Goal: Task Accomplishment & Management: Use online tool/utility

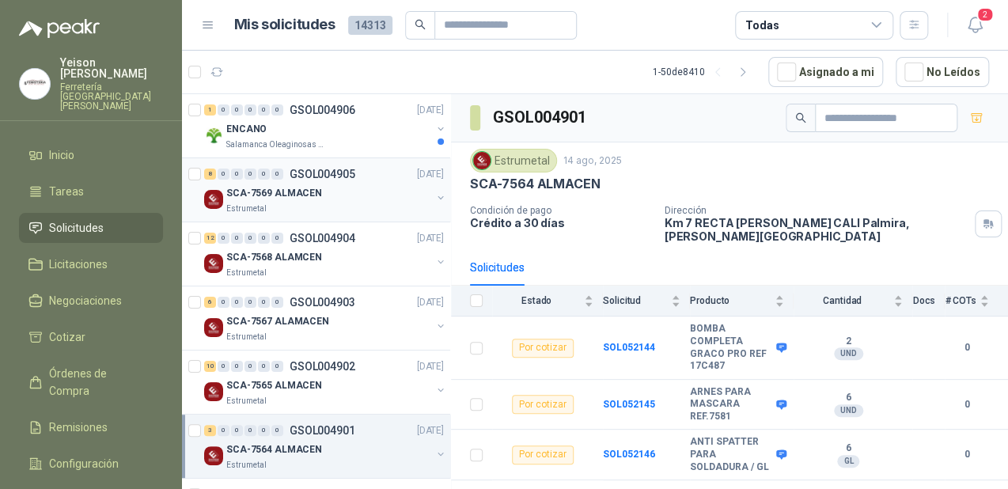
click at [330, 196] on div "SCA-7569 ALMACEN" at bounding box center [328, 193] width 205 height 19
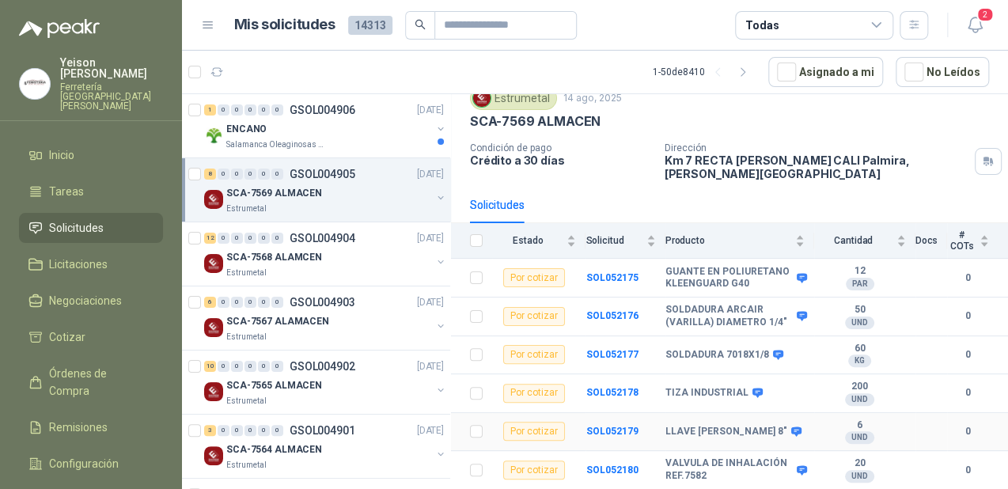
scroll to position [134, 0]
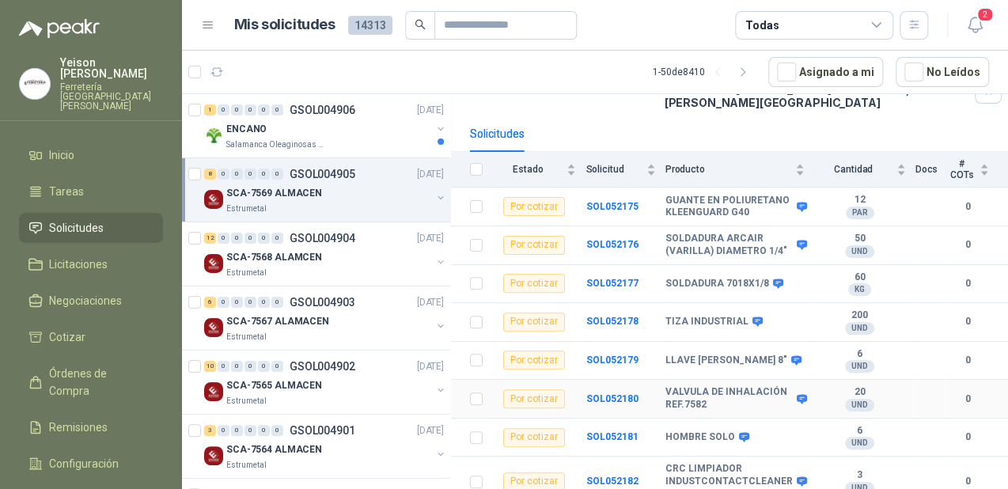
click at [721, 386] on b "VALVULA DE INHALACIÓN REF.7582" at bounding box center [728, 398] width 127 height 25
drag, startPoint x: 706, startPoint y: 396, endPoint x: 661, endPoint y: 373, distance: 49.5
click at [661, 380] on tr "Por cotizar SOL052180 VALVULA DE INHALACIÓN REF.7582 20 UND  0" at bounding box center [729, 399] width 557 height 39
copy tr "VALVULA DE INHALACIÓN REF.7582"
drag, startPoint x: 744, startPoint y: 200, endPoint x: 648, endPoint y: 193, distance: 96.0
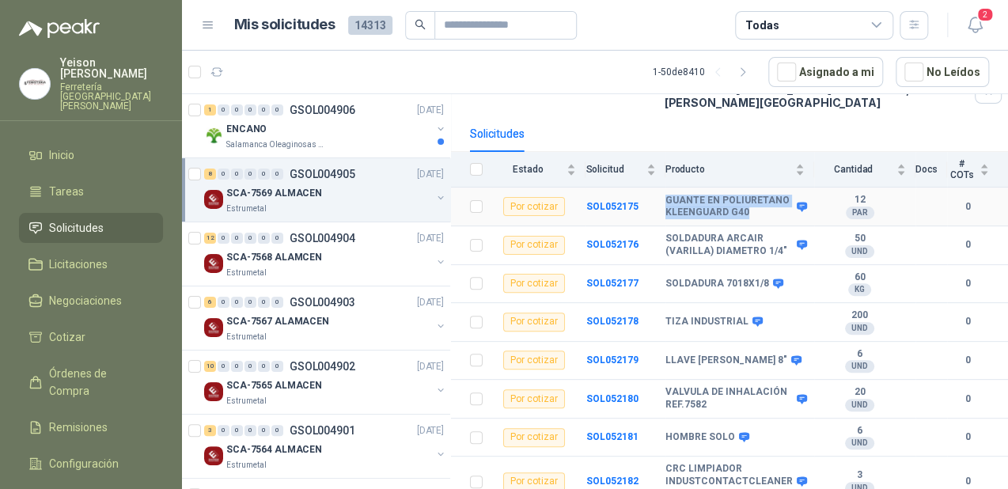
click at [648, 193] on tr "Por cotizar SOL052175 GUANTE EN POLIURETANO KLEENGUARD G40 12 PAR  0" at bounding box center [729, 207] width 557 height 39
copy tr "GUANTE EN POLIURETANO KLEENGUARD G40"
click at [310, 254] on p "SCA-7568 ALAMCEN" at bounding box center [274, 257] width 96 height 15
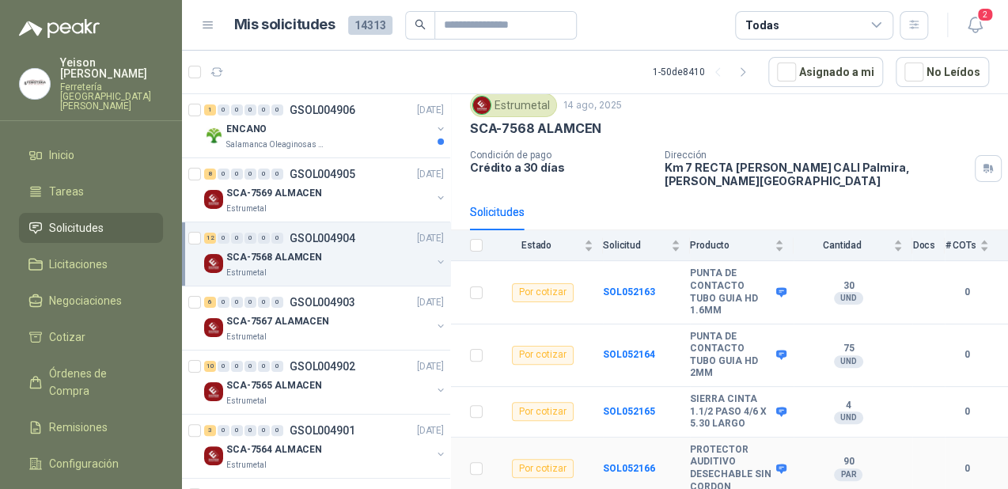
scroll to position [127, 0]
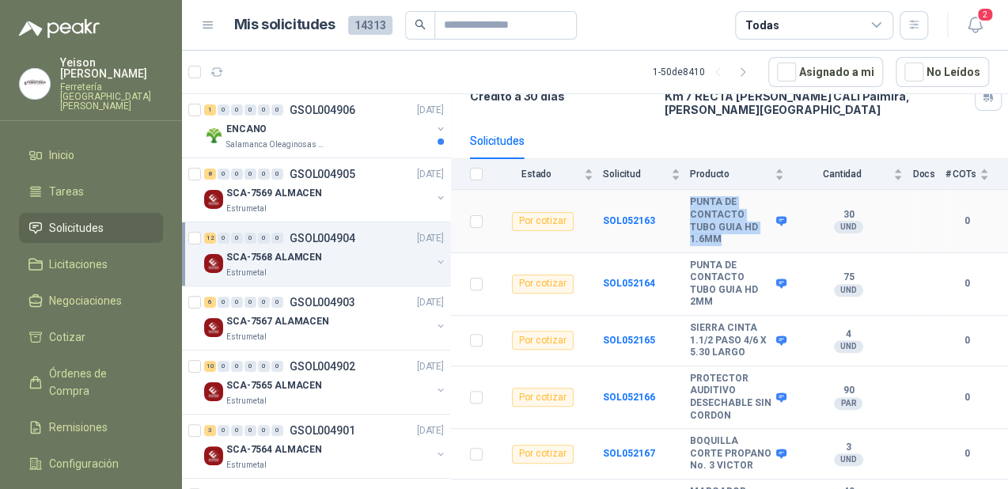
drag, startPoint x: 733, startPoint y: 230, endPoint x: 668, endPoint y: 207, distance: 68.8
click at [668, 207] on tr "Por cotizar SOL052163 PUNTA DE CONTACTO TUBO GUIA HD 1.6MM 30 UND  0" at bounding box center [729, 221] width 557 height 63
copy tr "PUNTA DE CONTACTO TUBO GUIA HD 1.6MM"
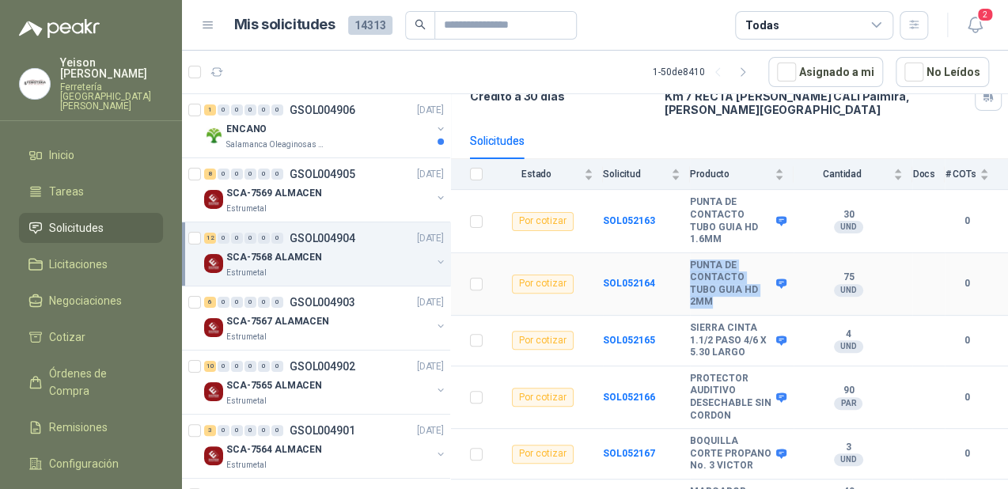
drag, startPoint x: 725, startPoint y: 293, endPoint x: 683, endPoint y: 265, distance: 50.2
click at [683, 265] on tr "Por cotizar SOL052164 PUNTA DE CONTACTO TUBO GUIA HD 2MM 75 UND  0" at bounding box center [729, 284] width 557 height 63
copy tr "PUNTA DE CONTACTO TUBO GUIA HD 2MM"
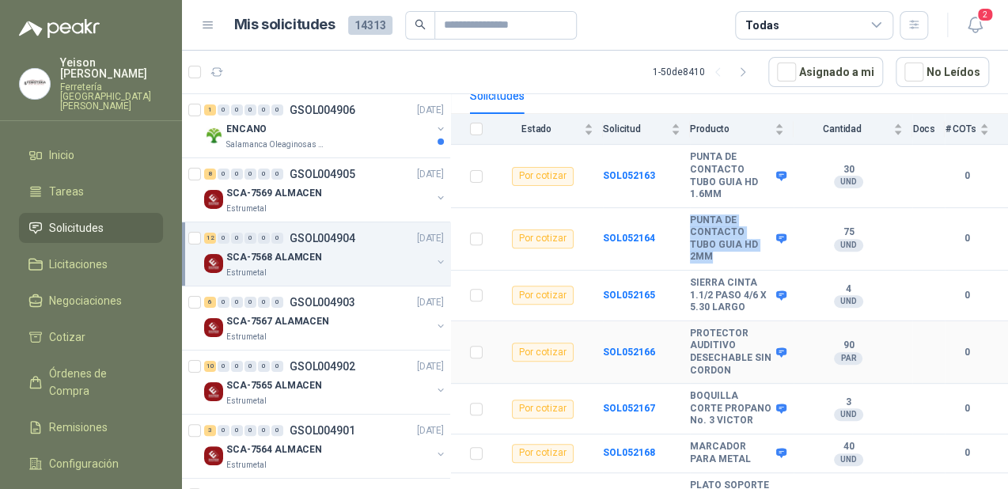
scroll to position [190, 0]
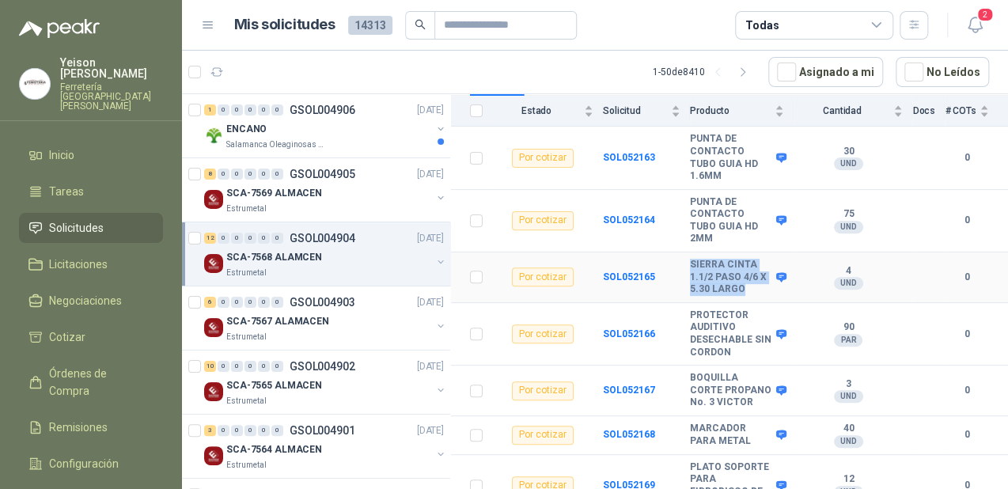
drag, startPoint x: 756, startPoint y: 275, endPoint x: 690, endPoint y: 252, distance: 69.3
click at [690, 259] on b "SIERRA CINTA 1.1/2 PASO 4/6 X 5.30 LARGO" at bounding box center [731, 277] width 82 height 37
copy b "SIERRA CINTA 1.1/2 PASO 4/6 X 5.30 LARGO"
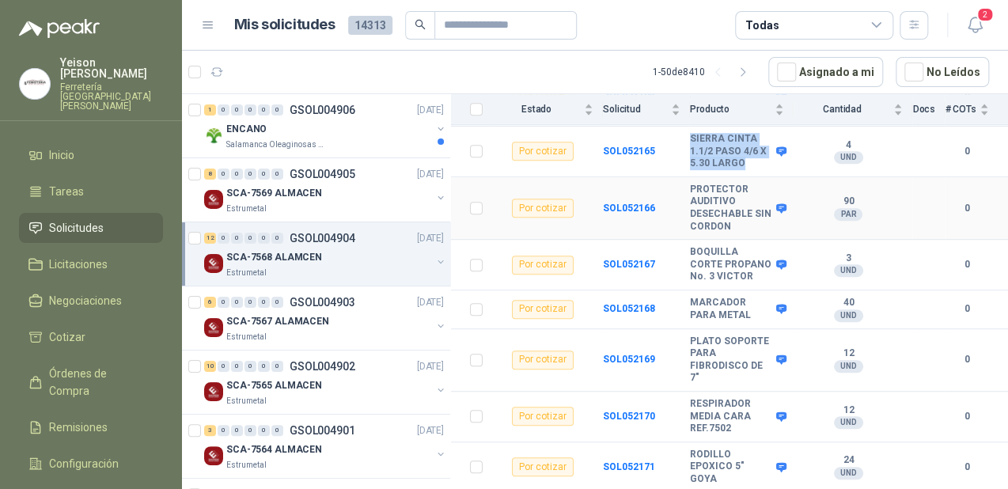
scroll to position [316, 0]
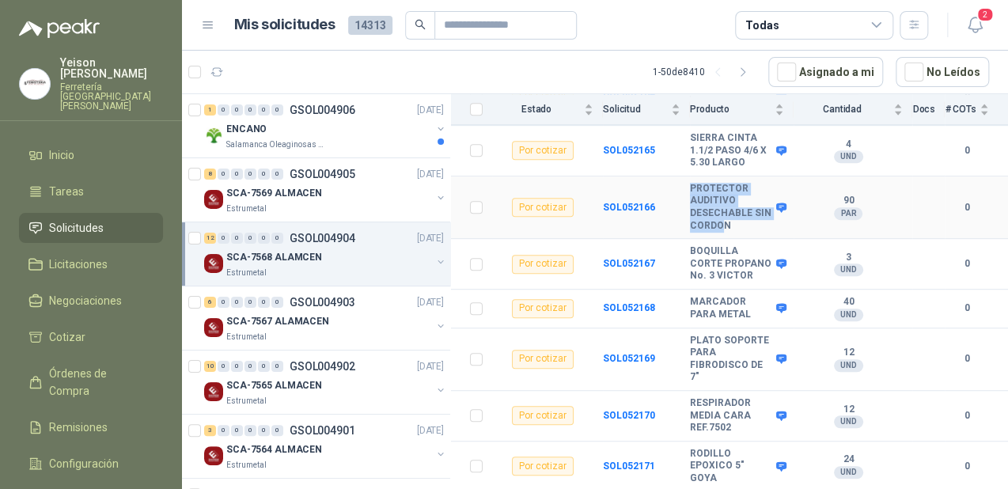
drag, startPoint x: 742, startPoint y: 210, endPoint x: 676, endPoint y: 180, distance: 72.2
click at [676, 180] on tr "Por cotizar SOL052166 PROTECTOR AUDITIVO DESECHABLE SIN CORDON 90 PAR  0" at bounding box center [729, 207] width 557 height 63
copy tr "PROTECTOR AUDITIVO DESECHABLE SIN CORDO"
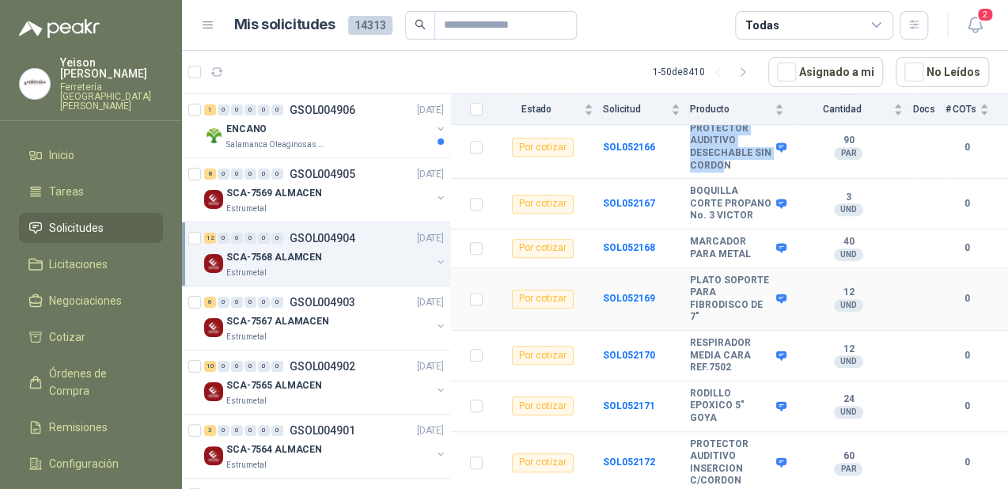
scroll to position [380, 0]
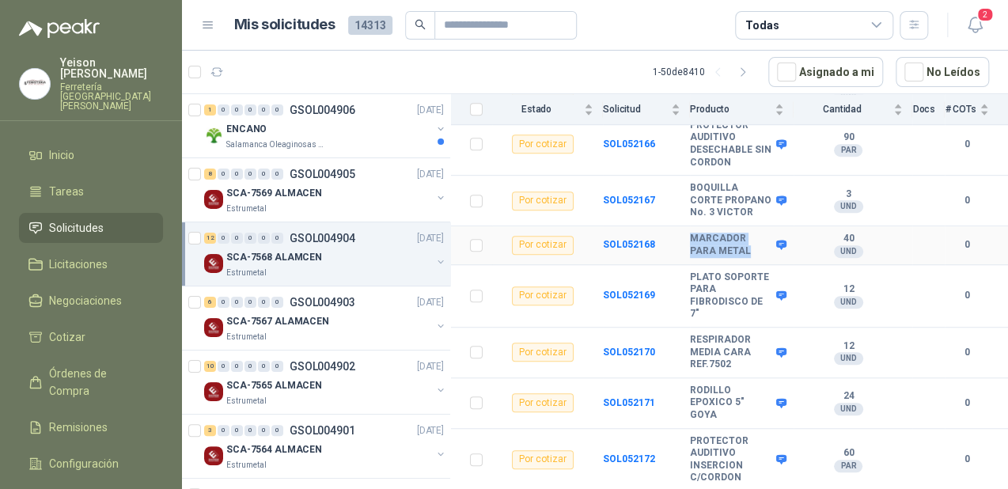
drag, startPoint x: 748, startPoint y: 250, endPoint x: 673, endPoint y: 245, distance: 75.3
click at [673, 245] on tr "Por cotizar SOL052168 MARCADOR PARA METAL 40 UND  0" at bounding box center [729, 245] width 557 height 39
copy tr "MARCADOR PARA METAL"
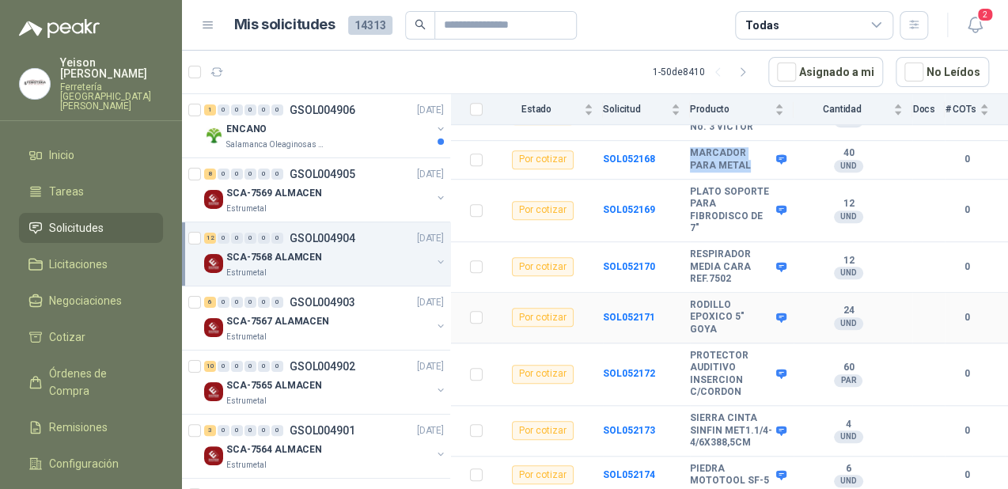
scroll to position [487, 0]
drag, startPoint x: 736, startPoint y: 366, endPoint x: 689, endPoint y: 328, distance: 59.7
click at [689, 343] on tr "Por cotizar SOL052172 PROTECTOR AUDITIVO INSERCION C/CORDON 60 PAR  0" at bounding box center [729, 374] width 557 height 63
copy tr "PROTECTOR AUDITIVO INSERCION C/CORDON"
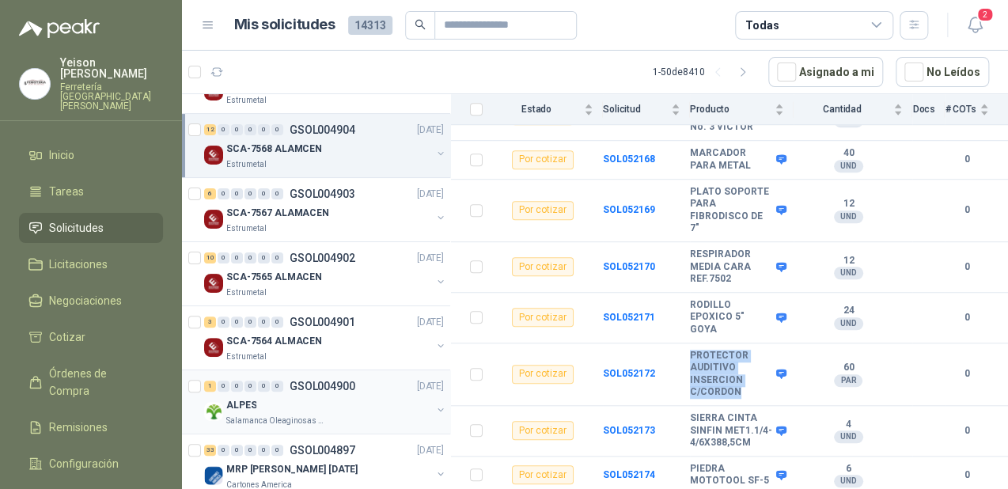
scroll to position [127, 0]
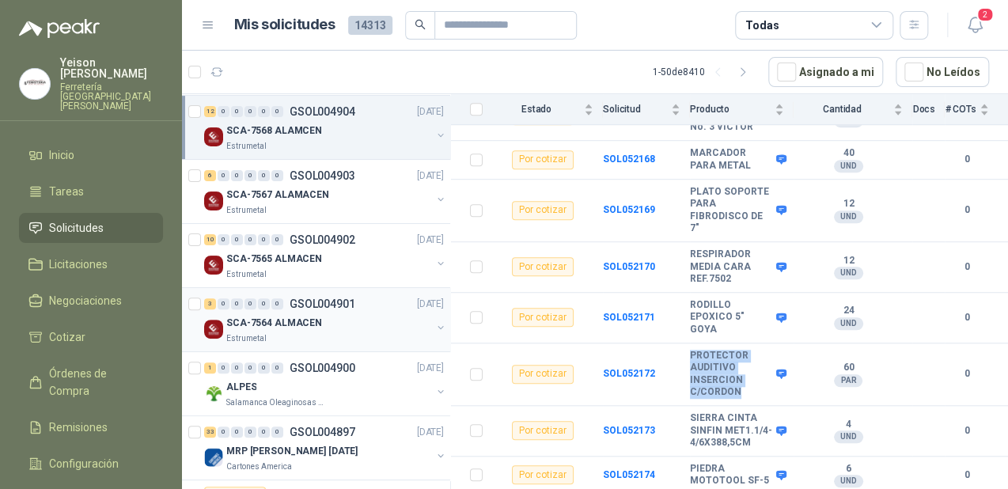
click at [278, 324] on p "SCA-7564 ALMACEN" at bounding box center [274, 323] width 96 height 15
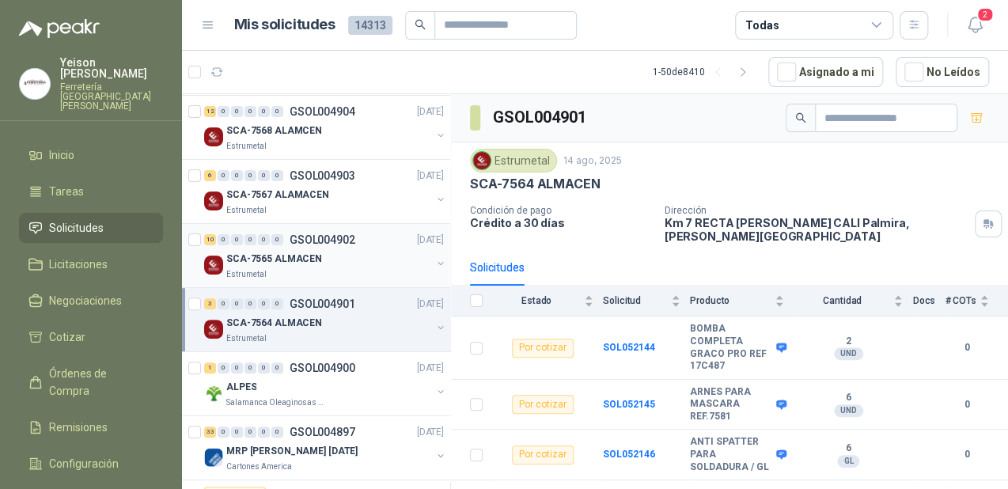
click at [320, 271] on div "Estrumetal" at bounding box center [328, 274] width 205 height 13
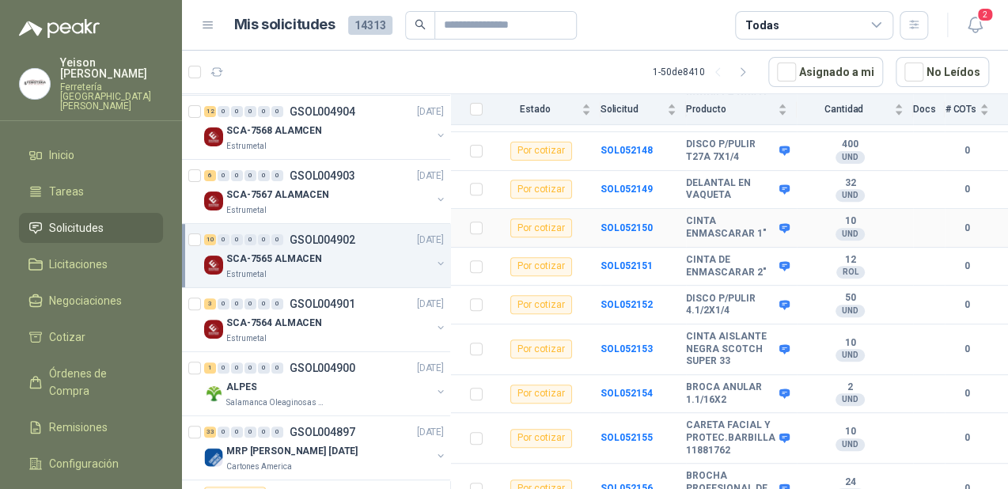
scroll to position [241, 0]
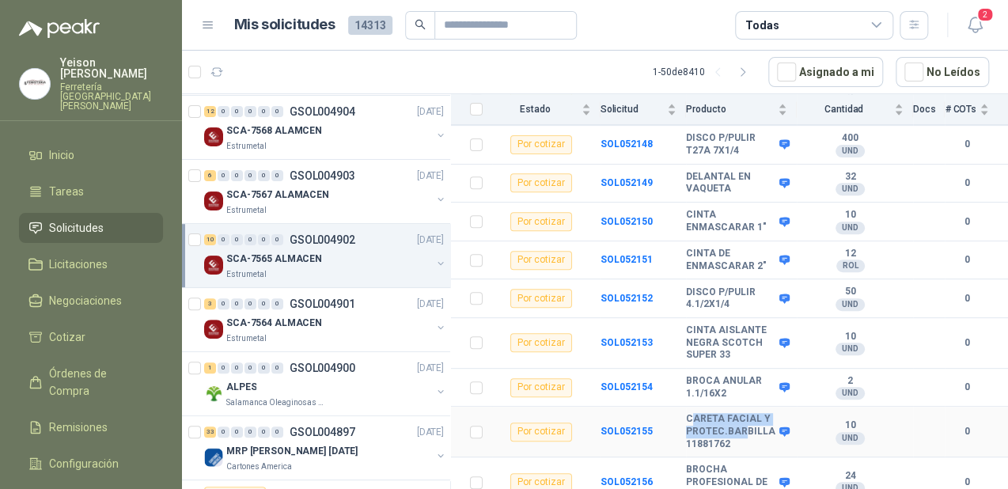
drag, startPoint x: 743, startPoint y: 418, endPoint x: 688, endPoint y: 397, distance: 58.3
click at [688, 407] on td "CARETA FACIAL Y PROTEC.BARBILLA 11881762" at bounding box center [741, 432] width 111 height 51
drag, startPoint x: 688, startPoint y: 397, endPoint x: 719, endPoint y: 427, distance: 43.1
click at [717, 427] on b "CARETA FACIAL Y PROTEC.BARBILLA 11881762" at bounding box center [730, 431] width 89 height 37
drag, startPoint x: 727, startPoint y: 427, endPoint x: 676, endPoint y: 397, distance: 59.6
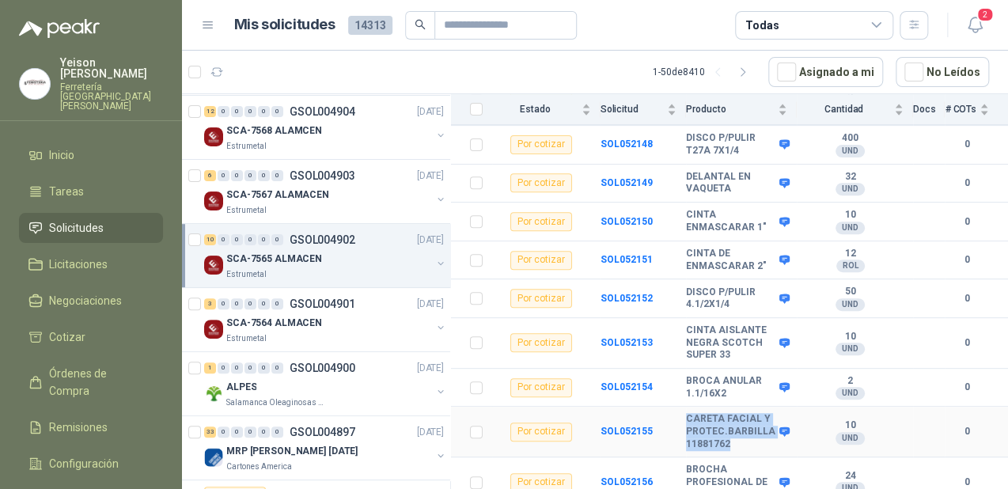
click at [676, 407] on tr "Por cotizar SOL052155 CARETA FACIAL Y PROTEC.BARBILLA 11881762 10 UND  0" at bounding box center [729, 432] width 557 height 51
copy tr "CARETA FACIAL Y PROTEC.BARBILLA 11881762"
click at [310, 261] on p "SCA-7565 ALMACEN" at bounding box center [274, 259] width 96 height 15
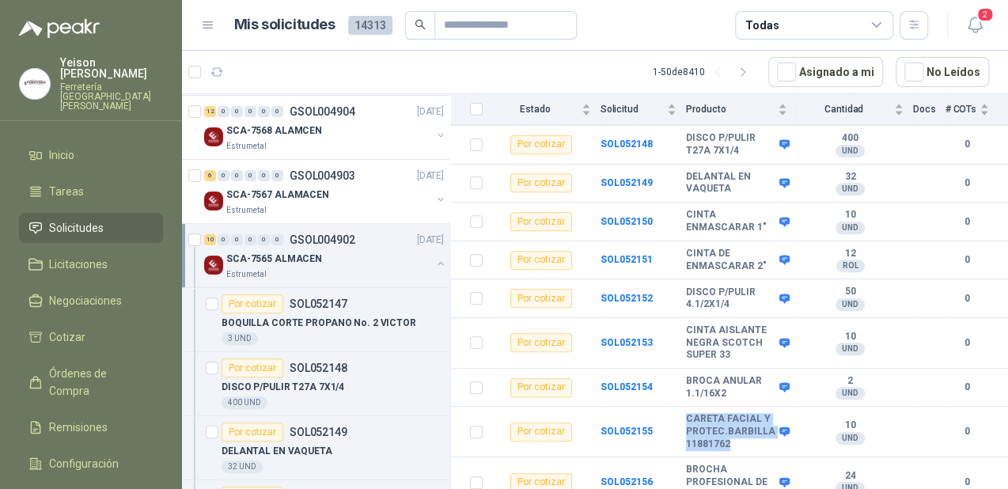
scroll to position [5, 0]
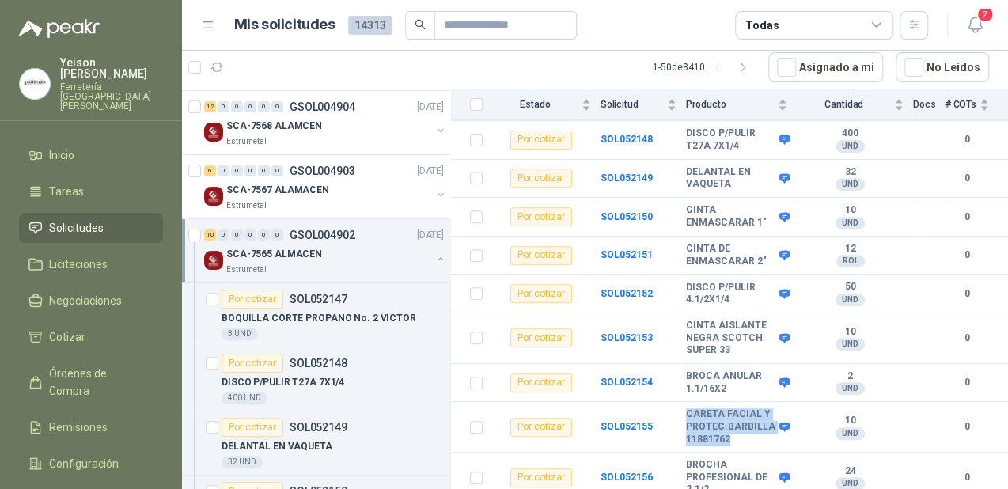
click at [345, 244] on div "SCA-7565 ALMACEN" at bounding box center [328, 253] width 205 height 19
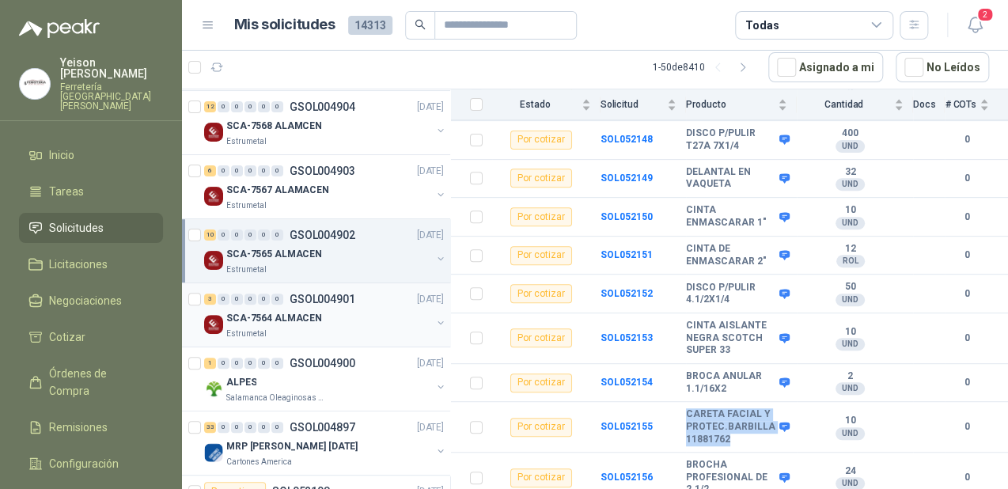
click at [343, 309] on div "SCA-7564 ALMACEN" at bounding box center [328, 318] width 205 height 19
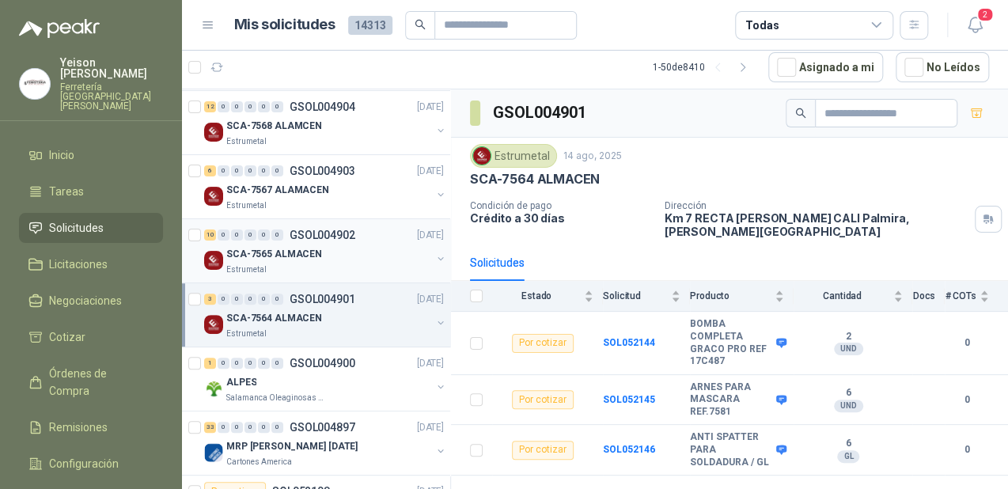
click at [358, 244] on div "SCA-7565 ALMACEN" at bounding box center [328, 253] width 205 height 19
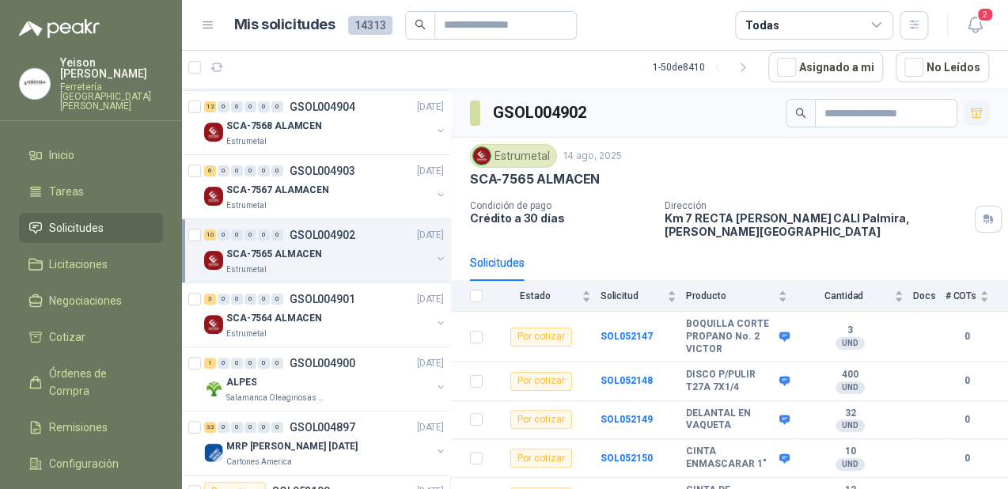
click at [971, 116] on button "button" at bounding box center [976, 112] width 25 height 25
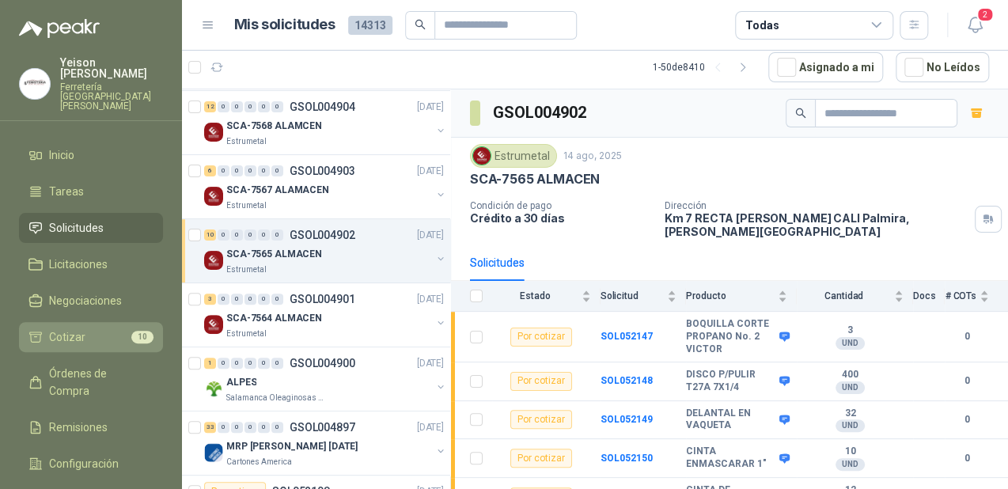
click at [120, 328] on li "Cotizar 10" at bounding box center [90, 336] width 125 height 17
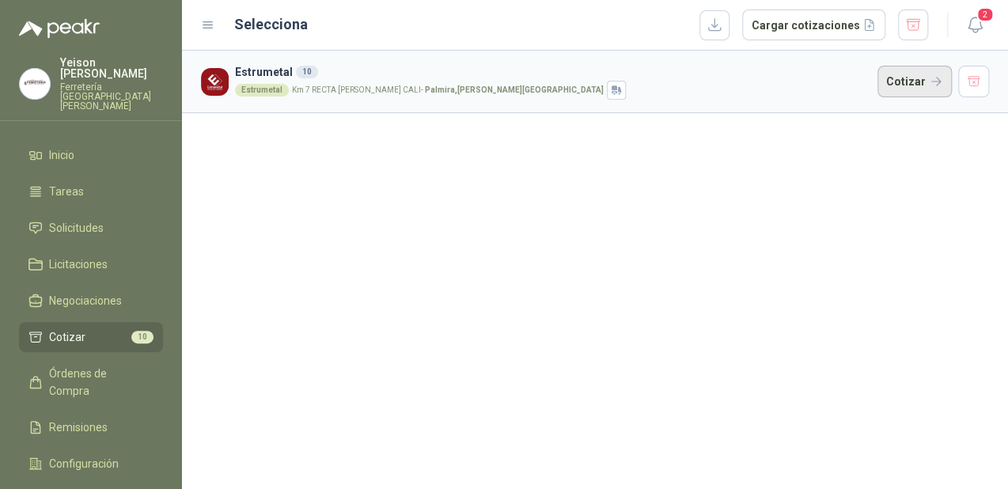
click at [898, 77] on button "Cotizar" at bounding box center [914, 82] width 74 height 32
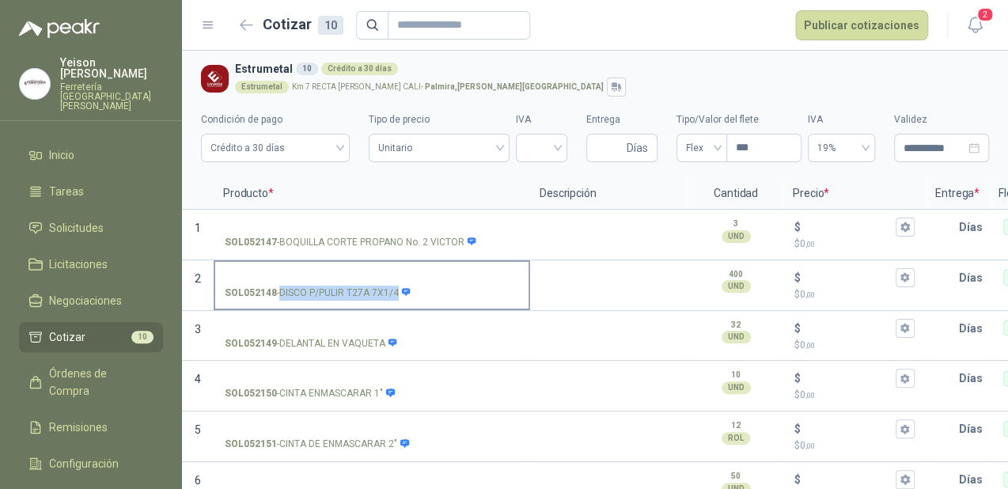
drag, startPoint x: 396, startPoint y: 290, endPoint x: 282, endPoint y: 290, distance: 113.9
click at [282, 290] on p "SOL052148 - DISCO P/PULIR T27A 7X1/4" at bounding box center [318, 293] width 187 height 15
copy p "DISCO P/PULIR T27A 7X1/4"
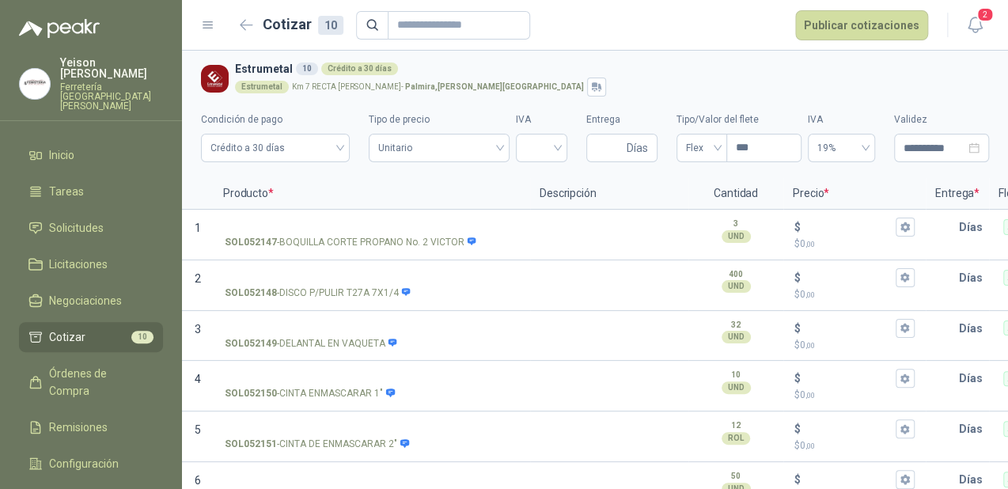
scroll to position [237, 0]
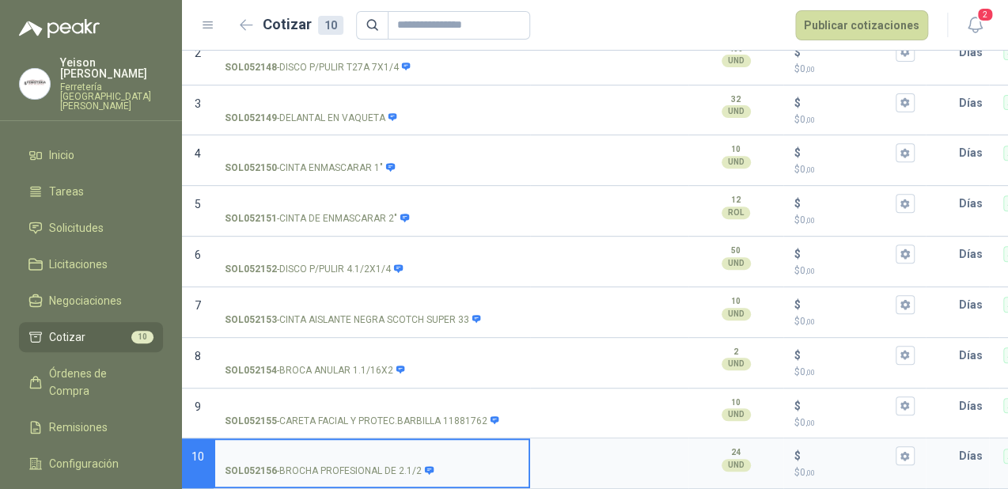
click at [276, 440] on label "SOL052156 - BROCHA PROFESIONAL DE 2.1/2" at bounding box center [371, 462] width 313 height 45
click at [276, 450] on input "SOL052156 - BROCHA PROFESIONAL DE 2.1/2" at bounding box center [372, 456] width 294 height 12
type input "**********"
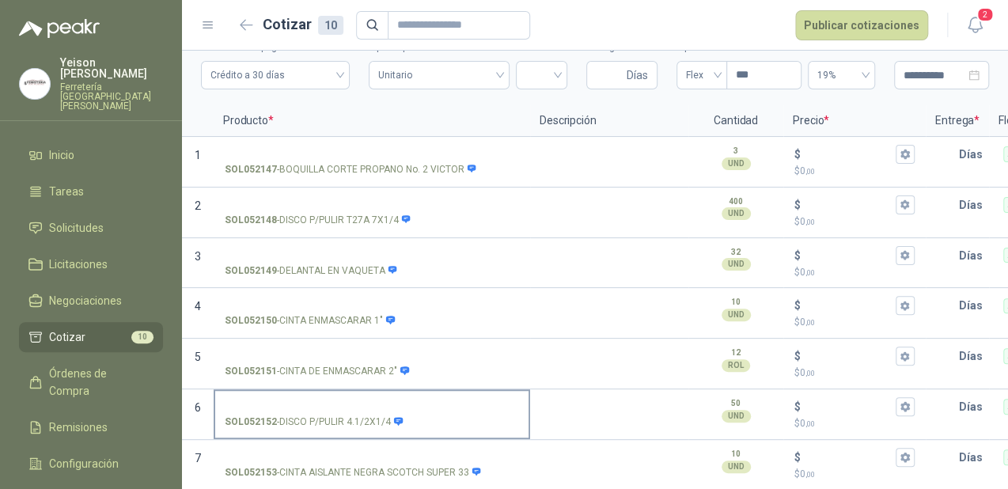
scroll to position [47, 0]
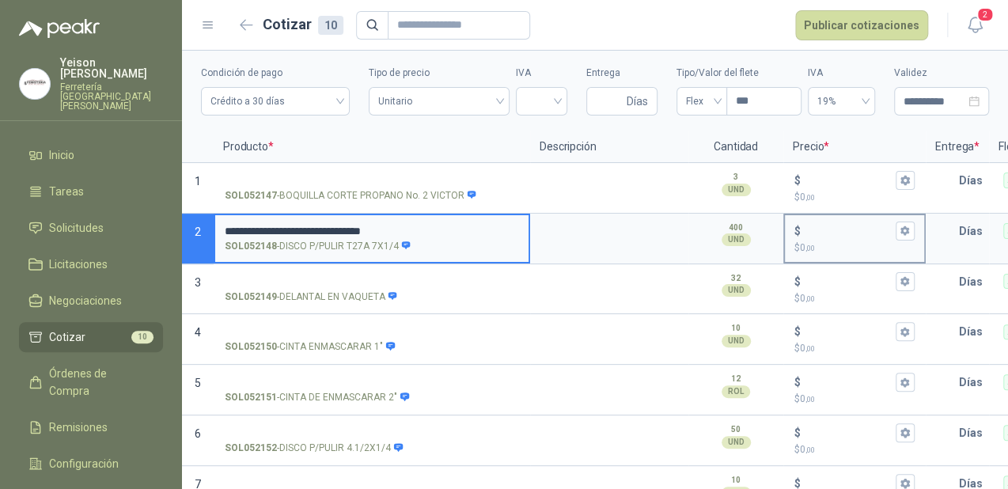
click at [823, 225] on input "$ $ 0 ,00" at bounding box center [848, 231] width 89 height 12
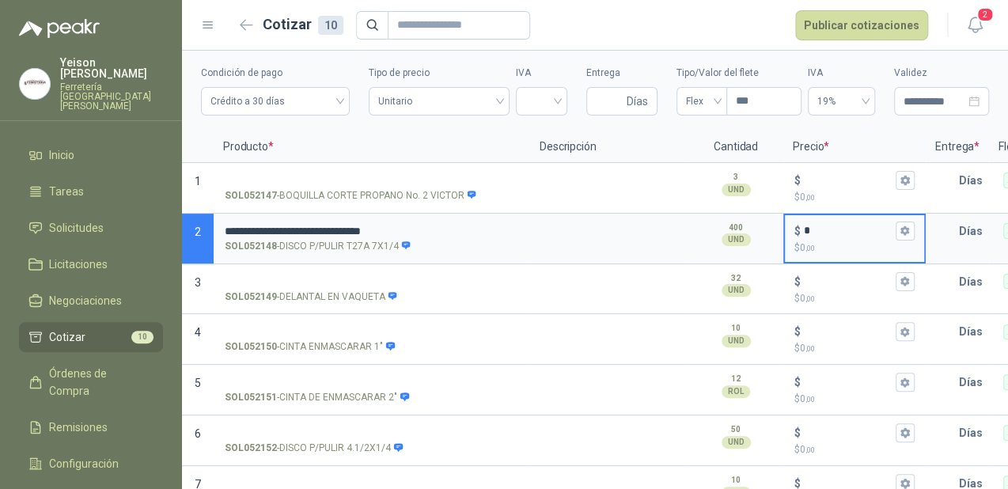
click at [804, 235] on input "*" at bounding box center [848, 231] width 89 height 12
click at [813, 233] on input "*" at bounding box center [848, 231] width 89 height 12
click at [905, 232] on icon "button" at bounding box center [904, 230] width 9 height 9
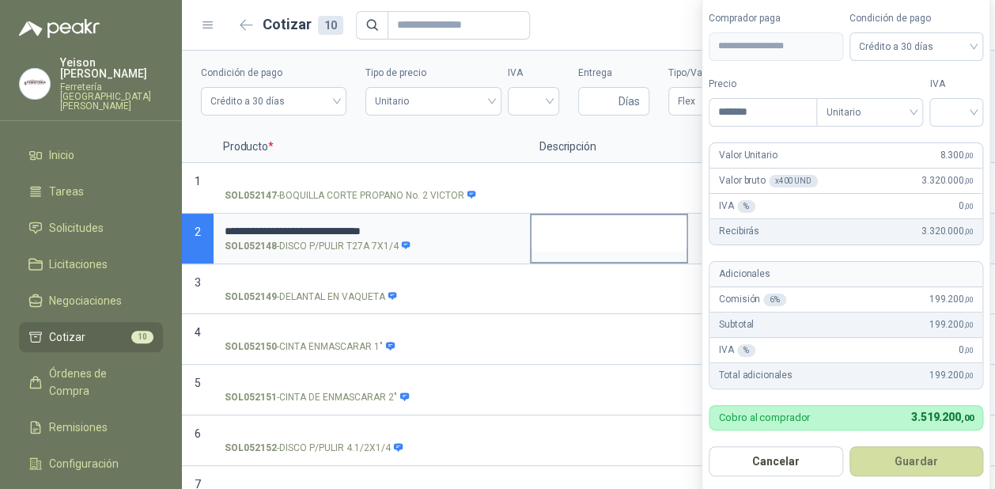
click at [592, 237] on textarea at bounding box center [609, 233] width 155 height 36
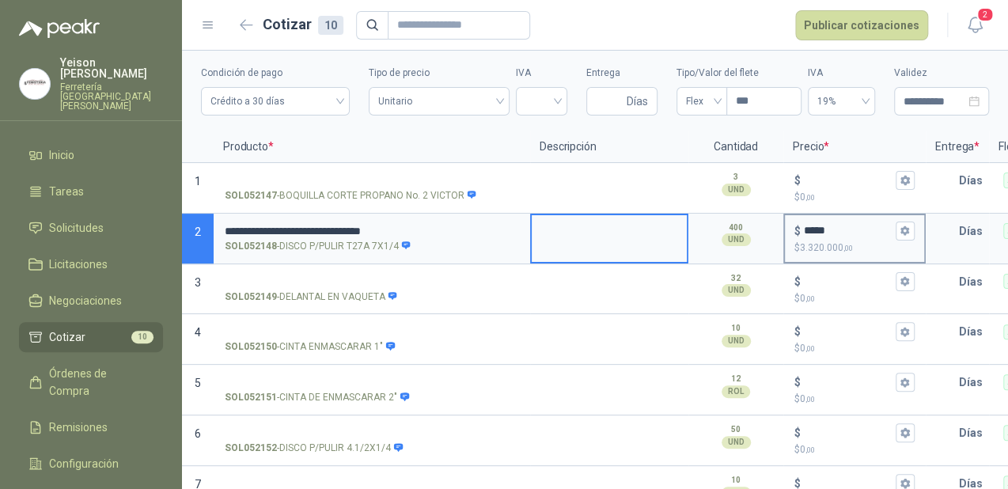
click at [829, 226] on input "*****" at bounding box center [848, 231] width 89 height 12
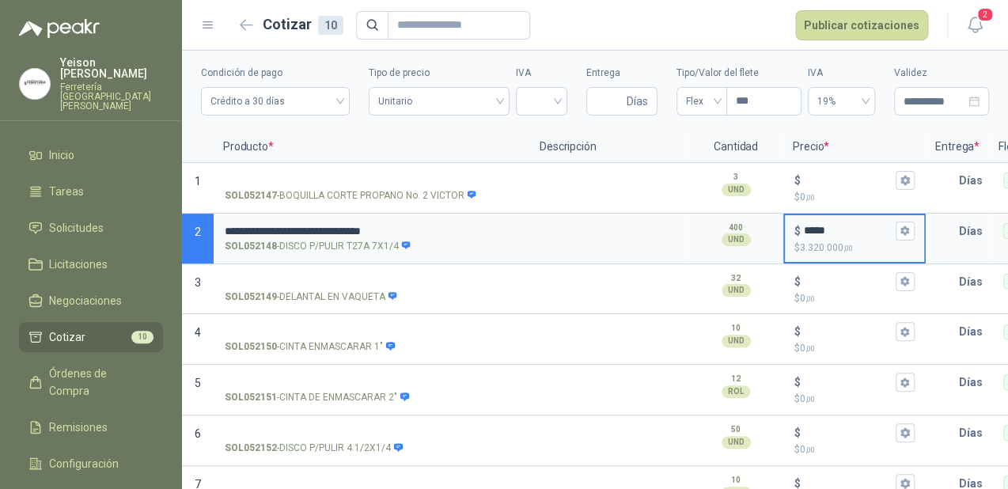
click at [829, 226] on input "*****" at bounding box center [848, 231] width 89 height 12
type input "*****"
click at [907, 232] on icon "button" at bounding box center [904, 230] width 9 height 9
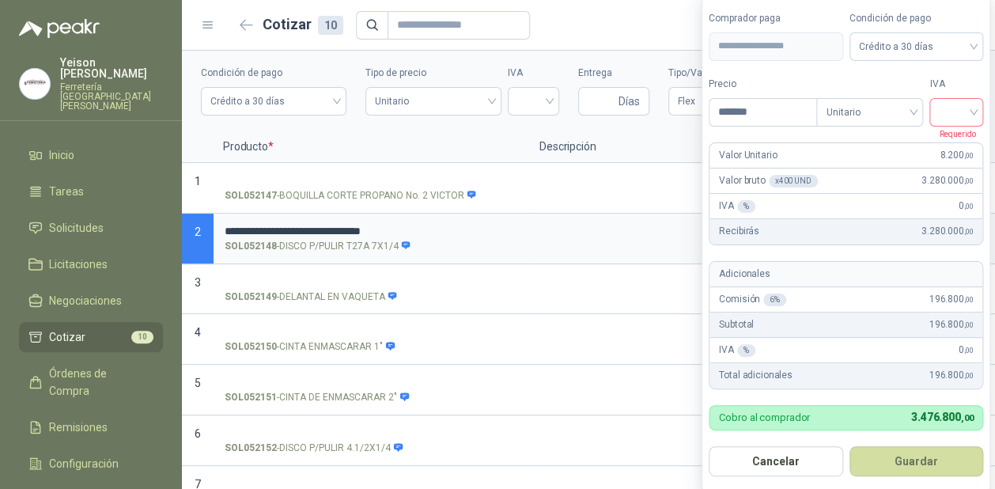
click at [969, 107] on input "search" at bounding box center [956, 111] width 35 height 24
click at [960, 137] on div "19%" at bounding box center [960, 145] width 29 height 17
click at [908, 463] on button "Guardar" at bounding box center [919, 461] width 136 height 30
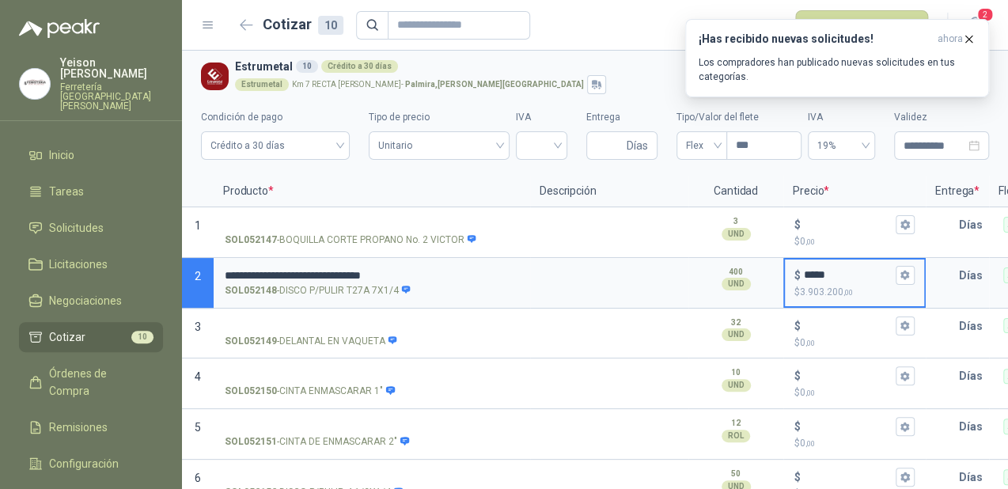
scroll to position [0, 0]
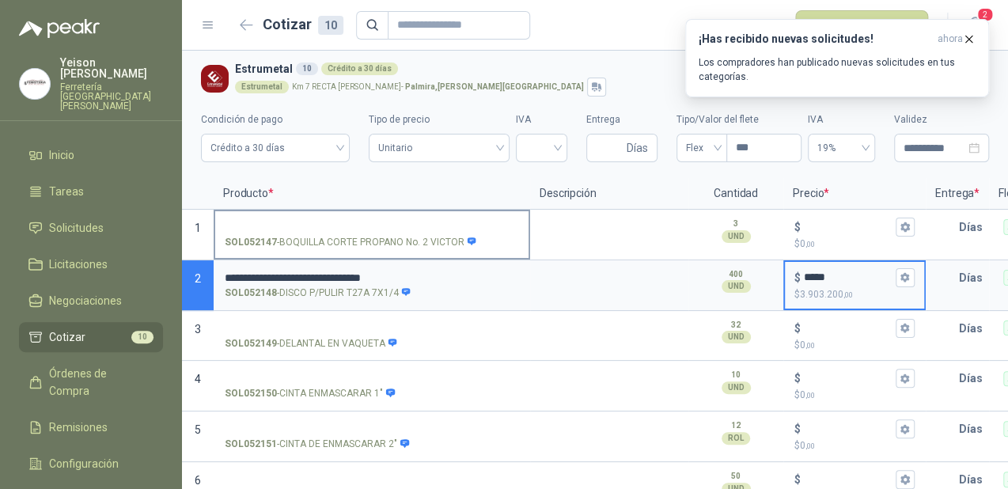
click at [284, 218] on label "SOL052147 - BOQUILLA CORTE PROPANO No. 2 VICTOR" at bounding box center [371, 233] width 313 height 45
click at [284, 222] on input "SOL052147 - BOQUILLA CORTE PROPANO No. 2 VICTOR" at bounding box center [372, 228] width 294 height 12
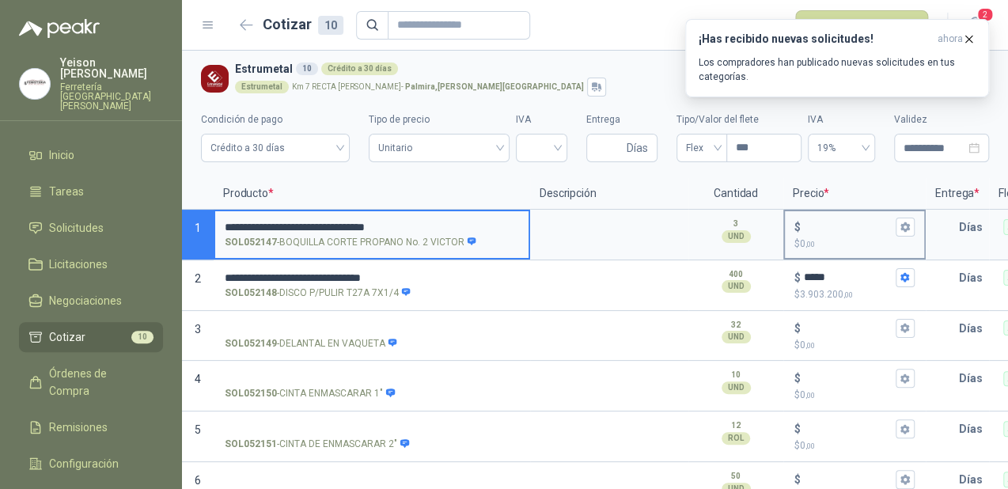
type input "**********"
click at [809, 218] on div "$" at bounding box center [854, 227] width 120 height 19
click at [809, 221] on input "$ $ 0 ,00" at bounding box center [848, 227] width 89 height 12
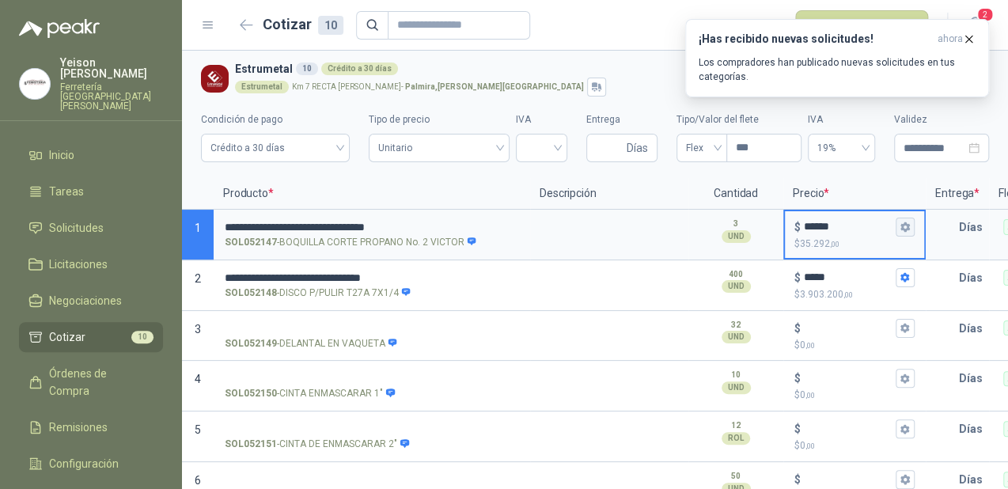
type input "******"
click at [905, 229] on icon "button" at bounding box center [904, 226] width 9 height 9
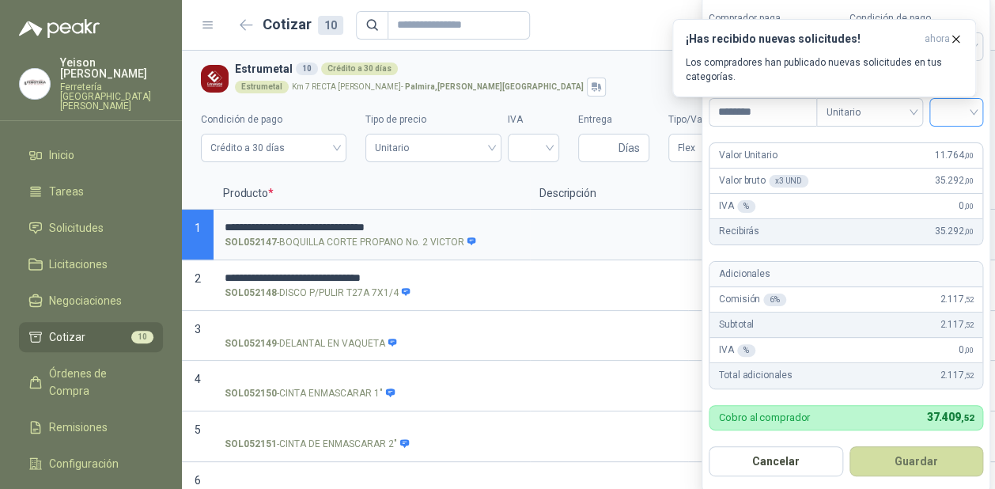
click at [974, 110] on input "search" at bounding box center [956, 111] width 35 height 24
click at [959, 139] on div "19%" at bounding box center [960, 145] width 29 height 17
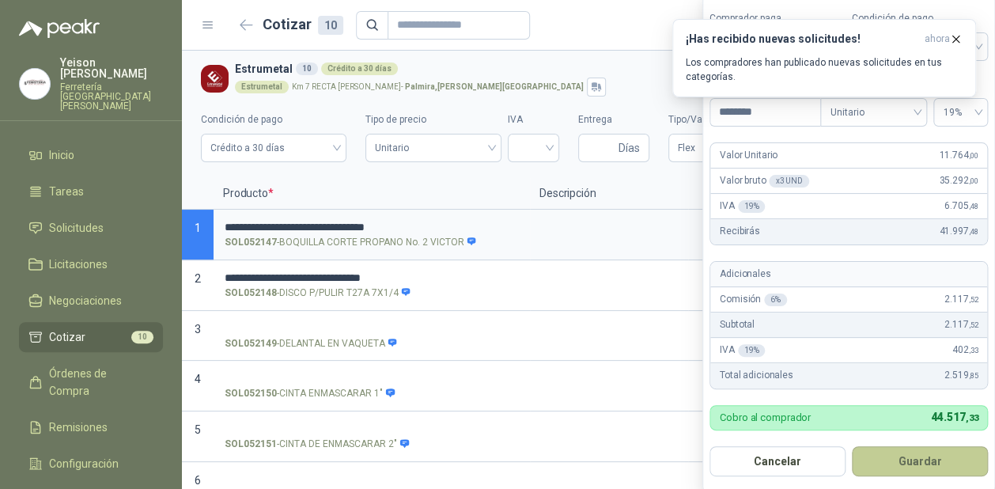
click at [907, 462] on button "Guardar" at bounding box center [920, 461] width 136 height 30
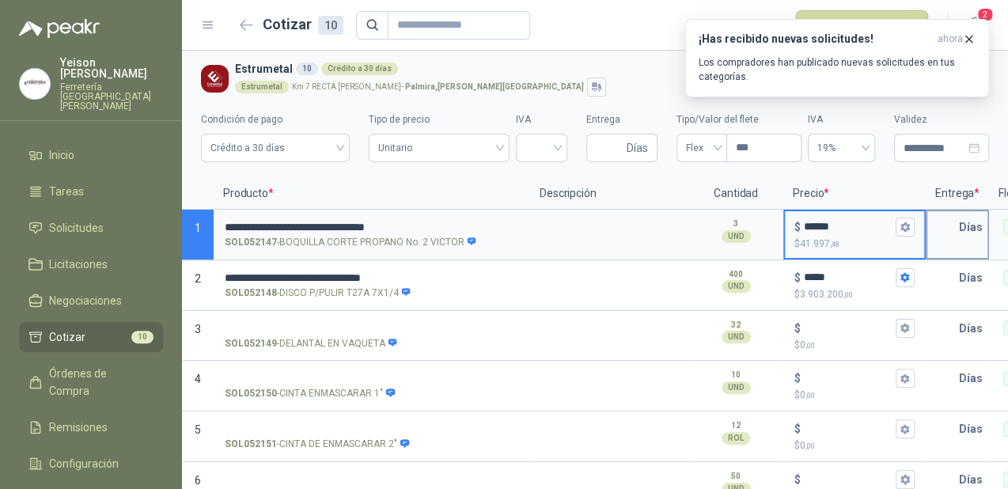
click at [953, 231] on input "text" at bounding box center [943, 227] width 32 height 32
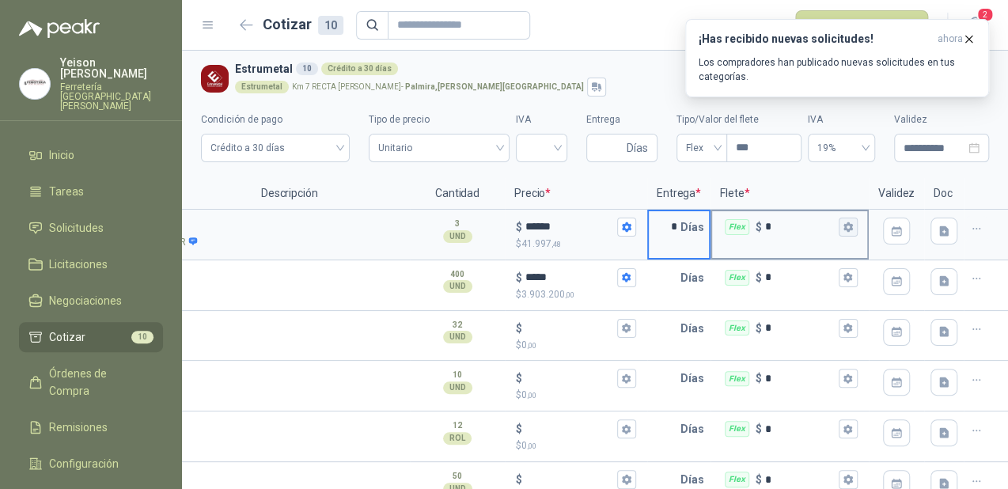
type input "*"
click at [843, 226] on icon "button" at bounding box center [847, 226] width 9 height 9
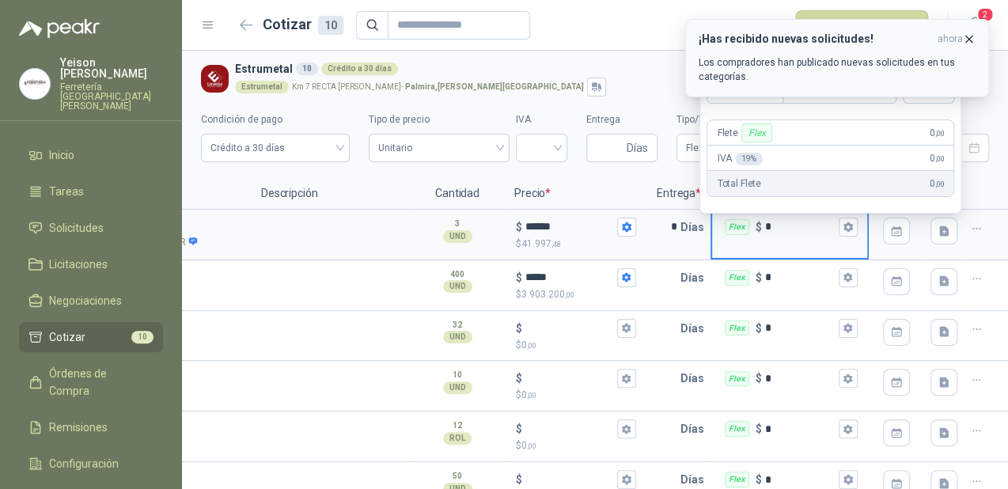
click at [965, 34] on icon "button" at bounding box center [968, 38] width 13 height 13
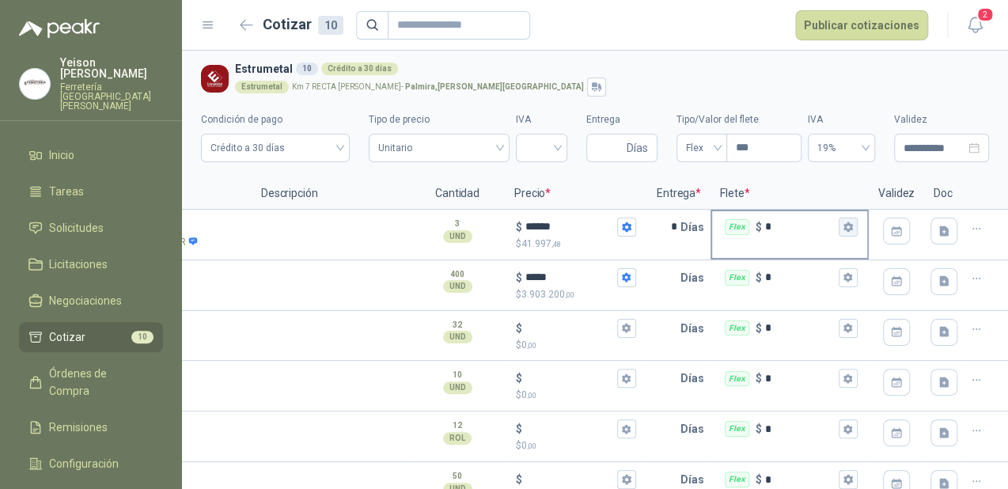
click at [843, 222] on icon "button" at bounding box center [848, 227] width 10 height 10
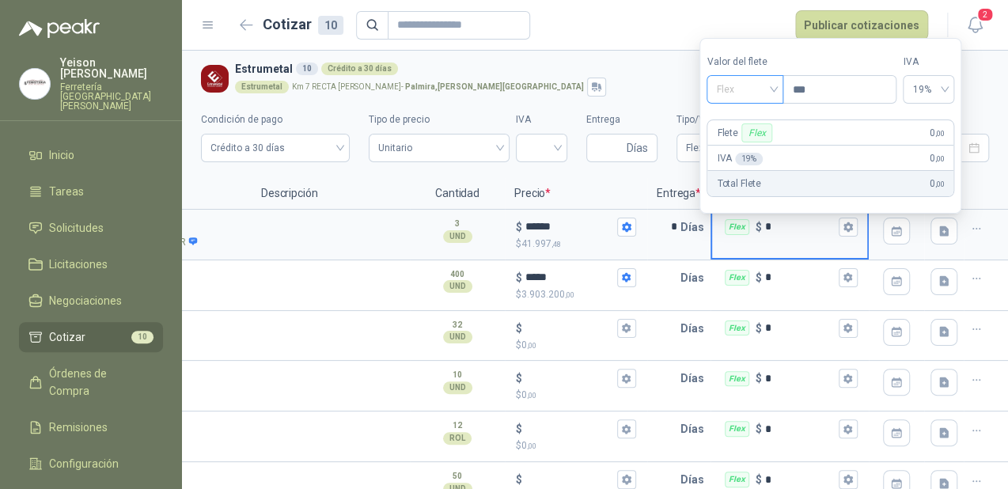
click at [772, 91] on span "Flex" at bounding box center [745, 90] width 58 height 24
click at [736, 146] on div "Incluido" at bounding box center [746, 148] width 55 height 17
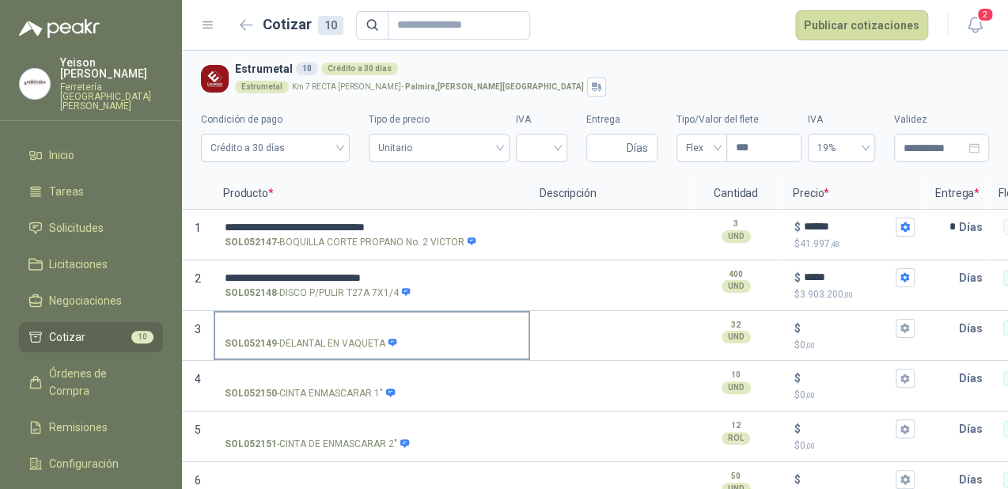
click at [382, 342] on p "SOL052149 - DELANTAL EN VAQUETA" at bounding box center [311, 343] width 173 height 15
click at [382, 335] on input "SOL052149 - DELANTAL EN VAQUETA" at bounding box center [372, 329] width 294 height 12
drag, startPoint x: 282, startPoint y: 338, endPoint x: 381, endPoint y: 341, distance: 98.9
click at [381, 341] on p "SOL052149 - DELANTAL EN VAQUETA" at bounding box center [311, 343] width 173 height 15
copy p "DELANTAL EN VAQUETA"
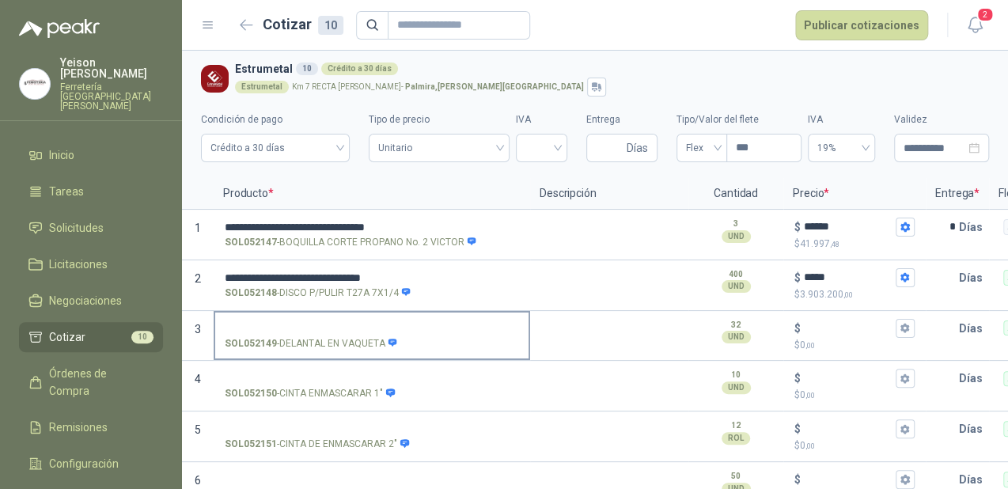
click at [319, 317] on label "SOL052149 - DELANTAL EN VAQUETA" at bounding box center [371, 335] width 313 height 45
click at [319, 323] on input "SOL052149 - DELANTAL EN VAQUETA" at bounding box center [372, 329] width 294 height 12
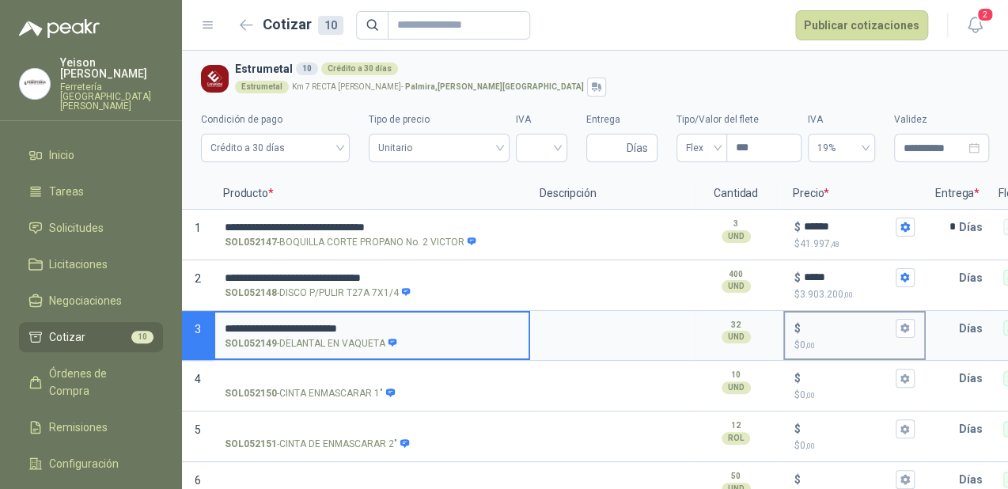
type input "**********"
click at [810, 324] on input "$ $ 0 ,00" at bounding box center [848, 328] width 89 height 12
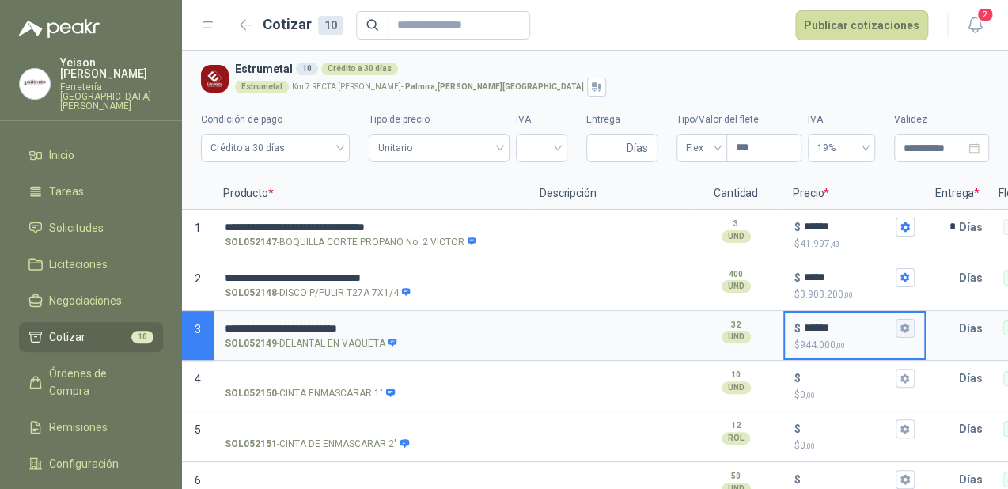
type input "******"
click at [906, 328] on icon "button" at bounding box center [905, 328] width 10 height 10
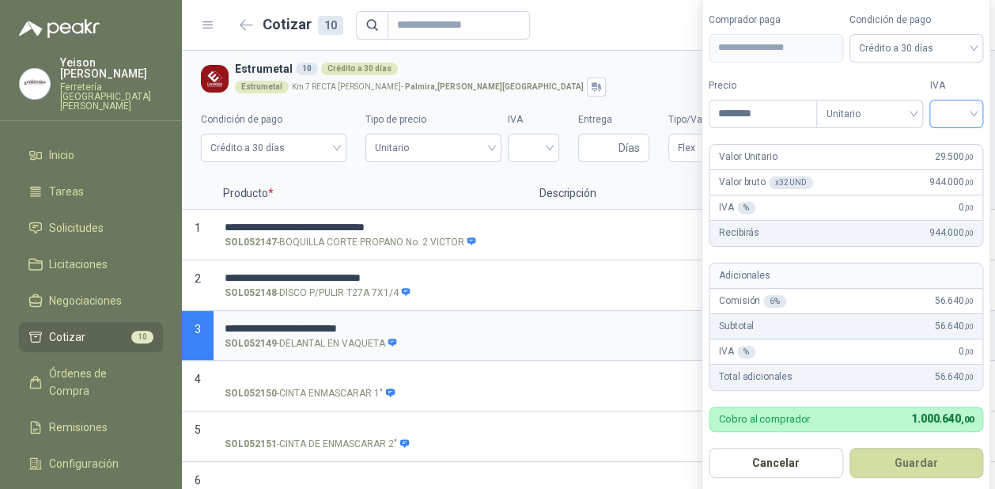
click at [979, 112] on div at bounding box center [957, 114] width 54 height 28
click at [961, 139] on div "19%" at bounding box center [960, 147] width 29 height 17
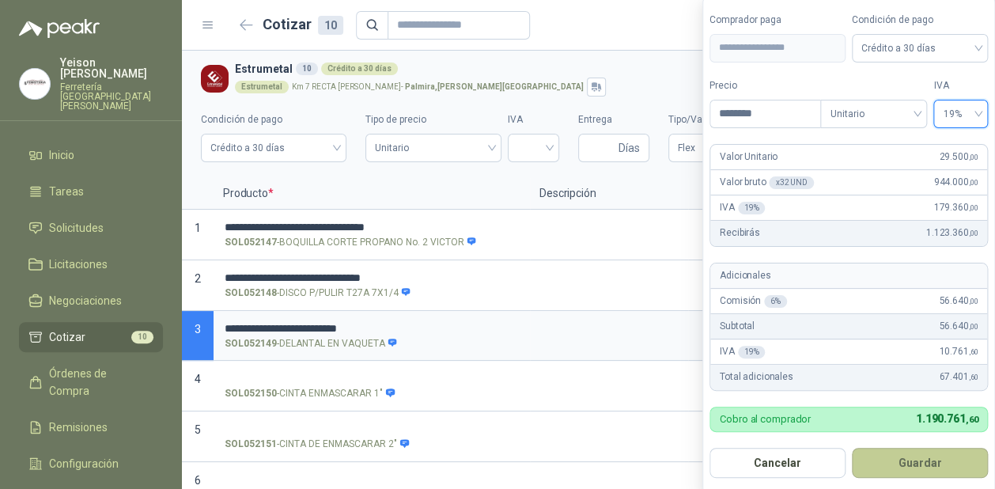
click at [911, 454] on button "Guardar" at bounding box center [920, 463] width 136 height 30
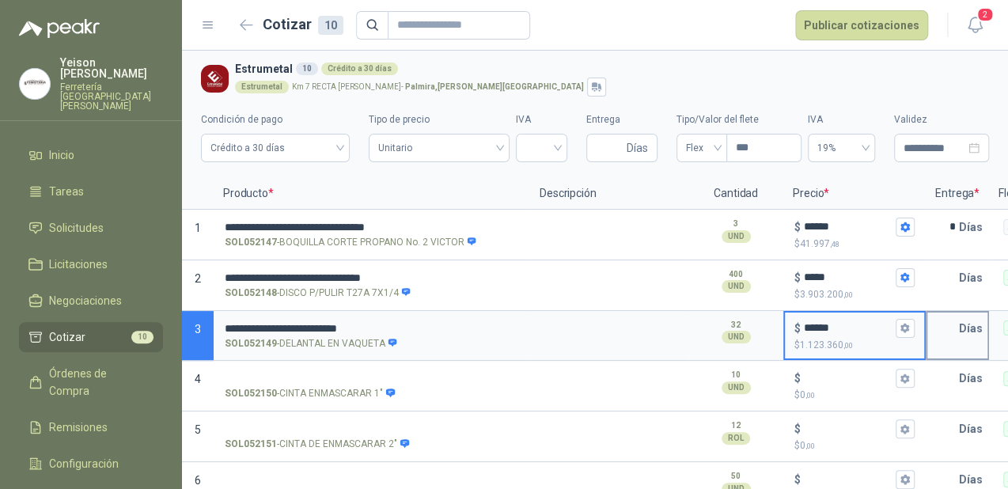
click at [959, 331] on p "Días" at bounding box center [974, 329] width 30 height 32
click at [957, 329] on input "text" at bounding box center [943, 329] width 32 height 32
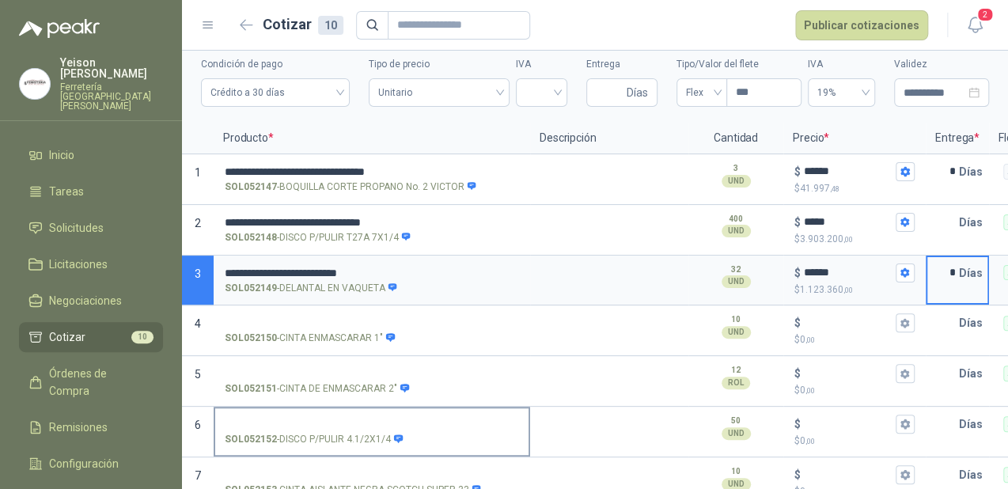
scroll to position [127, 0]
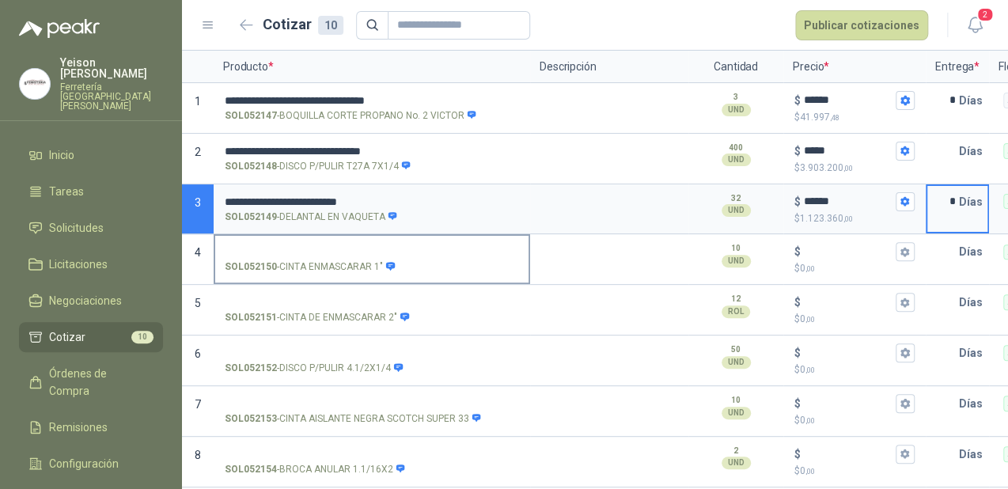
type input "*"
click at [334, 251] on input "SOL052150 - CINTA ENMASCARAR 1"" at bounding box center [372, 252] width 294 height 12
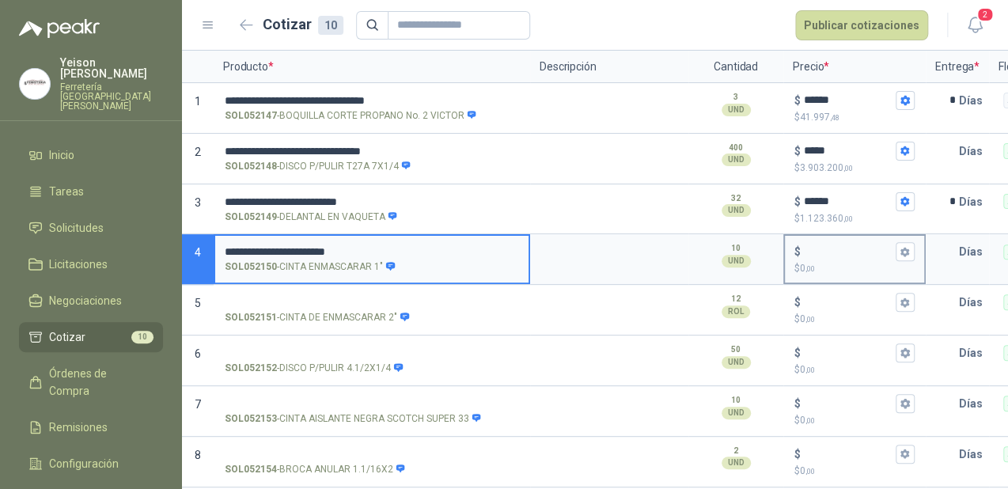
type input "**********"
click at [820, 246] on input "$ $ 0 ,00" at bounding box center [848, 252] width 89 height 12
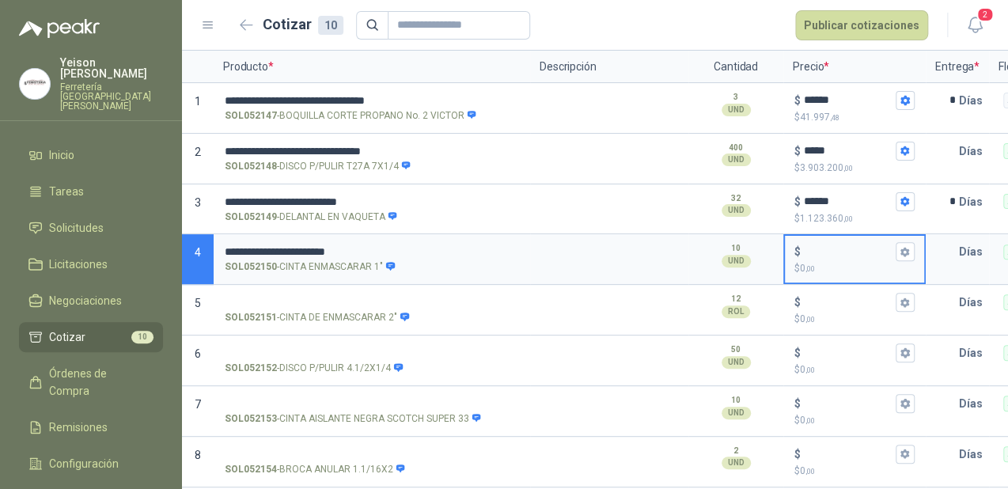
drag, startPoint x: 794, startPoint y: 242, endPoint x: 802, endPoint y: 243, distance: 8.0
click at [794, 243] on p "$" at bounding box center [797, 251] width 6 height 17
click at [804, 246] on input "$ $ 0 ,00" at bounding box center [848, 252] width 89 height 12
click at [815, 246] on input "$ $ 0 ,00" at bounding box center [848, 252] width 89 height 12
type input "*****"
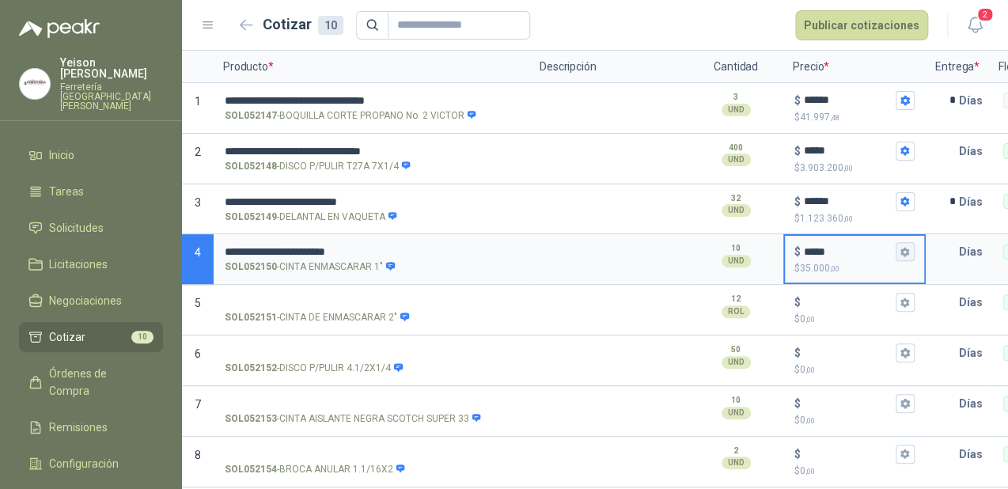
click at [905, 249] on icon "button" at bounding box center [904, 251] width 9 height 9
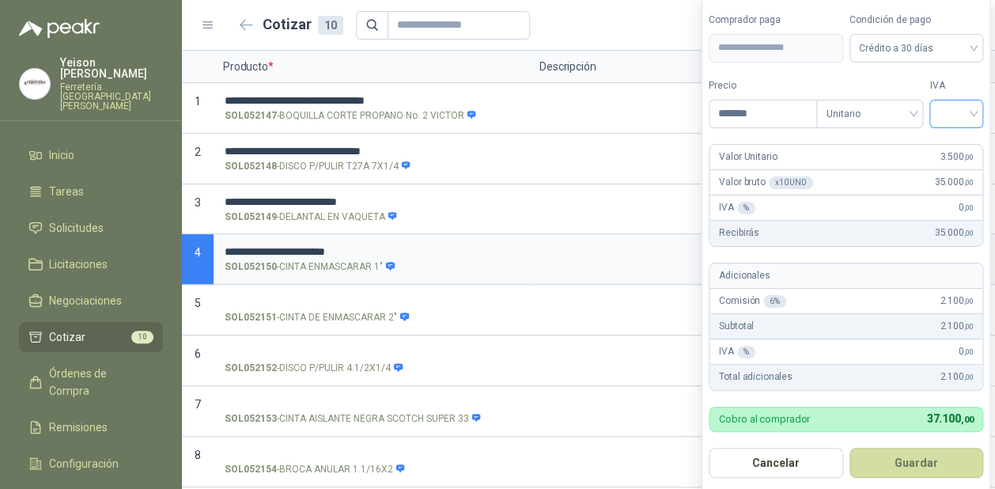
click at [983, 103] on div at bounding box center [957, 114] width 54 height 28
click at [965, 142] on div "19%" at bounding box center [960, 147] width 29 height 17
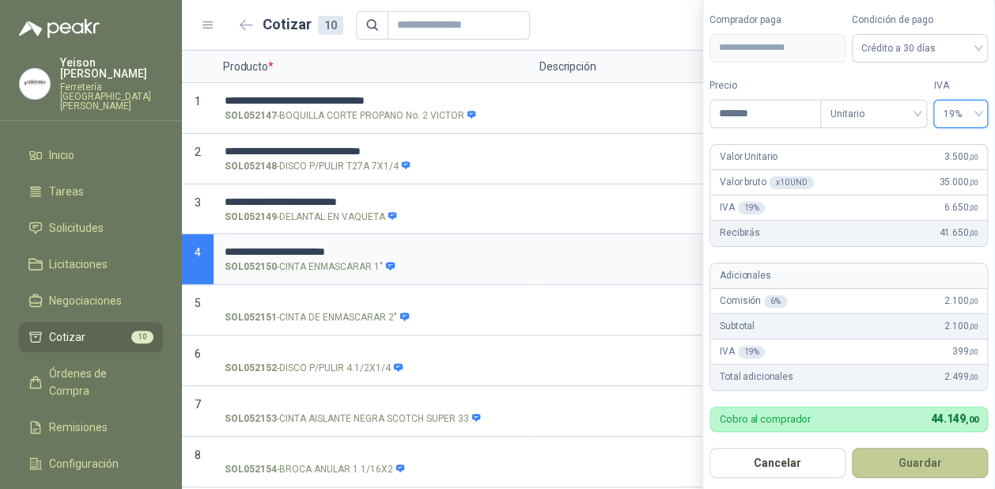
click at [924, 459] on button "Guardar" at bounding box center [920, 463] width 136 height 30
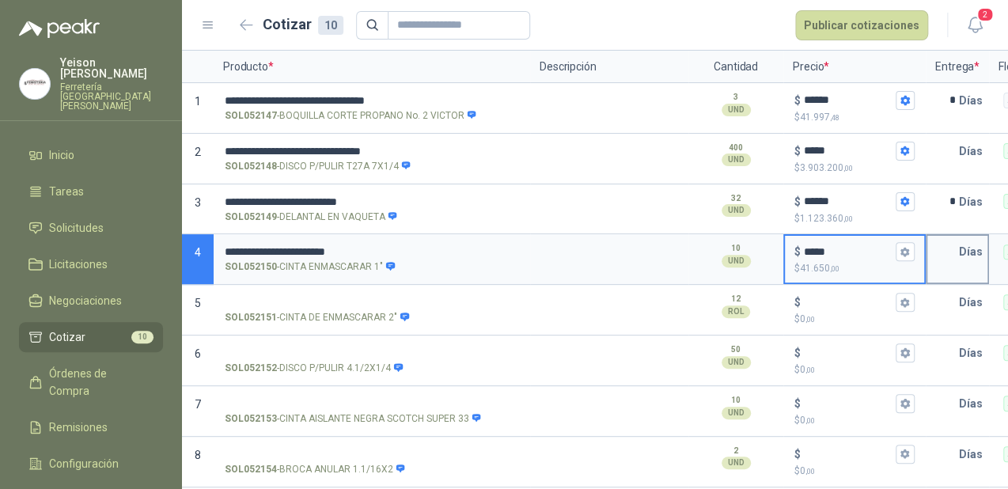
click at [946, 245] on input "text" at bounding box center [943, 252] width 32 height 32
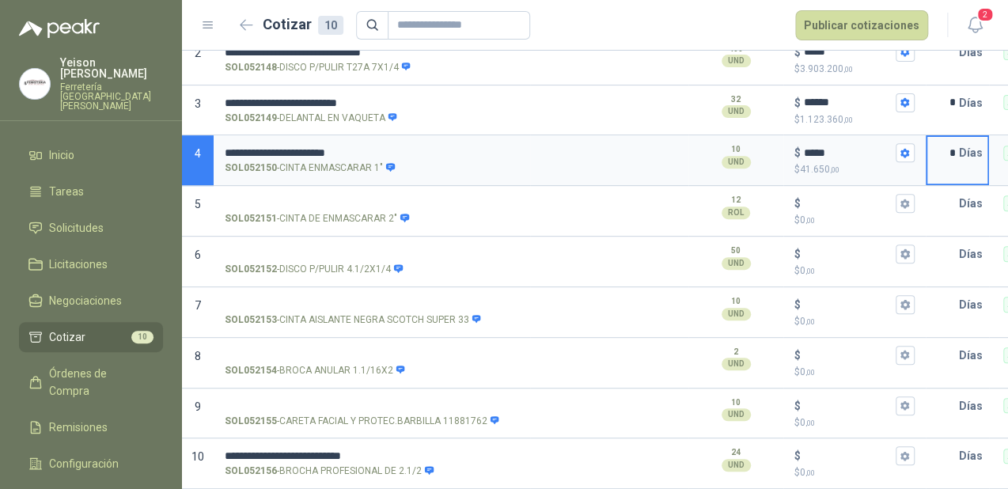
scroll to position [0, 291]
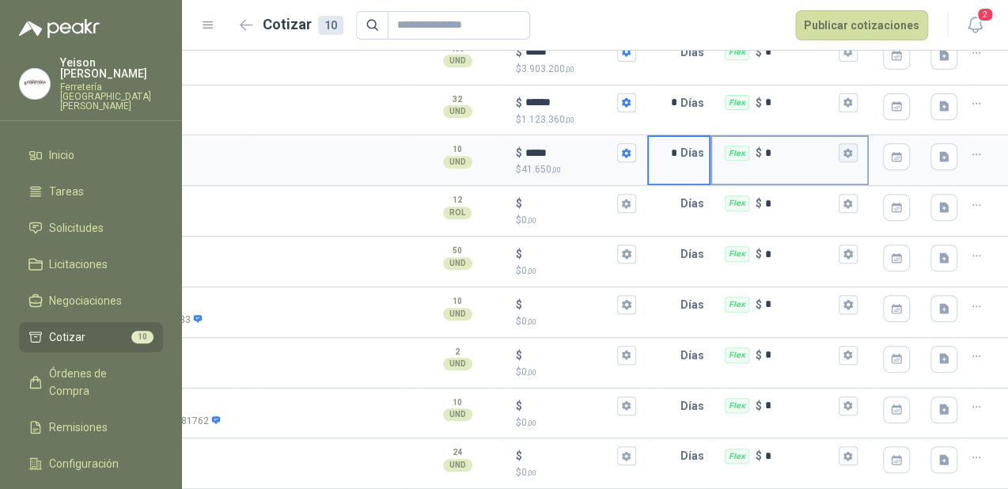
type input "*"
click at [841, 146] on button "Flex $ *" at bounding box center [848, 152] width 19 height 19
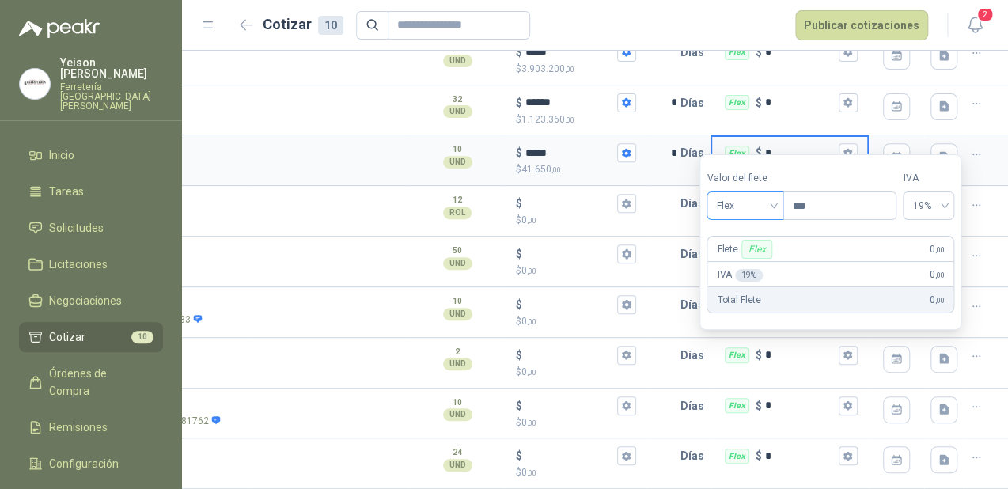
click at [782, 194] on div "Flex" at bounding box center [745, 205] width 77 height 28
click at [732, 258] on div "Incluido" at bounding box center [746, 264] width 55 height 17
click at [843, 97] on icon "button" at bounding box center [848, 102] width 10 height 10
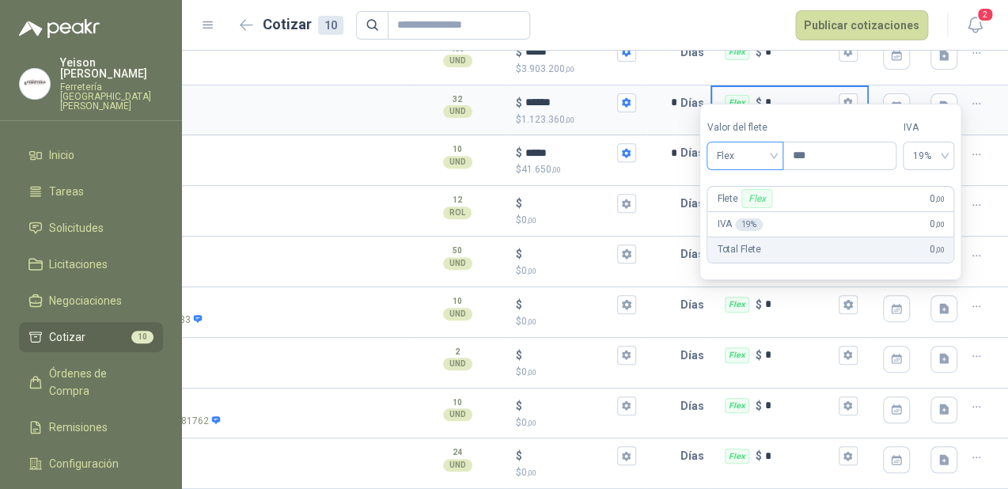
click at [768, 153] on span "Flex" at bounding box center [745, 156] width 58 height 24
click at [737, 210] on div "Incluido" at bounding box center [746, 214] width 55 height 17
click at [265, 111] on textarea at bounding box center [330, 105] width 155 height 36
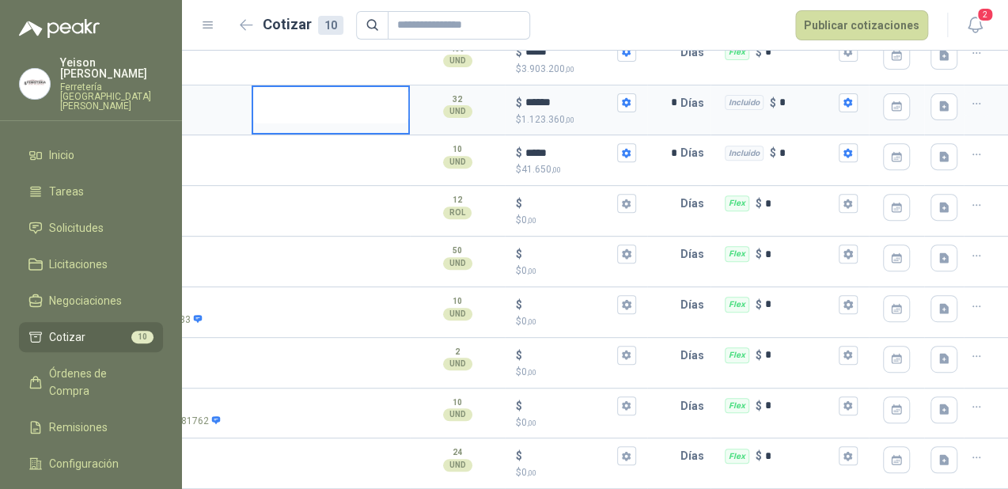
scroll to position [0, 0]
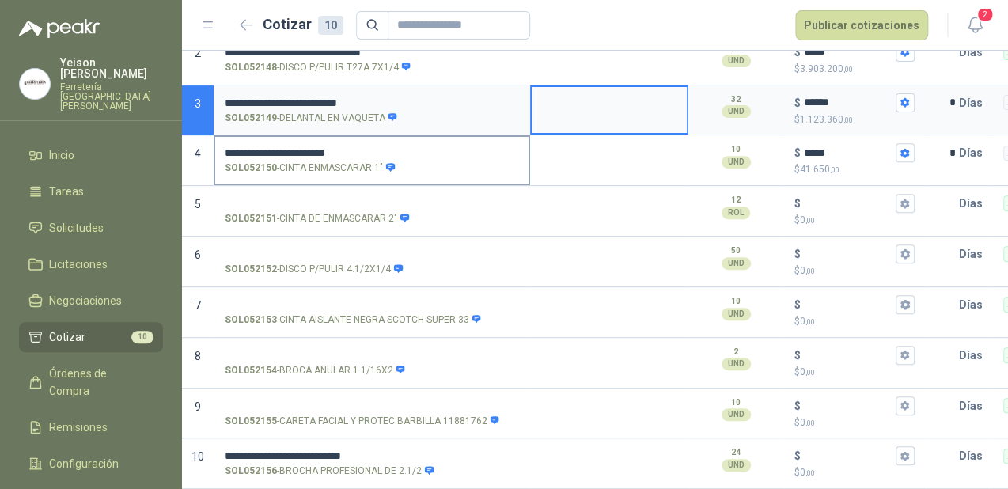
click at [388, 147] on input "**********" at bounding box center [372, 153] width 294 height 12
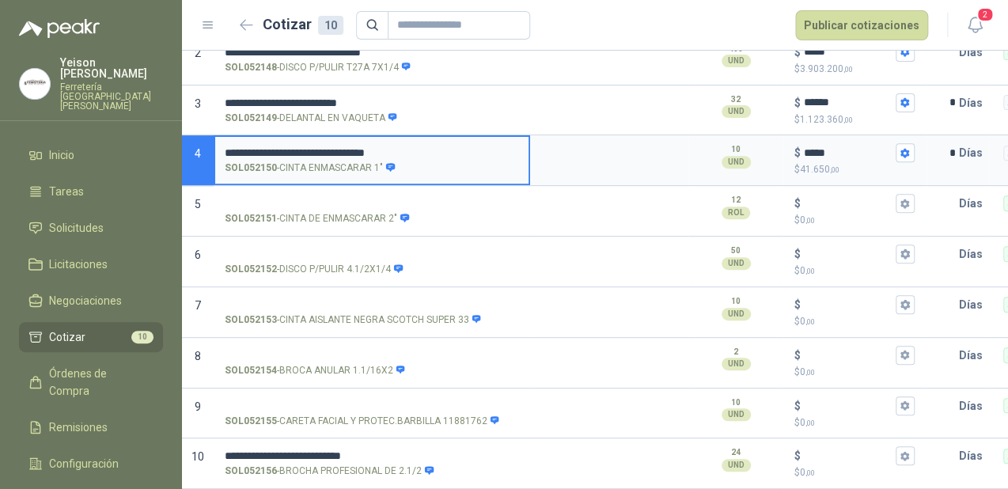
drag, startPoint x: 426, startPoint y: 138, endPoint x: 222, endPoint y: 127, distance: 203.6
click at [222, 137] on label "**********" at bounding box center [371, 159] width 313 height 45
type input "**********"
click at [283, 198] on input "SOL052151 - CINTA DE ENMASCARAR 2"" at bounding box center [372, 204] width 294 height 12
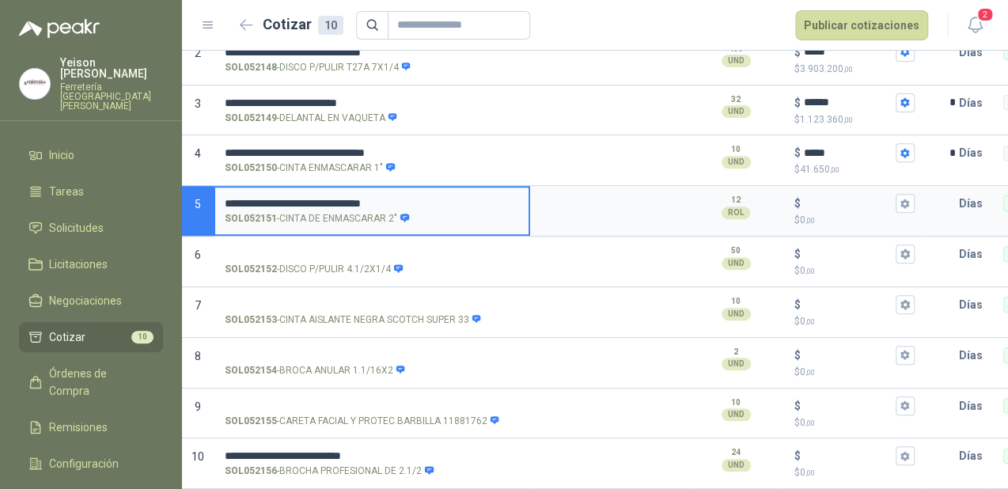
click at [376, 198] on input "**********" at bounding box center [372, 204] width 294 height 12
type input "**********"
click at [801, 195] on div "$" at bounding box center [854, 203] width 120 height 19
click at [804, 198] on input "$ $ 0 ,00" at bounding box center [848, 204] width 89 height 12
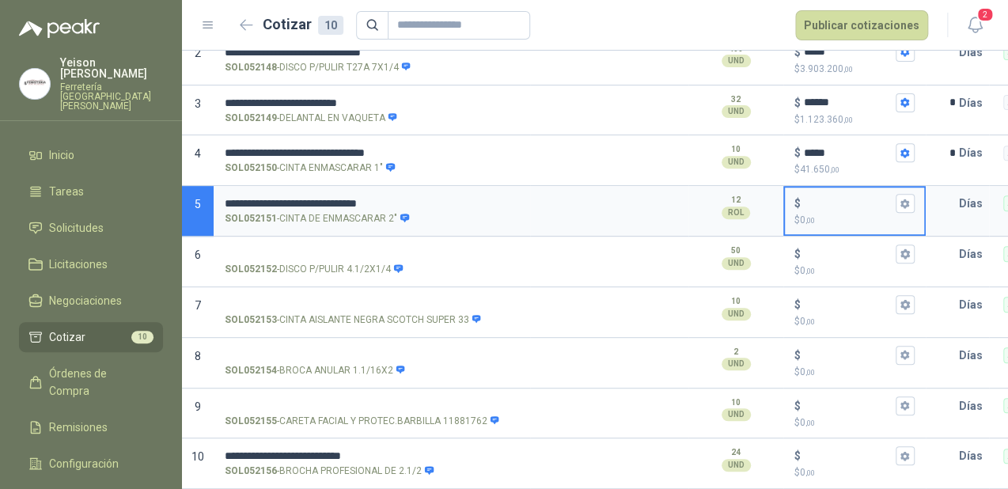
click at [809, 198] on input "$ $ 0 ,00" at bounding box center [848, 204] width 89 height 12
type input "*****"
click at [913, 196] on button "$ ***** $ 81.600 ,00" at bounding box center [905, 203] width 19 height 19
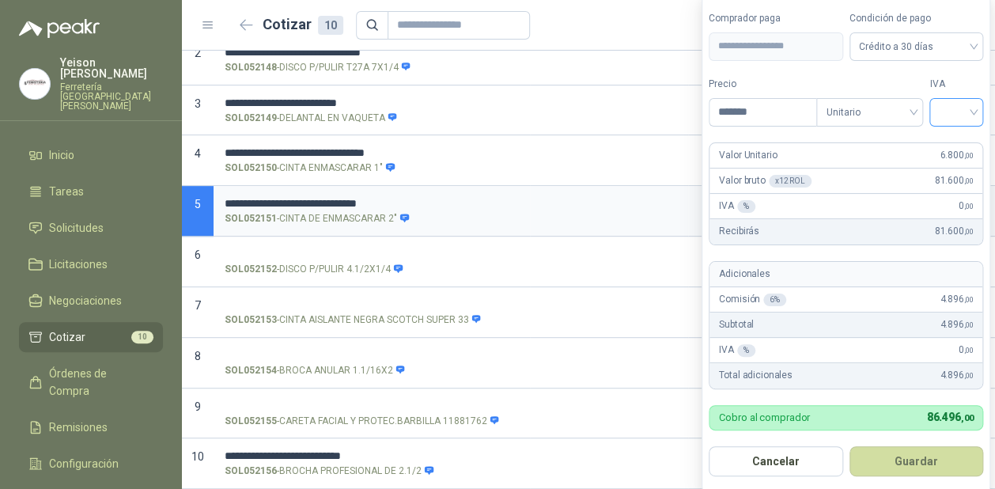
click at [973, 108] on input "search" at bounding box center [956, 111] width 35 height 24
click at [966, 147] on div "19%" at bounding box center [959, 145] width 29 height 17
click at [900, 452] on button "Guardar" at bounding box center [920, 461] width 136 height 30
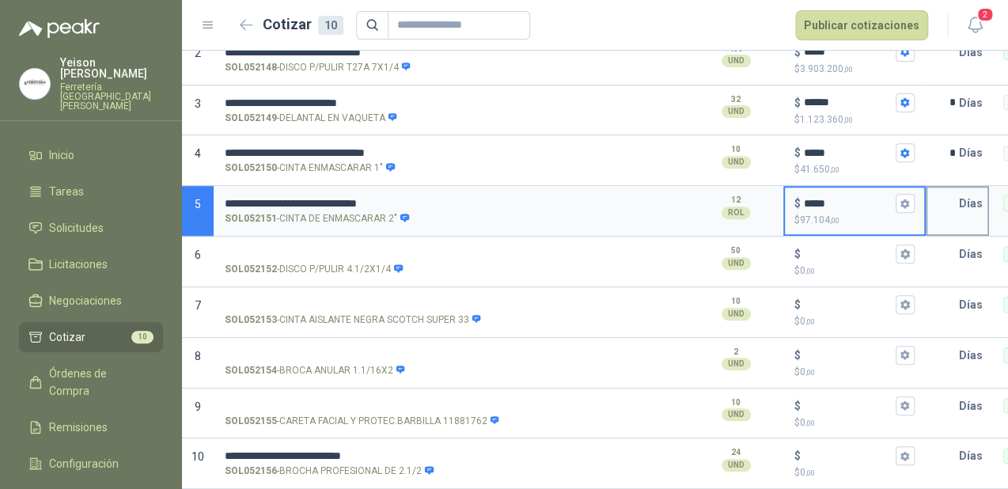
click at [958, 193] on input "text" at bounding box center [943, 204] width 32 height 32
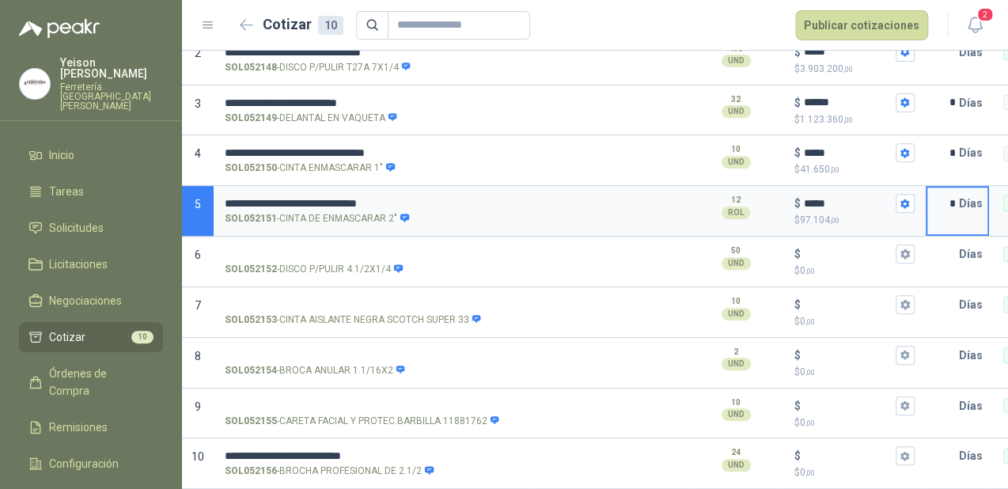
scroll to position [0, 291]
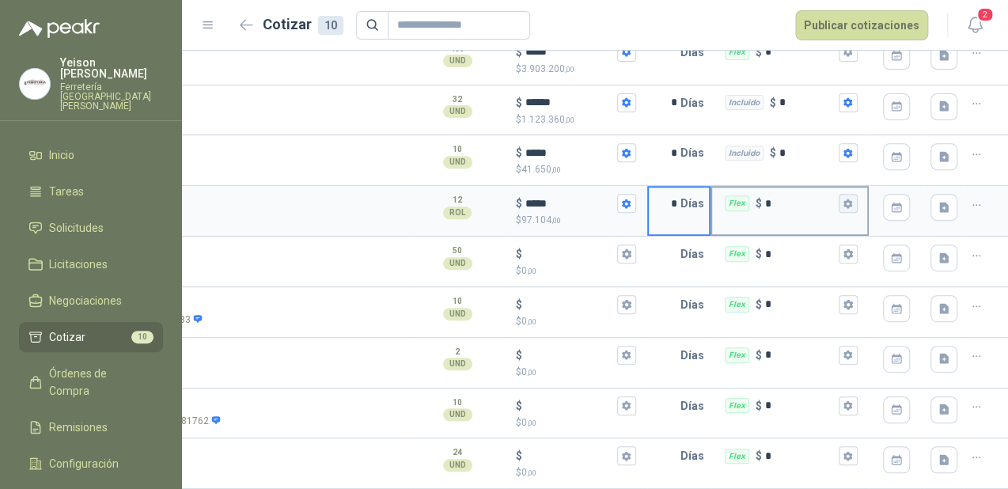
type input "*"
click at [843, 199] on icon "button" at bounding box center [847, 203] width 9 height 9
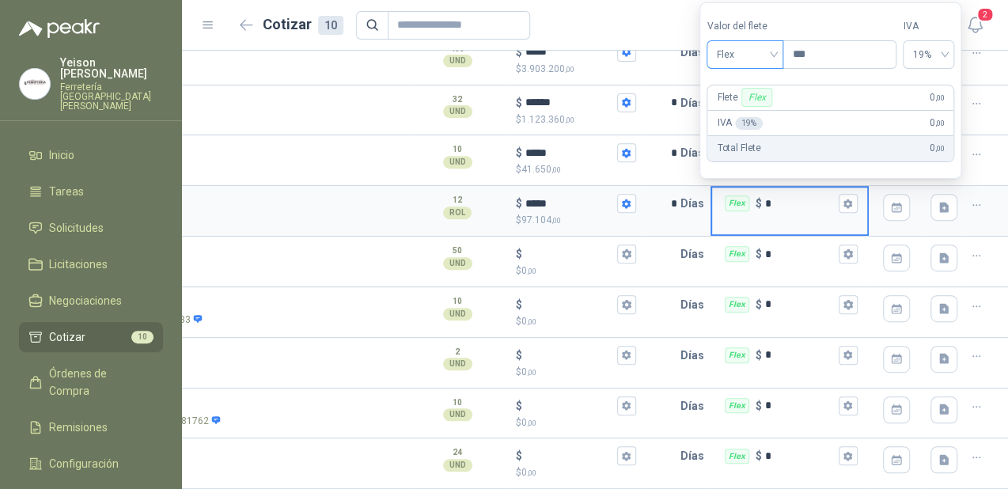
click at [774, 53] on span "Flex" at bounding box center [745, 55] width 58 height 24
click at [748, 112] on div "Incluido" at bounding box center [746, 113] width 55 height 17
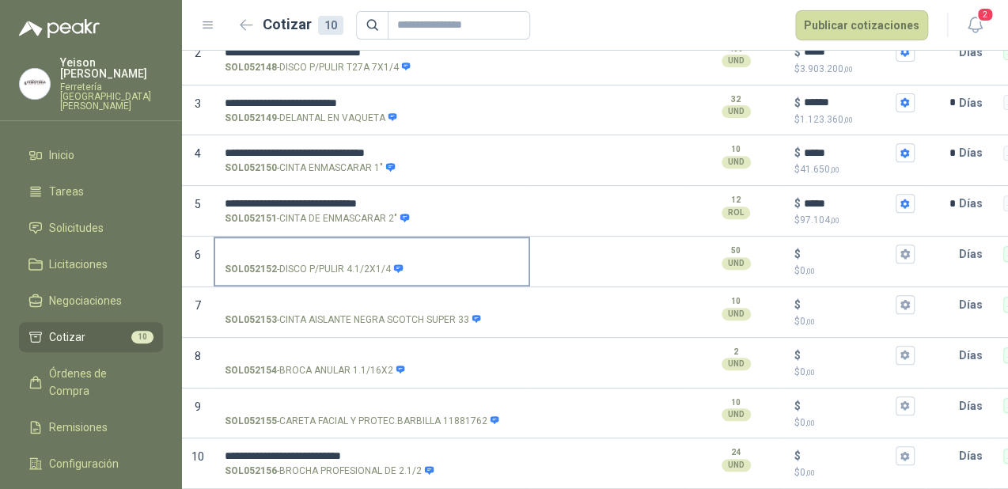
click at [269, 248] on input "SOL052152 - DISCO P/PULIR 4.1/2X1/4" at bounding box center [372, 254] width 294 height 12
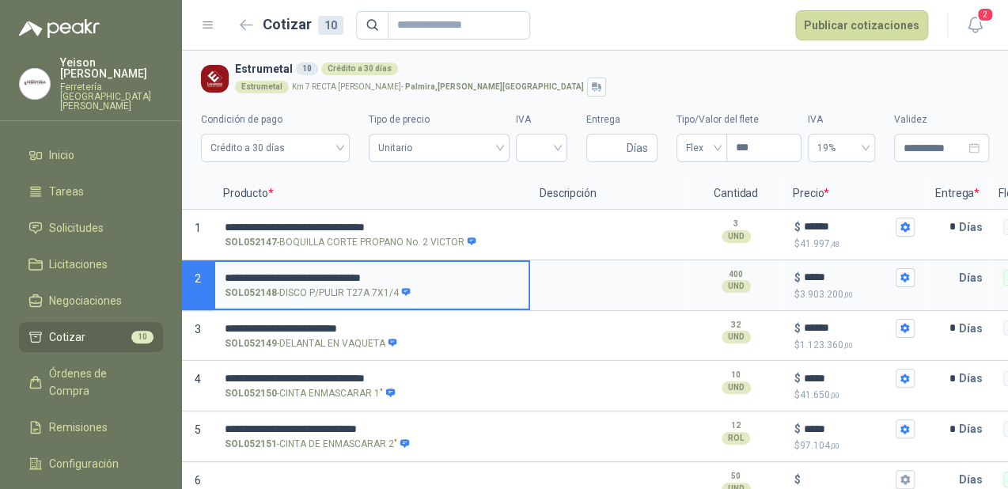
drag, startPoint x: 421, startPoint y: 276, endPoint x: 297, endPoint y: 273, distance: 123.5
click at [297, 273] on input "**********" at bounding box center [372, 278] width 294 height 12
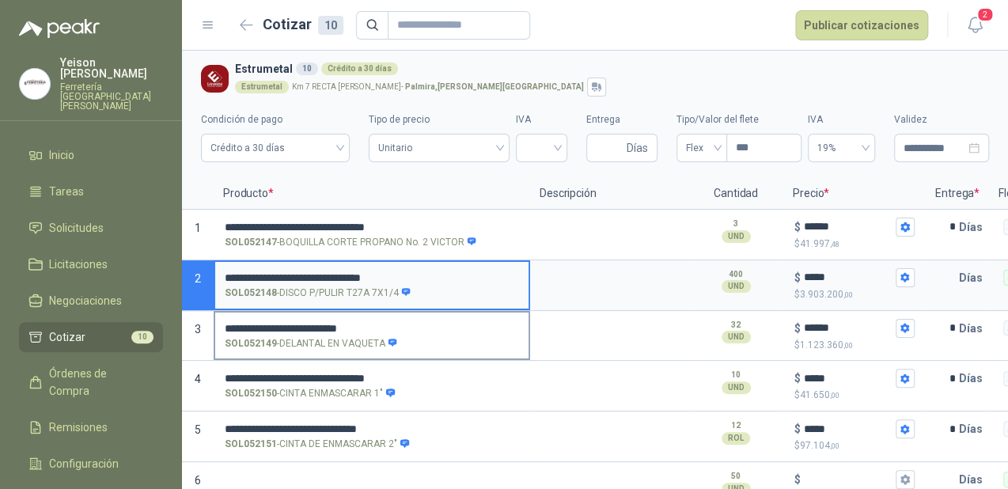
click at [520, 346] on label "**********" at bounding box center [371, 335] width 313 height 45
click at [519, 335] on input "**********" at bounding box center [372, 329] width 294 height 12
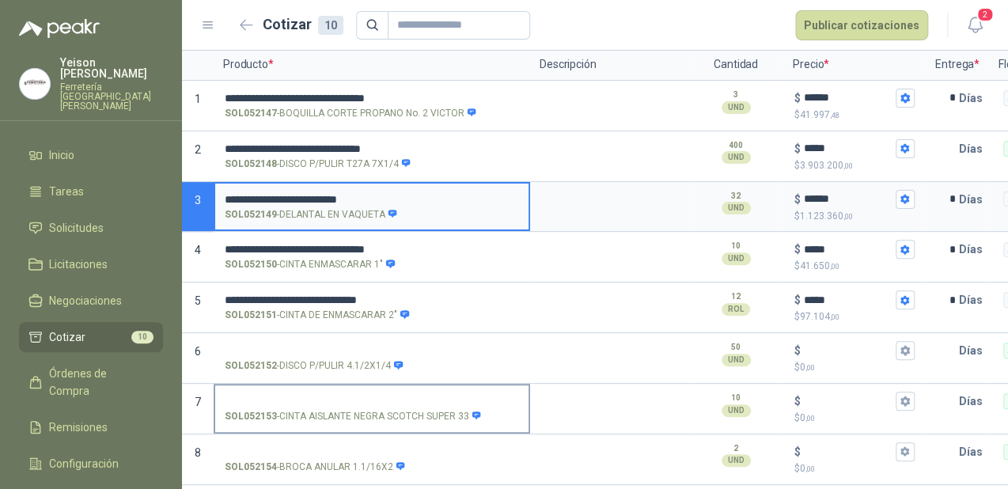
scroll to position [237, 0]
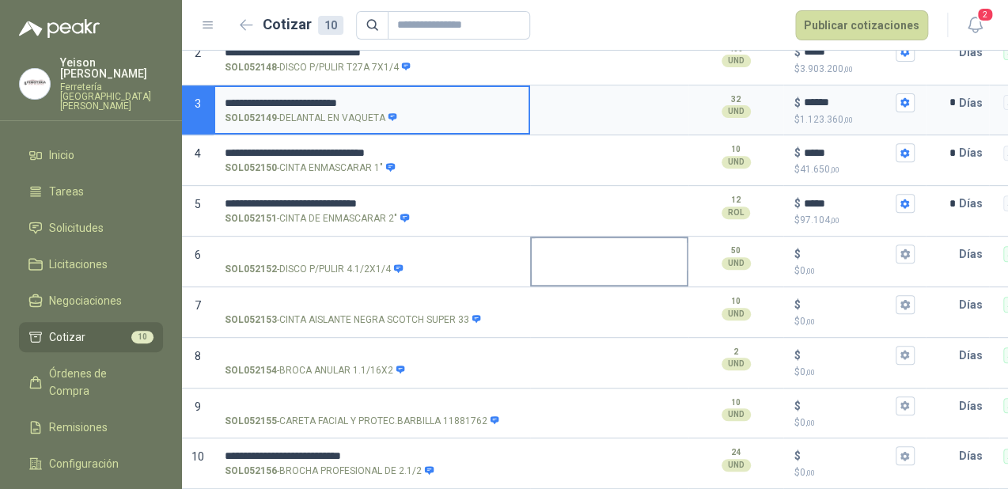
click at [608, 253] on textarea at bounding box center [609, 256] width 155 height 36
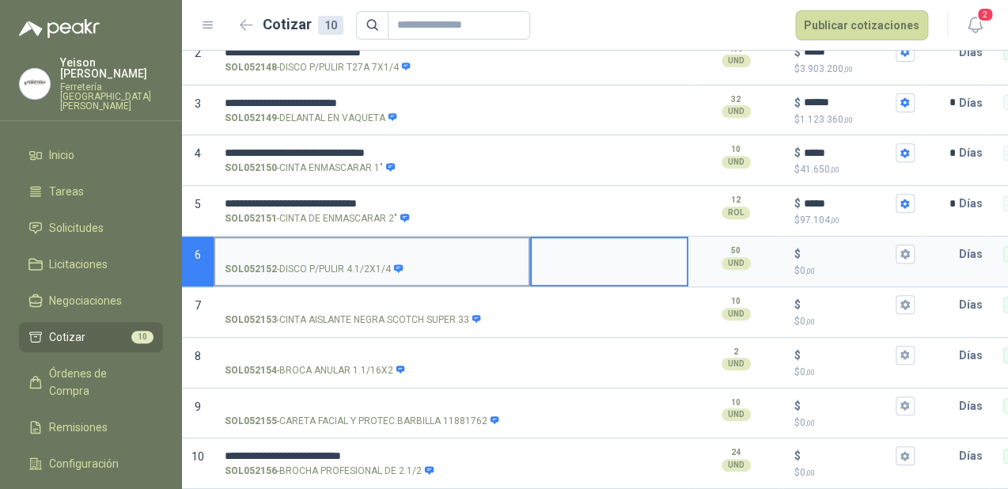
drag, startPoint x: 291, startPoint y: 233, endPoint x: 248, endPoint y: 237, distance: 43.8
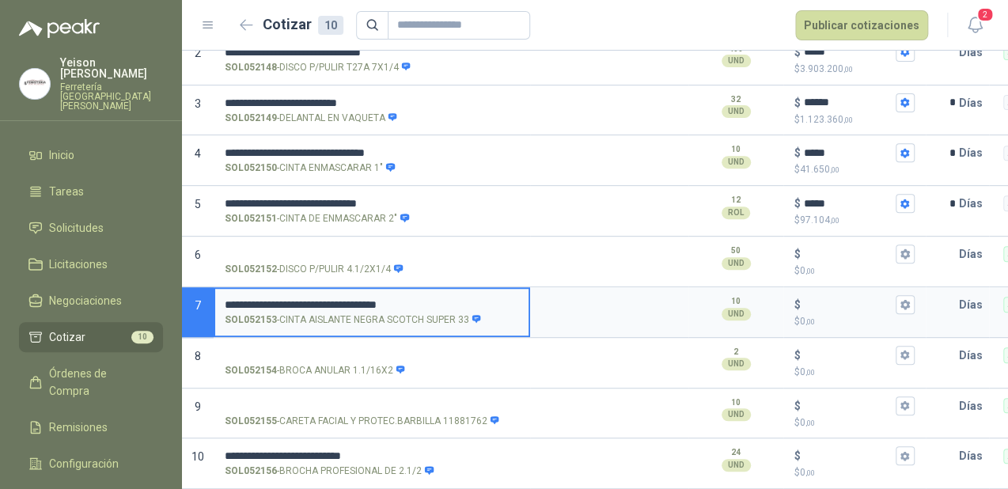
drag, startPoint x: 444, startPoint y: 291, endPoint x: 223, endPoint y: 275, distance: 221.3
click at [223, 287] on div "**********" at bounding box center [372, 312] width 316 height 51
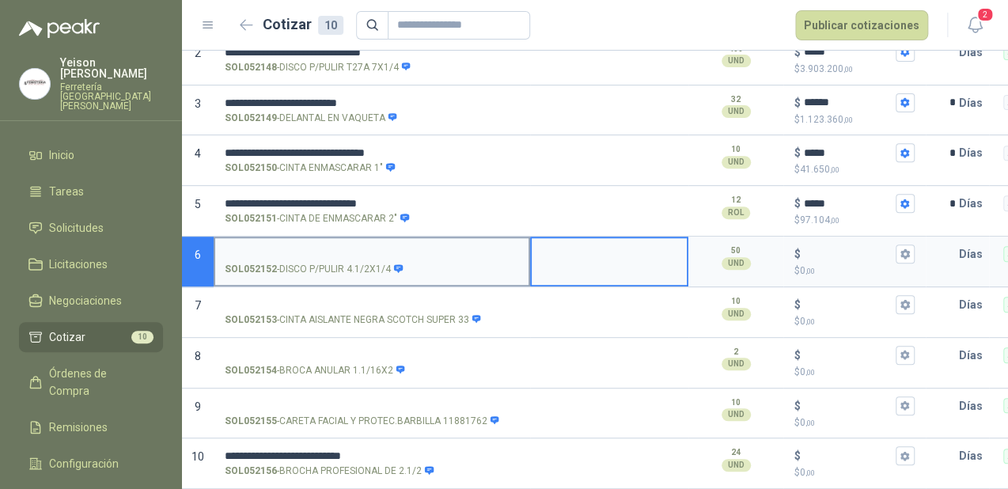
drag, startPoint x: 563, startPoint y: 241, endPoint x: 263, endPoint y: 233, distance: 300.0
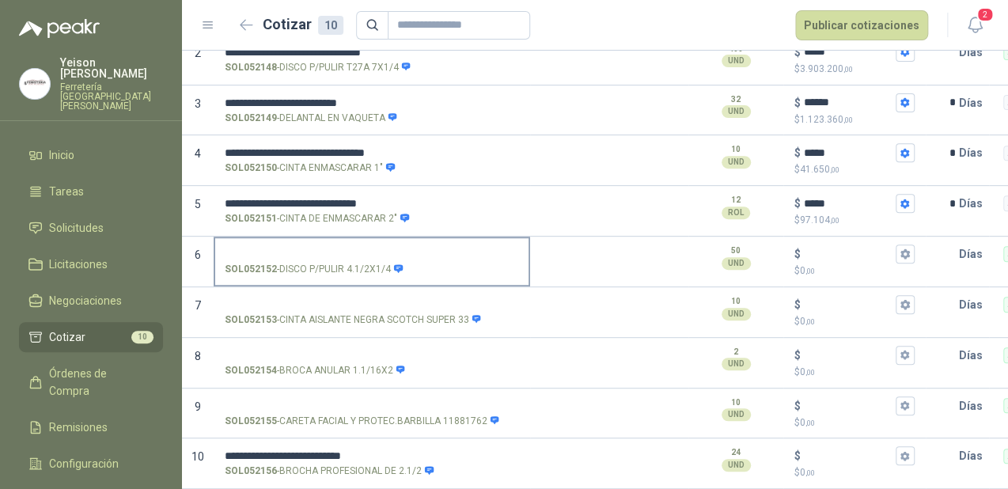
drag, startPoint x: 263, startPoint y: 233, endPoint x: 233, endPoint y: 247, distance: 33.3
click at [233, 262] on strong "SOL052152" at bounding box center [251, 269] width 52 height 15
click at [233, 249] on input "SOL052152 - DISCO P/PULIR 4.1/2X1/4" at bounding box center [372, 254] width 294 height 12
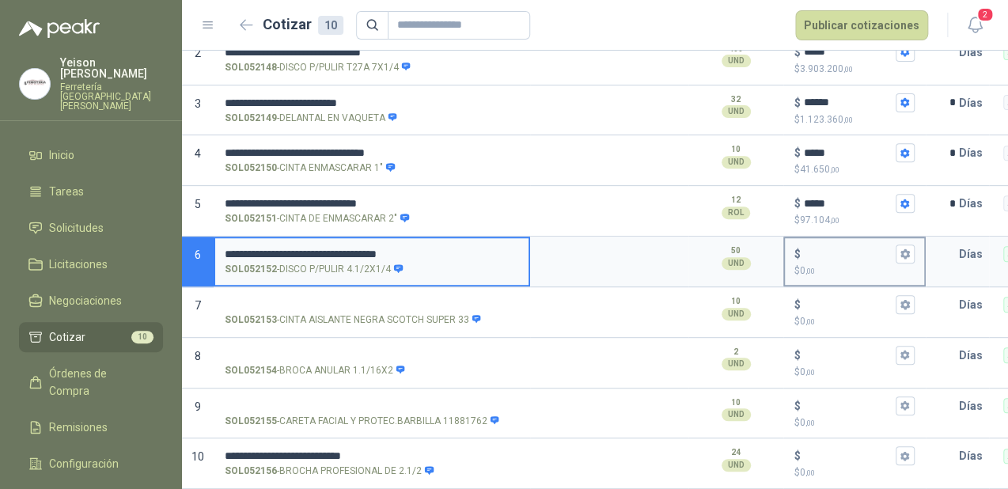
click at [802, 244] on div "$" at bounding box center [854, 253] width 120 height 19
click at [804, 248] on input "$ $ 0 ,00" at bounding box center [848, 254] width 89 height 12
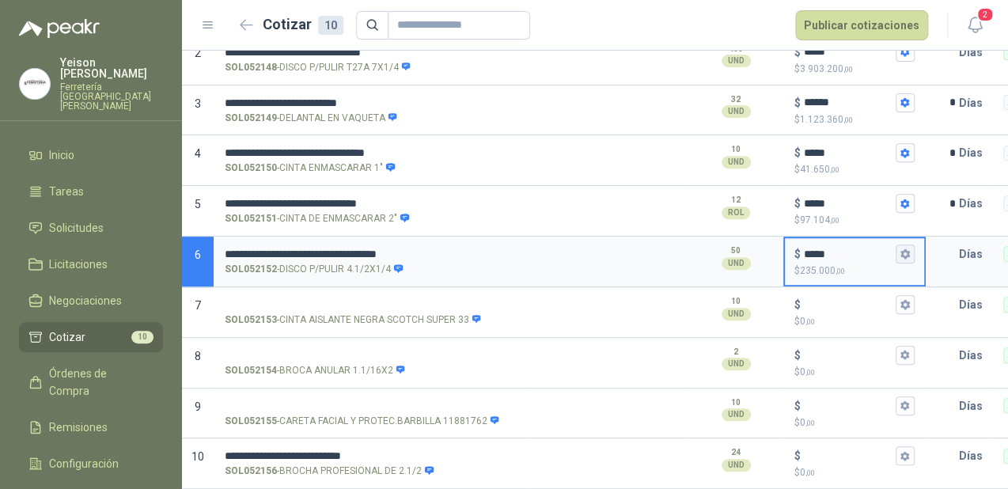
type input "*****"
click at [904, 249] on icon "button" at bounding box center [904, 253] width 9 height 9
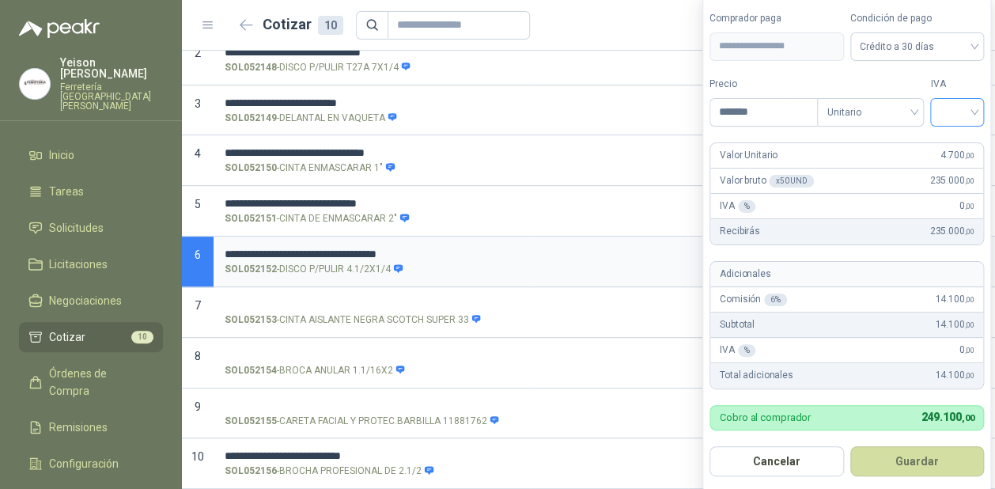
click at [969, 104] on input "search" at bounding box center [957, 111] width 35 height 24
click at [949, 144] on div "19%" at bounding box center [960, 145] width 29 height 17
click at [937, 465] on button "Guardar" at bounding box center [920, 461] width 136 height 30
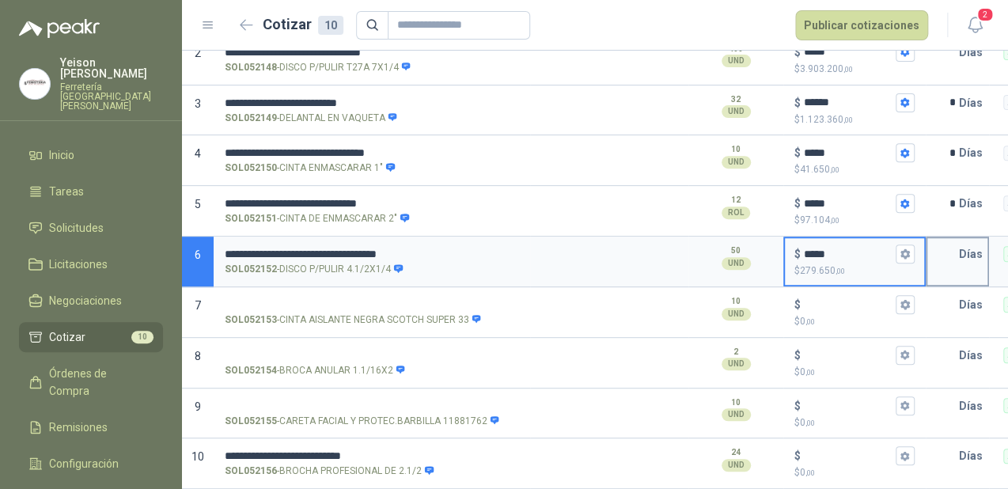
click at [947, 243] on input "text" at bounding box center [943, 254] width 32 height 32
type input "*"
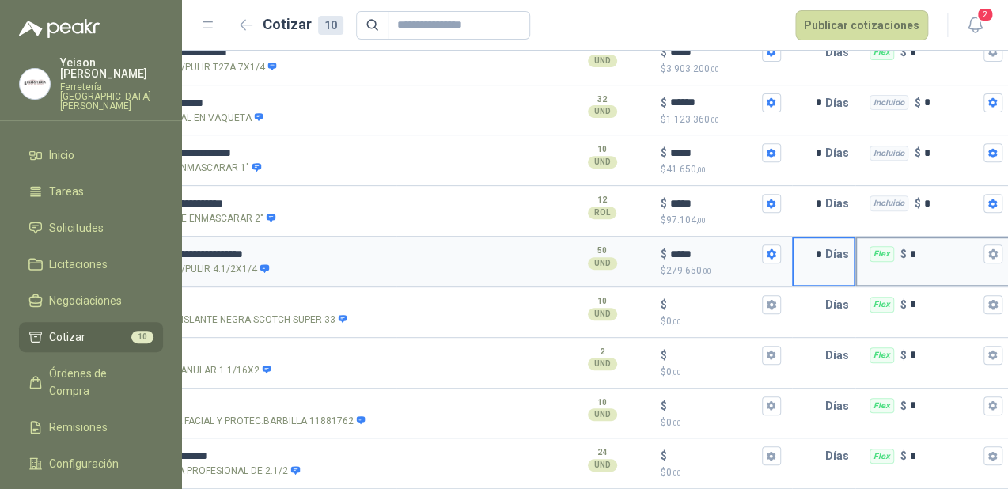
scroll to position [0, 135]
click at [984, 244] on button "Flex $ *" at bounding box center [991, 253] width 19 height 19
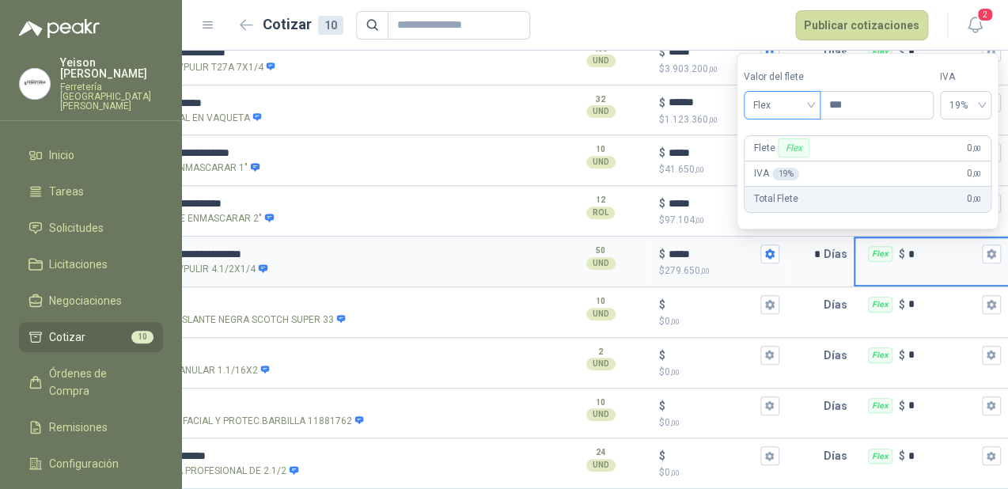
click at [805, 104] on span "Flex" at bounding box center [782, 105] width 58 height 24
click at [778, 166] on div "Incluido" at bounding box center [783, 164] width 55 height 17
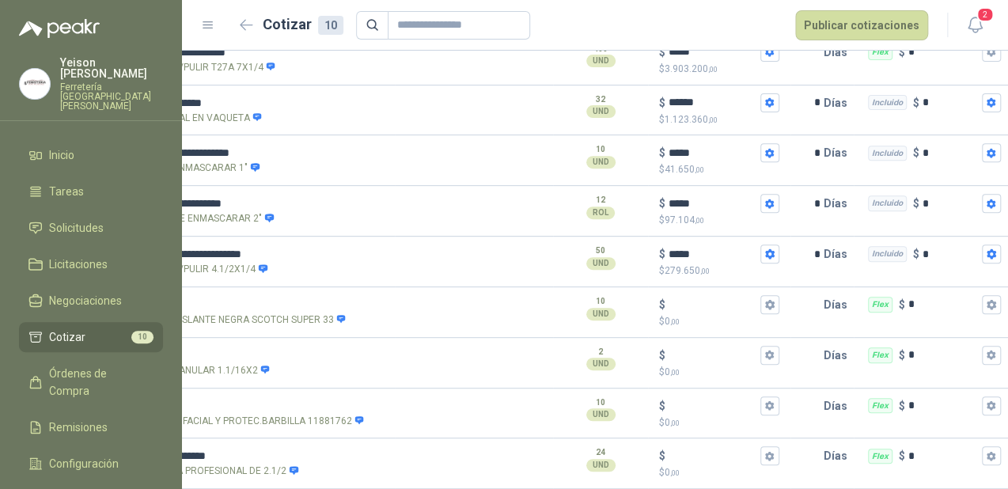
scroll to position [0, 0]
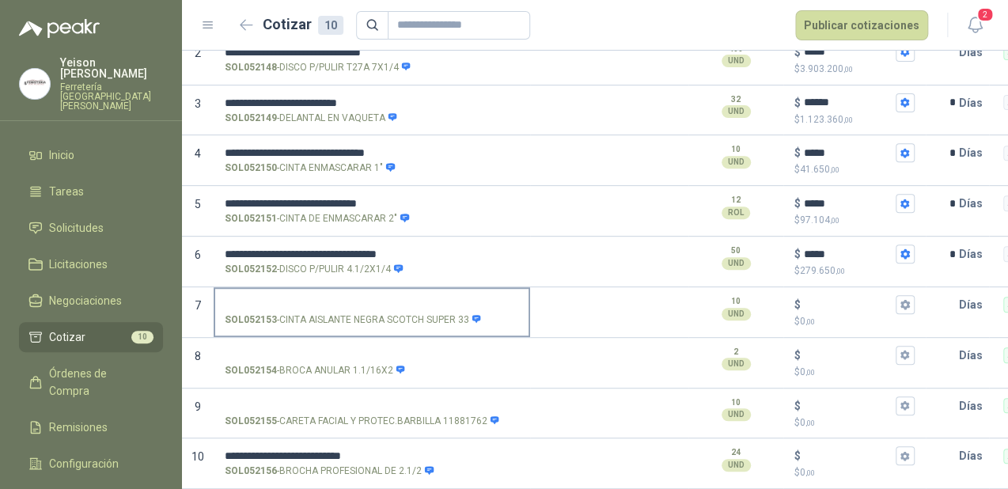
click at [261, 299] on input "SOL052153 - CINTA AISLANTE NEGRA SCOTCH SUPER 33" at bounding box center [372, 305] width 294 height 12
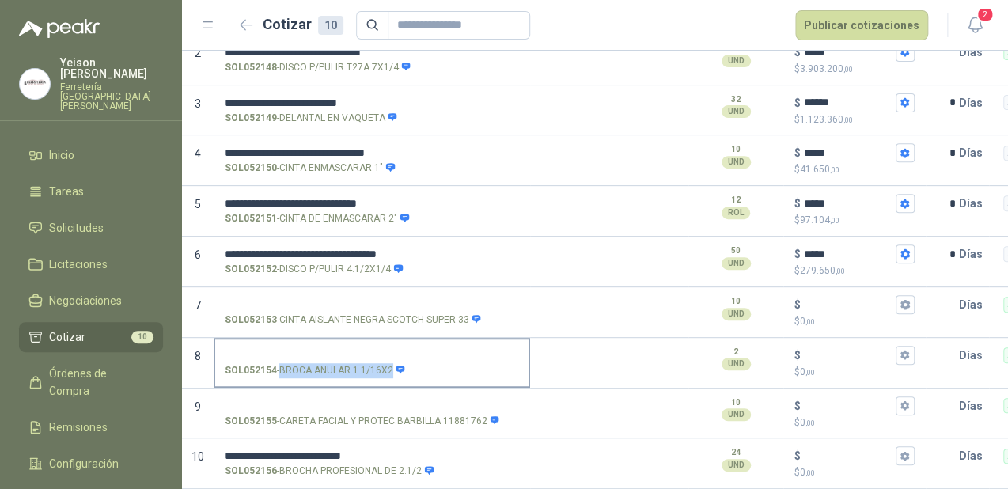
drag, startPoint x: 389, startPoint y: 354, endPoint x: 278, endPoint y: 359, distance: 110.9
click at [278, 363] on p "SOL052154 - BROCA ANULAR 1.1/16X2" at bounding box center [315, 370] width 181 height 15
copy p "BROCA ANULAR 1.1/16X2"
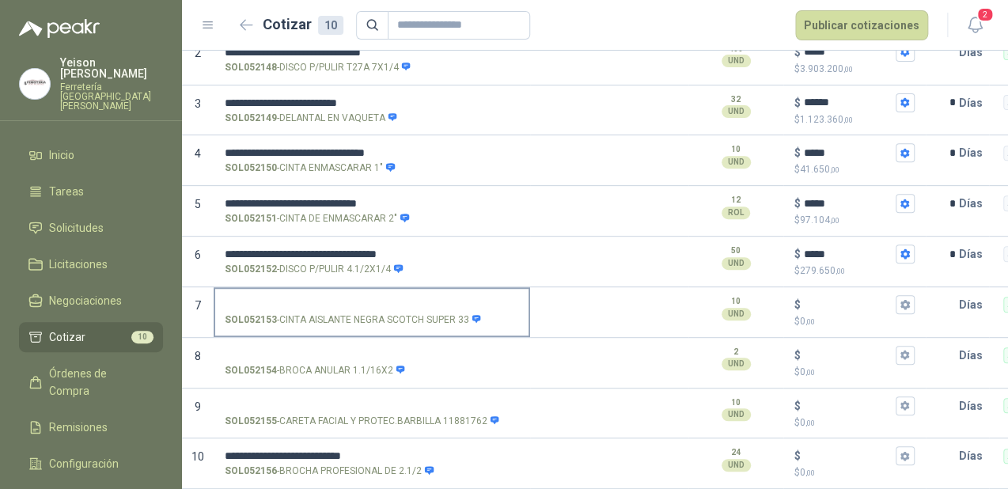
click at [250, 289] on label "SOL052153 - CINTA AISLANTE NEGRA SCOTCH SUPER 33" at bounding box center [371, 311] width 313 height 45
click at [250, 299] on input "SOL052153 - CINTA AISLANTE NEGRA SCOTCH SUPER 33" at bounding box center [372, 305] width 294 height 12
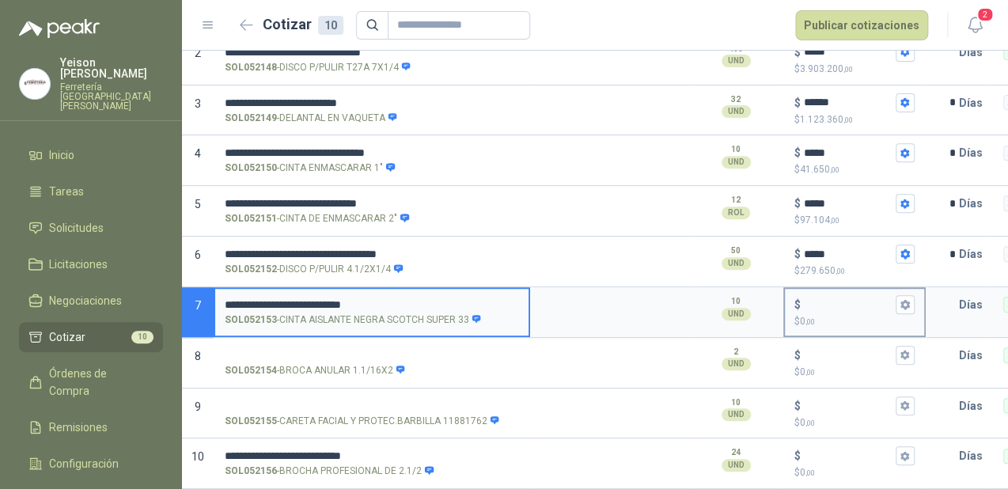
type input "**********"
click at [837, 298] on input "$ $ 0 ,00" at bounding box center [848, 304] width 89 height 12
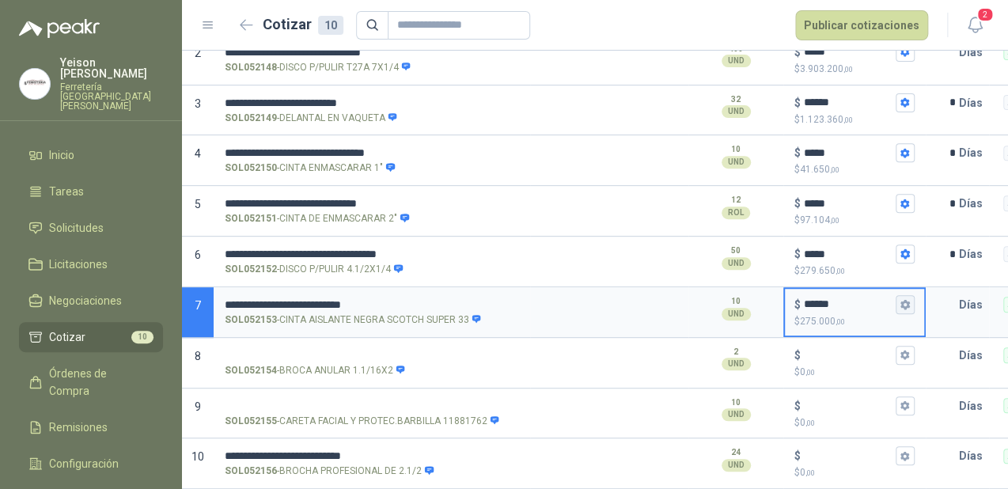
type input "******"
click at [902, 300] on icon "button" at bounding box center [904, 304] width 9 height 9
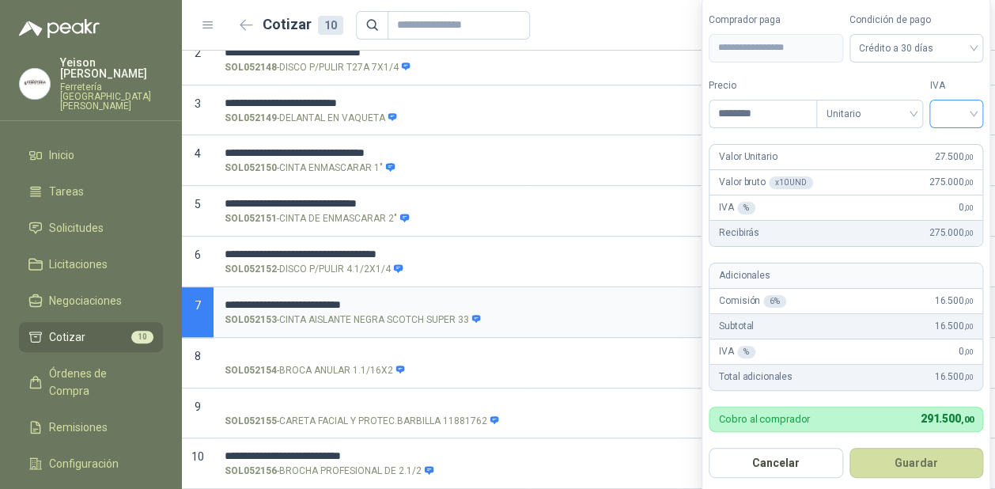
click at [970, 111] on input "search" at bounding box center [956, 112] width 35 height 24
click at [947, 145] on div "19%" at bounding box center [959, 147] width 29 height 17
click at [909, 457] on button "Guardar" at bounding box center [920, 463] width 136 height 30
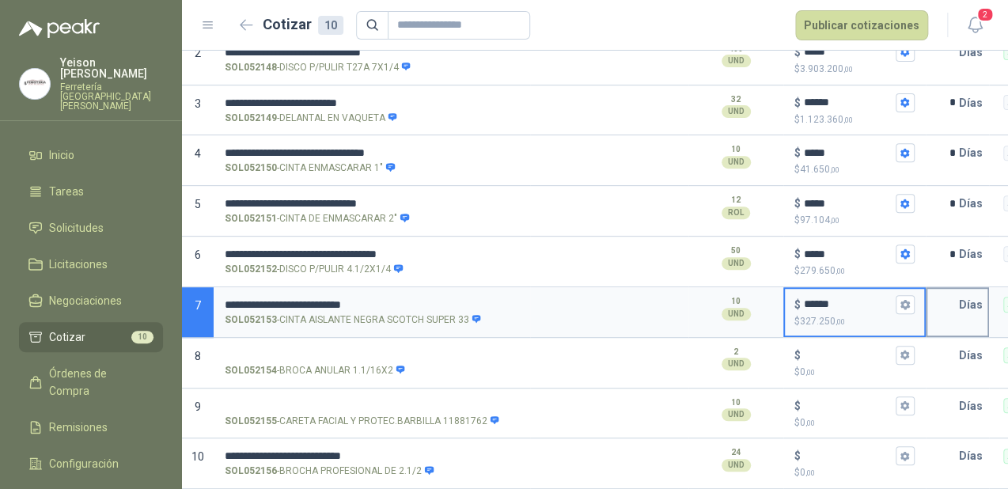
click at [953, 294] on input "text" at bounding box center [943, 305] width 32 height 32
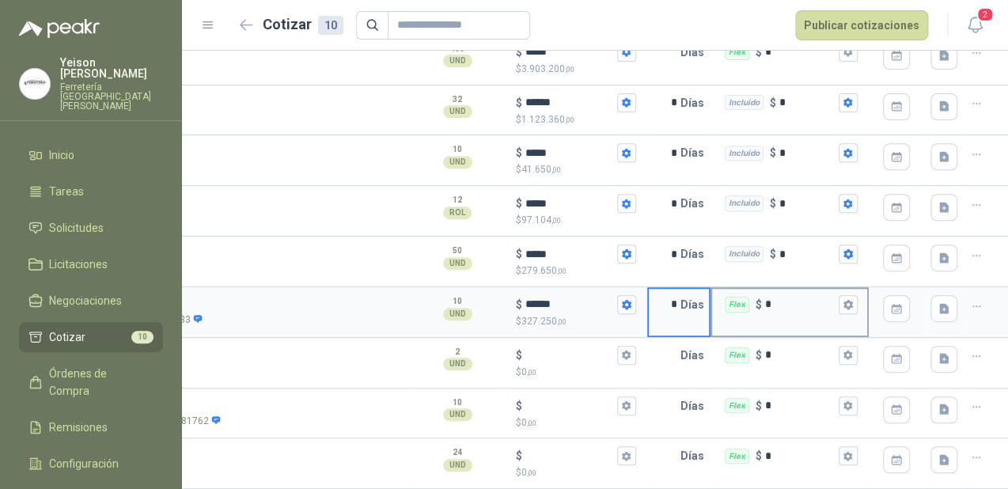
type input "*"
click at [846, 295] on div "Flex $ *" at bounding box center [789, 305] width 155 height 32
click at [835, 298] on input "*" at bounding box center [800, 304] width 70 height 12
click at [843, 299] on icon "button" at bounding box center [848, 304] width 10 height 10
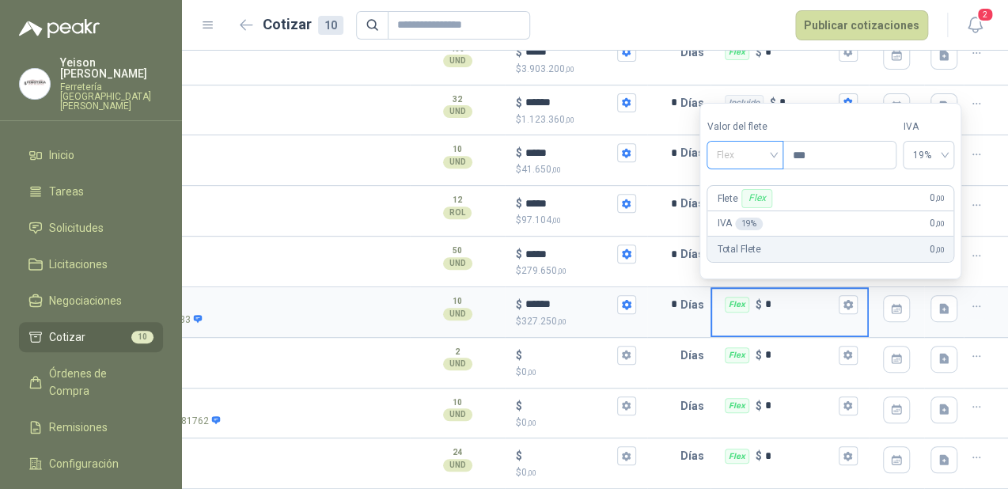
click at [770, 157] on span "Flex" at bounding box center [745, 155] width 58 height 24
click at [747, 209] on div "Incluido" at bounding box center [746, 214] width 55 height 17
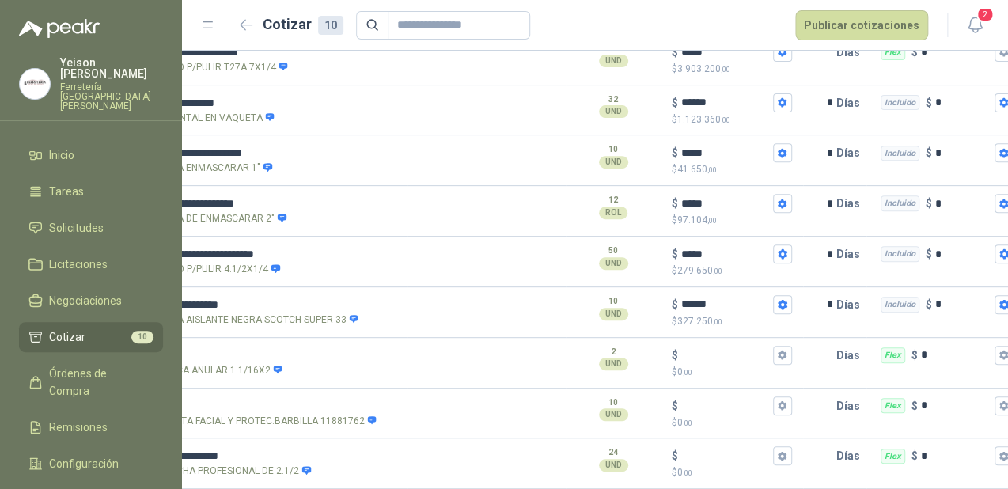
scroll to position [0, 0]
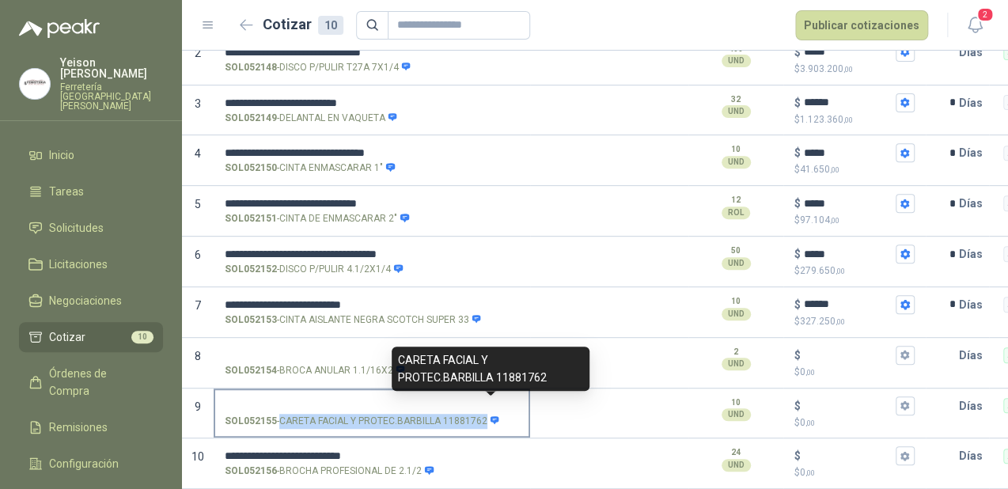
drag, startPoint x: 280, startPoint y: 403, endPoint x: 491, endPoint y: 405, distance: 210.5
click at [491, 414] on p "SOL052155 - CARETA FACIAL Y PROTEC.BARBILLA 11881762" at bounding box center [362, 421] width 275 height 15
copy div "CARETA FACIAL Y PROTEC.BARBILLA 11881762"
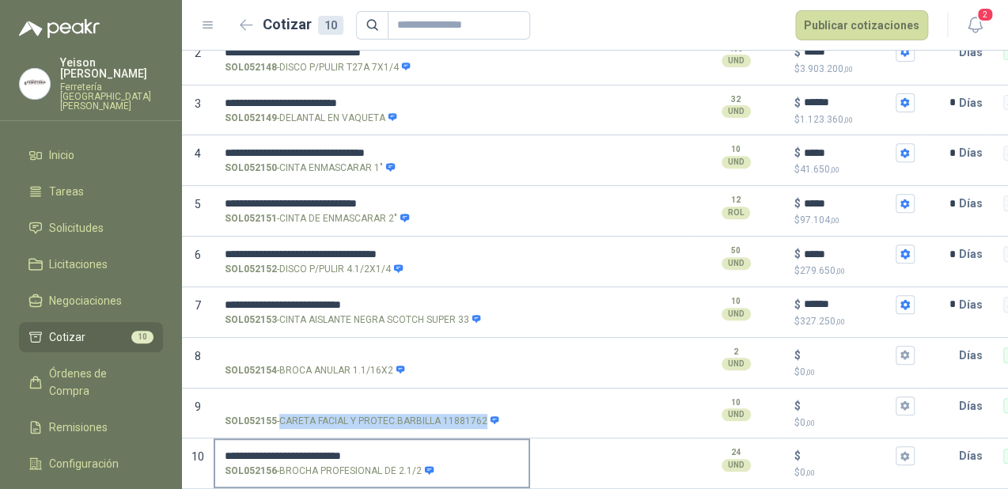
click at [330, 450] on input "**********" at bounding box center [372, 456] width 294 height 12
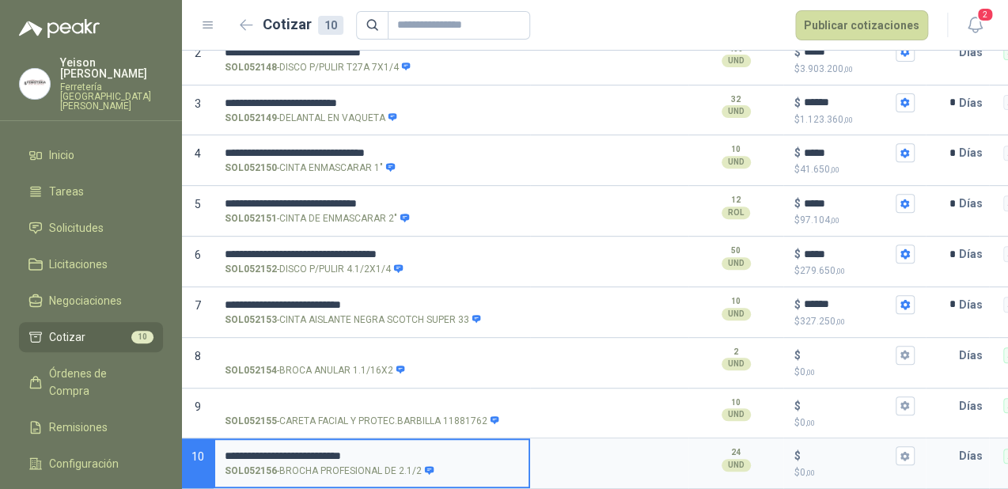
click at [330, 450] on input "**********" at bounding box center [372, 456] width 294 height 12
click at [392, 450] on input "**********" at bounding box center [372, 456] width 294 height 12
type input "*"
click at [272, 423] on div "SOL052155 - CARETA FACIAL Y PROTEC.BARBILLA 11881762" at bounding box center [372, 413] width 316 height 51
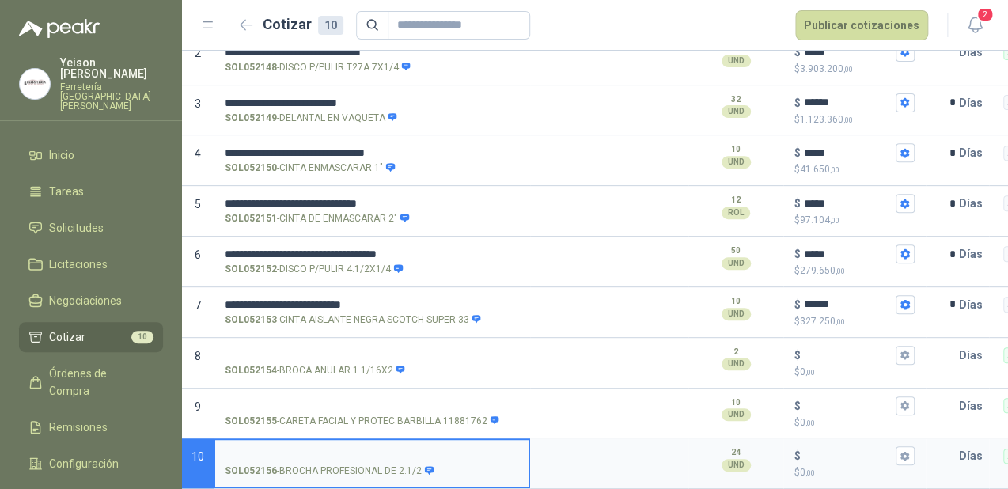
drag, startPoint x: 252, startPoint y: 426, endPoint x: 246, endPoint y: 437, distance: 12.1
click at [249, 438] on div "SOL052156 - BROCHA PROFESIONAL DE 2.1/2" at bounding box center [372, 463] width 316 height 51
click at [245, 450] on input "SOL052156 - BROCHA PROFESIONAL DE 2.1/2" at bounding box center [372, 456] width 294 height 12
click at [593, 463] on textarea at bounding box center [609, 458] width 155 height 36
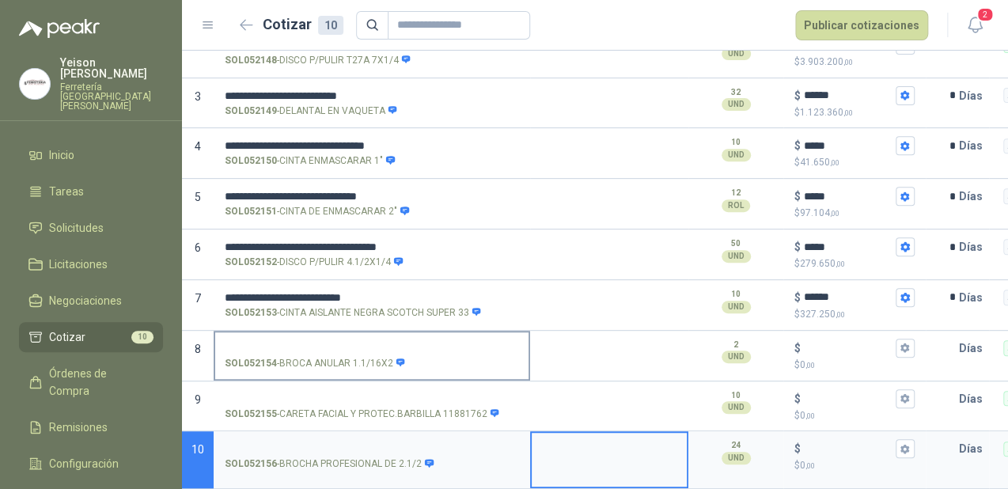
click at [290, 343] on input "SOL052154 - BROCA ANULAR 1.1/16X2" at bounding box center [372, 349] width 294 height 12
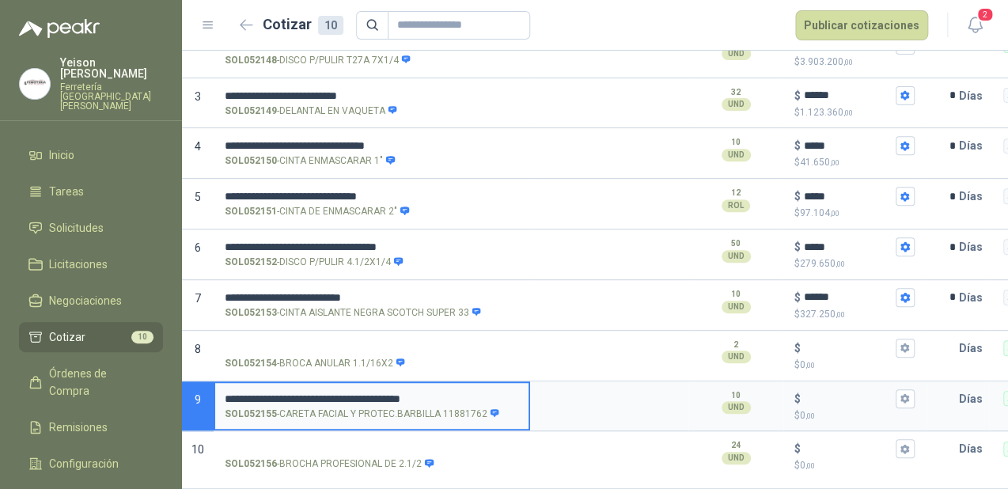
drag, startPoint x: 494, startPoint y: 391, endPoint x: 225, endPoint y: 386, distance: 269.0
click at [225, 393] on input "**********" at bounding box center [372, 399] width 294 height 12
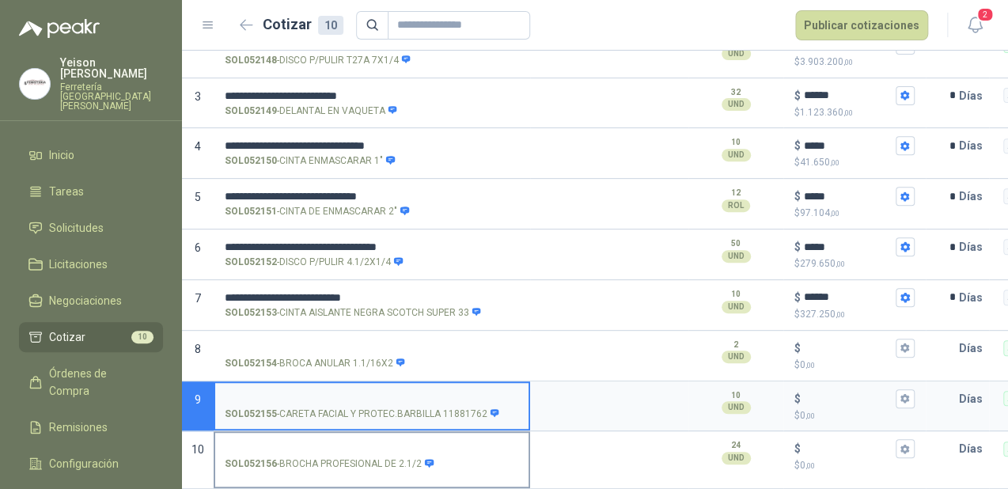
click at [263, 443] on input "SOL052156 - BROCHA PROFESIONAL DE 2.1/2" at bounding box center [372, 449] width 294 height 12
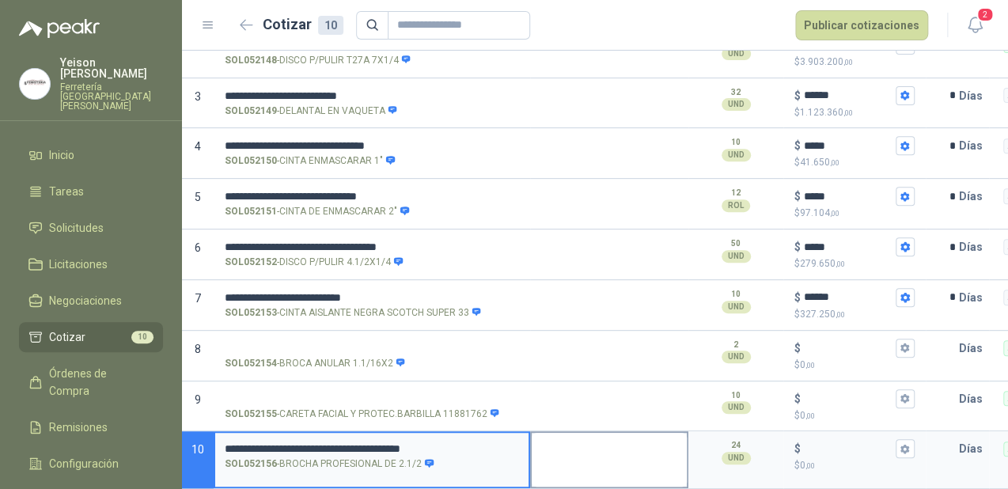
click at [604, 458] on textarea at bounding box center [609, 460] width 155 height 54
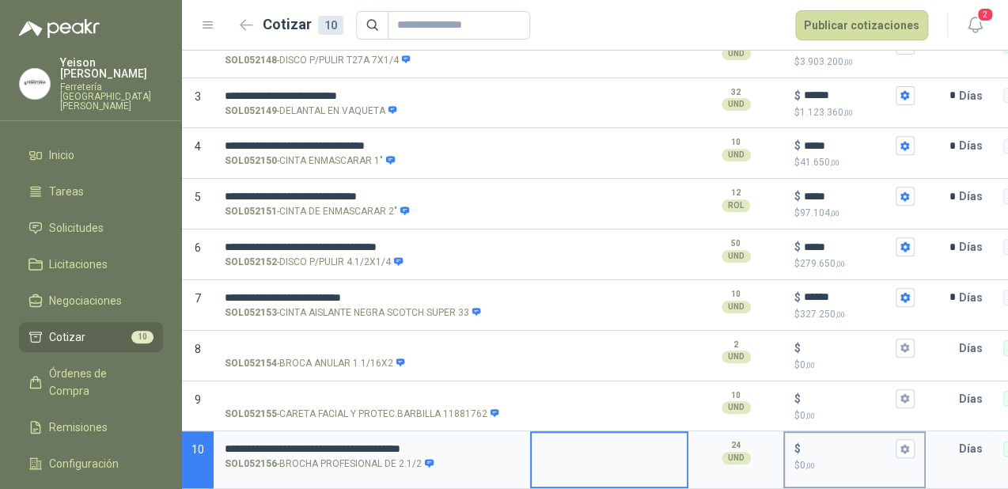
click at [832, 443] on input "$ $ 0 ,00" at bounding box center [848, 449] width 89 height 12
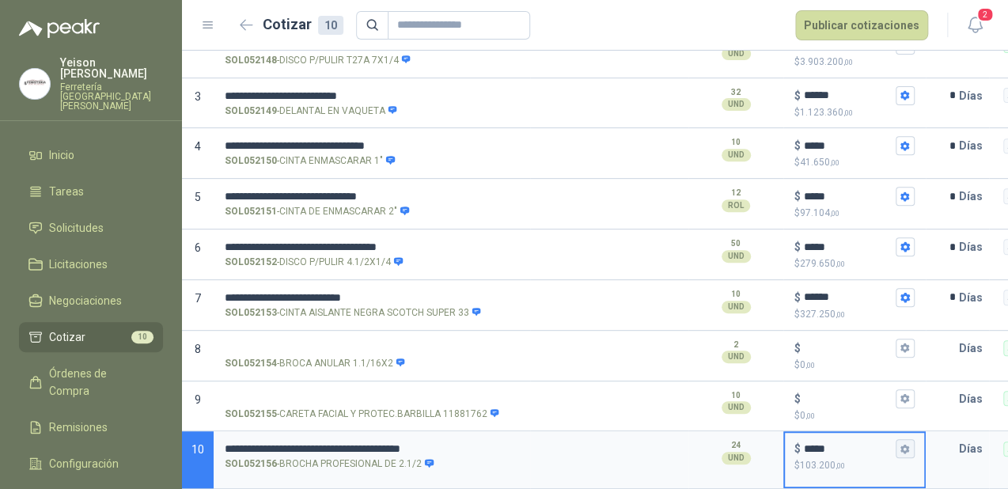
type input "*****"
click at [910, 444] on icon "button" at bounding box center [905, 449] width 10 height 10
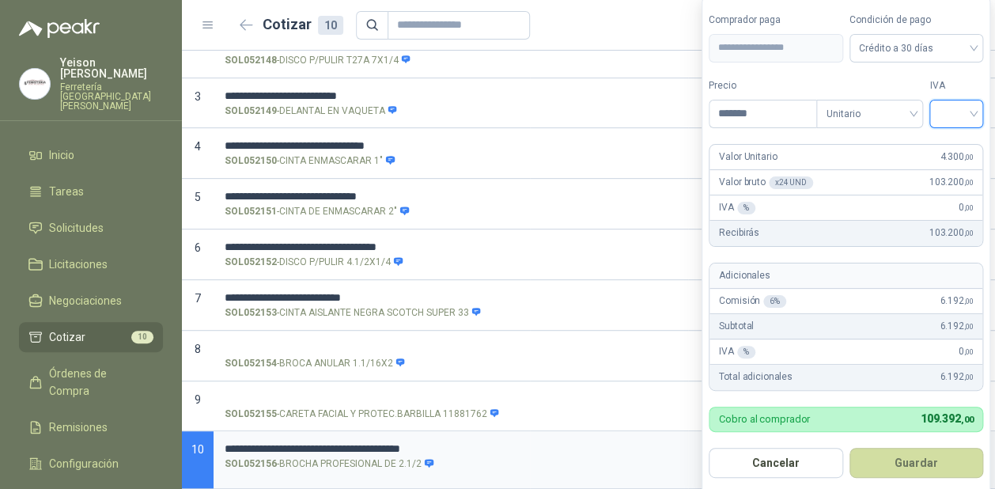
click at [974, 108] on input "search" at bounding box center [956, 112] width 35 height 24
click at [954, 142] on div "19%" at bounding box center [959, 147] width 29 height 17
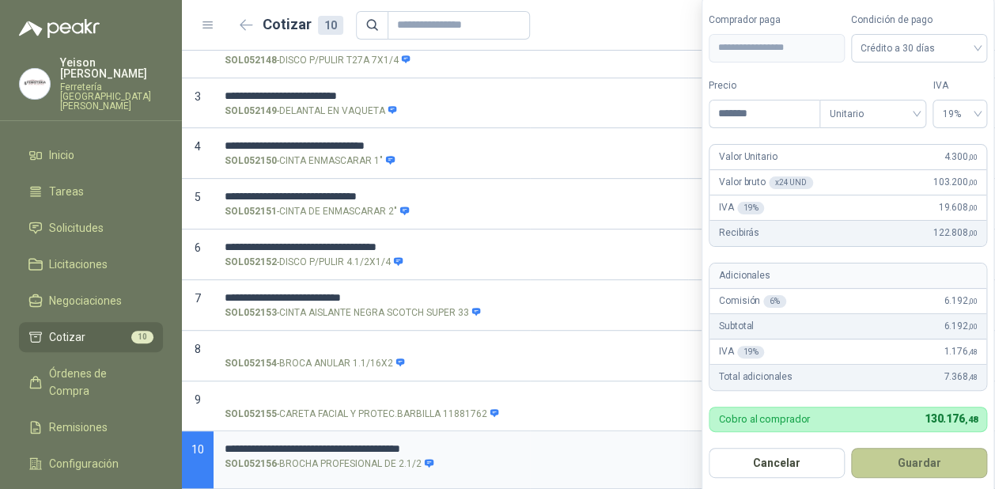
click at [934, 462] on button "Guardar" at bounding box center [919, 463] width 136 height 30
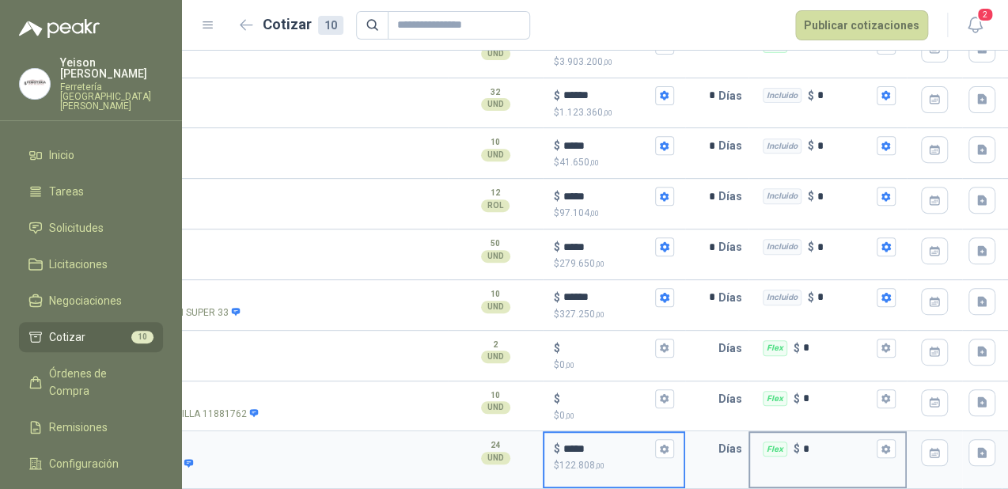
scroll to position [0, 242]
click at [881, 444] on icon "button" at bounding box center [884, 448] width 9 height 9
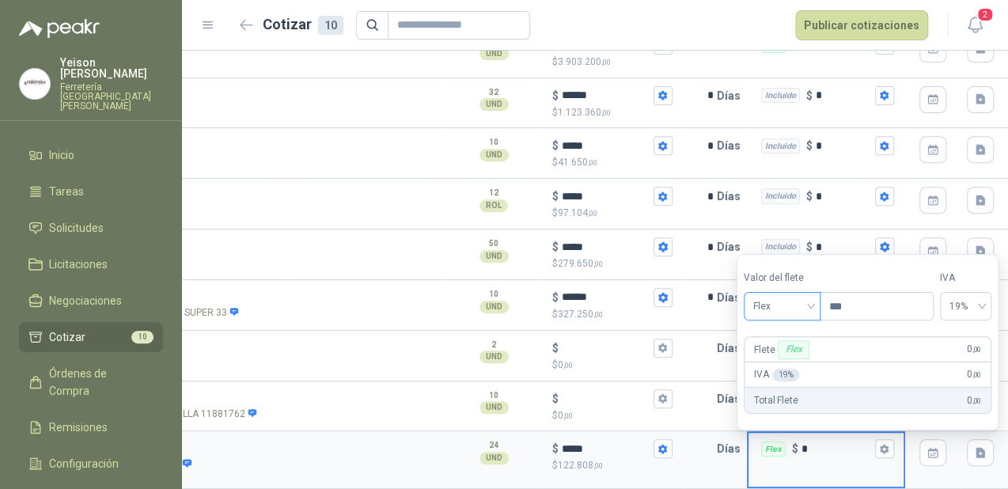
click at [811, 309] on span "Flex" at bounding box center [782, 306] width 58 height 24
click at [783, 359] on div "Incluido" at bounding box center [783, 365] width 55 height 17
click at [704, 445] on input "text" at bounding box center [701, 449] width 32 height 32
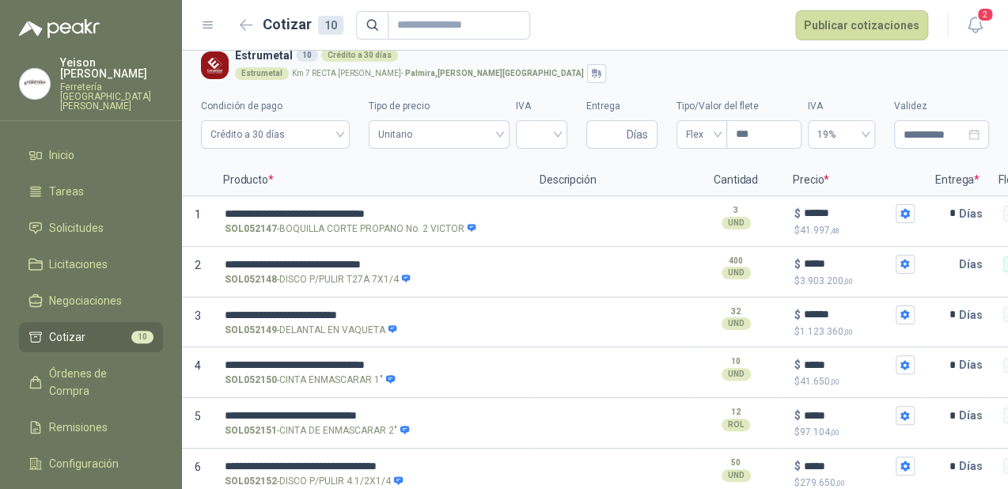
scroll to position [0, 0]
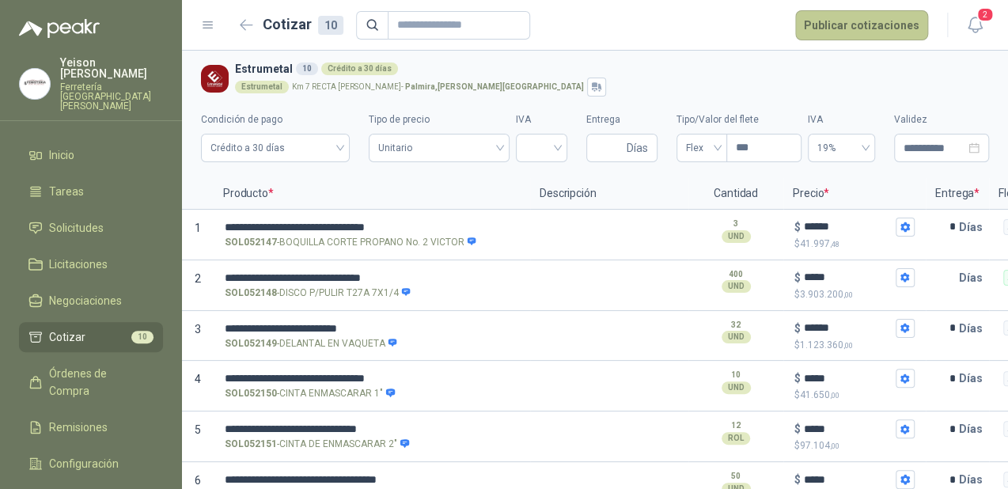
type input "*"
click at [850, 17] on button "Publicar cotizaciones" at bounding box center [861, 25] width 133 height 30
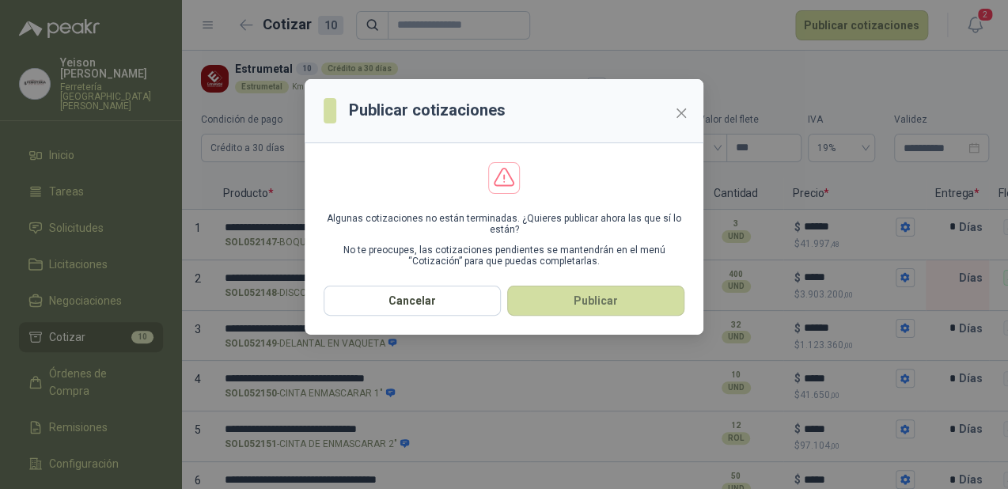
click at [917, 263] on div "Publicar cotizaciones Algunas cotizaciones no están terminadas. ¿Quieres public…" at bounding box center [504, 244] width 1008 height 489
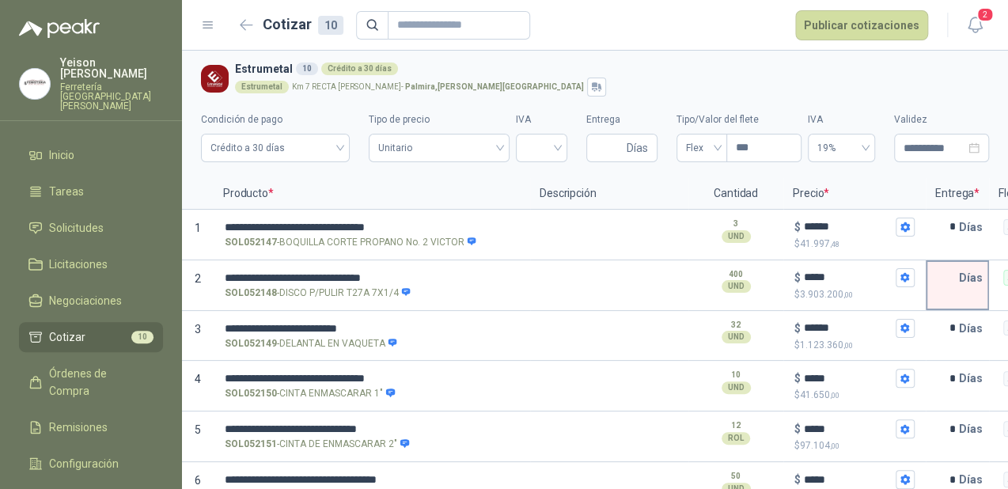
click at [940, 274] on input "text" at bounding box center [943, 278] width 32 height 32
type input "*"
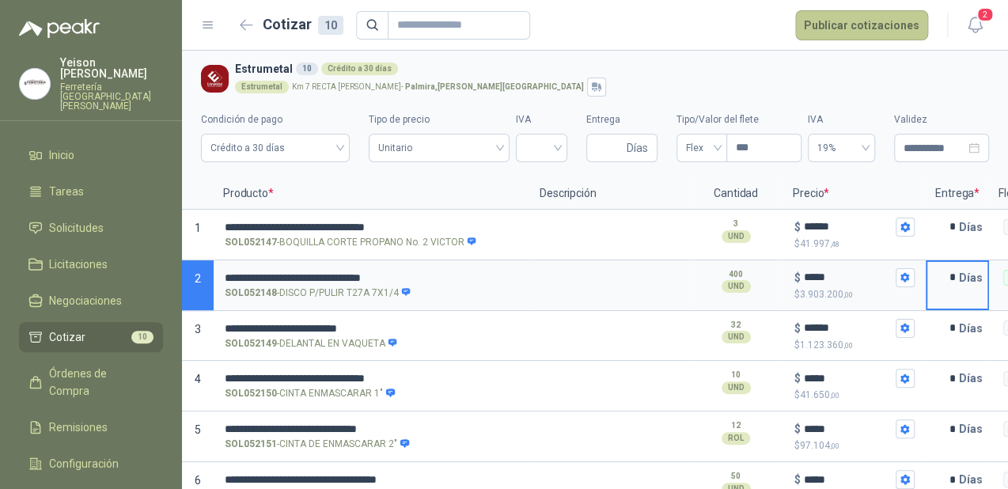
type input "*"
click at [847, 31] on button "Publicar cotizaciones" at bounding box center [861, 25] width 133 height 30
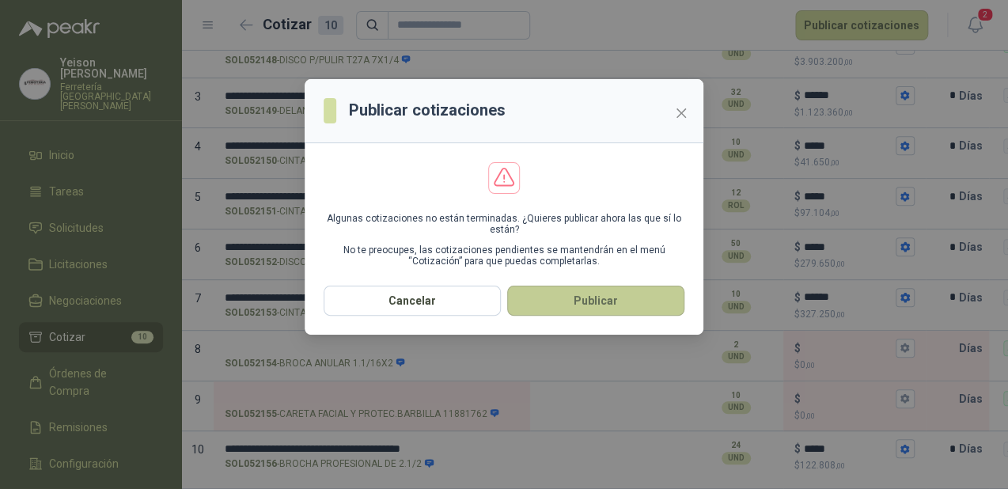
click at [646, 305] on button "Publicar" at bounding box center [595, 301] width 177 height 30
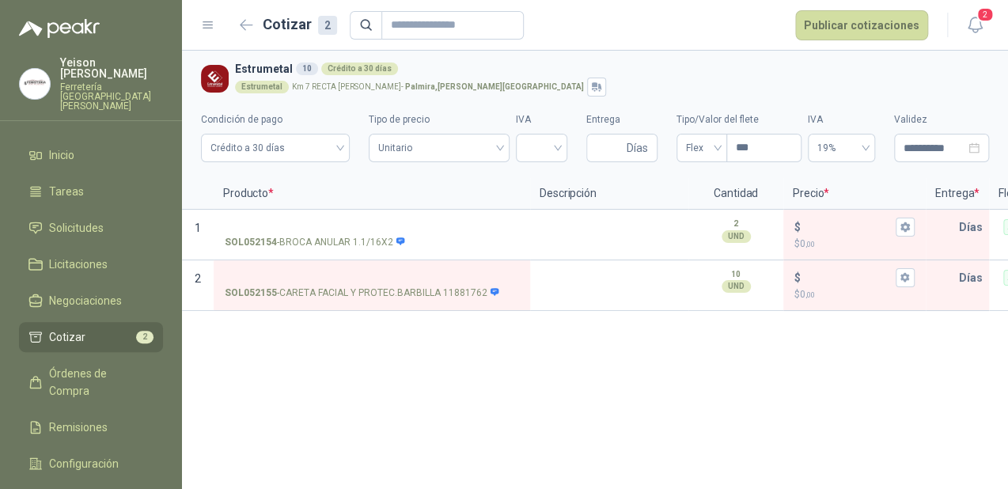
scroll to position [0, 0]
click at [132, 328] on li "Cotizar 2" at bounding box center [90, 336] width 125 height 17
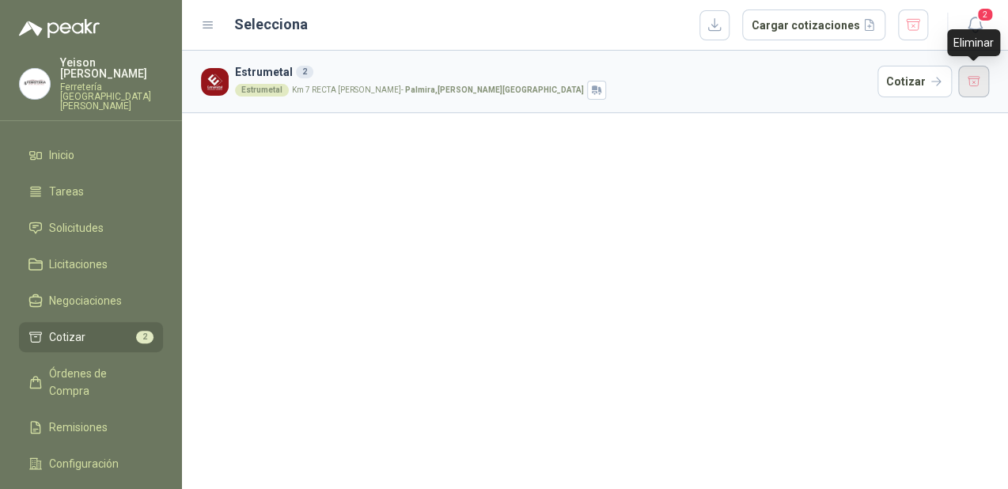
click at [975, 80] on button "button" at bounding box center [974, 82] width 32 height 32
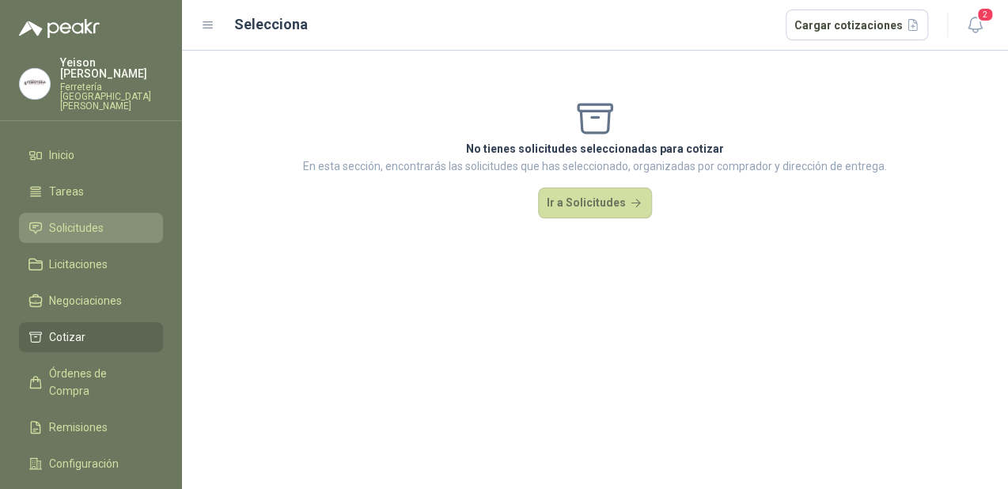
click at [75, 218] on link "Solicitudes" at bounding box center [91, 228] width 144 height 30
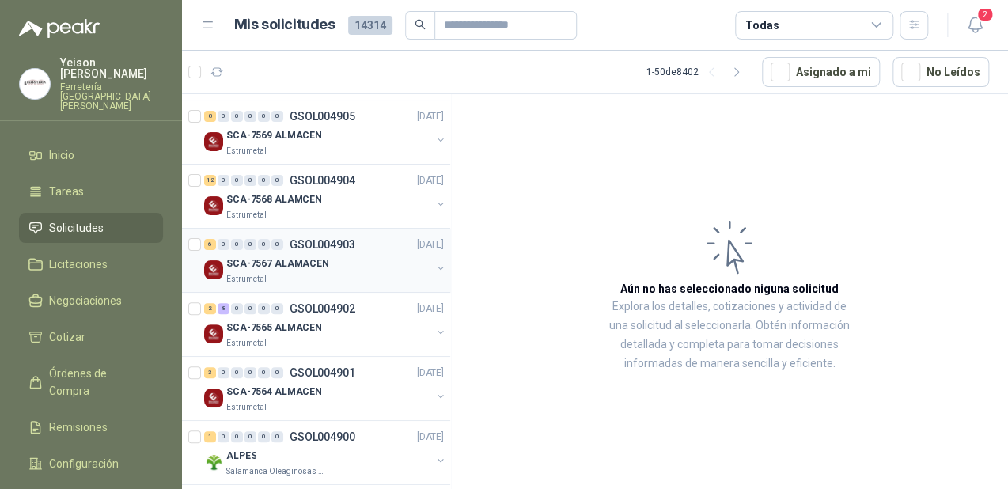
scroll to position [190, 0]
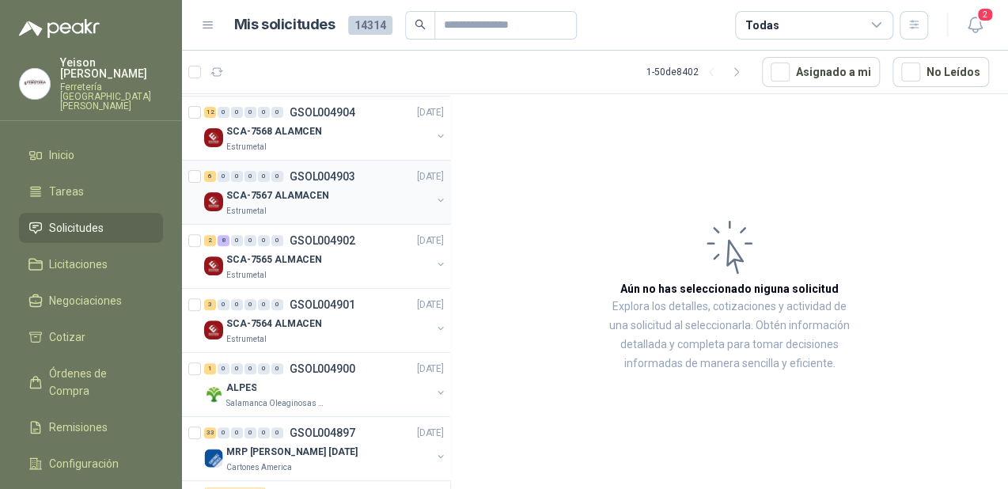
click at [303, 205] on div "Estrumetal" at bounding box center [328, 211] width 205 height 13
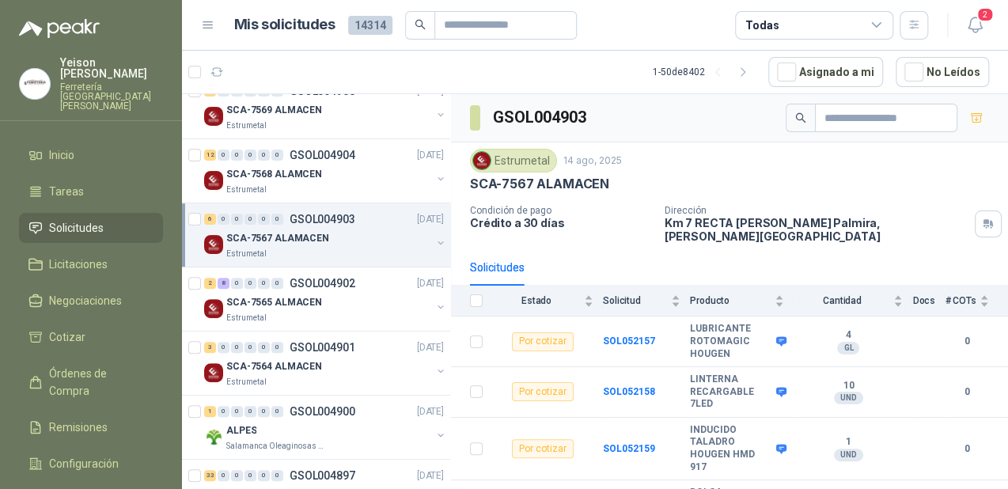
scroll to position [127, 0]
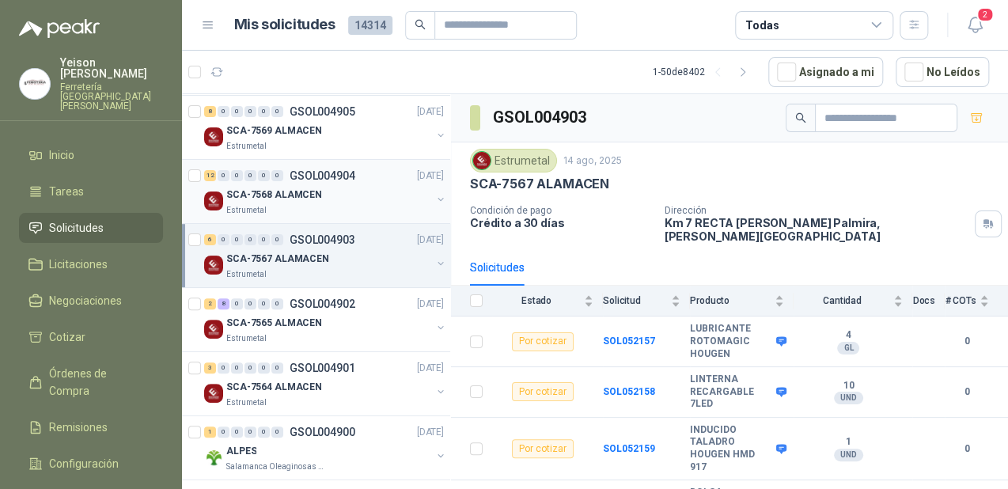
click at [294, 195] on p "SCA-7568 ALAMCEN" at bounding box center [274, 195] width 96 height 15
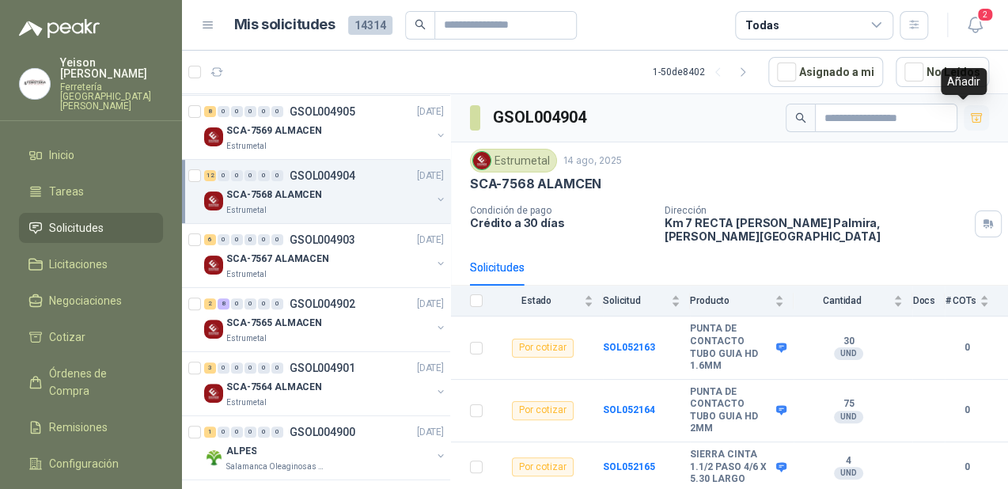
click at [964, 120] on button "button" at bounding box center [976, 117] width 25 height 25
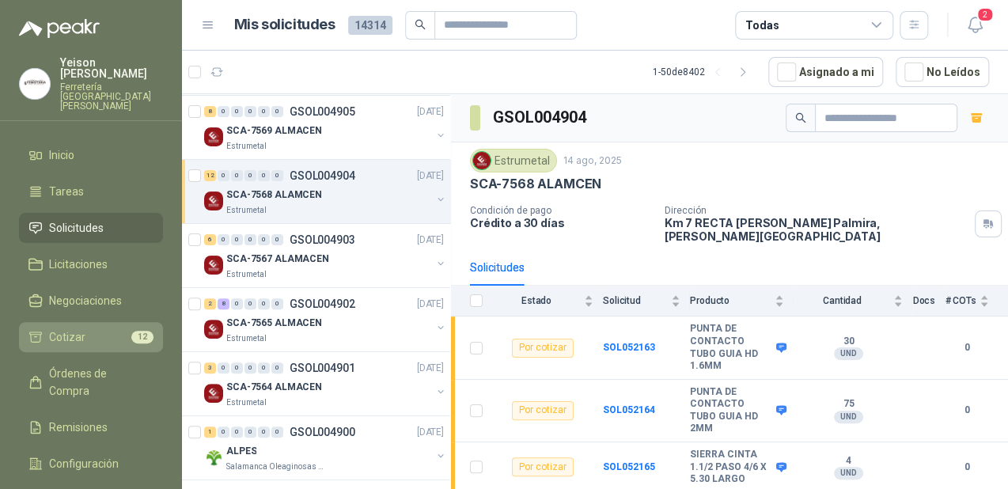
click at [127, 328] on li "Cotizar 12" at bounding box center [90, 336] width 125 height 17
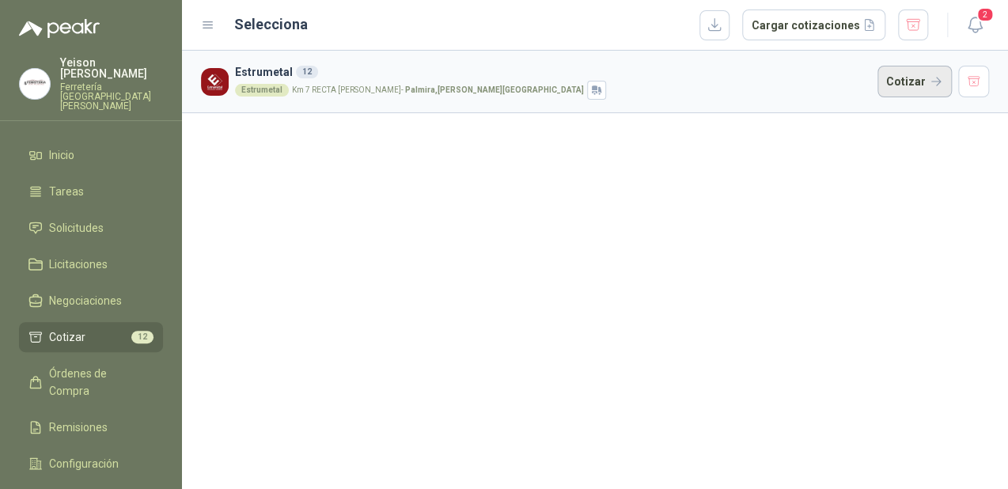
click at [908, 85] on button "Cotizar" at bounding box center [914, 82] width 74 height 32
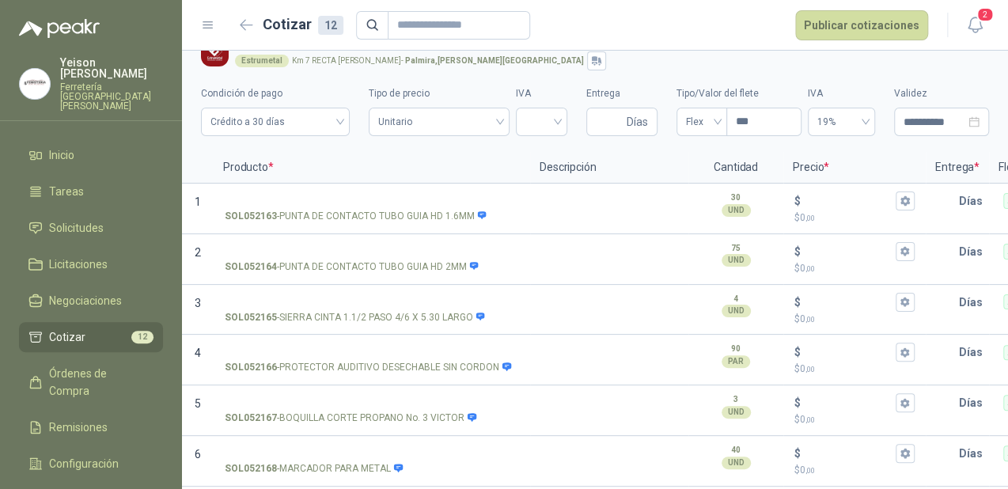
scroll to position [21, 0]
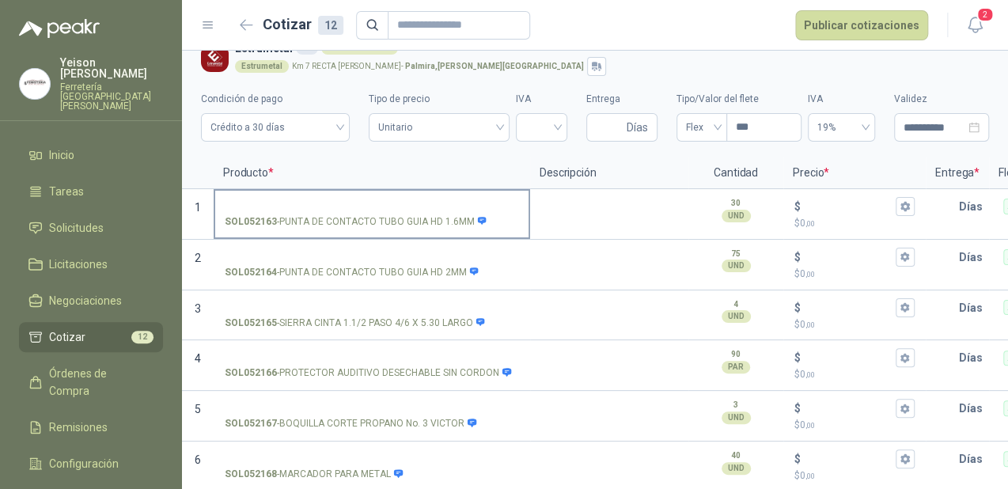
click at [303, 207] on input "SOL052163 - PUNTA DE CONTACTO TUBO GUIA HD 1.6MM" at bounding box center [372, 207] width 294 height 12
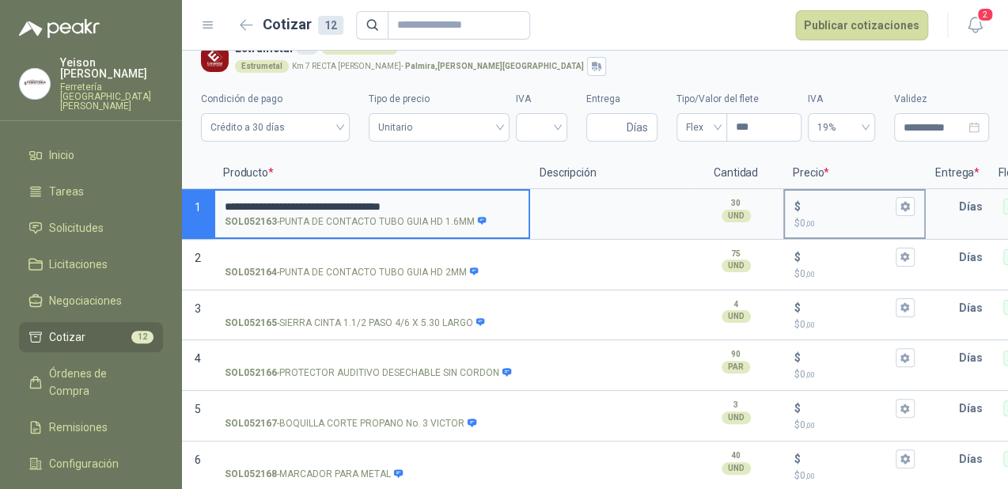
type input "**********"
click at [812, 205] on input "$ $ 0 ,00" at bounding box center [848, 206] width 89 height 12
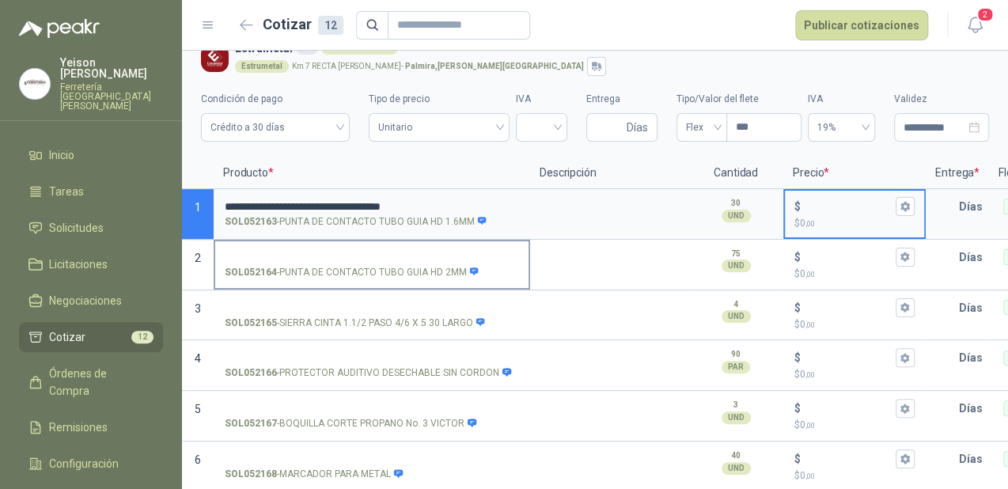
scroll to position [0, 0]
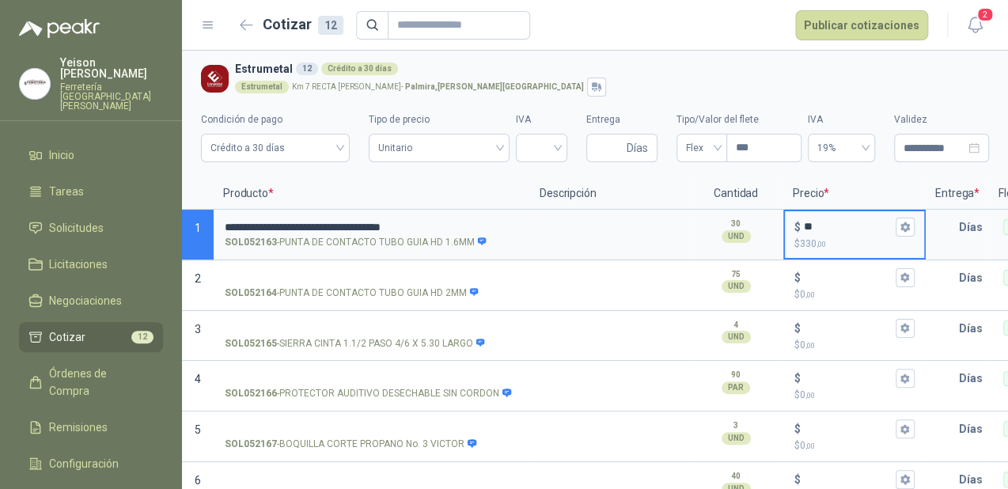
type input "******"
click at [905, 225] on icon "button" at bounding box center [905, 227] width 10 height 10
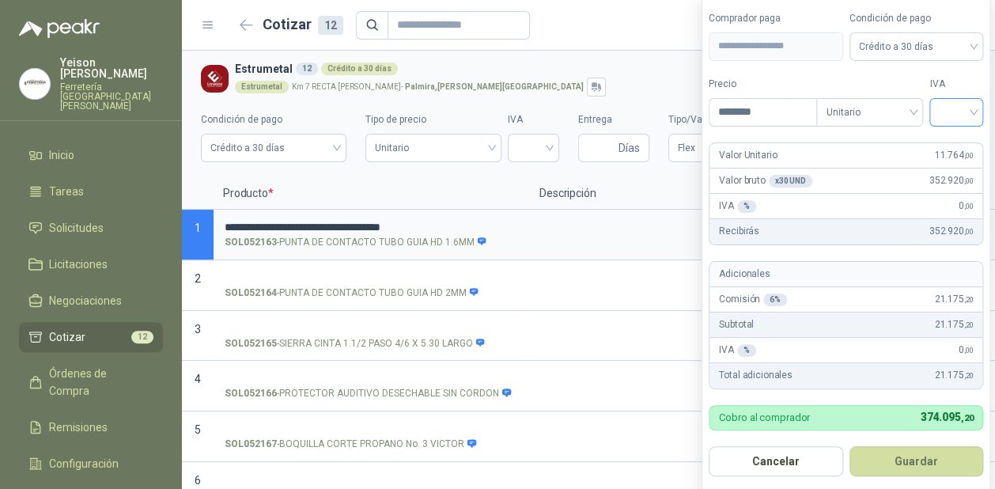
click at [965, 115] on input "search" at bounding box center [956, 111] width 35 height 24
click at [956, 139] on div "19%" at bounding box center [960, 145] width 29 height 17
drag, startPoint x: 944, startPoint y: 443, endPoint x: 940, endPoint y: 453, distance: 11.0
click at [943, 445] on form "**********" at bounding box center [848, 243] width 293 height 498
click at [940, 453] on button "Guardar" at bounding box center [919, 461] width 136 height 30
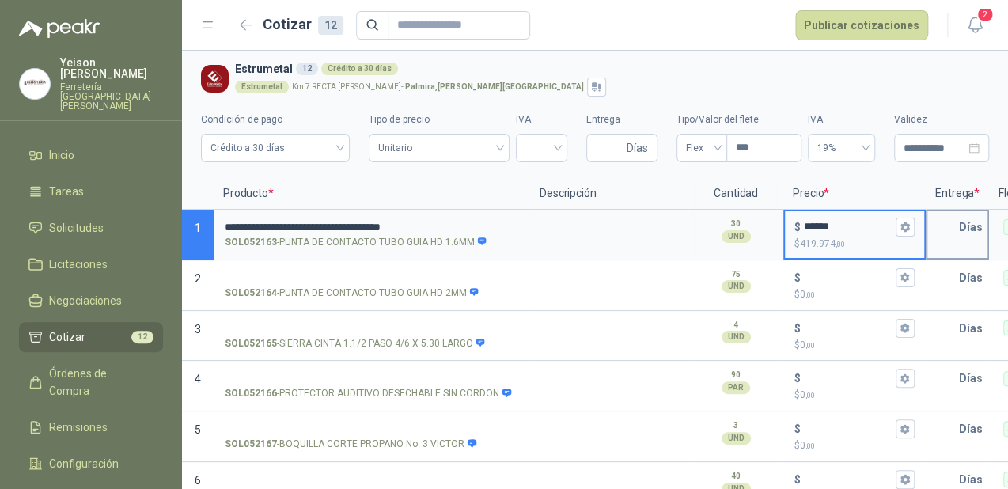
click at [953, 231] on input "text" at bounding box center [943, 227] width 32 height 32
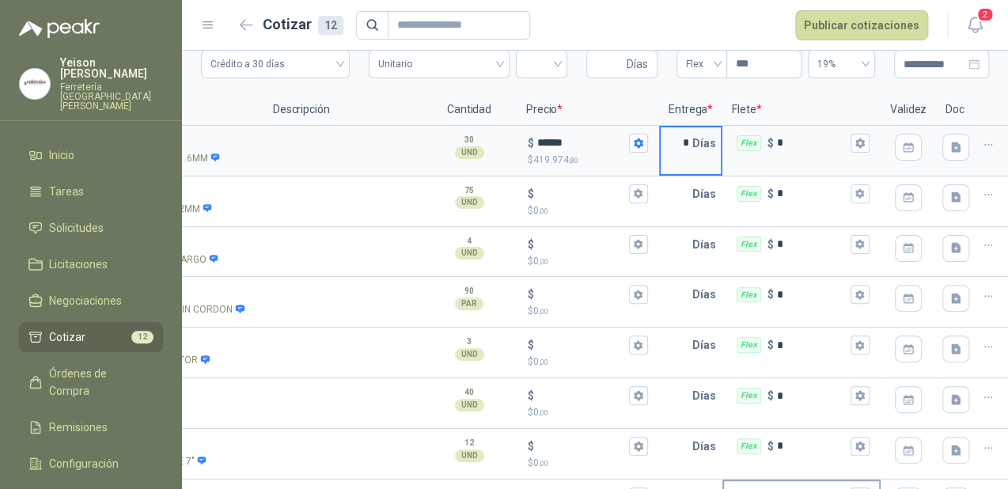
scroll to position [21, 0]
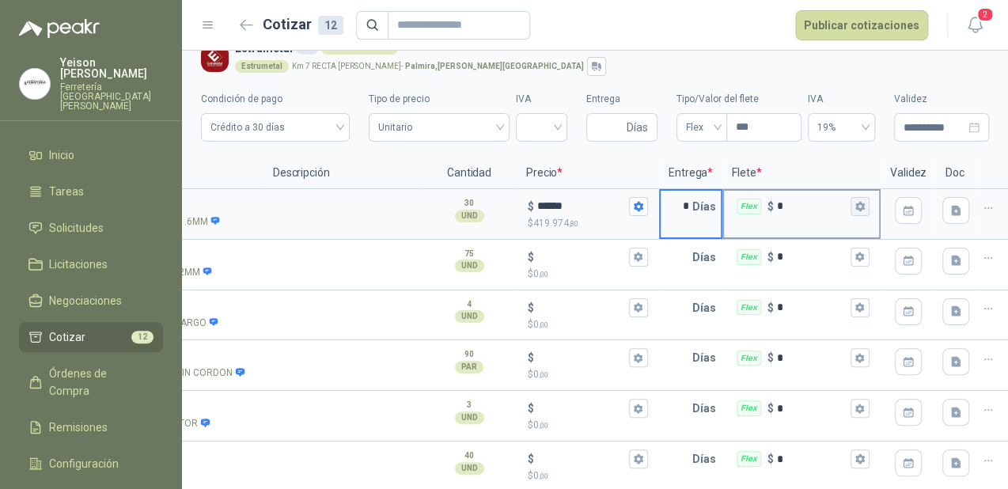
type input "*"
click at [857, 207] on icon "button" at bounding box center [859, 206] width 9 height 9
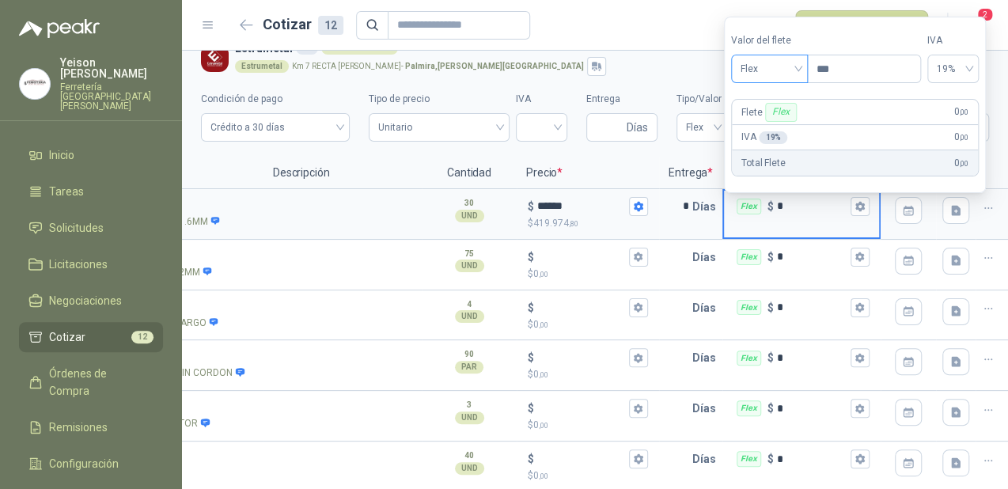
click at [790, 70] on span "Flex" at bounding box center [770, 69] width 58 height 24
click at [761, 127] on div "Incluido" at bounding box center [771, 127] width 55 height 17
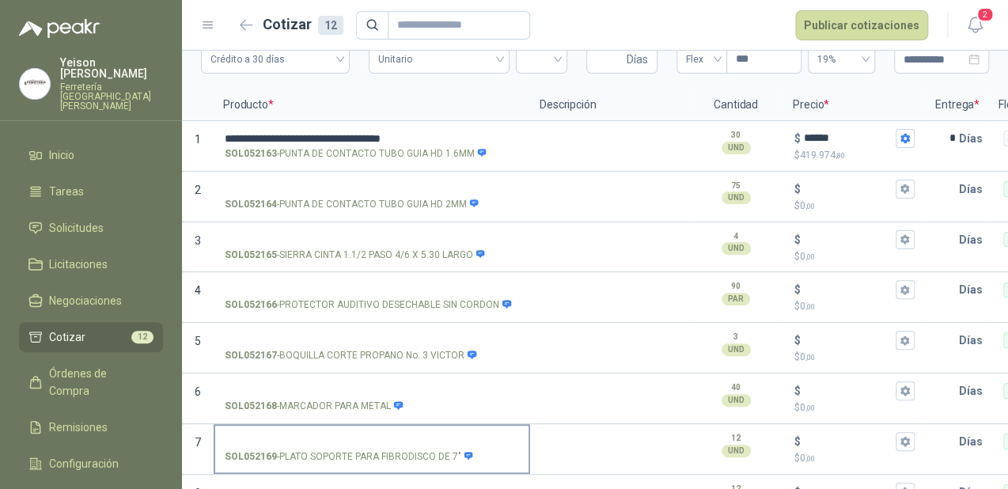
scroll to position [84, 0]
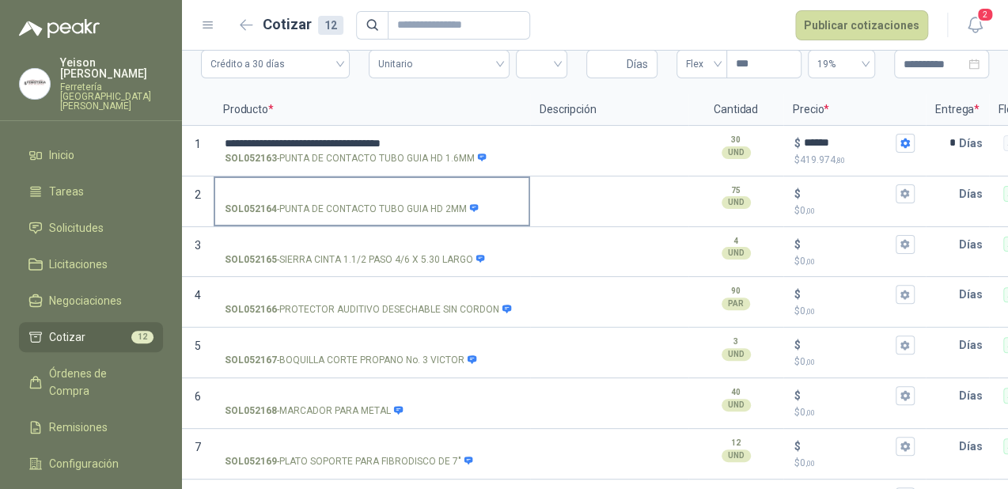
click at [260, 184] on label "SOL052164 - PUNTA DE CONTACTO TUBO GUIA HD 2MM" at bounding box center [371, 200] width 313 height 45
click at [260, 188] on input "SOL052164 - PUNTA DE CONTACTO TUBO GUIA HD 2MM" at bounding box center [372, 194] width 294 height 12
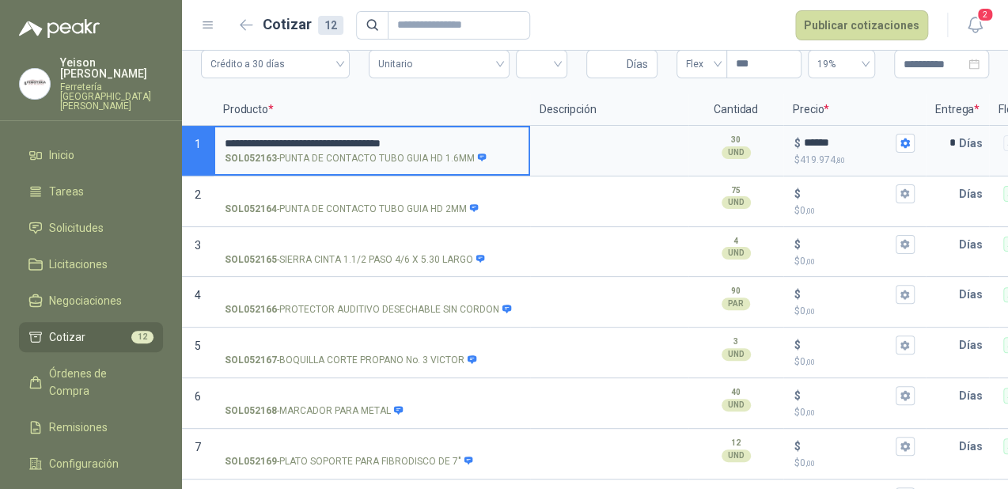
drag, startPoint x: 460, startPoint y: 140, endPoint x: 226, endPoint y: 142, distance: 233.4
click at [226, 142] on input "**********" at bounding box center [372, 144] width 294 height 12
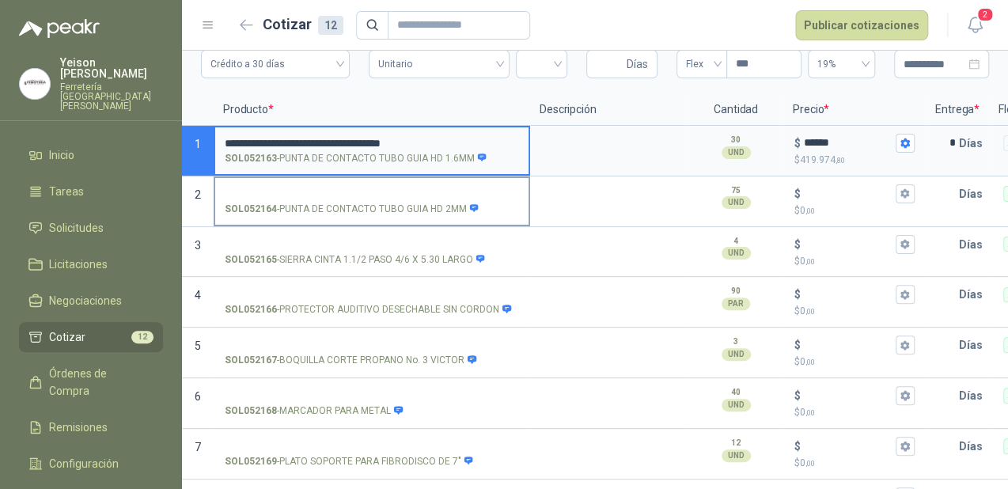
click at [299, 198] on input "SOL052164 - PUNTA DE CONTACTO TUBO GUIA HD 2MM" at bounding box center [372, 194] width 294 height 12
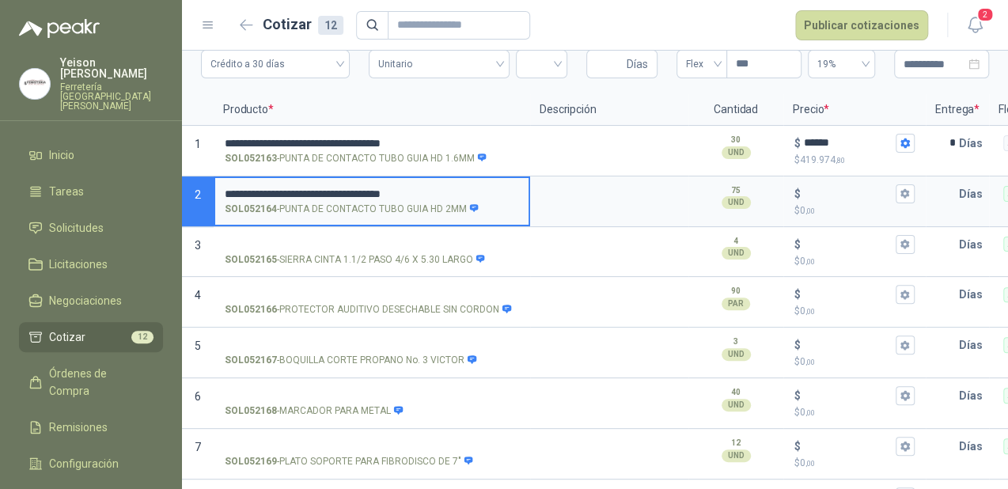
click at [437, 192] on input "**********" at bounding box center [372, 194] width 294 height 12
type input "**********"
click at [805, 191] on input "$ $ 0 ,00" at bounding box center [848, 194] width 89 height 12
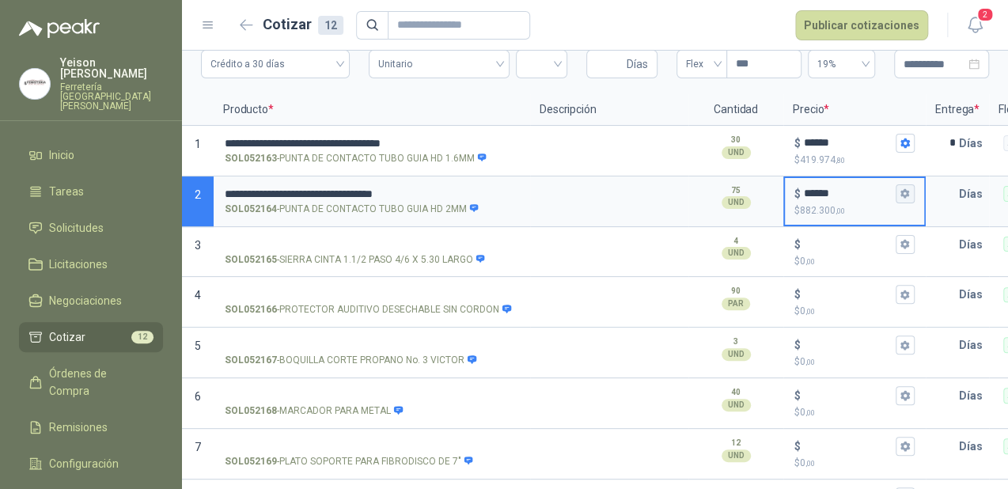
type input "******"
click at [899, 193] on button "$ ****** $ 882.300 ,00" at bounding box center [905, 193] width 19 height 19
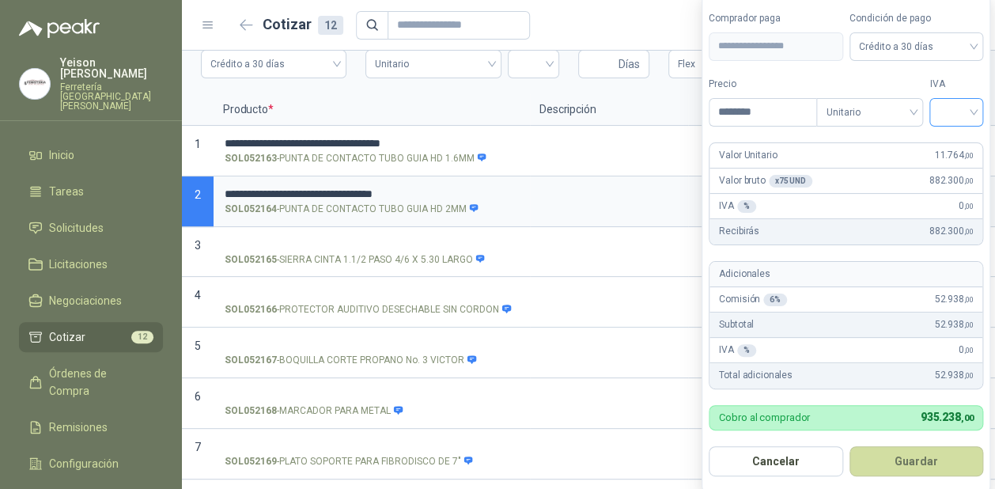
click at [973, 111] on input "search" at bounding box center [956, 111] width 35 height 24
drag, startPoint x: 951, startPoint y: 141, endPoint x: 949, endPoint y: 288, distance: 147.2
click at [951, 142] on div "19%" at bounding box center [960, 145] width 29 height 17
click at [926, 457] on button "Guardar" at bounding box center [919, 461] width 136 height 30
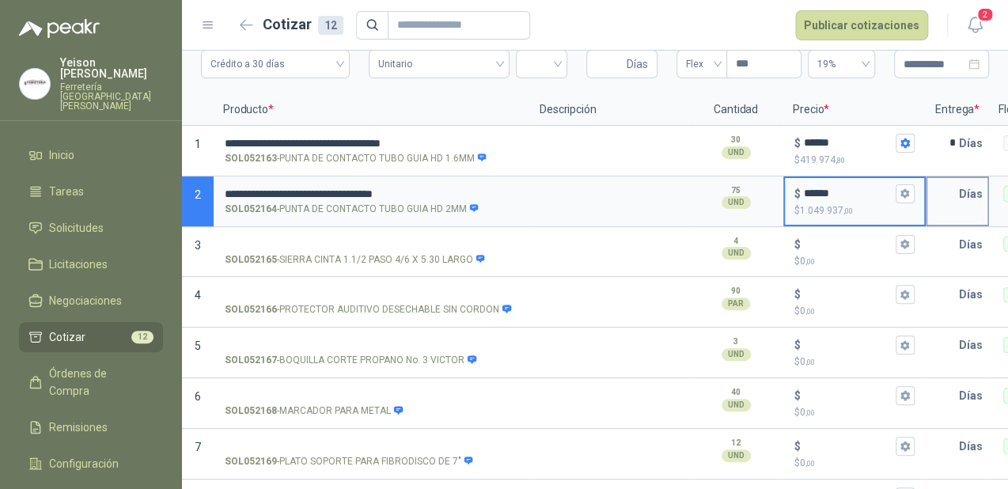
click at [958, 196] on input "text" at bounding box center [943, 194] width 32 height 32
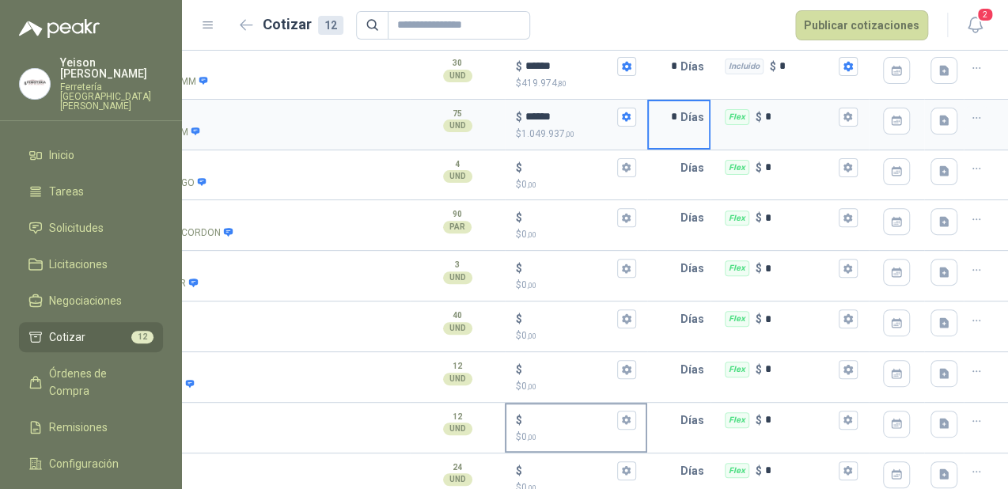
scroll to position [147, 0]
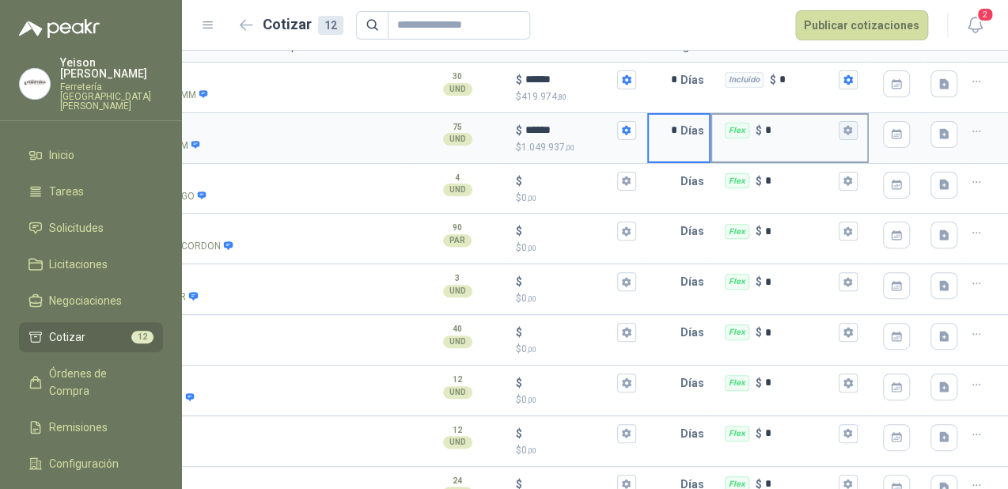
type input "*"
click at [843, 129] on icon "button" at bounding box center [848, 130] width 10 height 10
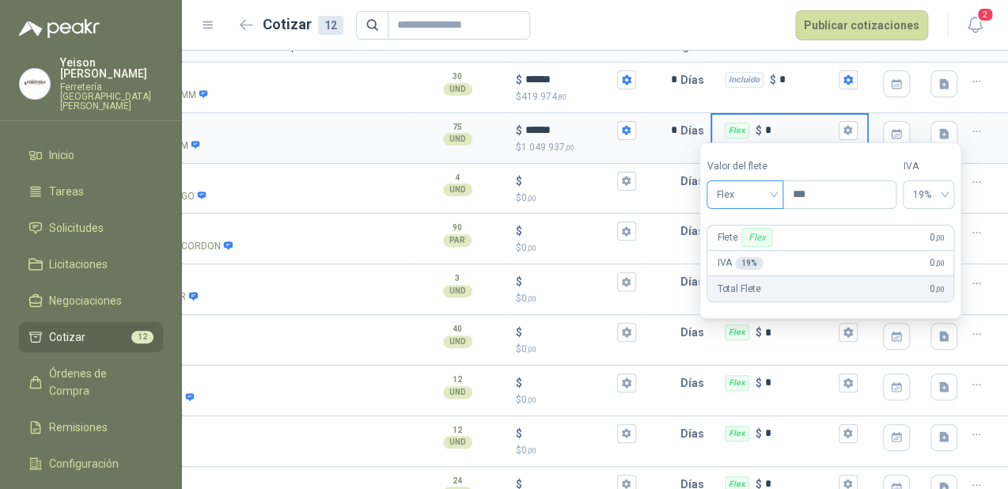
click at [767, 197] on span "Flex" at bounding box center [745, 195] width 58 height 24
click at [740, 254] on div "Incluido" at bounding box center [746, 252] width 55 height 17
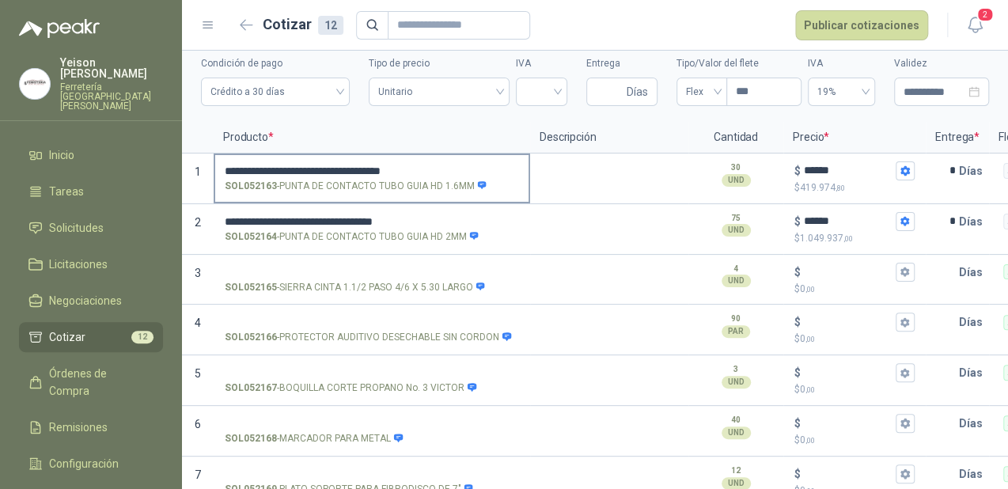
scroll to position [127, 0]
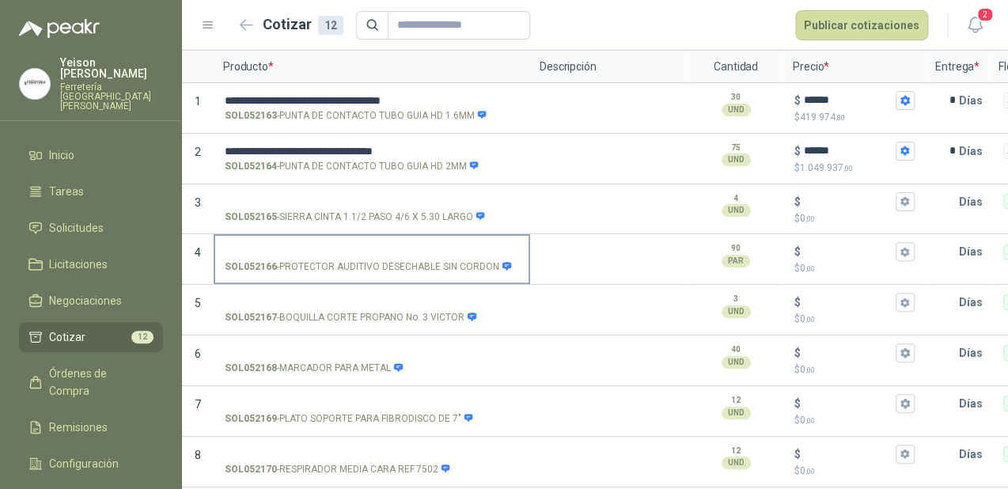
click at [288, 254] on input "SOL052166 - PROTECTOR AUDITIVO DESECHABLE SIN CORDON" at bounding box center [372, 252] width 294 height 12
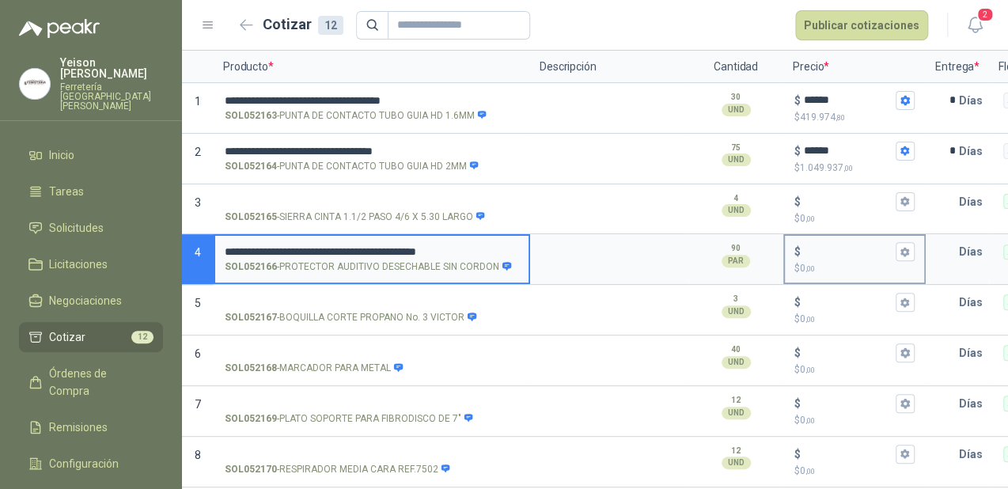
type input "**********"
click at [818, 248] on input "$ $ 0 ,00" at bounding box center [848, 252] width 89 height 12
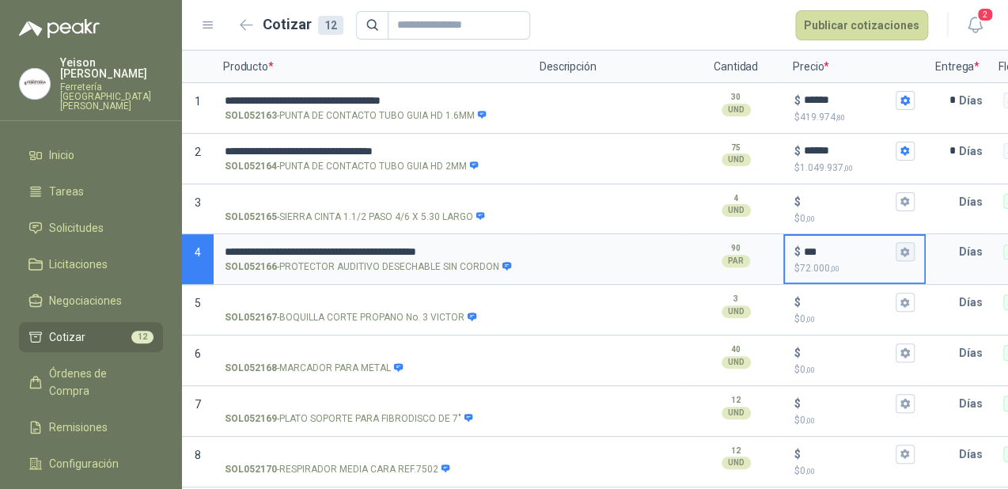
type input "***"
click at [912, 252] on button "$ *** $ 72.000 ,00" at bounding box center [905, 251] width 19 height 19
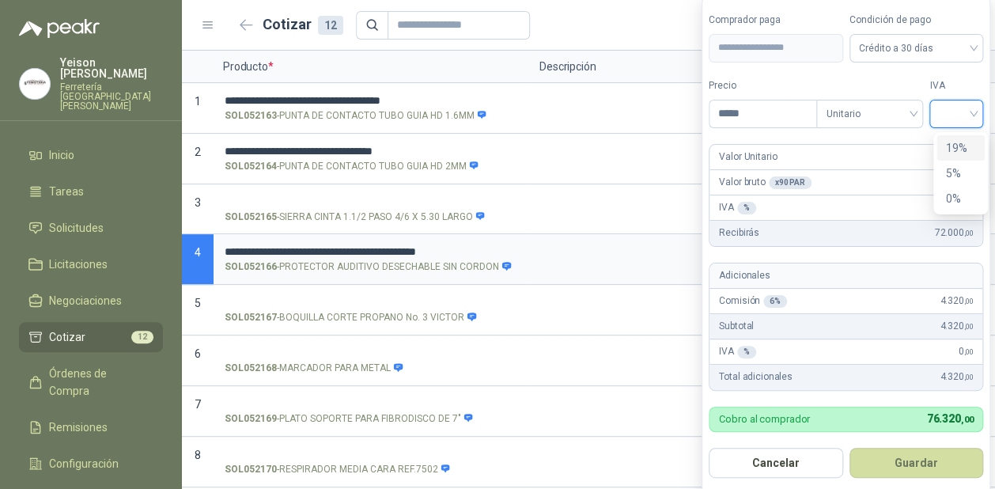
click at [974, 104] on input "search" at bounding box center [956, 112] width 35 height 24
click at [953, 142] on div "19%" at bounding box center [960, 147] width 29 height 17
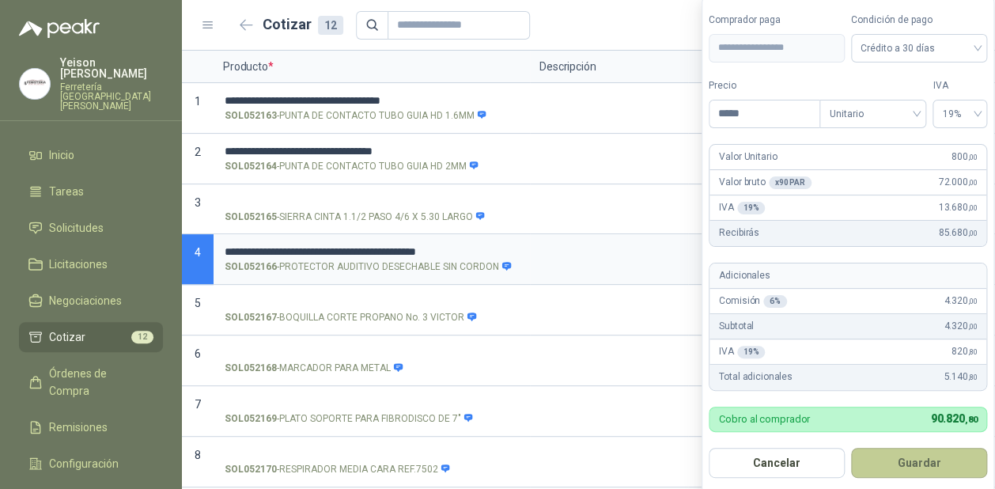
click at [928, 465] on button "Guardar" at bounding box center [919, 463] width 136 height 30
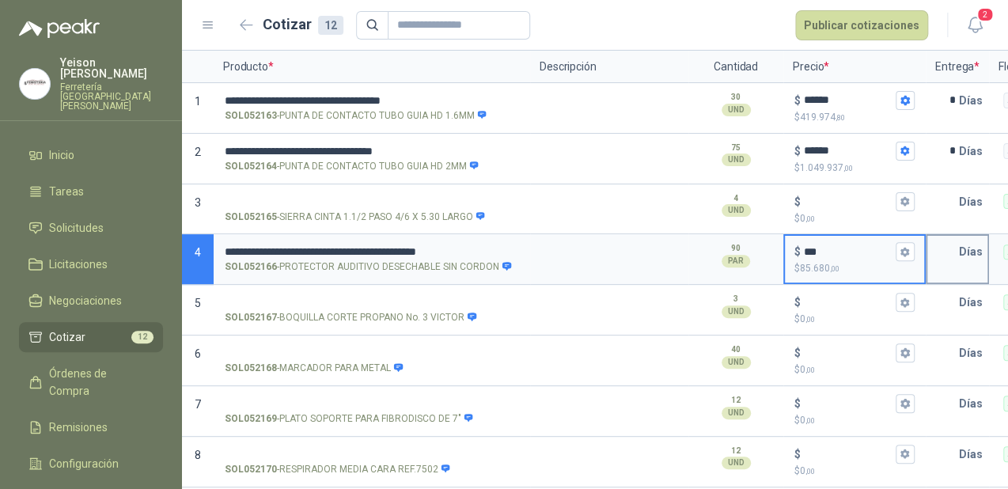
click at [954, 250] on input "text" at bounding box center [943, 252] width 32 height 32
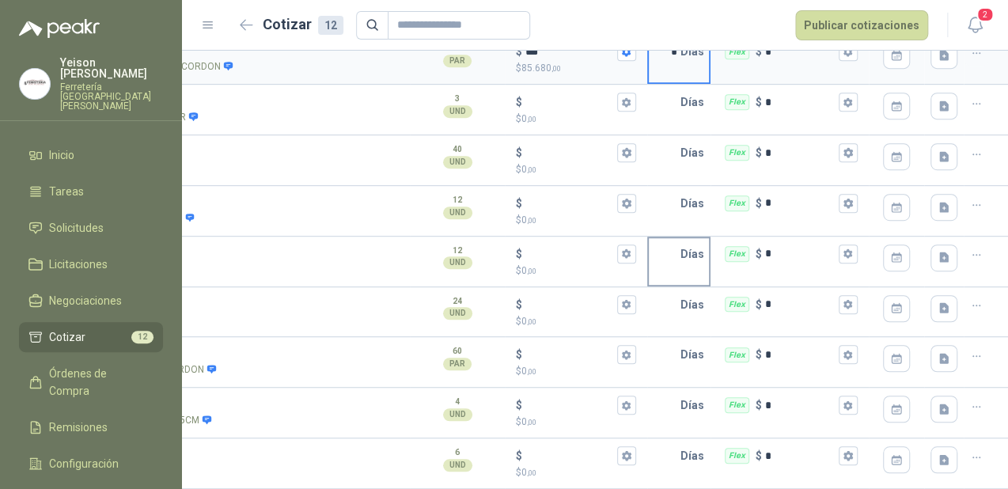
scroll to position [210, 0]
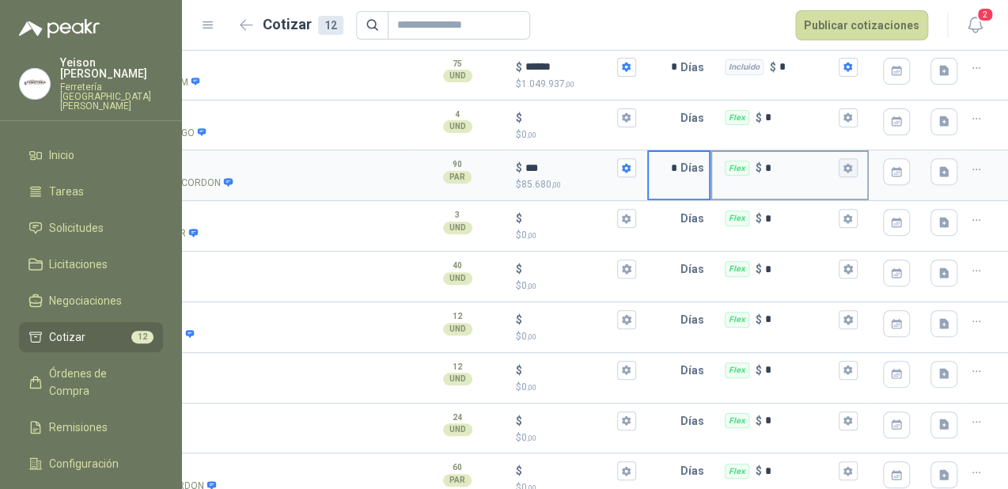
type input "*"
click at [843, 163] on icon "button" at bounding box center [848, 168] width 10 height 10
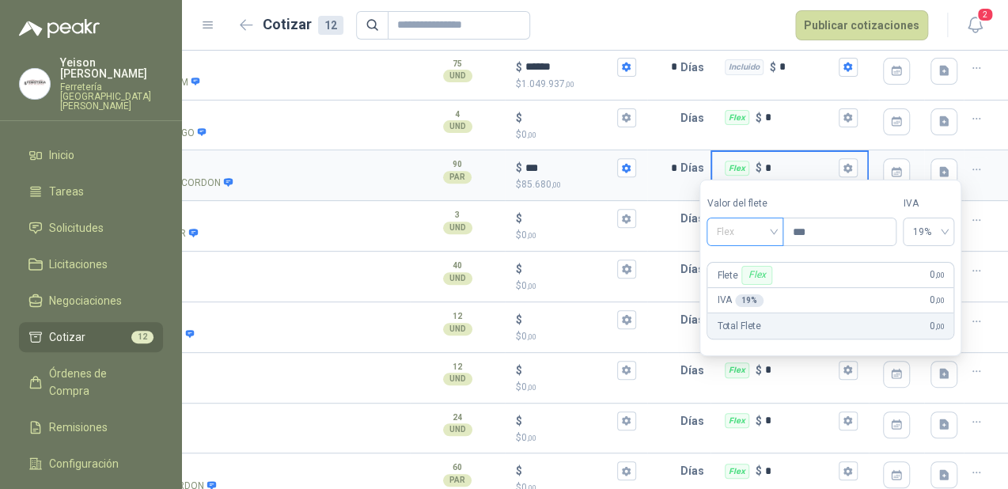
click at [760, 228] on span "Flex" at bounding box center [745, 232] width 58 height 24
click at [742, 291] on div "Incluido" at bounding box center [746, 290] width 55 height 17
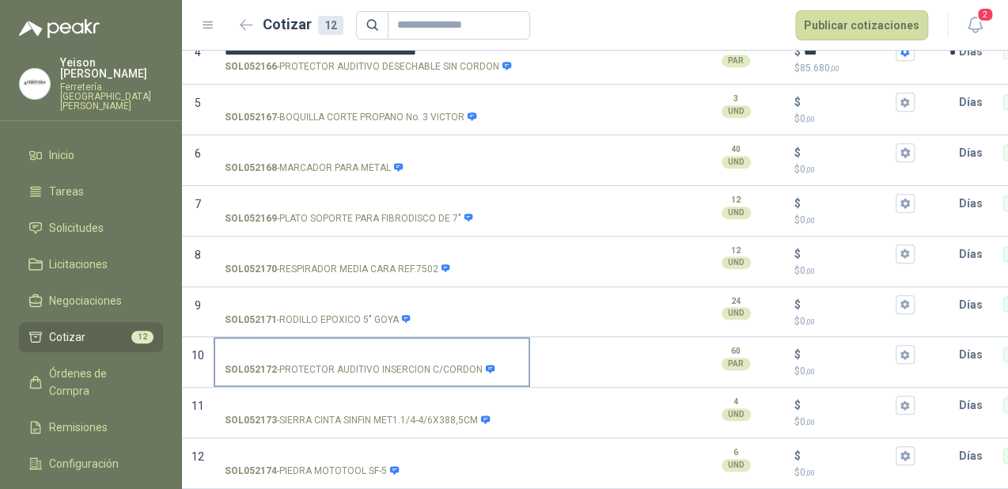
scroll to position [84, 0]
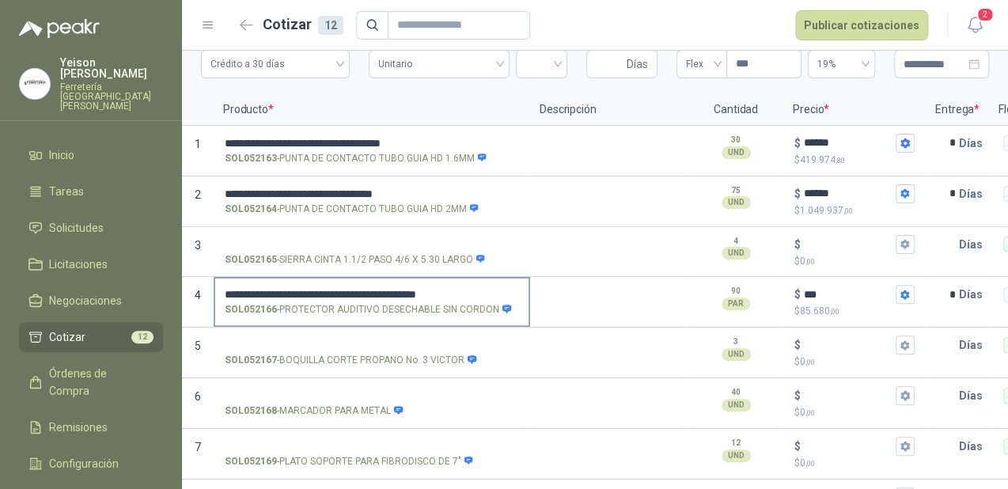
click at [256, 321] on label "**********" at bounding box center [371, 300] width 313 height 45
click at [256, 301] on input "**********" at bounding box center [372, 295] width 294 height 12
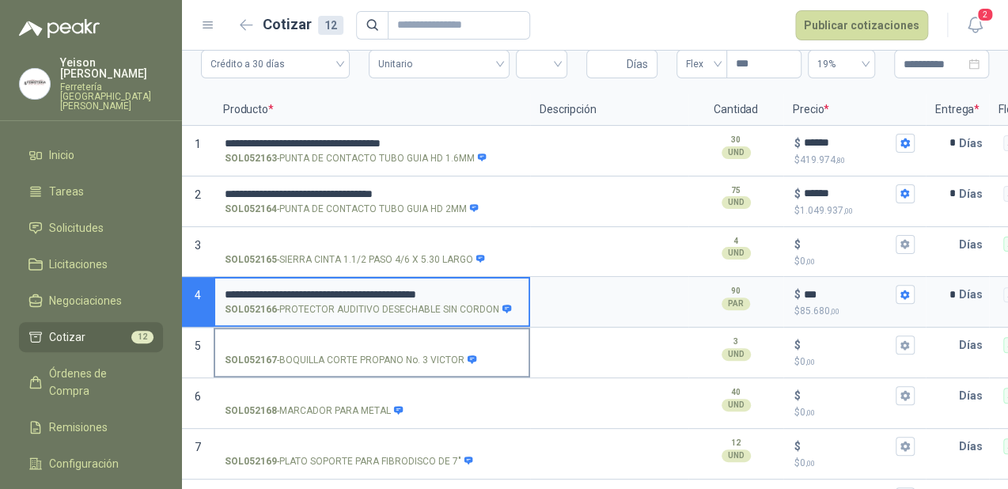
click at [246, 339] on input "SOL052167 - BOQUILLA CORTE PROPANO No. 3 VICTOR" at bounding box center [372, 345] width 294 height 12
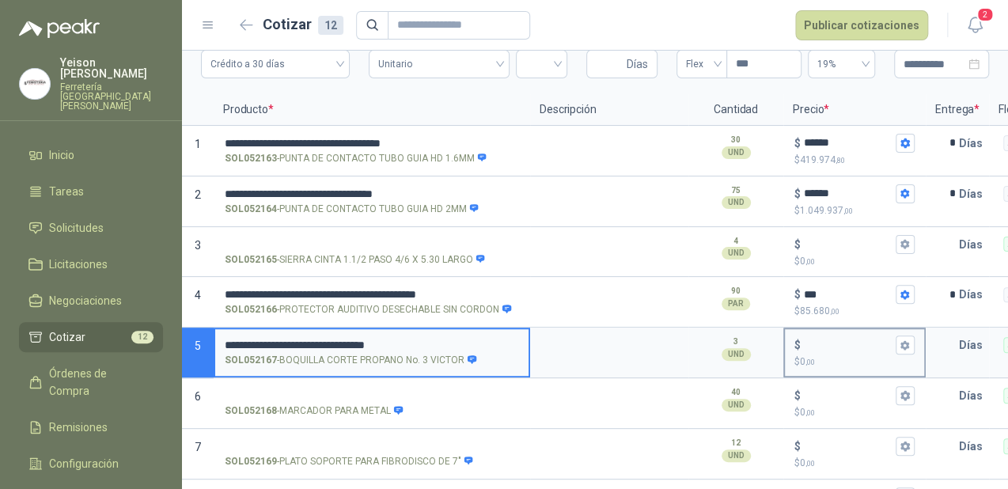
type input "**********"
click at [812, 341] on input "$ $ 0 ,00" at bounding box center [848, 345] width 89 height 12
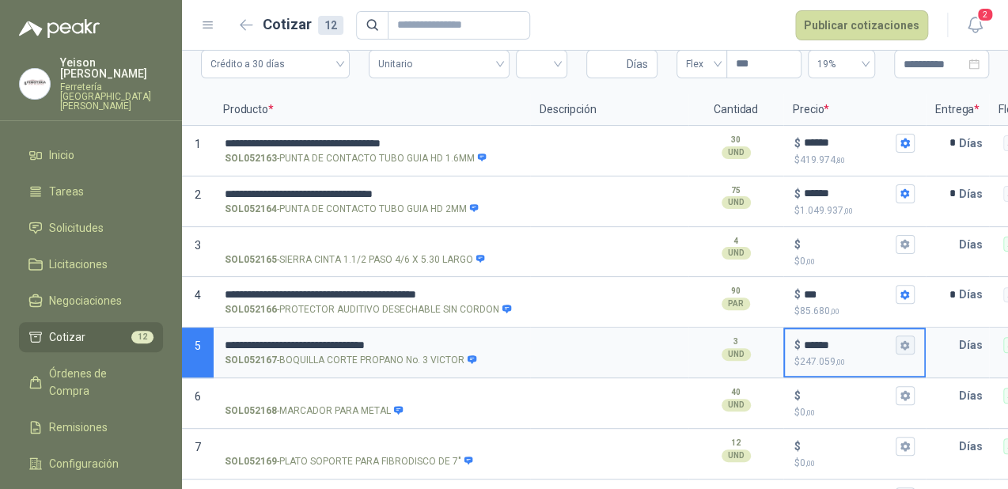
click at [908, 342] on icon "button" at bounding box center [904, 344] width 9 height 9
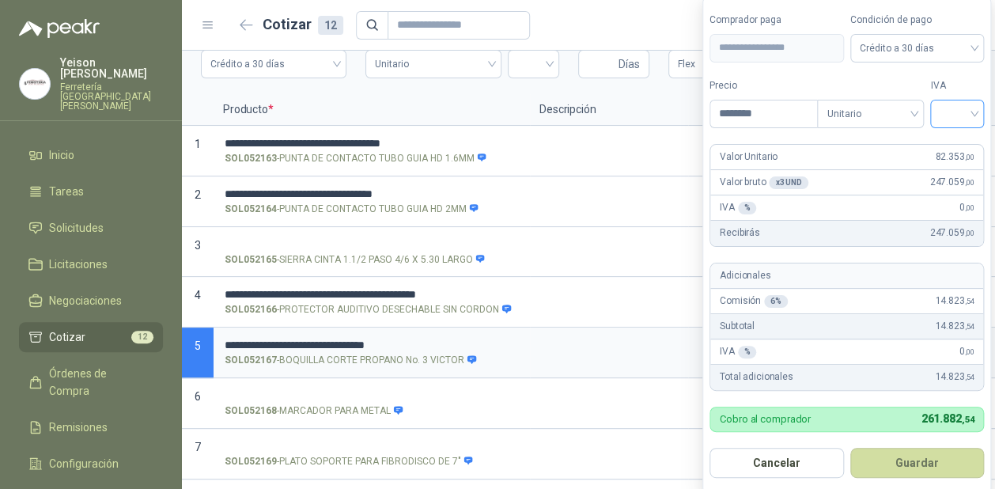
click at [972, 107] on input "search" at bounding box center [957, 112] width 35 height 24
click at [959, 146] on div "19%" at bounding box center [960, 147] width 29 height 17
click at [940, 462] on button "Guardar" at bounding box center [919, 463] width 136 height 30
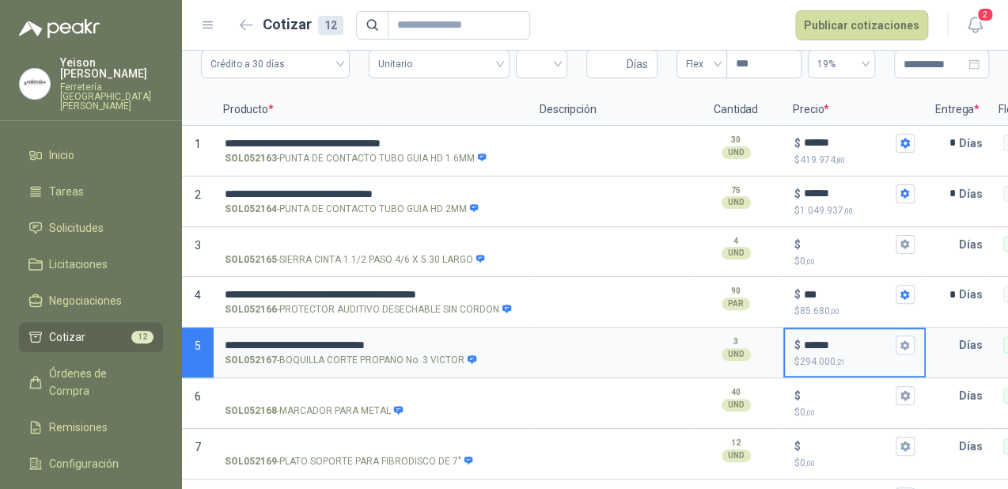
click at [816, 349] on input "******" at bounding box center [848, 345] width 89 height 12
type input "*"
type input "***"
type input "**"
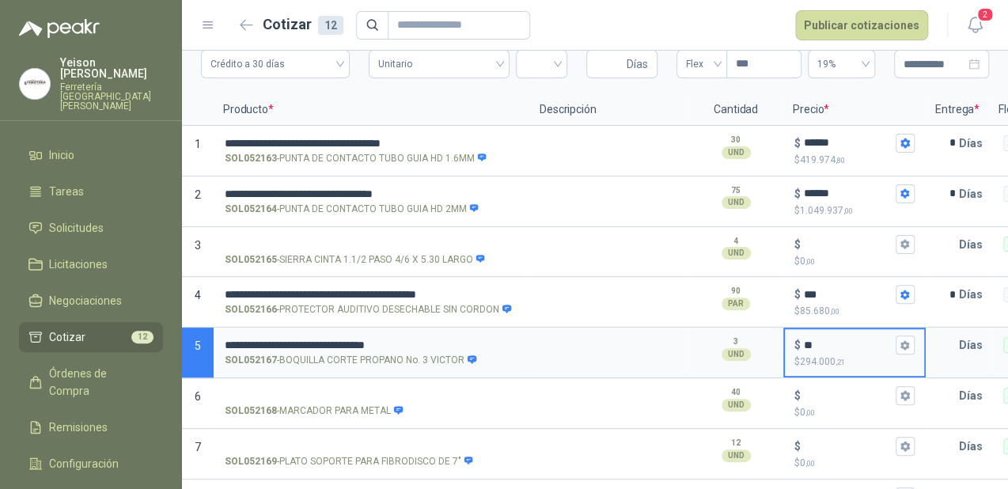
type input "****"
type input "***"
type input "*****"
type input "*******"
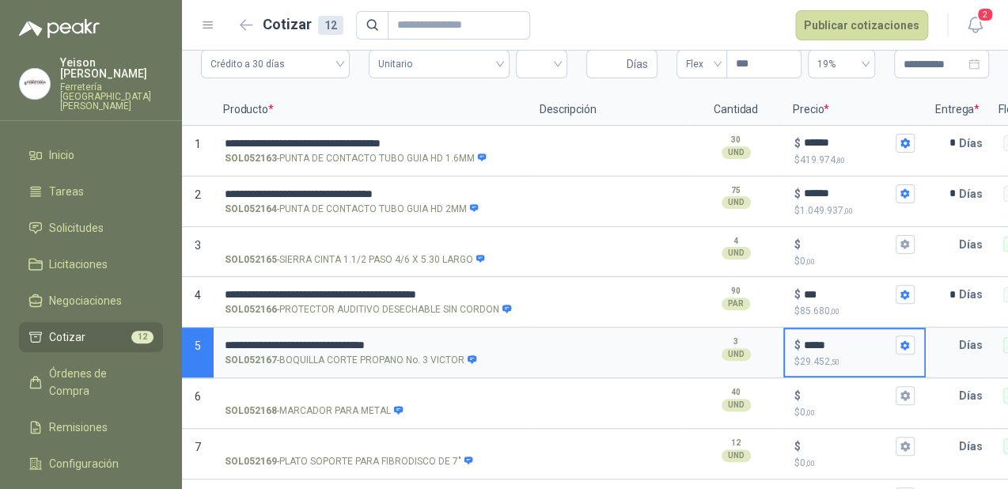
type input "******"
type input "********"
type input "******"
click at [902, 342] on icon "button" at bounding box center [904, 344] width 9 height 9
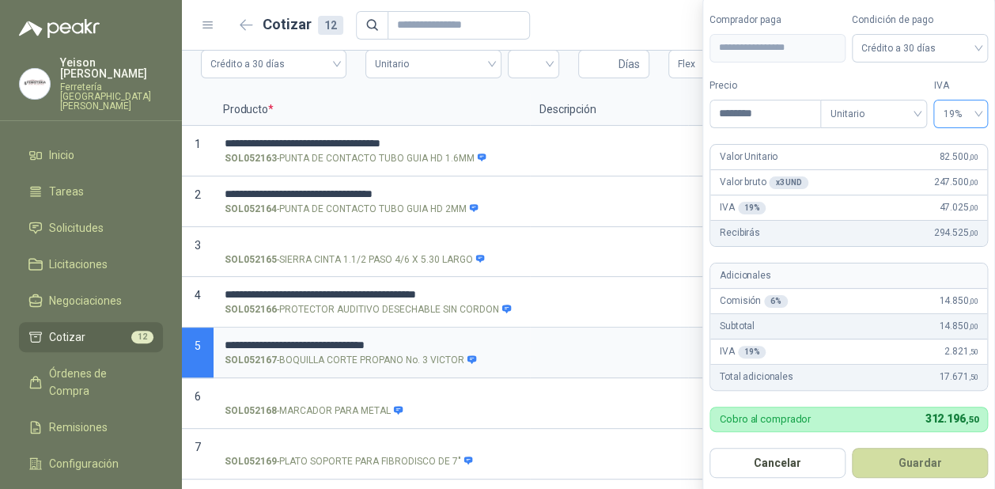
click at [979, 119] on div "19%" at bounding box center [961, 114] width 55 height 28
click at [950, 457] on button "Guardar" at bounding box center [919, 463] width 136 height 30
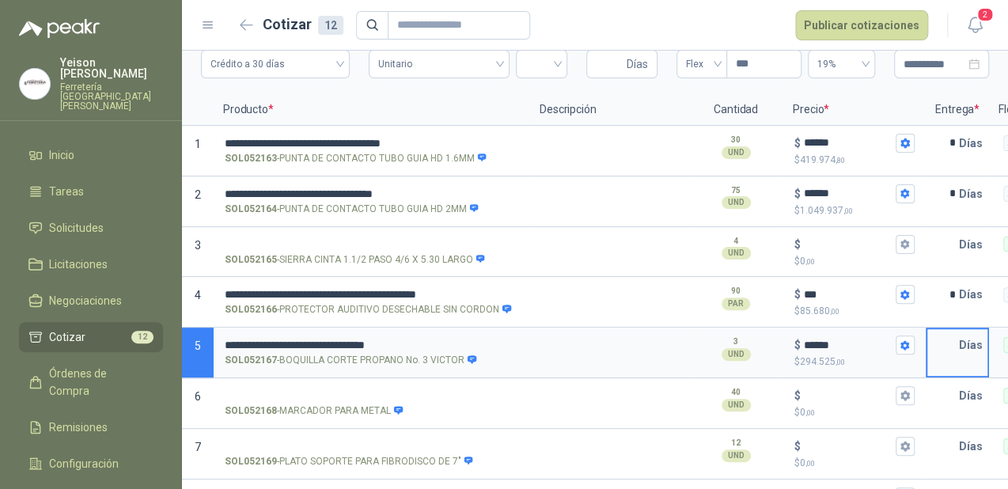
click at [957, 348] on input "text" at bounding box center [943, 345] width 32 height 32
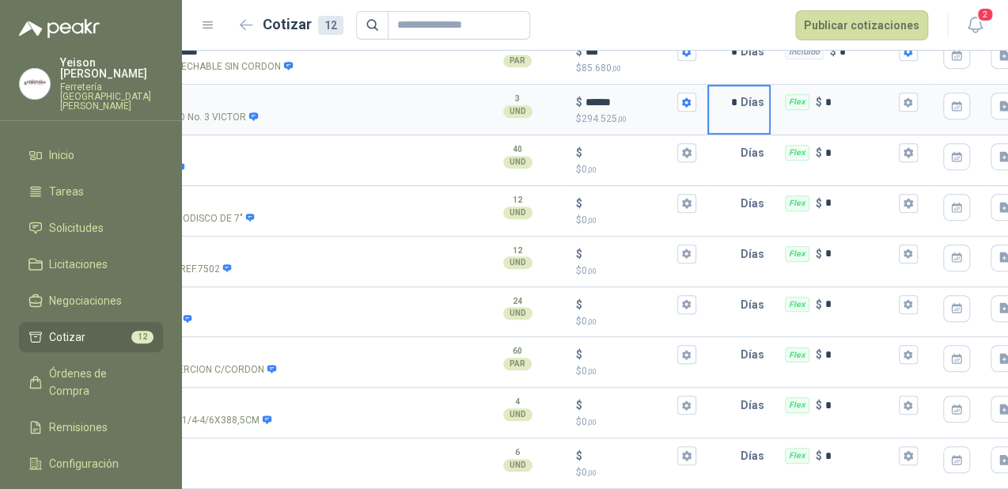
scroll to position [0, 241]
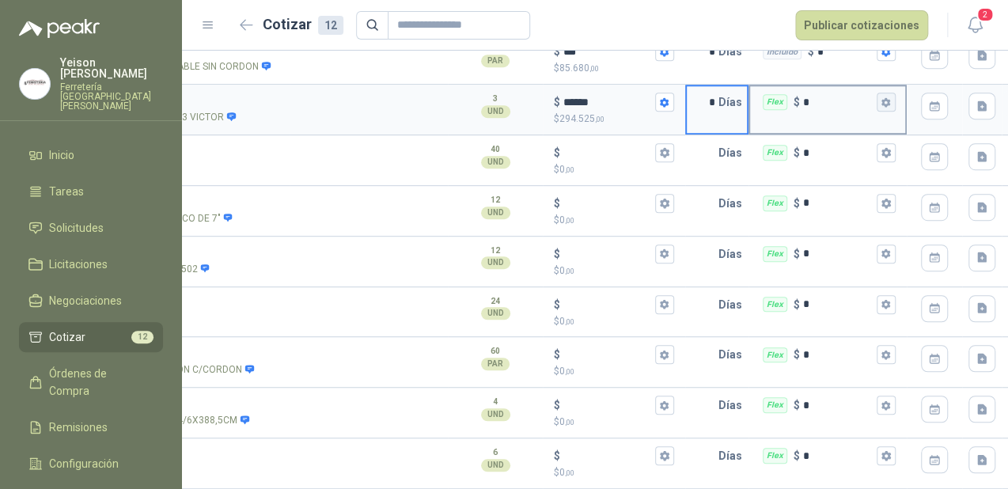
type input "*"
click at [883, 97] on icon "button" at bounding box center [885, 101] width 9 height 9
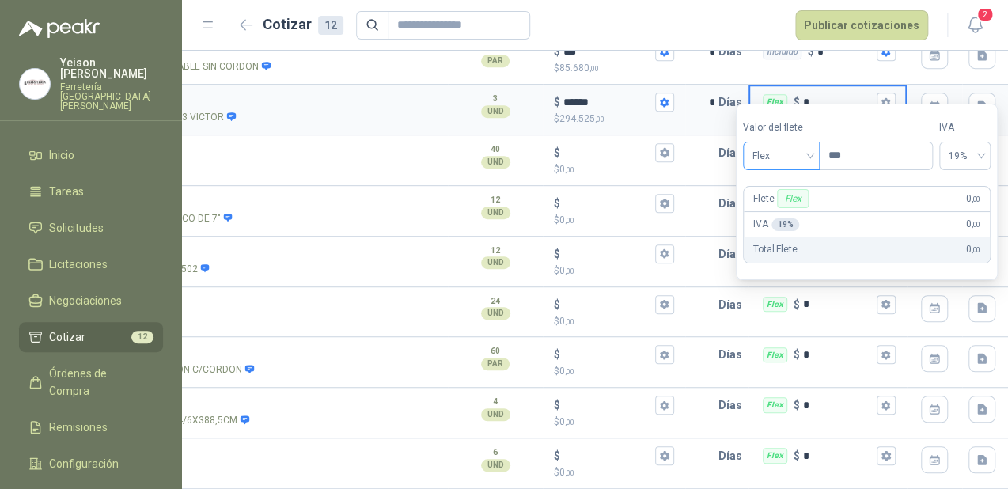
click at [794, 156] on span "Flex" at bounding box center [781, 156] width 58 height 24
click at [790, 212] on div "Incluido" at bounding box center [783, 214] width 55 height 17
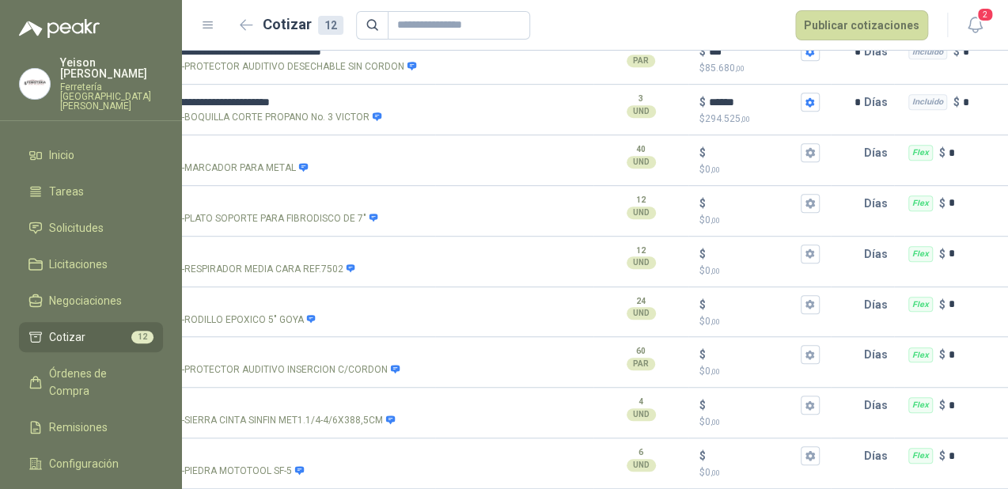
scroll to position [0, 0]
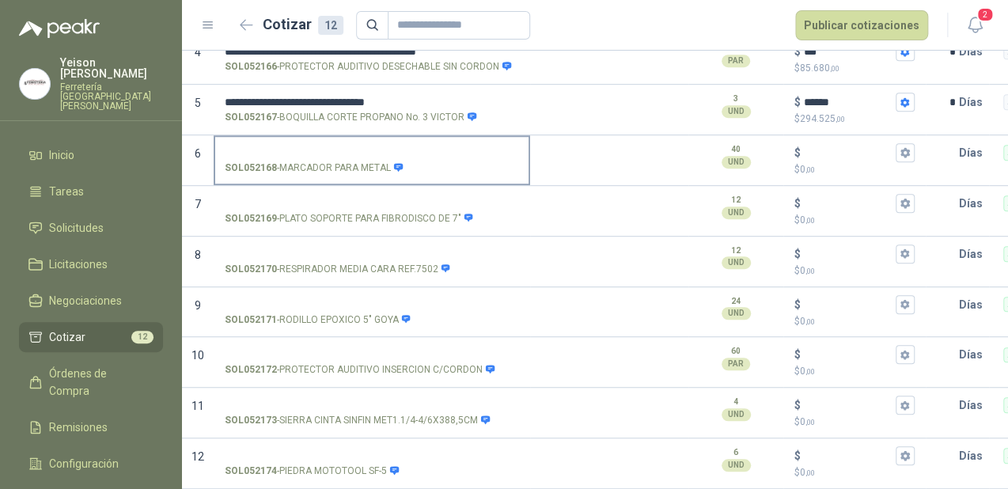
click at [320, 147] on input "SOL052168 - MARCADOR PARA METAL" at bounding box center [372, 153] width 294 height 12
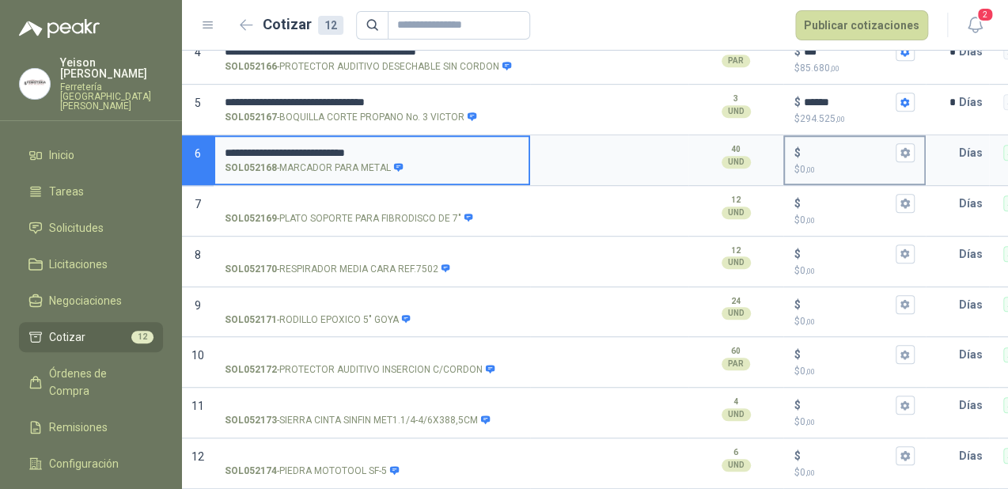
type input "**********"
click at [820, 147] on input "$ $ 0 ,00" at bounding box center [848, 153] width 89 height 12
click at [434, 147] on input "**********" at bounding box center [372, 153] width 294 height 12
click at [840, 147] on input "$ $ 0 ,00" at bounding box center [848, 153] width 89 height 12
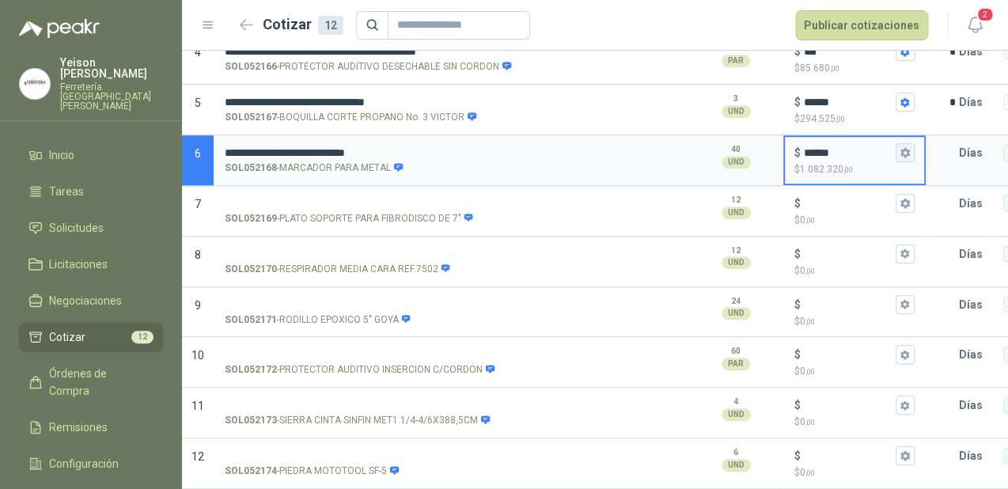
type input "******"
click at [905, 148] on icon "button" at bounding box center [904, 152] width 9 height 9
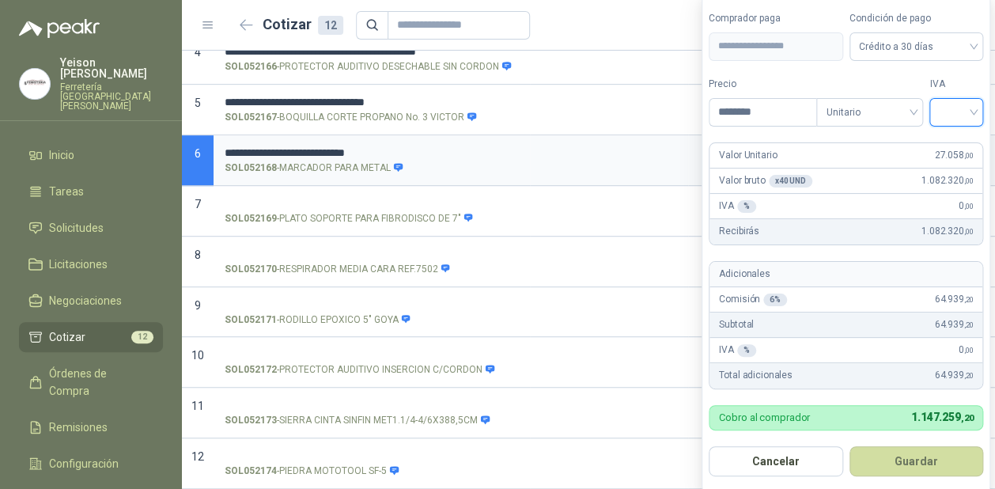
click at [972, 111] on input "search" at bounding box center [956, 111] width 35 height 24
click at [946, 142] on div "19%" at bounding box center [960, 145] width 29 height 17
click at [924, 463] on button "Guardar" at bounding box center [919, 461] width 136 height 30
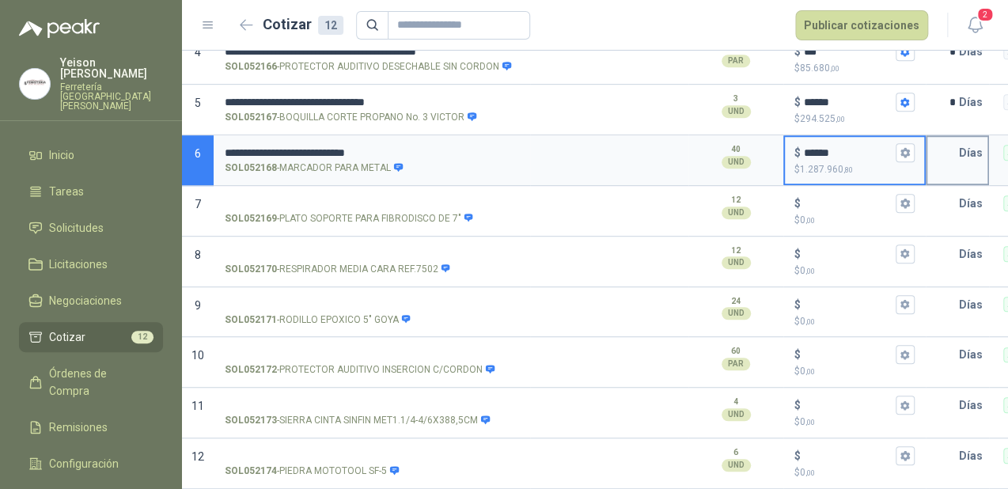
click at [946, 139] on input "text" at bounding box center [943, 153] width 32 height 32
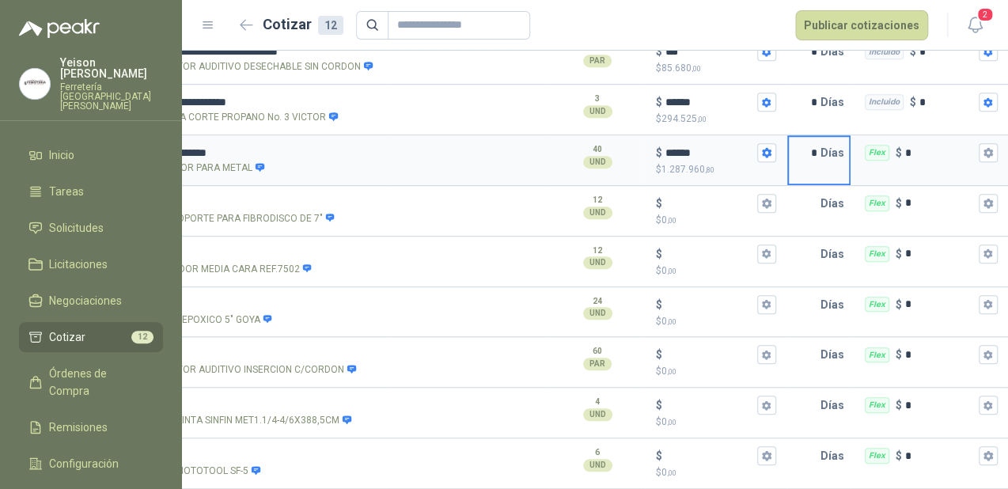
scroll to position [0, 183]
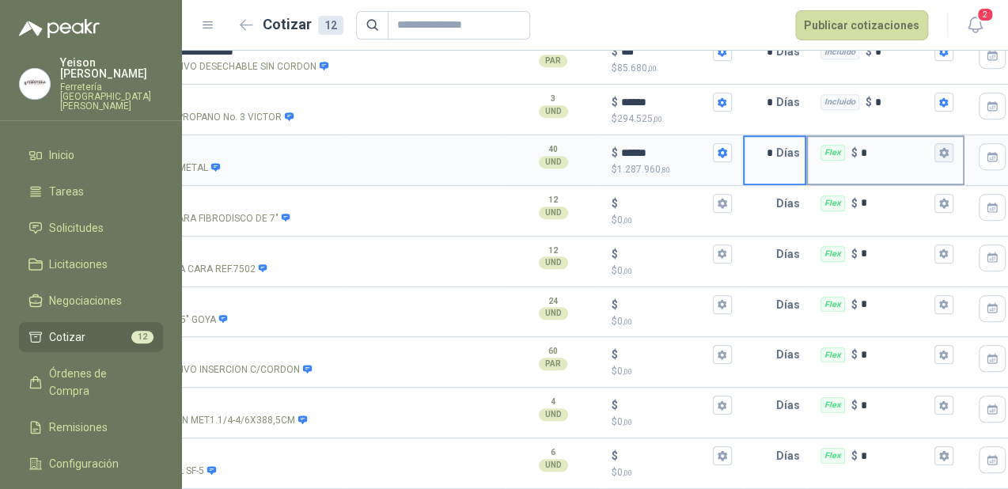
type input "*"
click at [943, 147] on icon "button" at bounding box center [943, 152] width 10 height 10
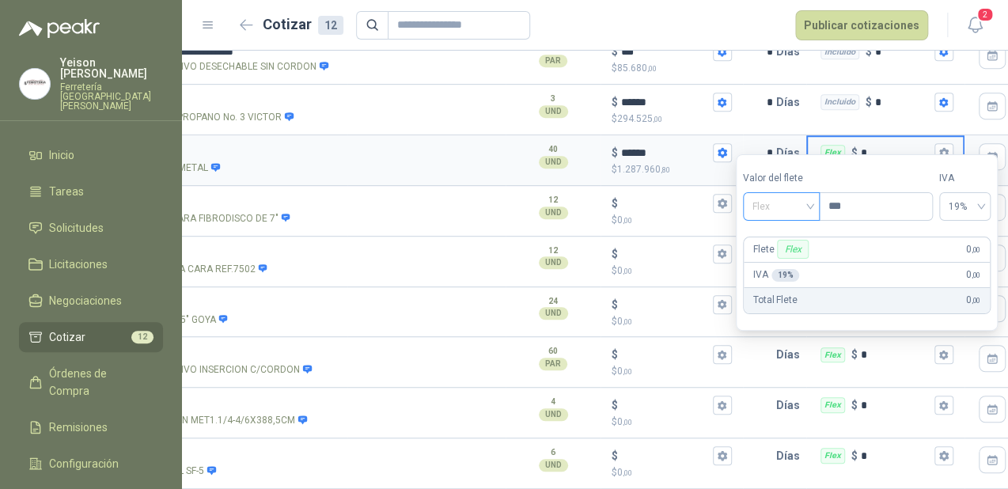
click at [797, 203] on span "Flex" at bounding box center [781, 207] width 58 height 24
click at [771, 267] on div "Incluido" at bounding box center [783, 264] width 55 height 17
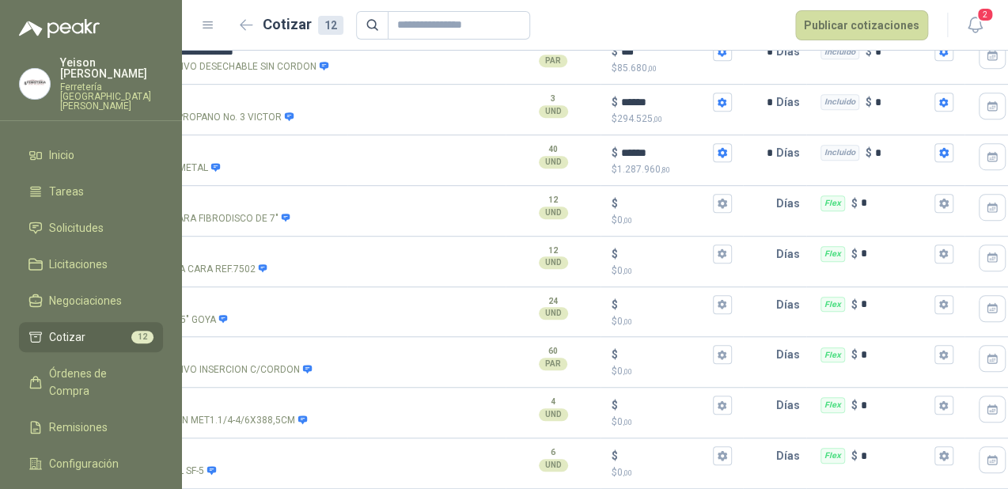
scroll to position [0, 0]
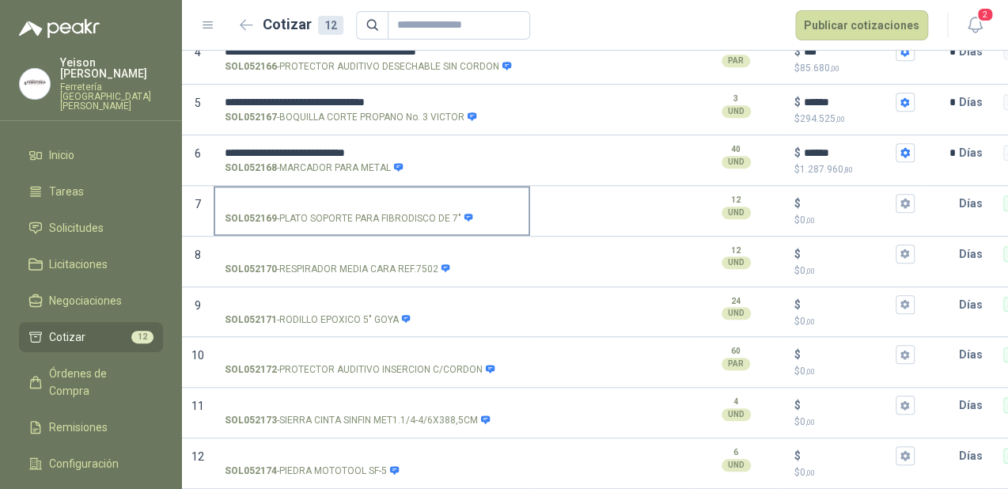
click at [334, 198] on input "SOL052169 - PLATO SOPORTE PARA FIBRODISCO DE 7"" at bounding box center [372, 204] width 294 height 12
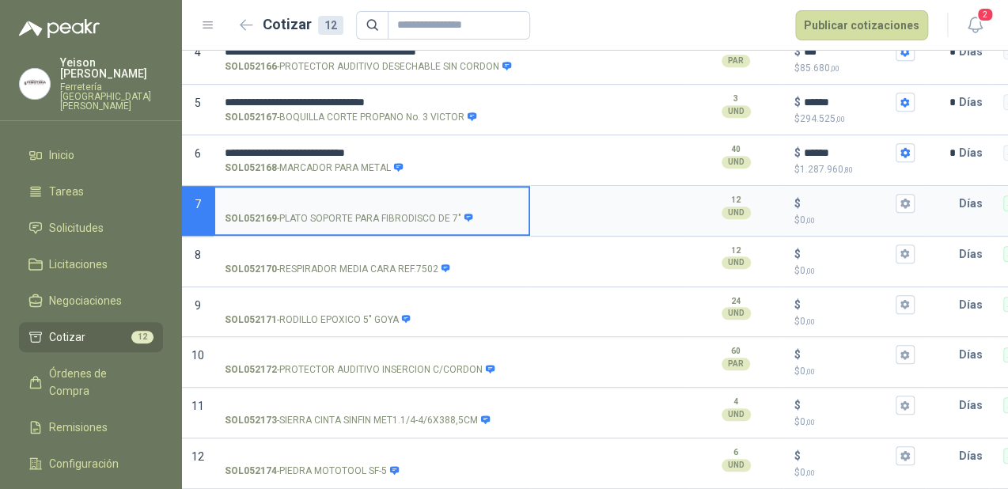
click at [425, 211] on p "SOL052169 - PLATO SOPORTE PARA FIBRODISCO DE 7"" at bounding box center [349, 218] width 249 height 15
click at [425, 203] on input "SOL052169 - PLATO SOPORTE PARA FIBRODISCO DE 7"" at bounding box center [372, 204] width 294 height 12
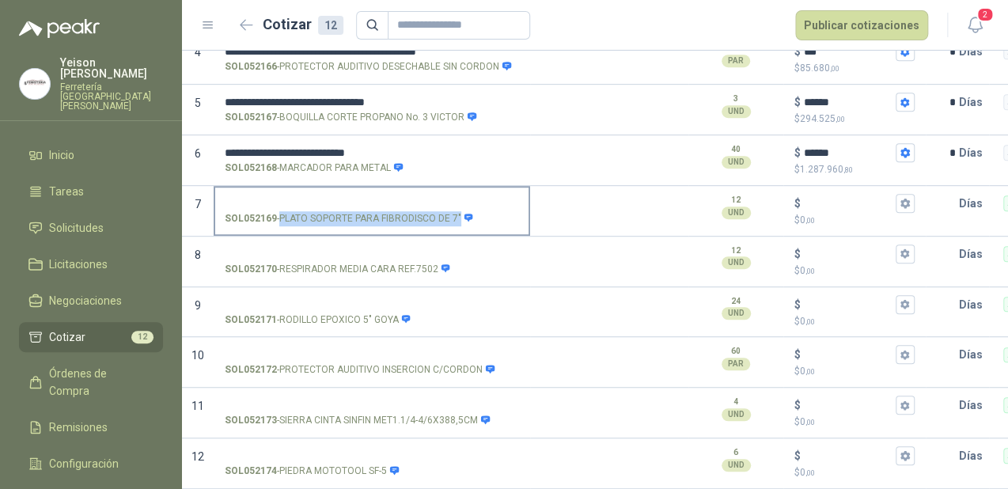
drag, startPoint x: 282, startPoint y: 204, endPoint x: 458, endPoint y: 214, distance: 176.7
click at [458, 214] on label "SOL052169 - PLATO SOPORTE PARA FIBRODISCO DE 7"" at bounding box center [371, 210] width 313 height 45
copy p "PLATO SOPORTE PARA FIBRODISCO DE 7""
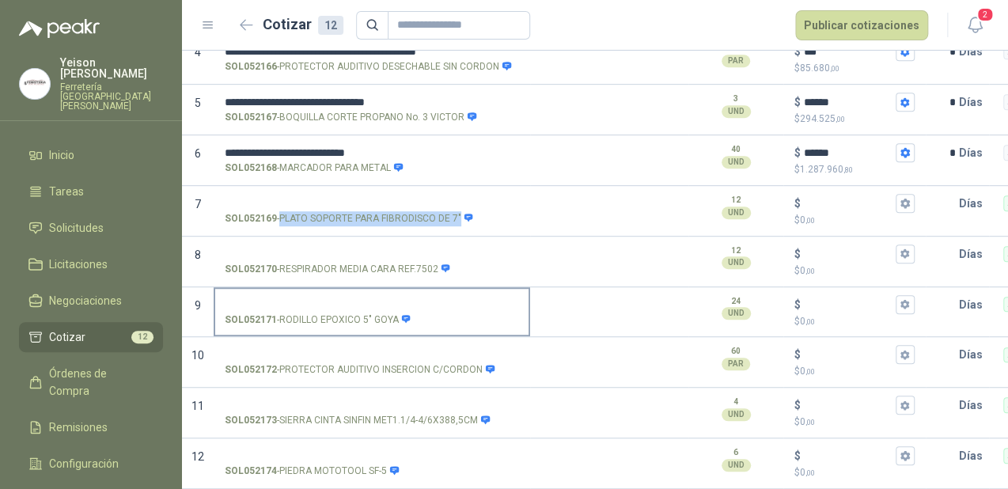
click at [326, 299] on input "SOL052171 - RODILLO EPOXICO 5" GOYA" at bounding box center [372, 305] width 294 height 12
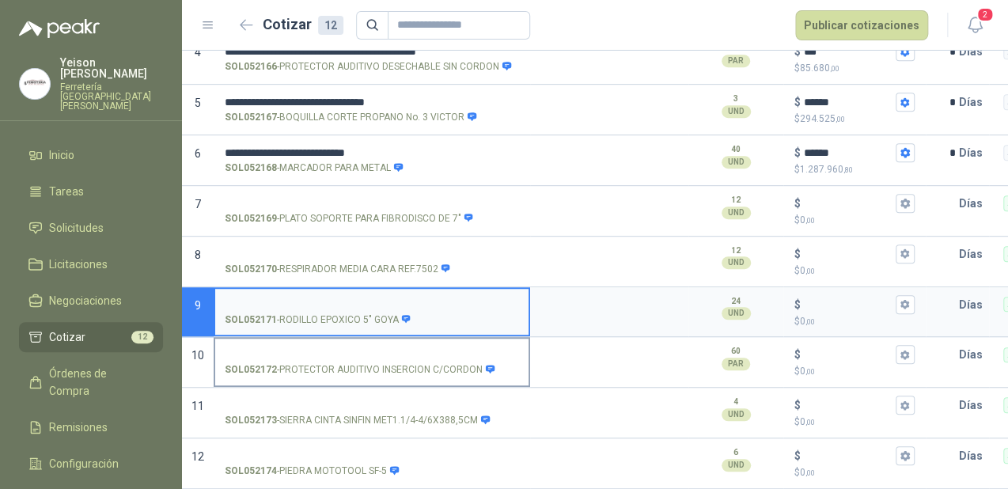
click at [308, 349] on input "SOL052172 - PROTECTOR AUDITIVO INSERCION C/CORDON" at bounding box center [372, 355] width 294 height 12
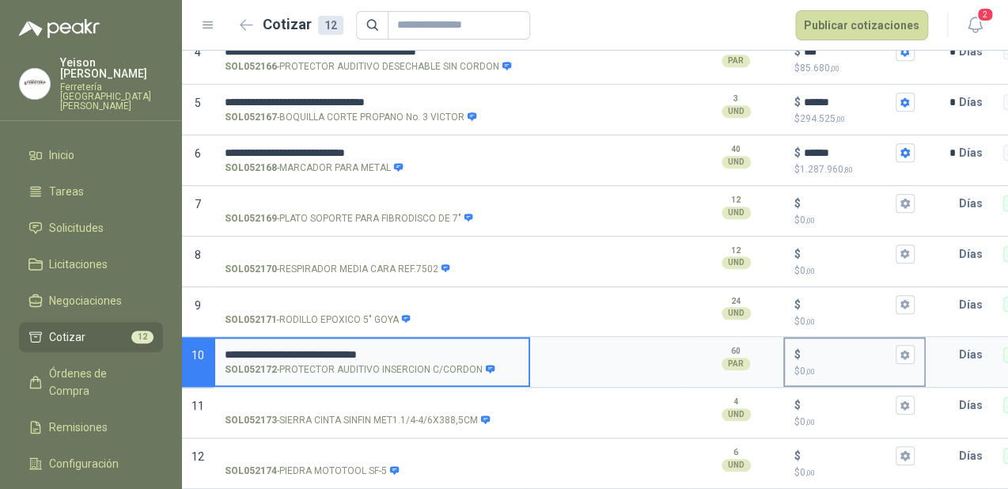
type input "**********"
click at [809, 349] on input "$ $ 0 ,00" at bounding box center [848, 355] width 89 height 12
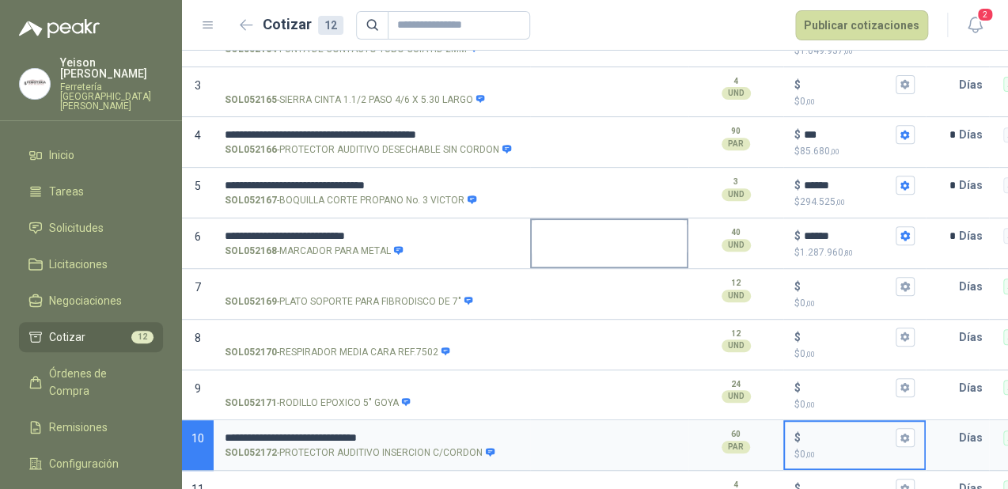
scroll to position [337, 0]
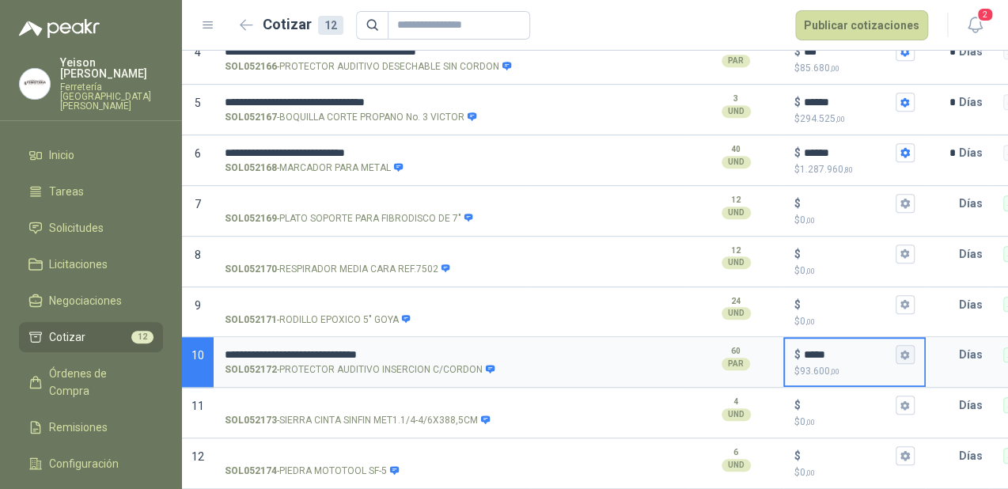
click at [907, 350] on icon "button" at bounding box center [904, 354] width 9 height 9
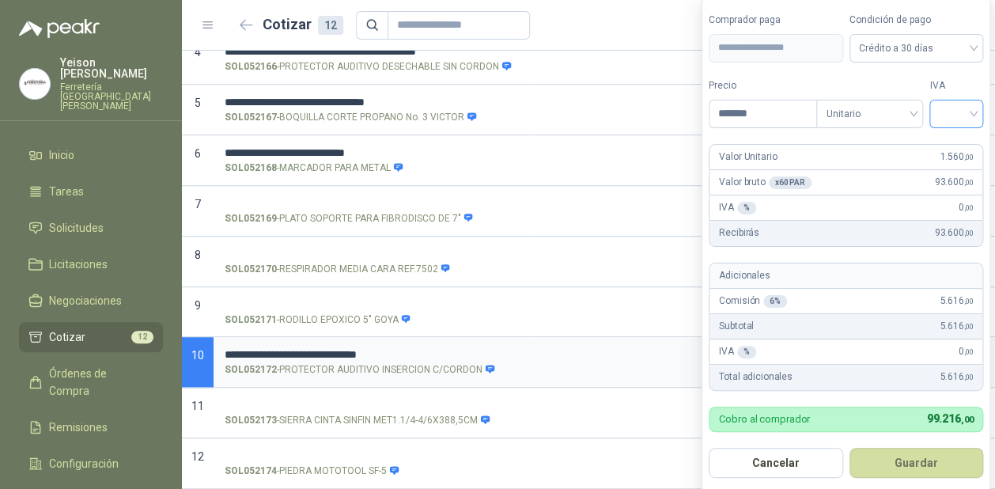
click at [974, 116] on input "search" at bounding box center [956, 112] width 35 height 24
click at [953, 147] on div "19%" at bounding box center [960, 147] width 29 height 17
click at [952, 455] on button "Guardar" at bounding box center [919, 463] width 136 height 30
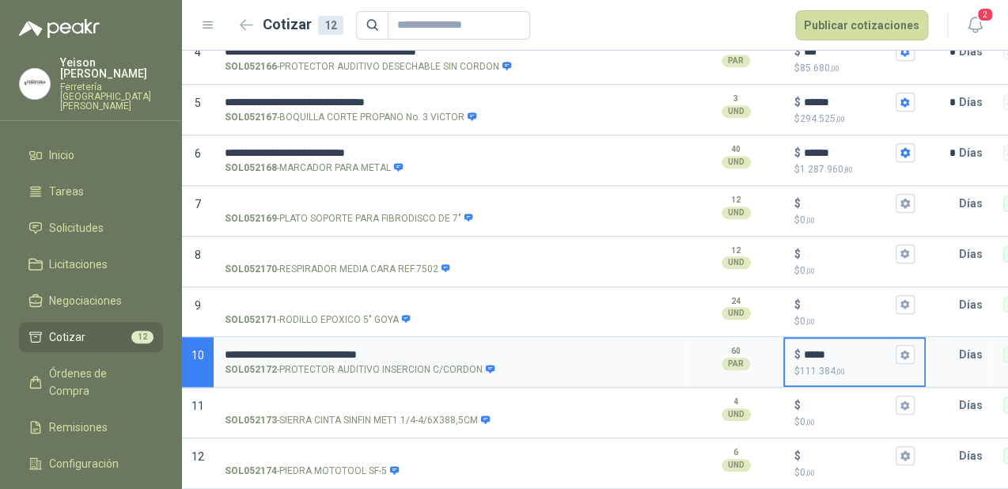
click at [809, 349] on input "*****" at bounding box center [848, 355] width 89 height 12
type input "*****"
click at [911, 347] on button "$ ***** $ 117.810 ,00" at bounding box center [905, 354] width 19 height 19
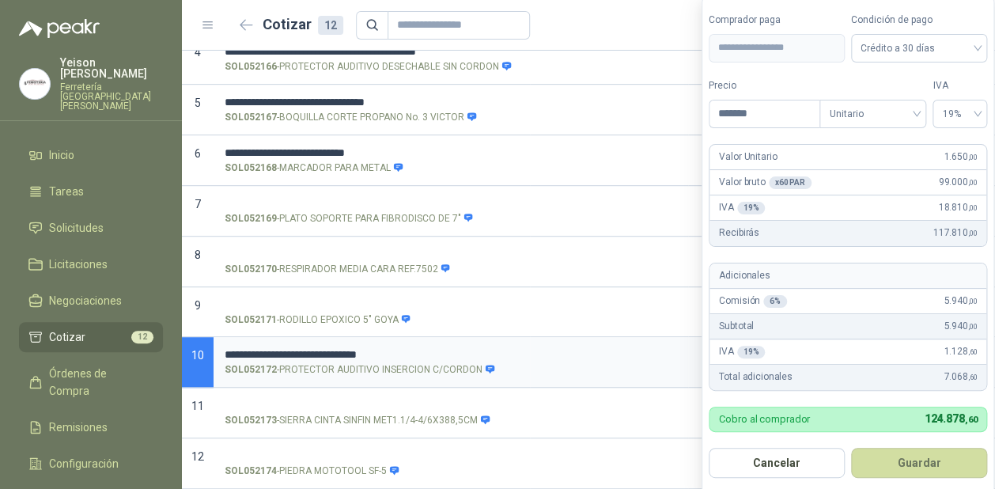
click at [930, 460] on button "Guardar" at bounding box center [919, 463] width 136 height 30
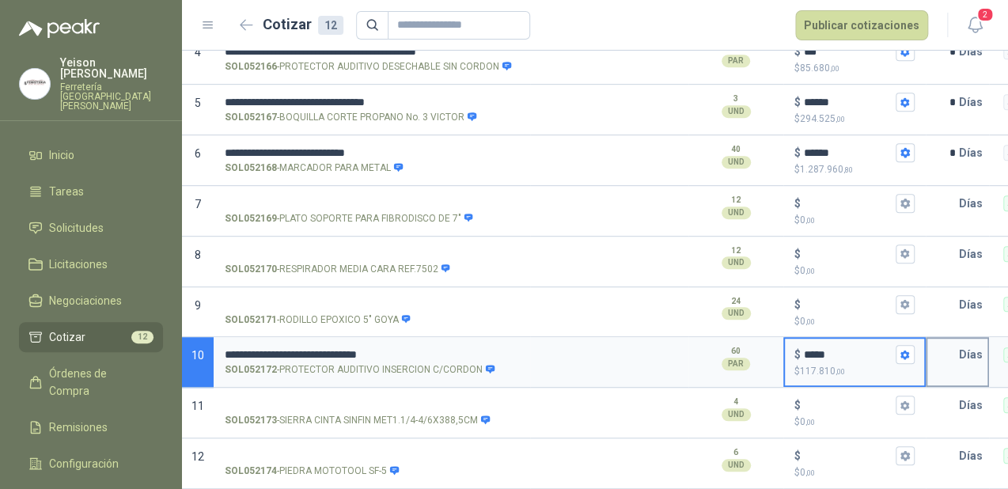
click at [949, 344] on input "text" at bounding box center [943, 355] width 32 height 32
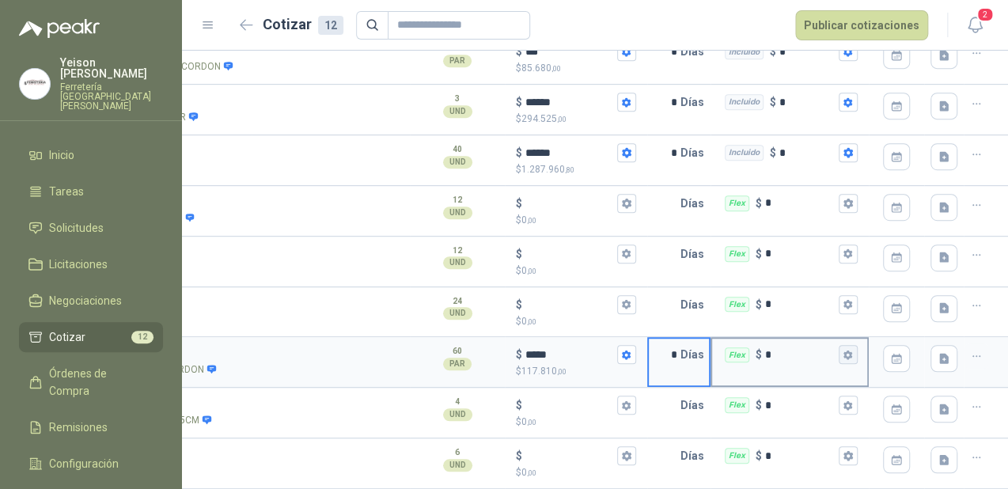
type input "*"
click at [843, 350] on icon "button" at bounding box center [847, 354] width 9 height 9
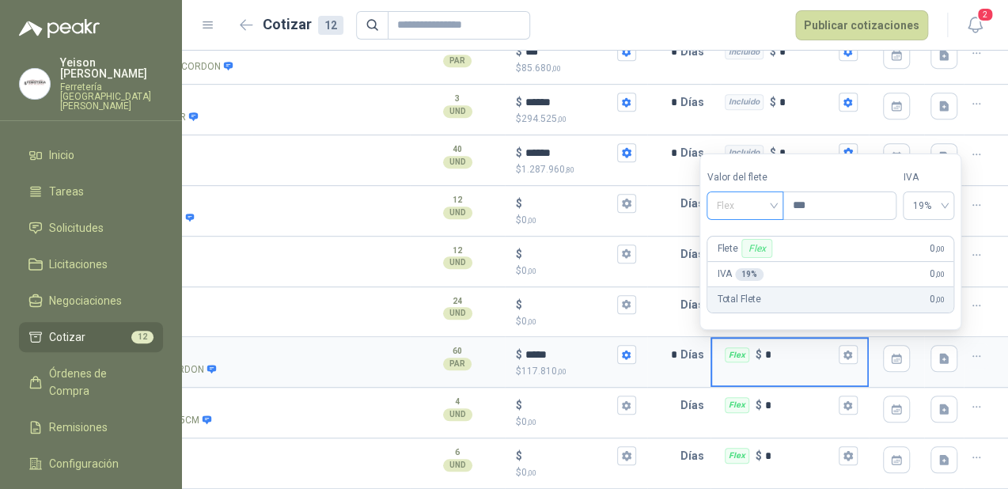
click at [755, 204] on span "Flex" at bounding box center [745, 206] width 58 height 24
click at [747, 263] on div "Incluido" at bounding box center [746, 264] width 55 height 17
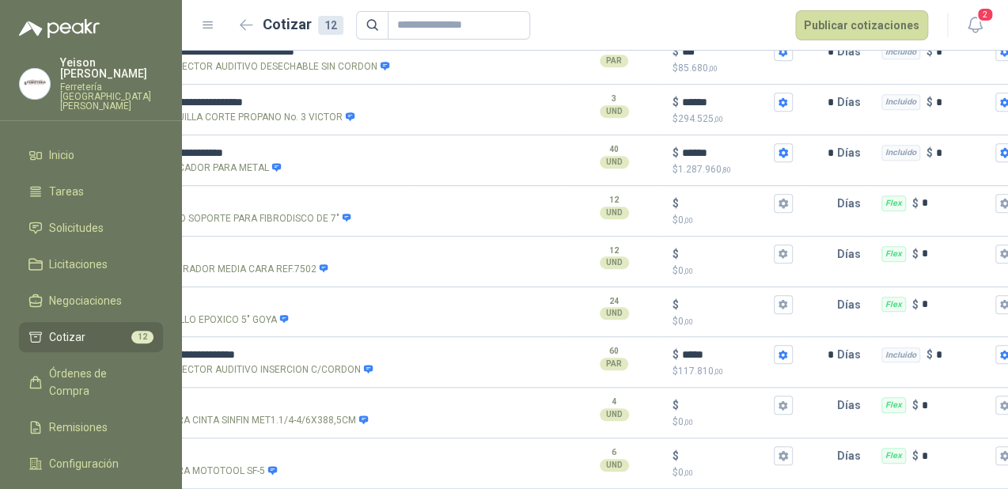
scroll to position [0, 0]
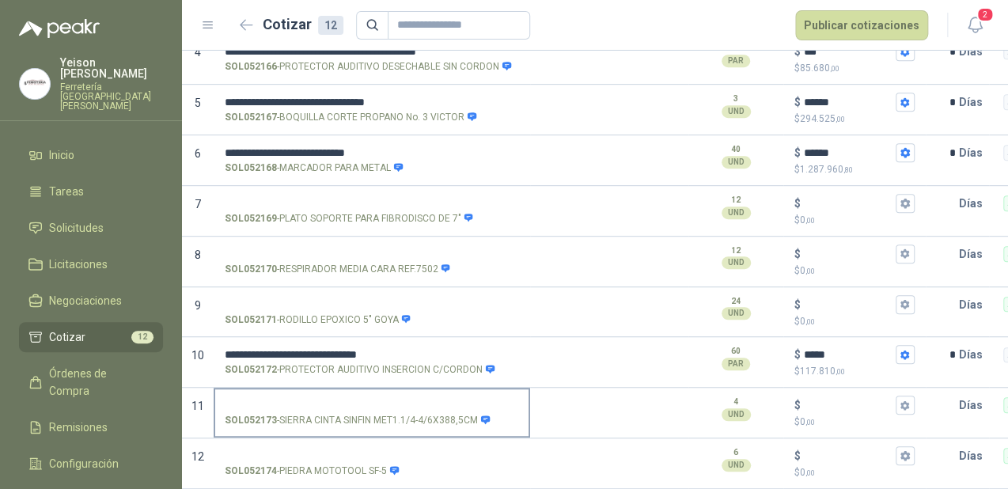
click at [308, 400] on input "SOL052173 - SIERRA CINTA SINFIN MET1.1/4-4/6X388,5CM" at bounding box center [372, 406] width 294 height 12
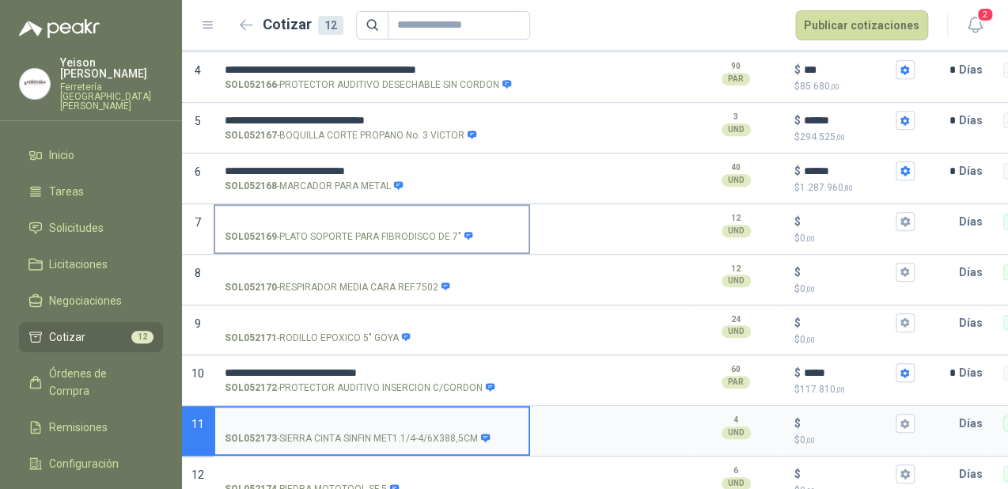
scroll to position [337, 0]
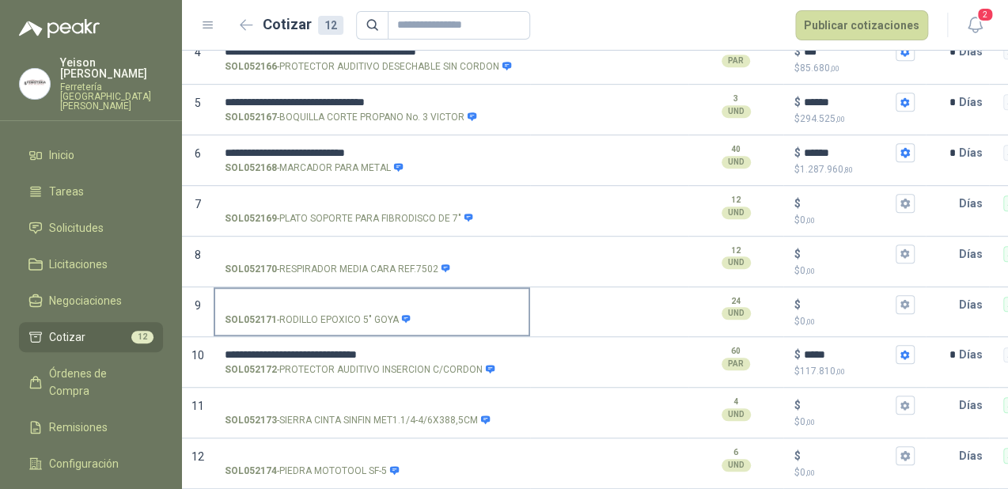
click at [310, 298] on label "SOL052171 - RODILLO EPOXICO 5" GOYA" at bounding box center [371, 311] width 313 height 45
click at [310, 299] on input "SOL052171 - RODILLO EPOXICO 5" GOYA" at bounding box center [372, 305] width 294 height 12
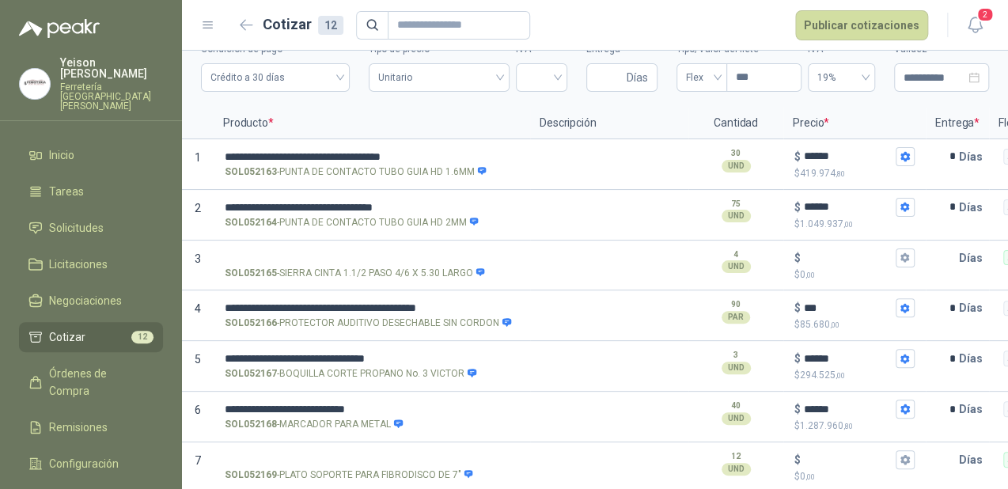
scroll to position [0, 0]
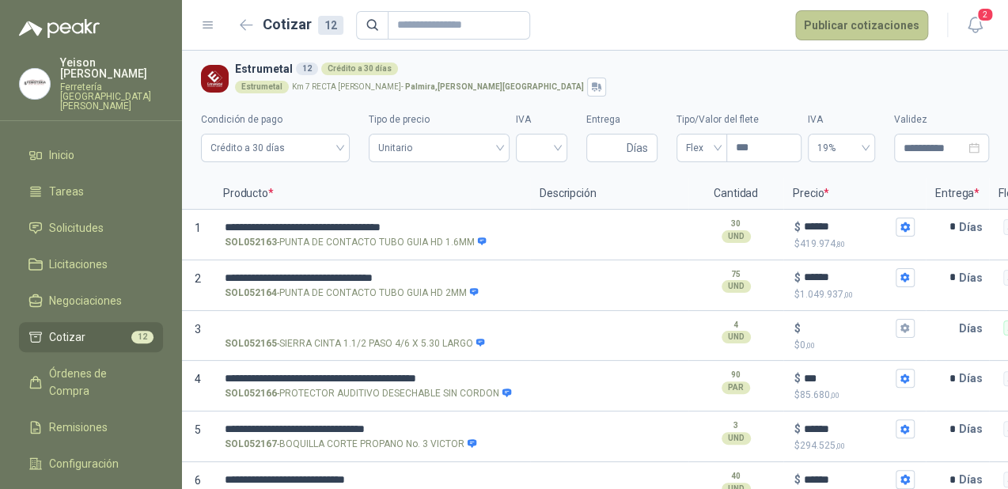
click at [840, 28] on button "Publicar cotizaciones" at bounding box center [861, 25] width 133 height 30
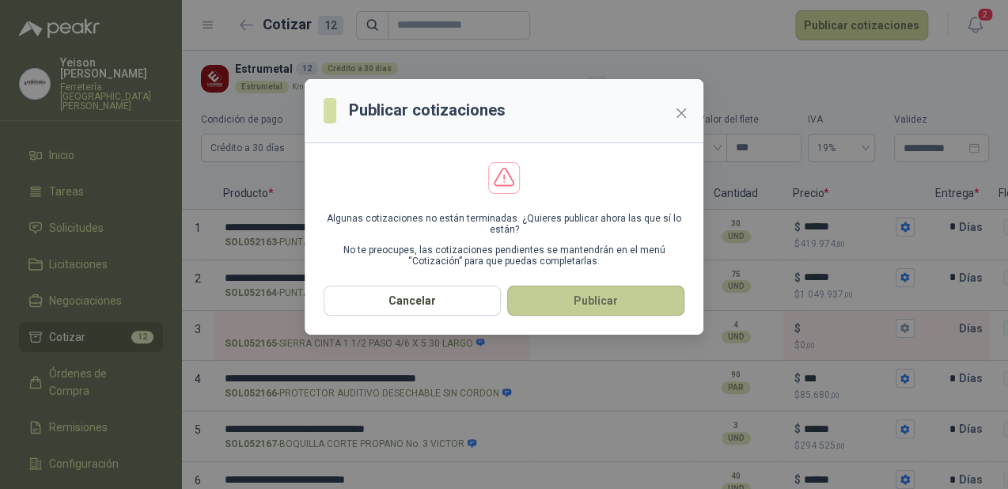
click at [604, 299] on button "Publicar" at bounding box center [595, 301] width 177 height 30
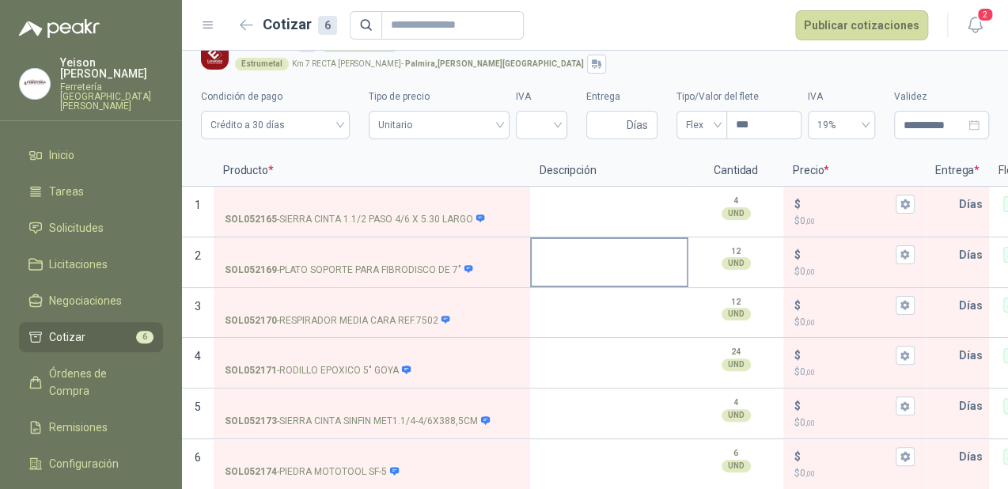
scroll to position [35, 0]
click at [123, 328] on li "Cotizar 6" at bounding box center [90, 336] width 125 height 17
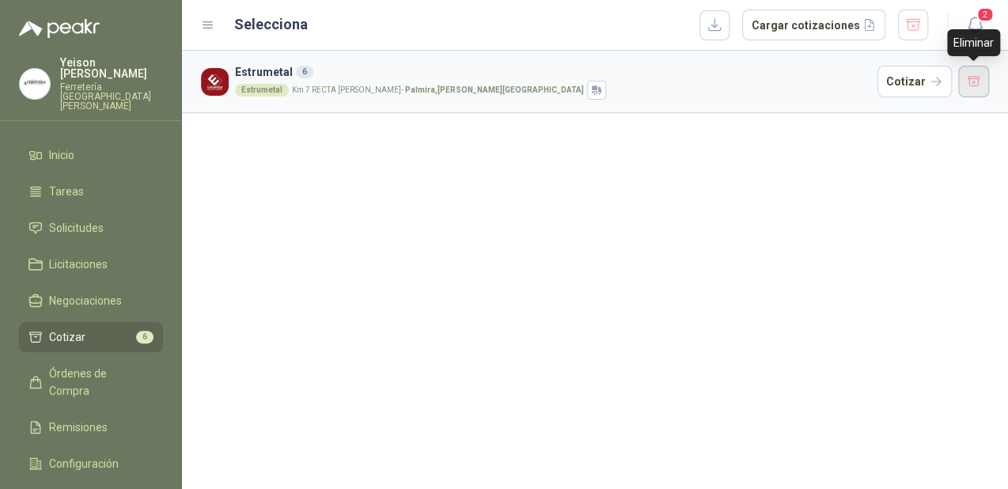
click at [967, 71] on button "button" at bounding box center [974, 82] width 32 height 32
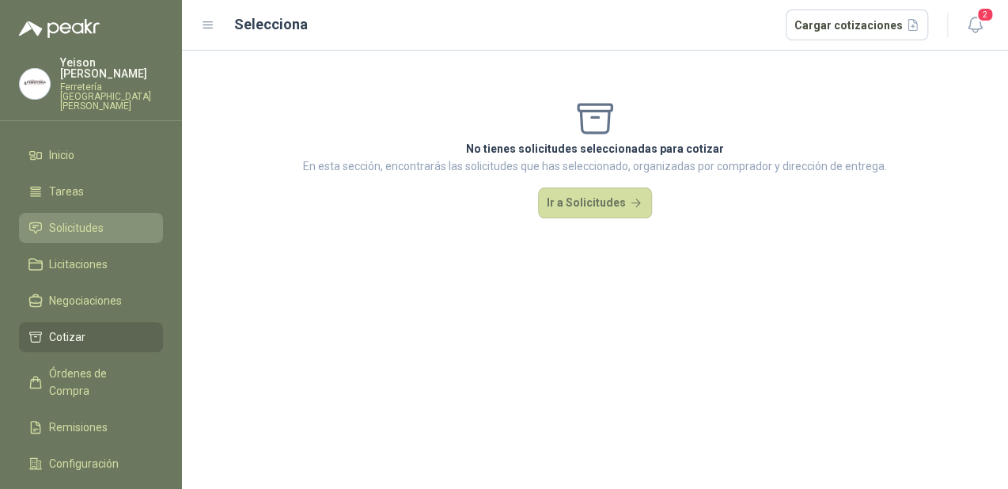
click at [69, 219] on span "Solicitudes" at bounding box center [76, 227] width 55 height 17
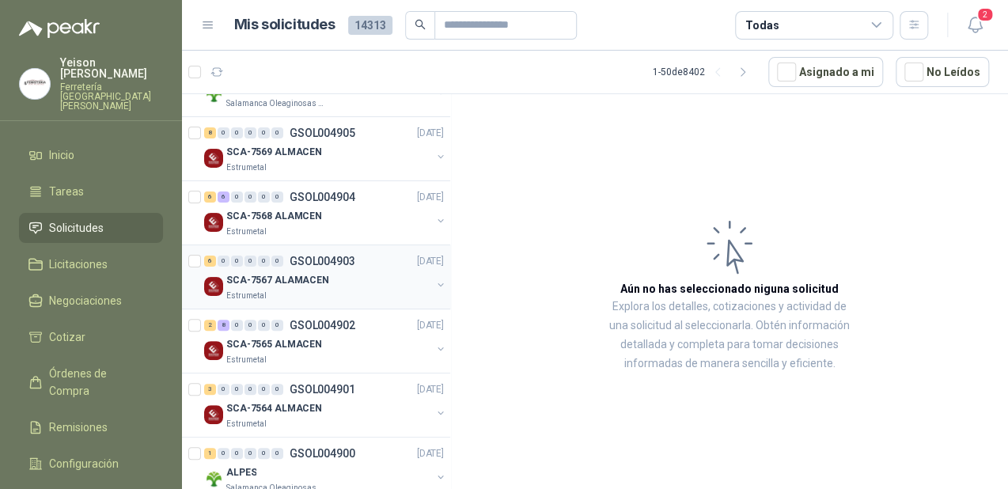
scroll to position [127, 0]
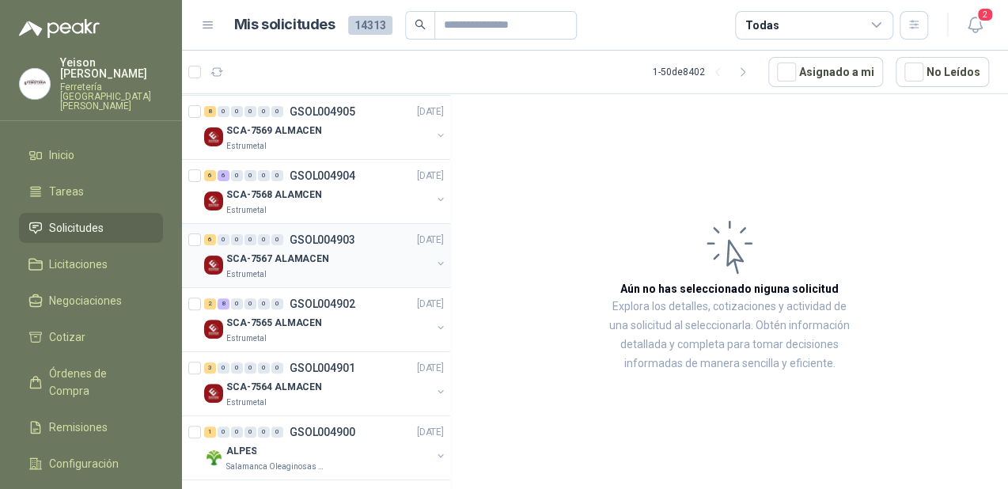
click at [288, 268] on div "Estrumetal" at bounding box center [328, 274] width 205 height 13
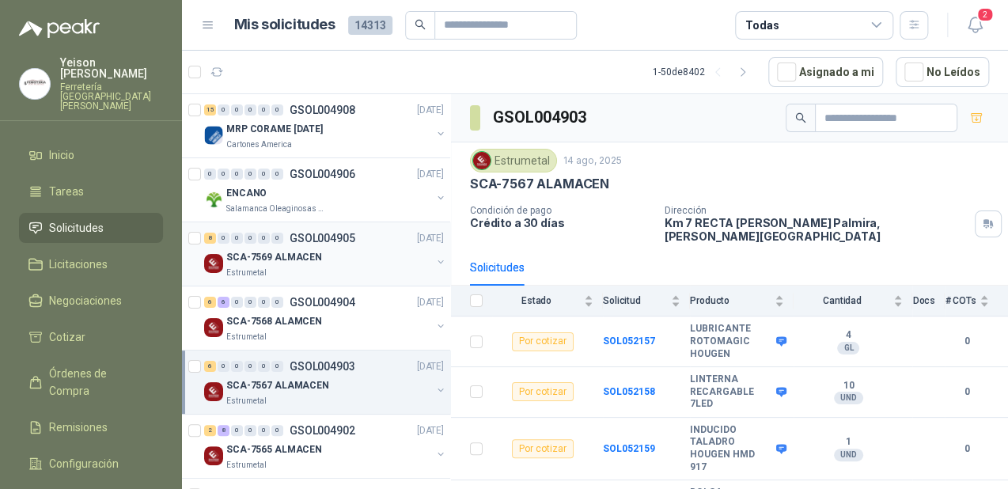
click at [257, 263] on p "SCA-7569 ALMACEN" at bounding box center [274, 257] width 96 height 15
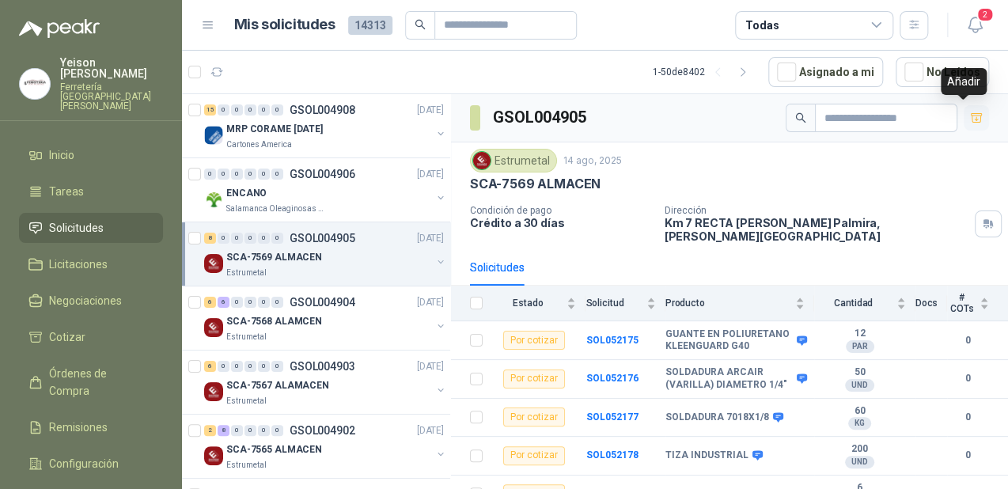
click at [964, 109] on button "button" at bounding box center [976, 117] width 25 height 25
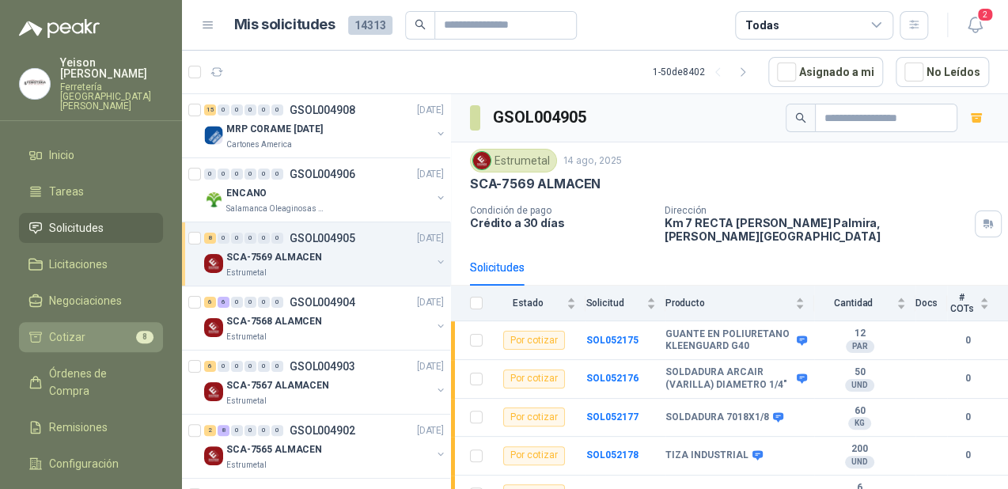
click at [119, 328] on li "Cotizar 8" at bounding box center [90, 336] width 125 height 17
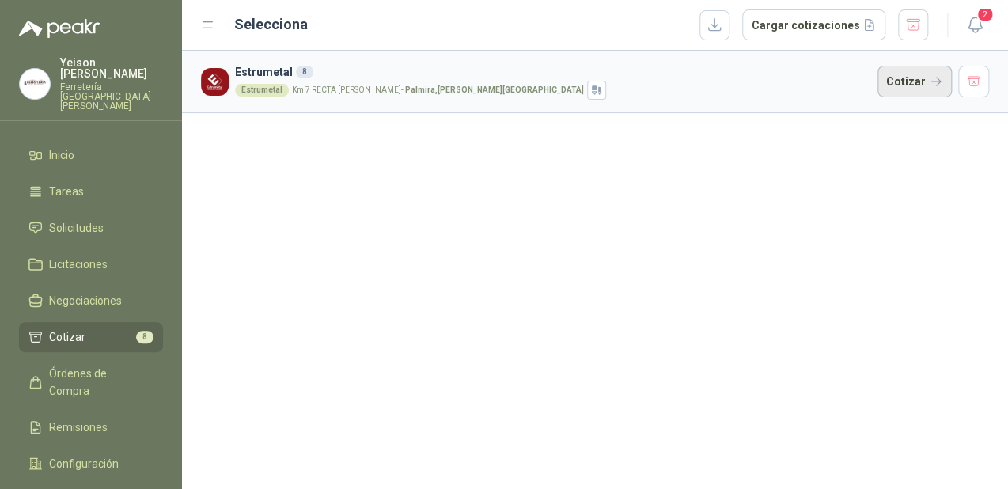
click at [913, 85] on button "Cotizar" at bounding box center [914, 82] width 74 height 32
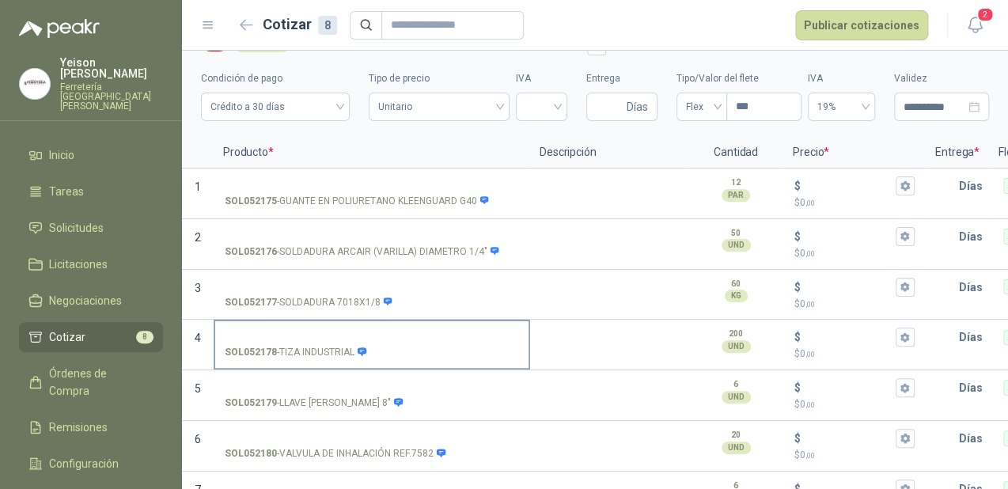
scroll to position [9, 0]
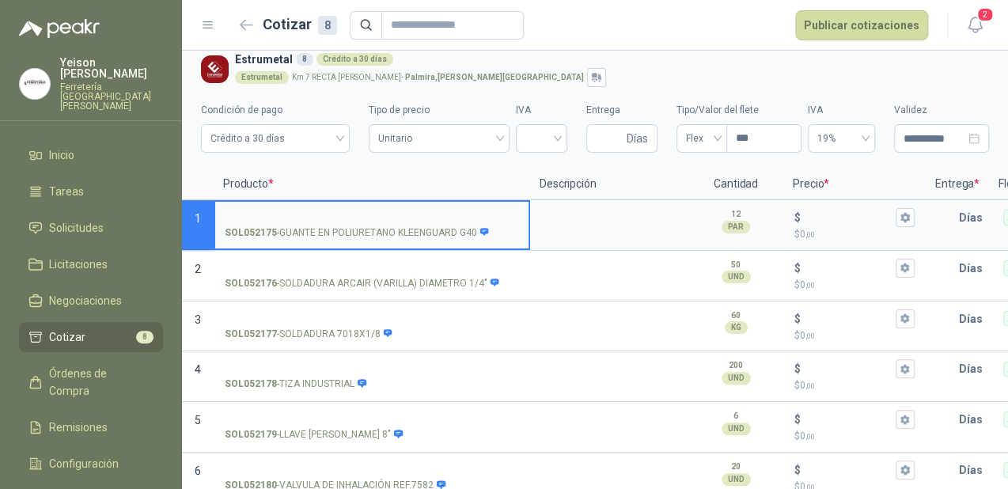
click at [290, 215] on input "SOL052175 - GUANTE EN POLIURETANO KLEENGUARD G40" at bounding box center [372, 218] width 294 height 12
click at [314, 320] on input "SOL052177 - SOLDADURA 7018X1/8" at bounding box center [372, 319] width 294 height 12
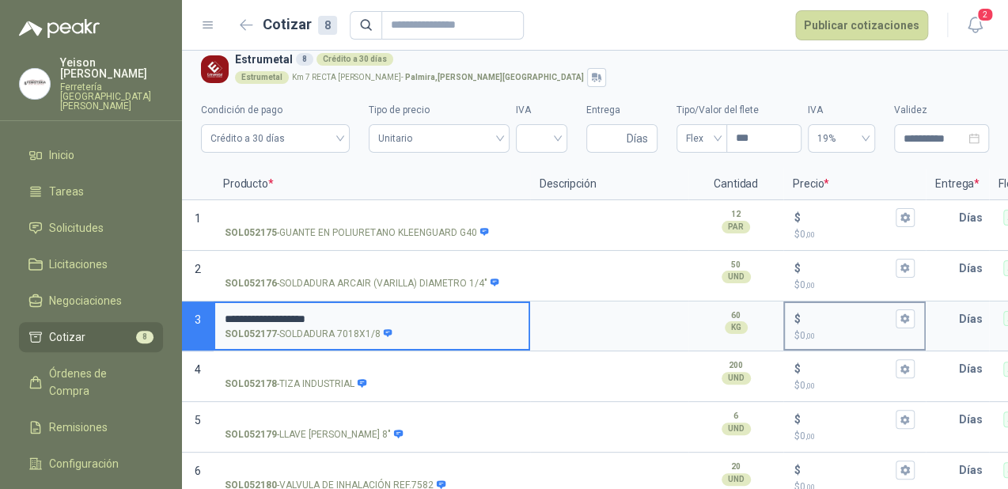
type input "**********"
click at [811, 320] on input "$ $ 0 ,00" at bounding box center [848, 319] width 89 height 12
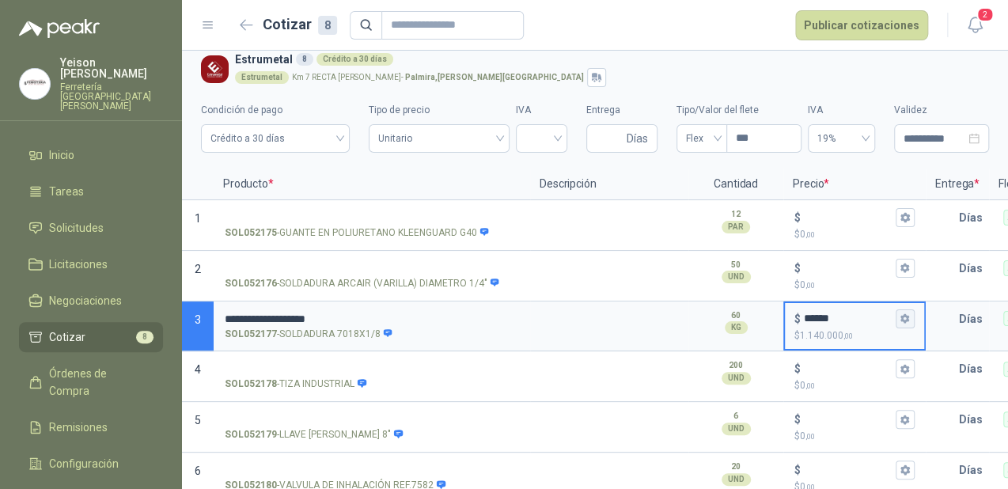
type input "******"
click at [899, 316] on button "$ ****** $ 1.140.000 ,00" at bounding box center [905, 318] width 19 height 19
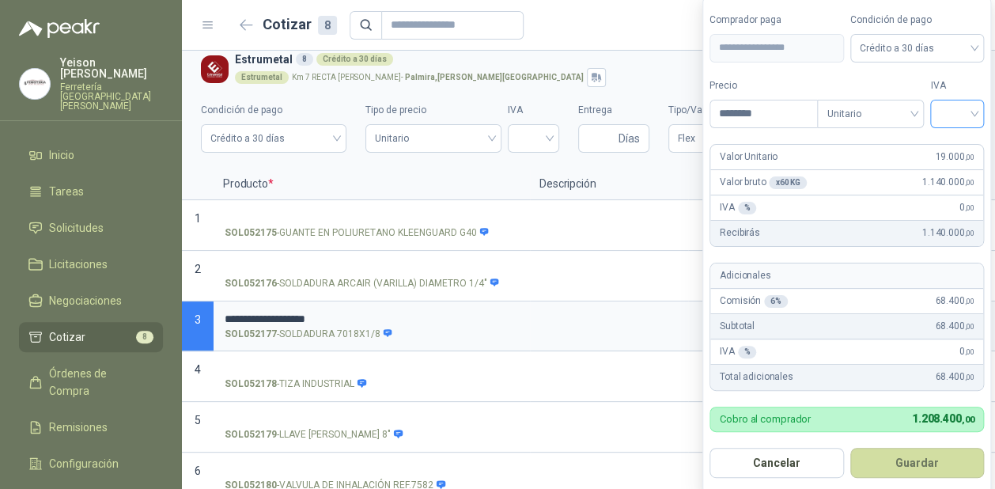
click at [965, 116] on input "search" at bounding box center [957, 112] width 35 height 24
click at [953, 149] on div "19%" at bounding box center [960, 147] width 29 height 17
click at [899, 467] on button "Guardar" at bounding box center [919, 463] width 136 height 30
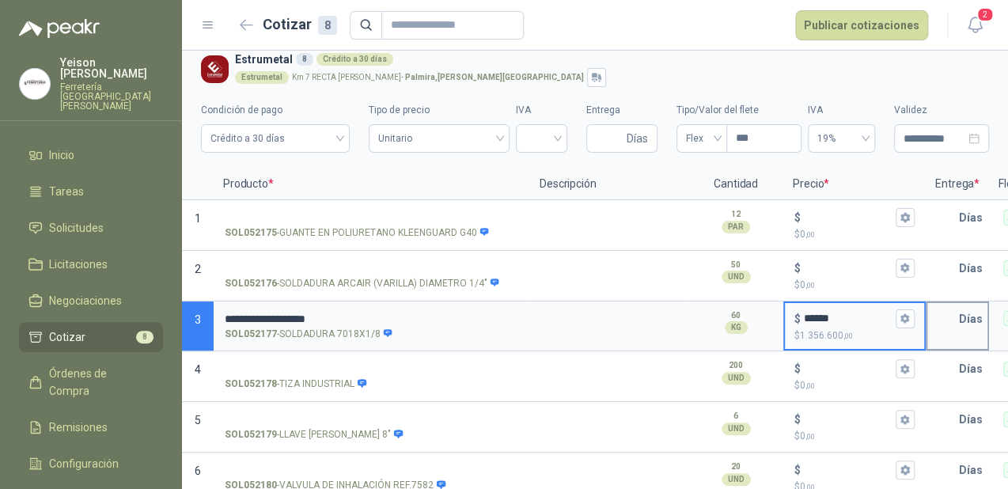
click at [957, 313] on input "text" at bounding box center [943, 319] width 32 height 32
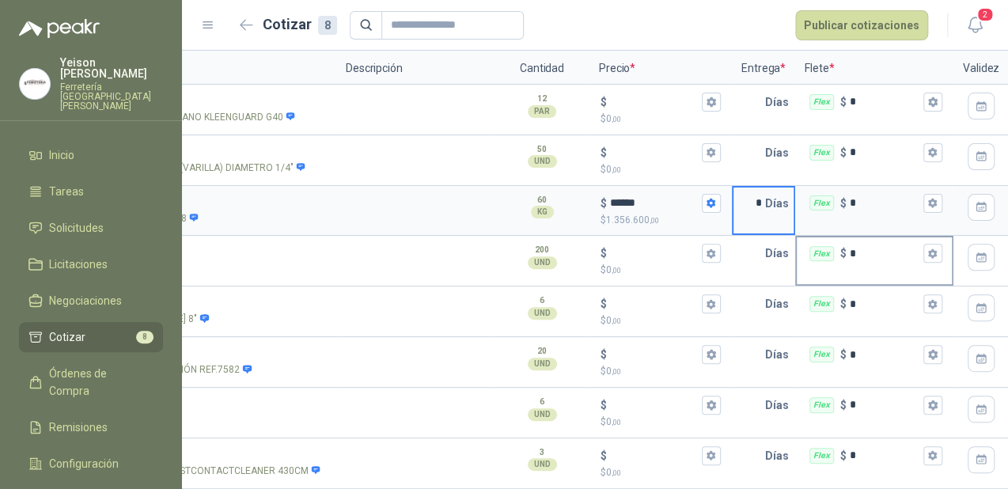
scroll to position [0, 195]
type input "*"
click at [927, 198] on icon "button" at bounding box center [931, 203] width 10 height 10
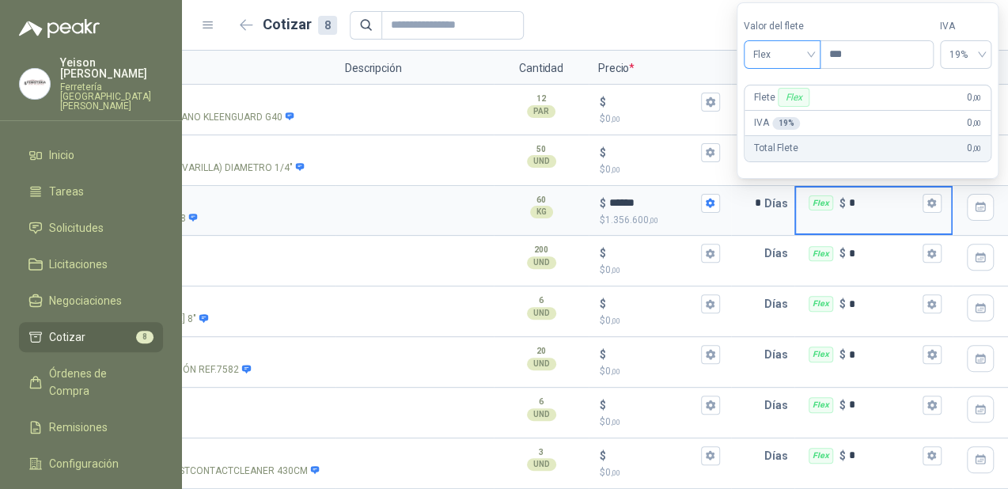
click at [811, 54] on span "Flex" at bounding box center [782, 55] width 58 height 24
click at [778, 109] on div "Incluido" at bounding box center [783, 113] width 55 height 17
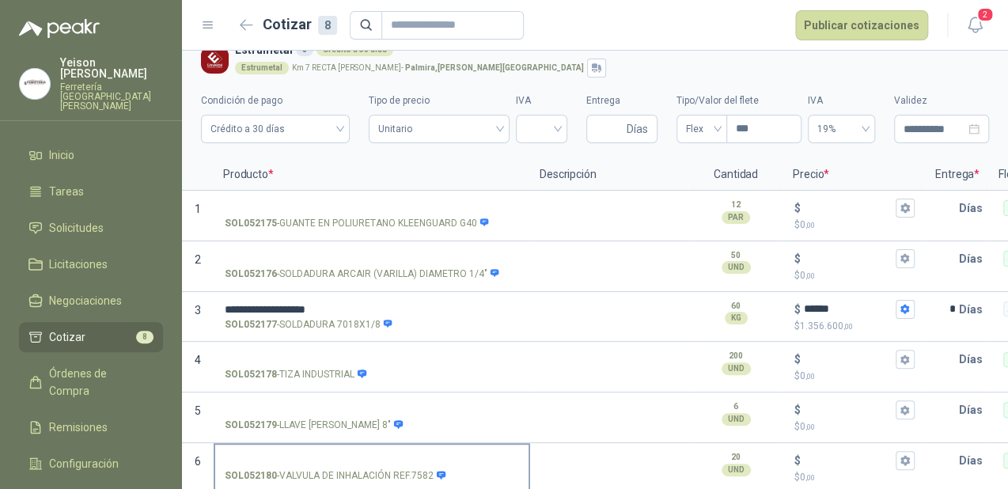
scroll to position [9, 0]
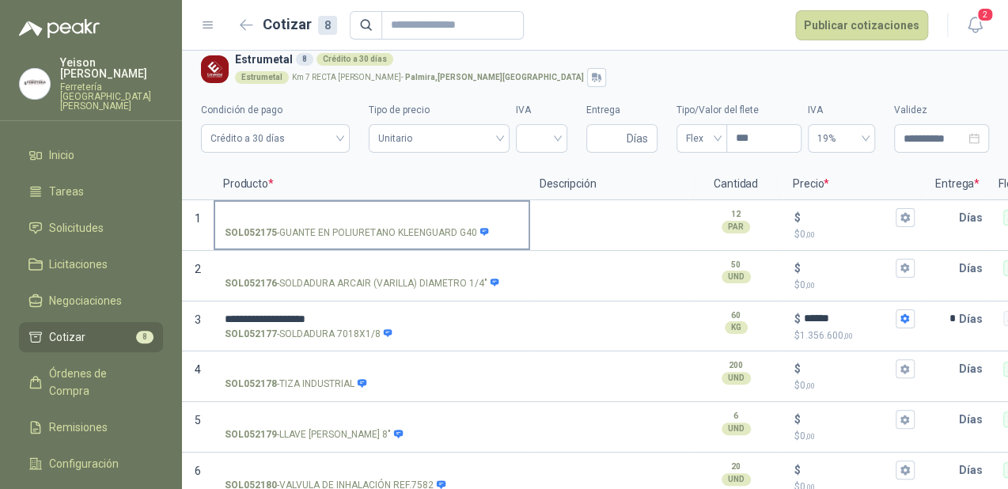
click at [263, 218] on input "SOL052175 - GUANTE EN POLIURETANO KLEENGUARD G40" at bounding box center [372, 218] width 294 height 12
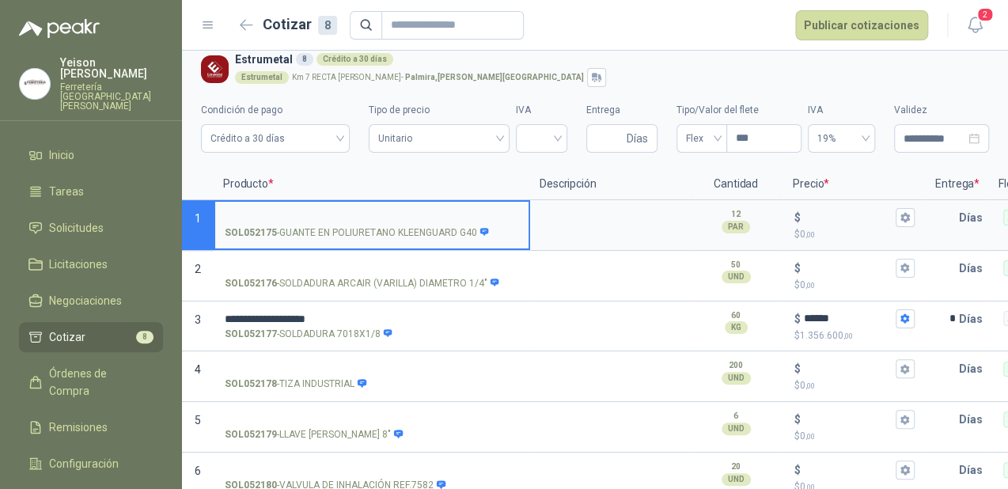
type input "*"
type input "**********"
click at [820, 220] on input "$ $ 0 ,00" at bounding box center [848, 217] width 89 height 12
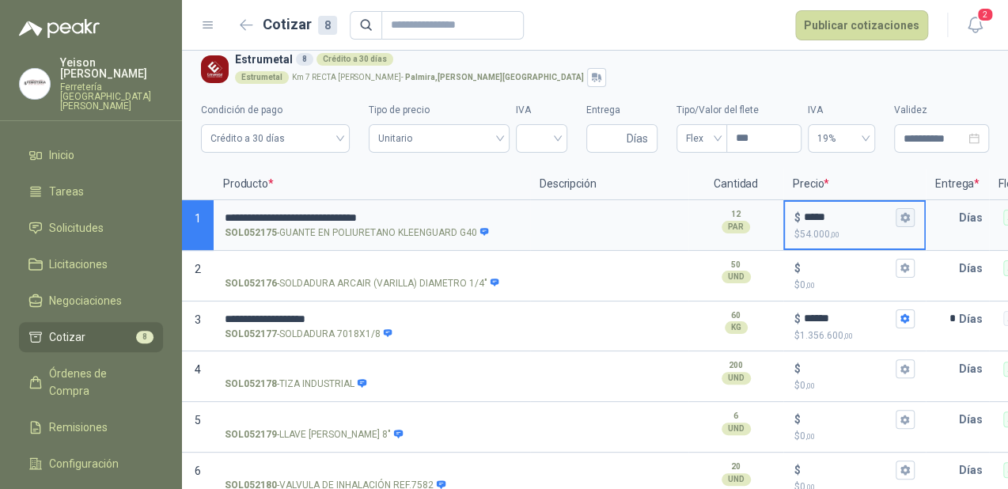
type input "*****"
click at [913, 222] on button "$ ***** $ 54.000 ,00" at bounding box center [905, 217] width 19 height 19
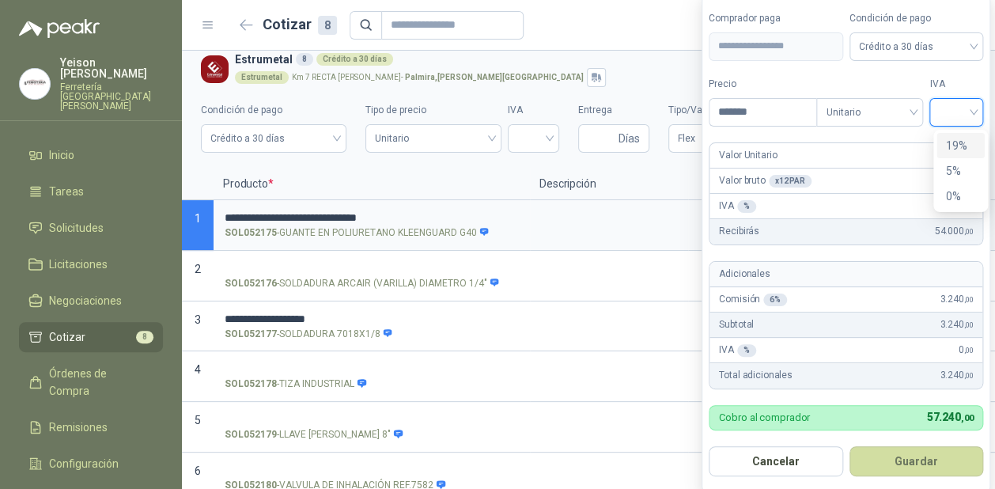
click at [974, 104] on input "search" at bounding box center [956, 111] width 35 height 24
click at [959, 140] on div "19%" at bounding box center [960, 145] width 29 height 17
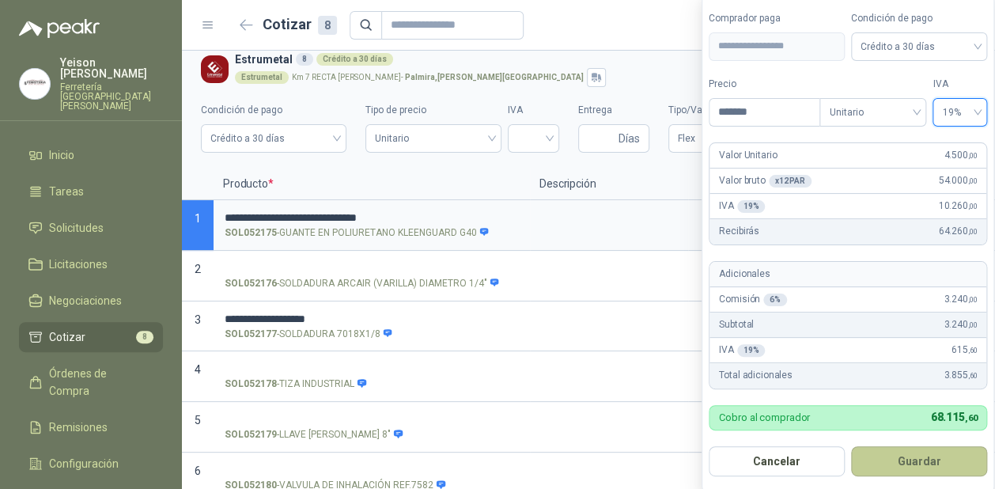
click at [943, 464] on button "Guardar" at bounding box center [919, 461] width 136 height 30
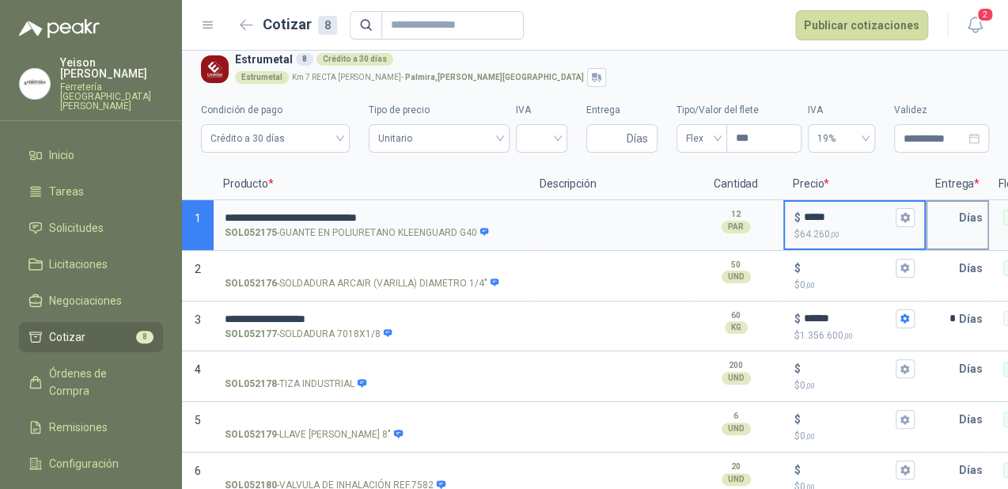
click at [954, 211] on input "text" at bounding box center [943, 218] width 32 height 32
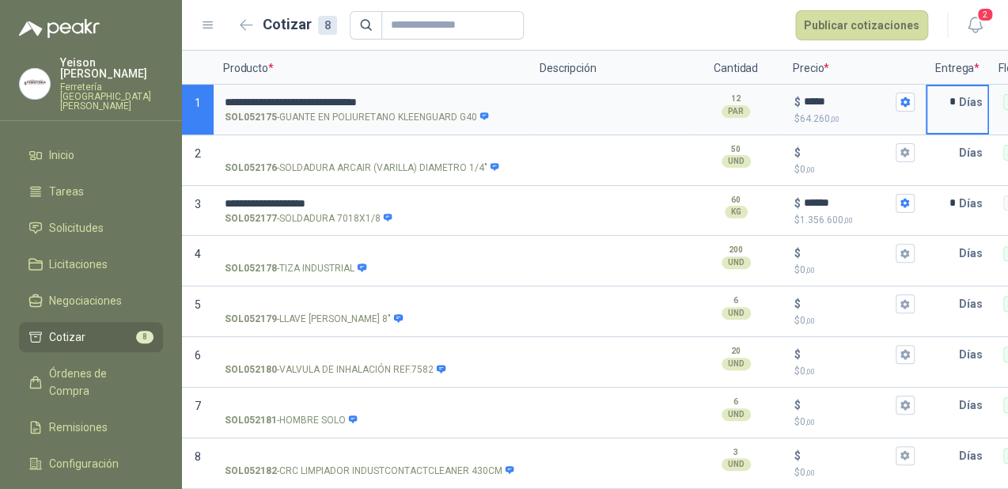
scroll to position [0, 291]
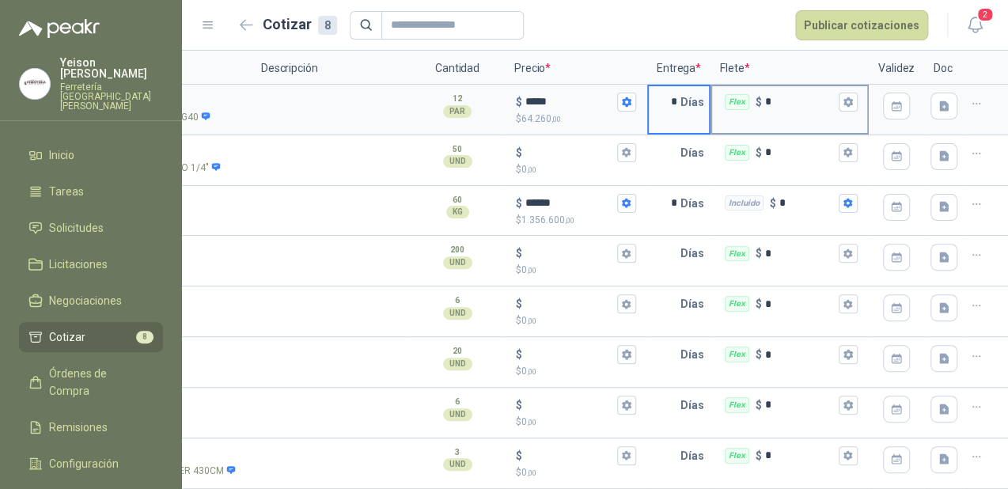
type input "*"
click at [823, 92] on div "Flex $ *" at bounding box center [789, 102] width 155 height 32
click at [823, 96] on input "*" at bounding box center [800, 102] width 70 height 12
click at [845, 87] on div "Flex $ *" at bounding box center [789, 102] width 155 height 32
click at [835, 96] on input "*" at bounding box center [800, 102] width 70 height 12
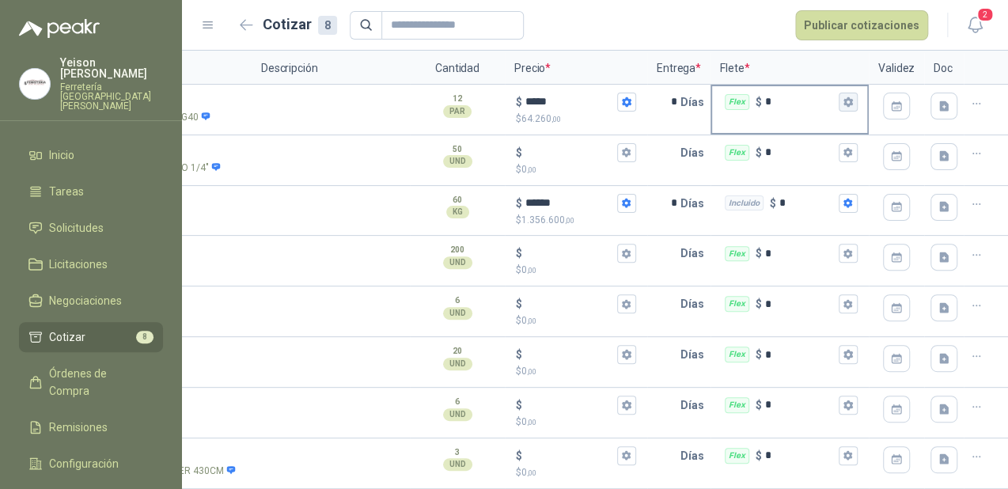
click at [843, 97] on icon "button" at bounding box center [847, 101] width 9 height 9
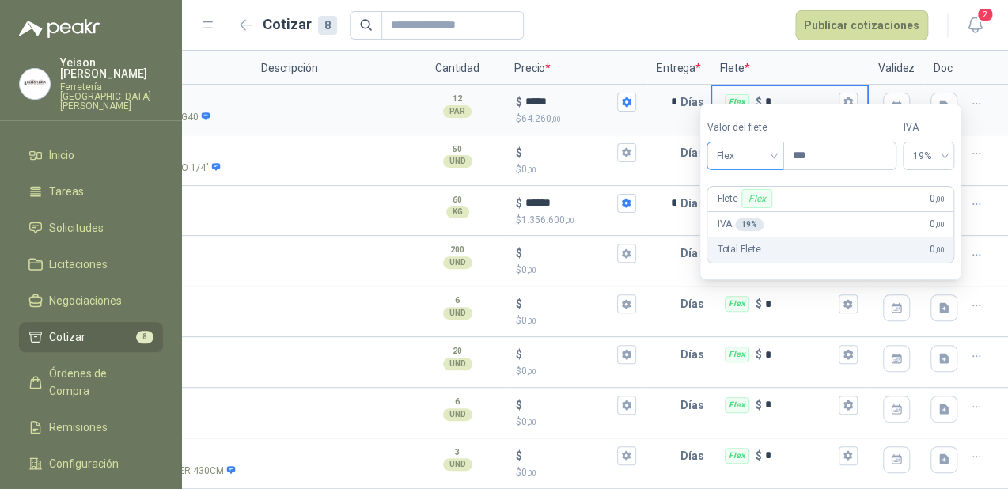
click at [773, 155] on span "Flex" at bounding box center [745, 156] width 58 height 24
click at [750, 211] on div "Incluido" at bounding box center [746, 214] width 55 height 17
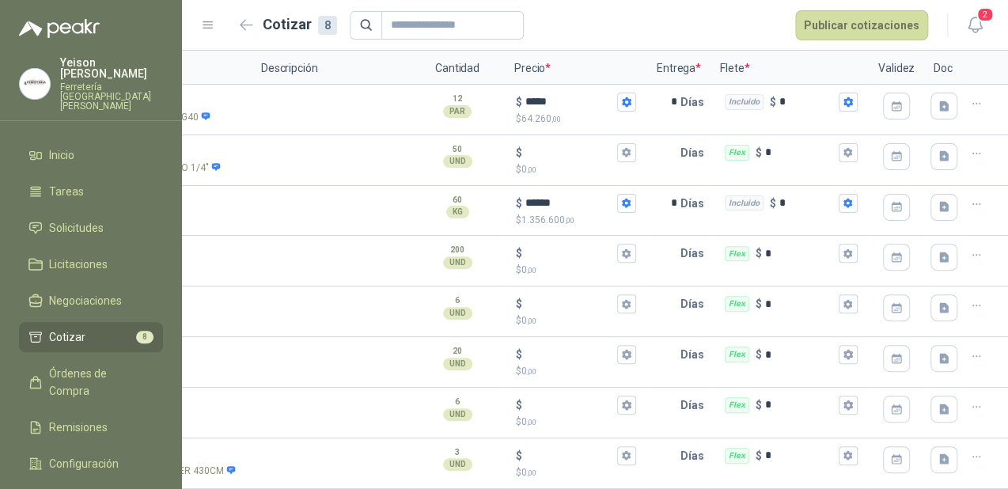
scroll to position [0, 0]
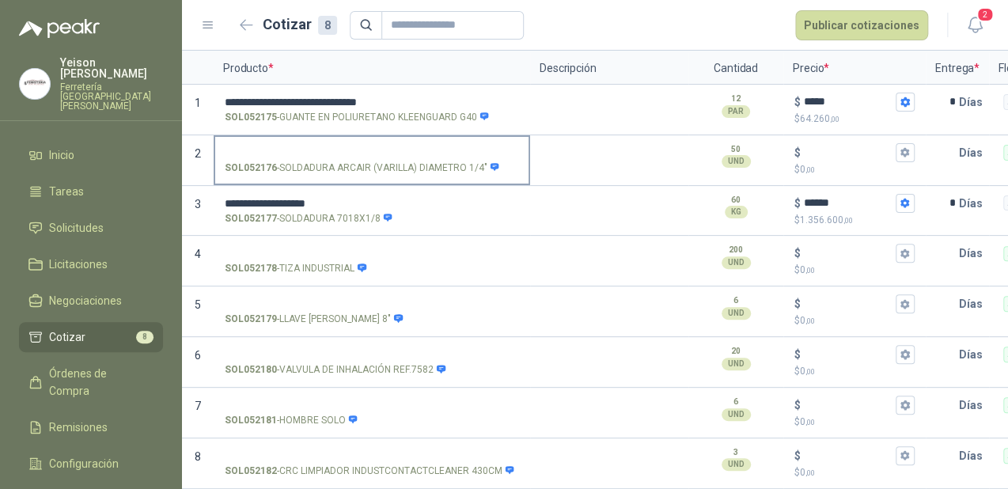
click at [301, 137] on label "SOL052176 - SOLDADURA ARCAIR (VARILLA) DIAMETRO 1/4"" at bounding box center [371, 159] width 313 height 45
click at [301, 147] on input "SOL052176 - SOLDADURA ARCAIR (VARILLA) DIAMETRO 1/4"" at bounding box center [372, 153] width 294 height 12
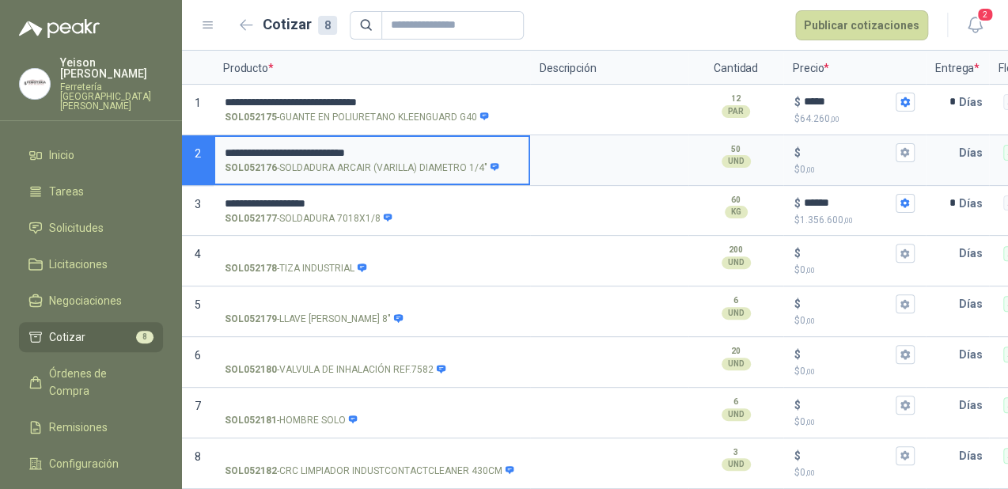
type input "**********"
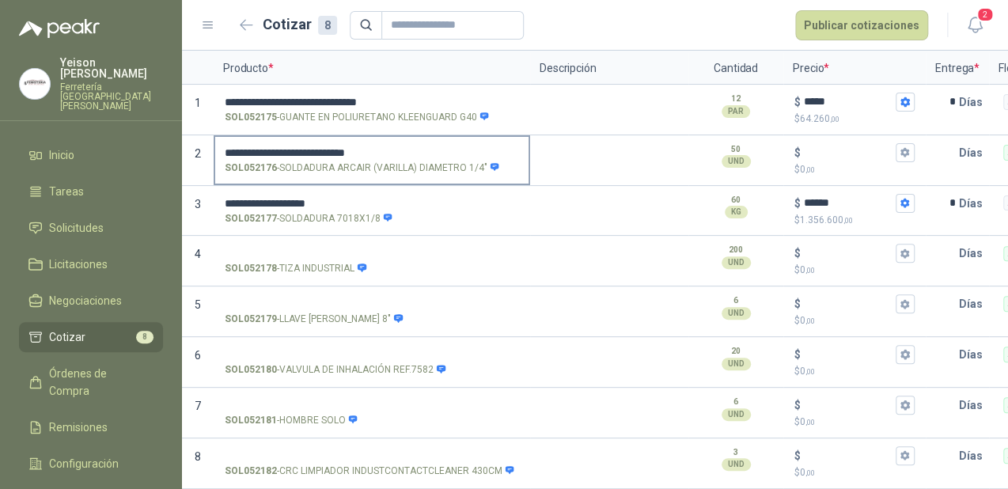
click at [414, 161] on p "SOL052176 - SOLDADURA ARCAIR (VARILLA) DIAMETRO 1/4"" at bounding box center [362, 168] width 275 height 15
click at [414, 152] on input "**********" at bounding box center [372, 153] width 294 height 12
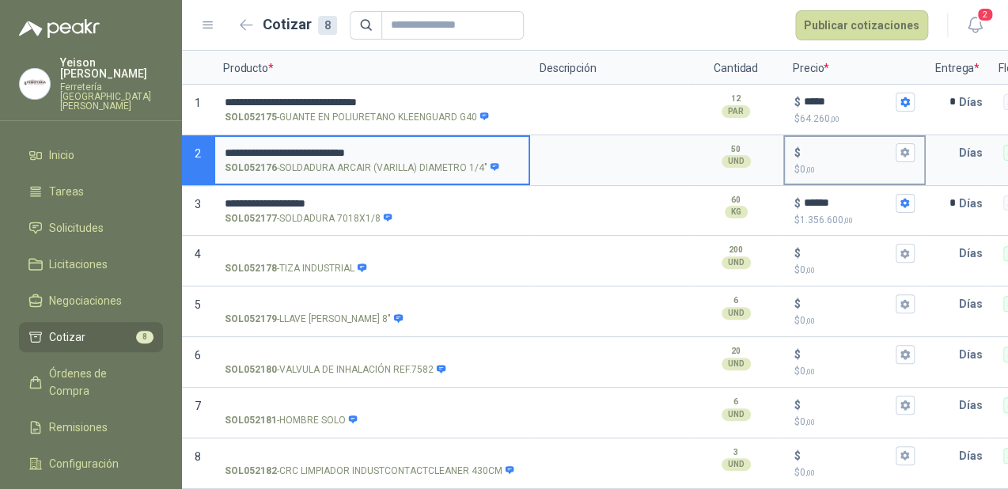
click at [820, 146] on input "$ $ 0 ,00" at bounding box center [848, 152] width 89 height 12
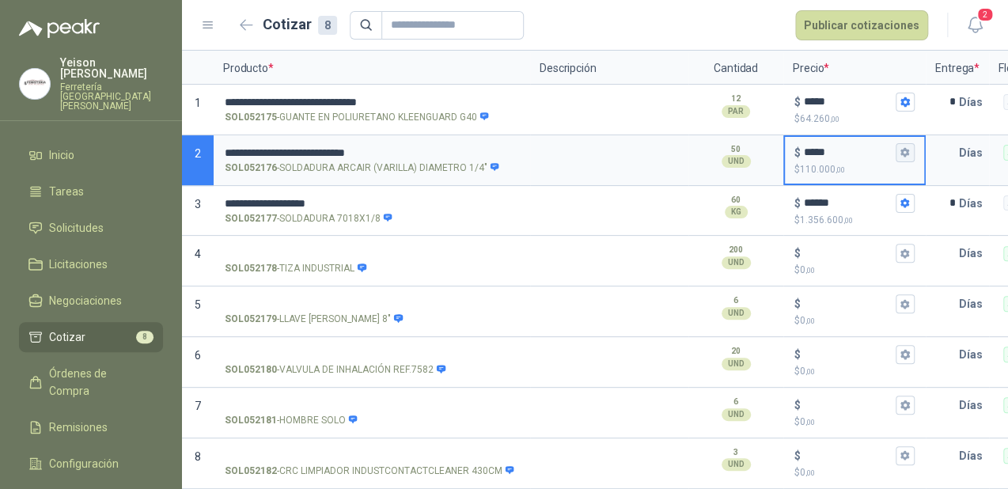
type input "*****"
click at [896, 143] on button "$ ***** $ 110.000 ,00" at bounding box center [905, 152] width 19 height 19
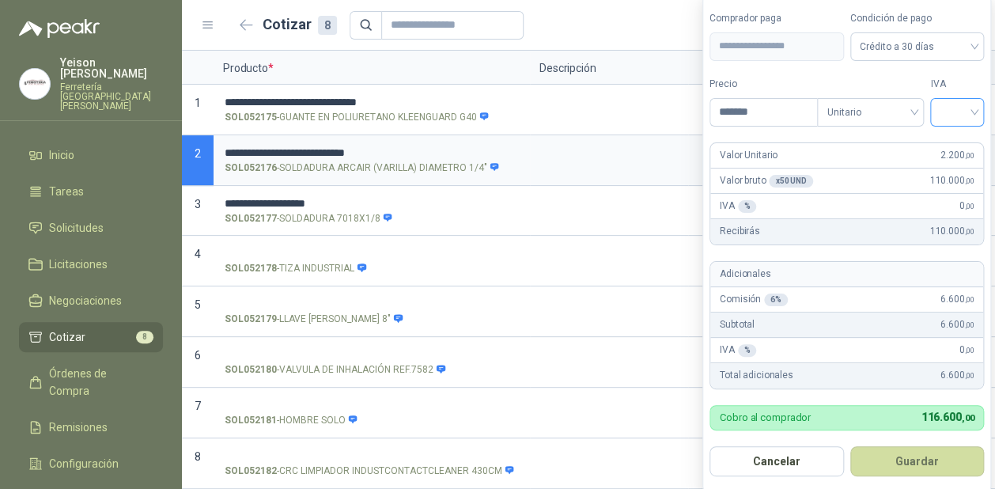
click at [975, 104] on input "search" at bounding box center [957, 111] width 35 height 24
click at [958, 139] on div "19%" at bounding box center [959, 145] width 29 height 17
click at [930, 461] on button "Guardar" at bounding box center [920, 461] width 136 height 30
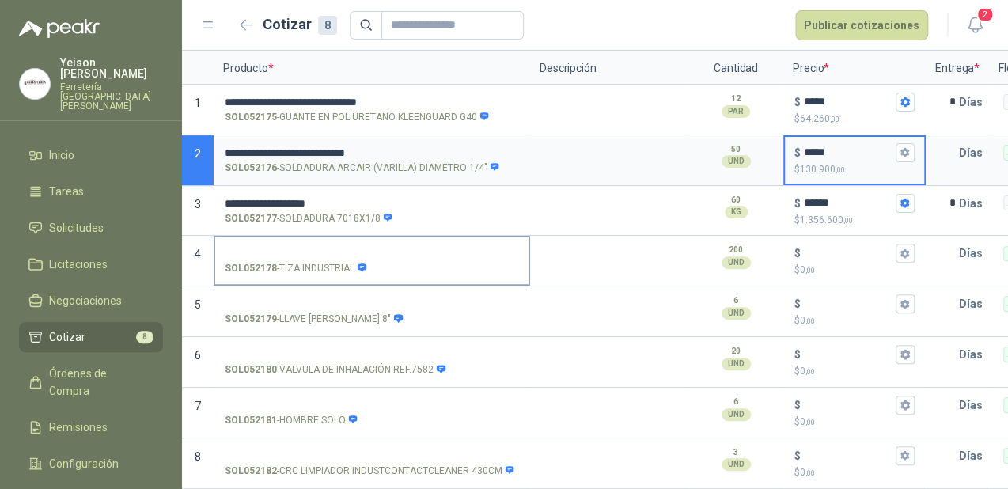
click at [301, 248] on input "SOL052178 - TIZA INDUSTRIAL" at bounding box center [372, 254] width 294 height 12
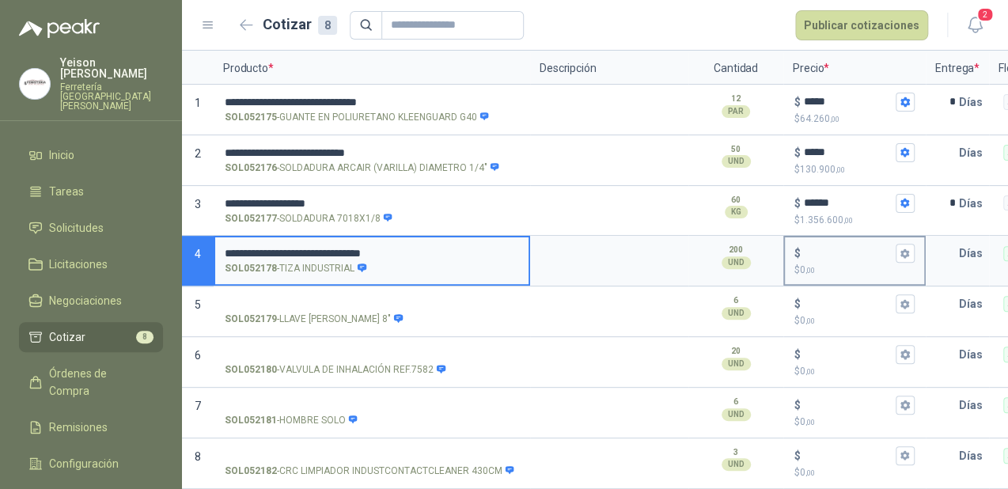
type input "**********"
click at [808, 248] on input "$ $ 0 ,00" at bounding box center [848, 254] width 89 height 12
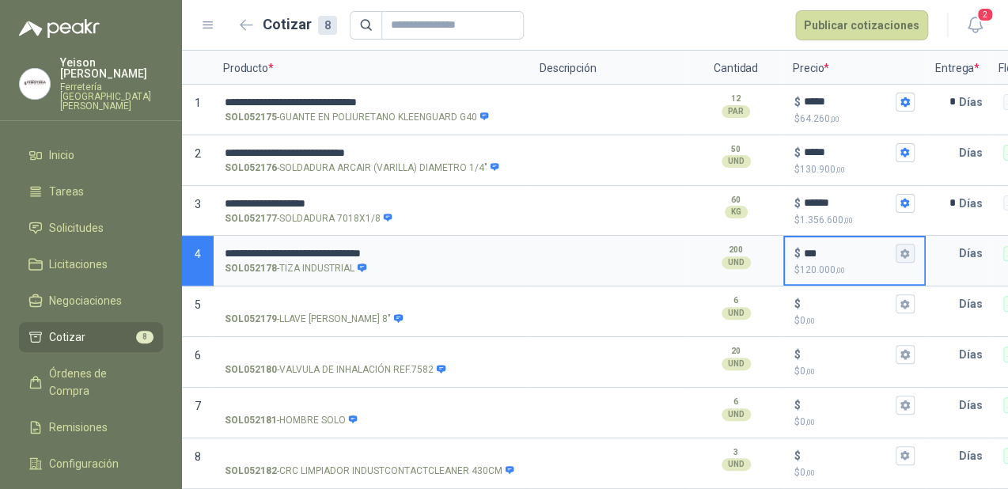
type input "***"
click at [903, 248] on icon "button" at bounding box center [905, 253] width 10 height 10
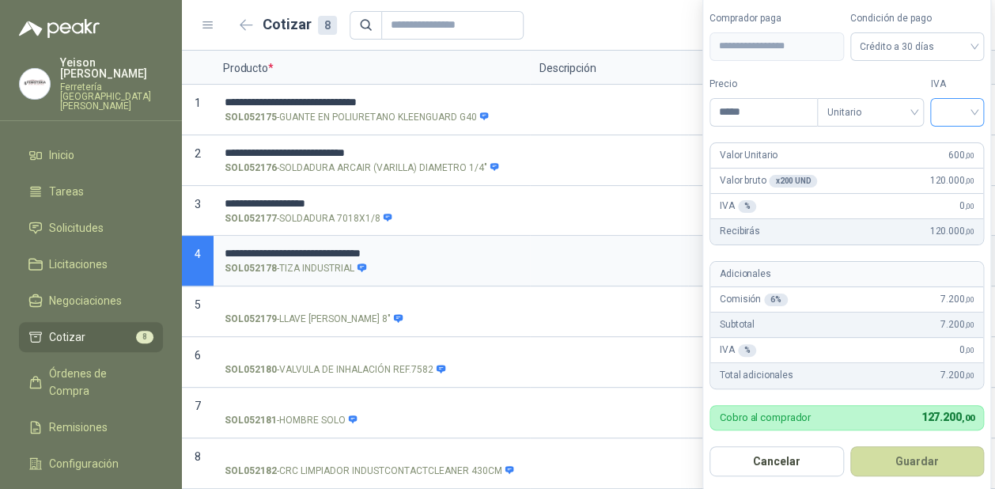
click at [975, 105] on input "search" at bounding box center [957, 111] width 35 height 24
click at [963, 146] on div "19%" at bounding box center [960, 145] width 29 height 17
click at [926, 453] on button "Guardar" at bounding box center [920, 461] width 136 height 30
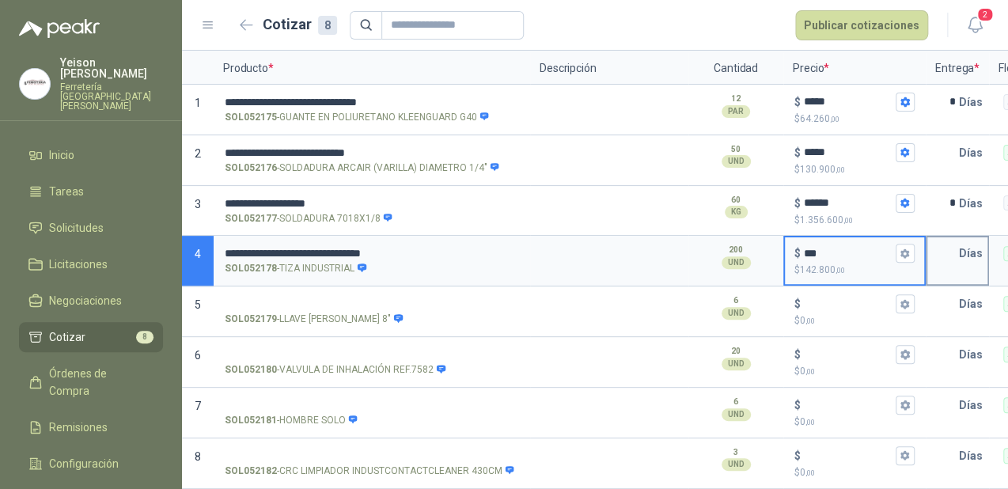
click at [951, 240] on input "text" at bounding box center [943, 253] width 32 height 32
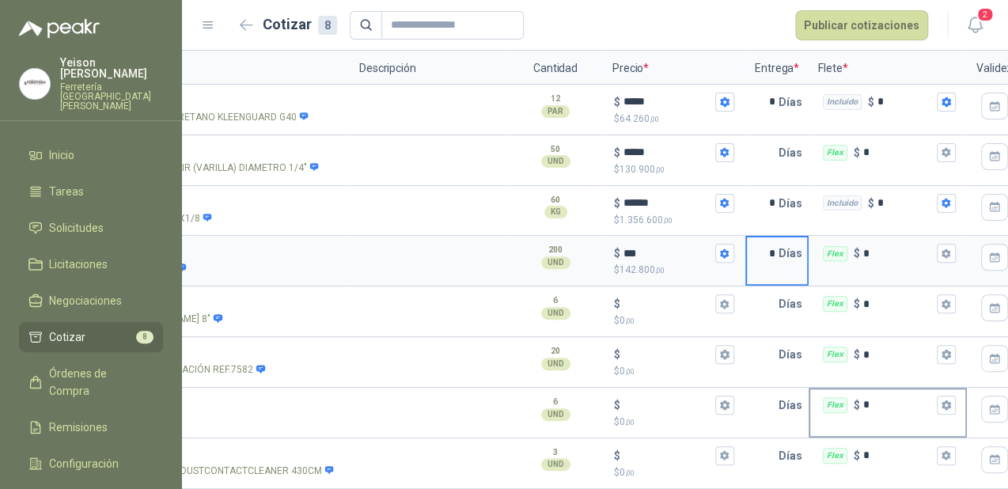
scroll to position [0, 181]
type input "*"
click at [947, 248] on icon "button" at bounding box center [945, 253] width 10 height 10
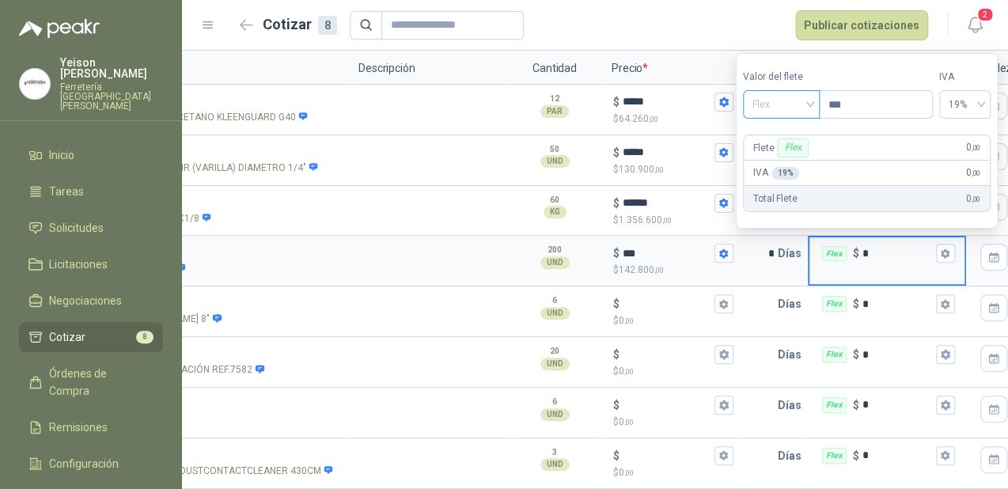
click at [808, 98] on span "Flex" at bounding box center [781, 105] width 58 height 24
click at [791, 138] on div "Flex" at bounding box center [783, 138] width 55 height 17
click at [806, 99] on span "Flex" at bounding box center [782, 105] width 58 height 24
click at [771, 161] on div "Incluido" at bounding box center [783, 163] width 55 height 17
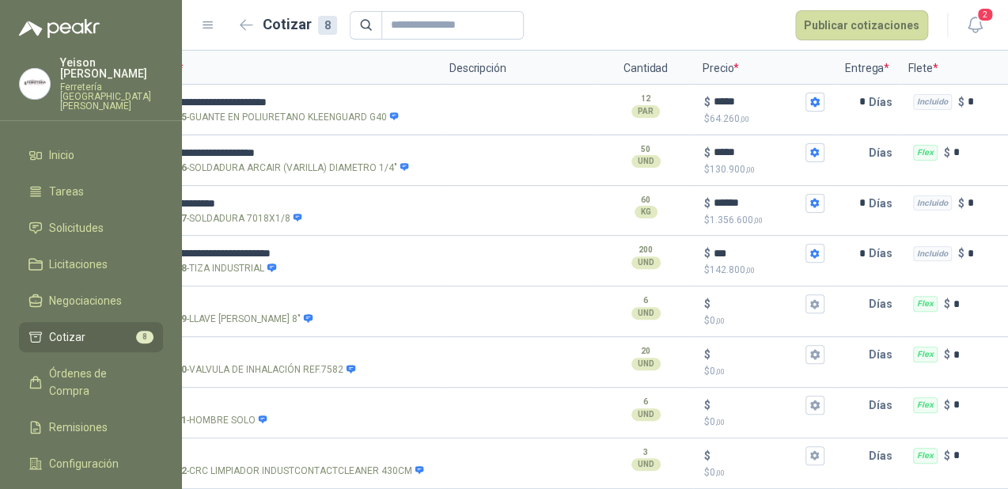
scroll to position [0, 0]
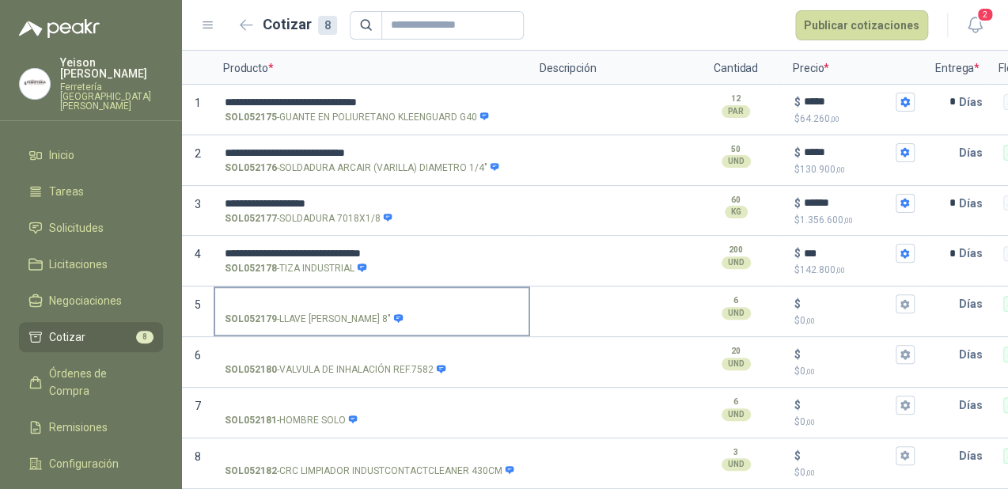
click at [270, 288] on label "SOL052179 - LLAVE PEXTON STANLEY 8"" at bounding box center [371, 310] width 313 height 45
click at [270, 298] on input "SOL052179 - LLAVE PEXTON STANLEY 8"" at bounding box center [372, 304] width 294 height 12
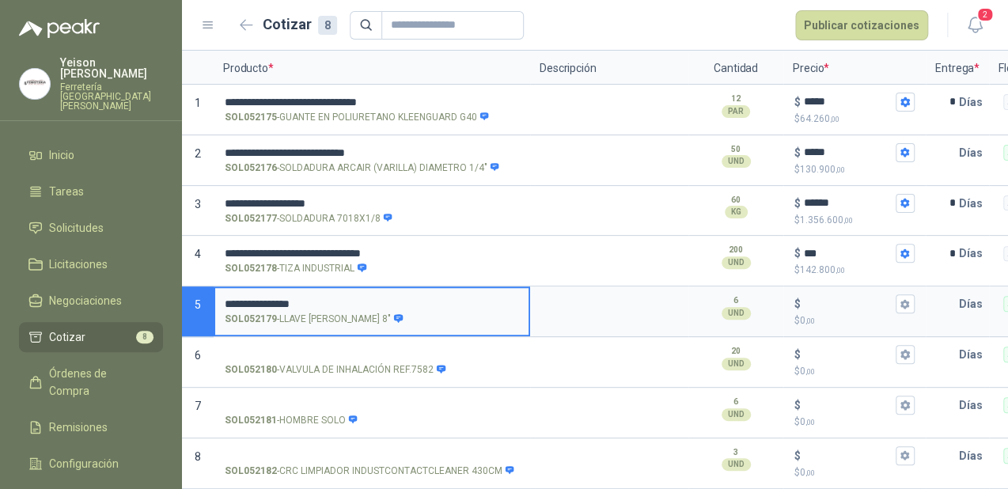
click at [375, 298] on input "**********" at bounding box center [372, 304] width 294 height 12
click at [390, 298] on input "**********" at bounding box center [372, 304] width 294 height 12
type input "**********"
click at [813, 298] on input "$ $ 0 ,00" at bounding box center [848, 304] width 89 height 12
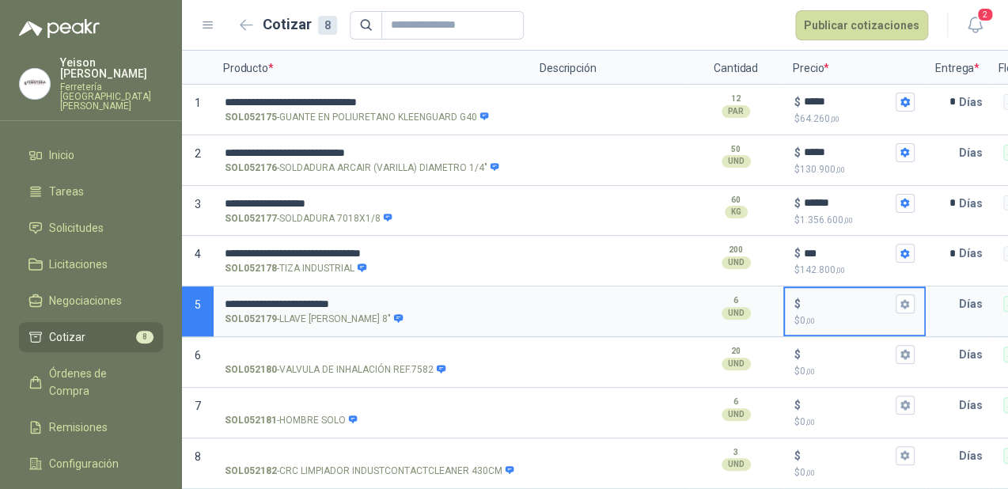
click at [827, 298] on input "$ $ 0 ,00" at bounding box center [848, 304] width 89 height 12
type input "******"
click at [900, 299] on icon "button" at bounding box center [905, 304] width 10 height 10
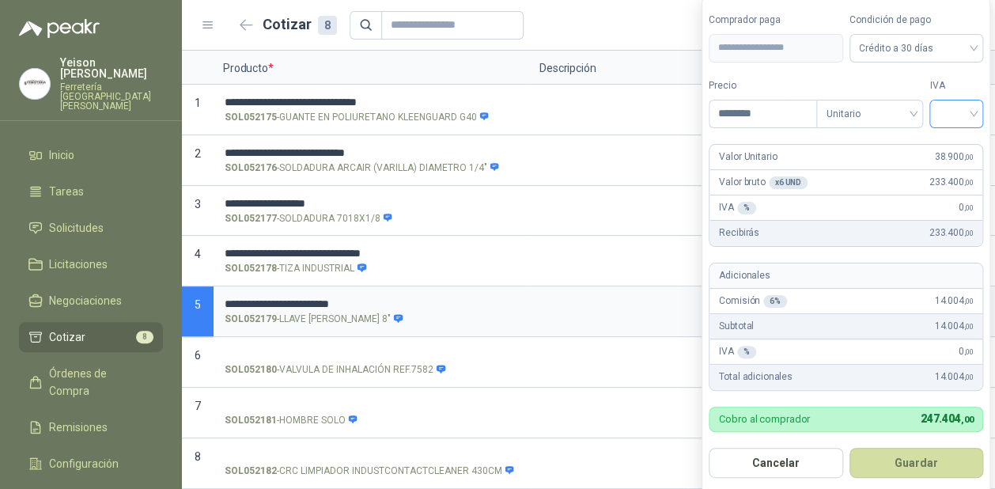
click at [974, 108] on input "search" at bounding box center [956, 112] width 35 height 24
click at [953, 142] on div "19%" at bounding box center [959, 147] width 29 height 17
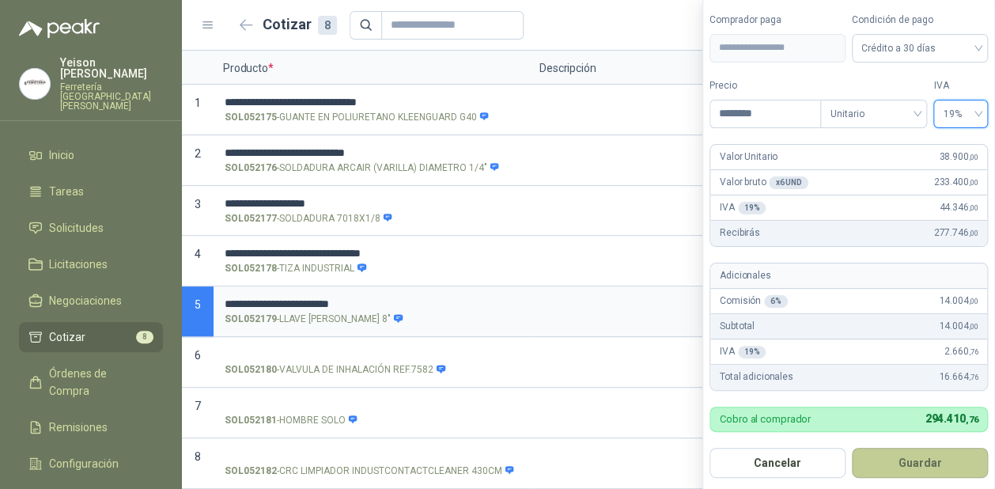
click at [912, 460] on button "Guardar" at bounding box center [920, 463] width 136 height 30
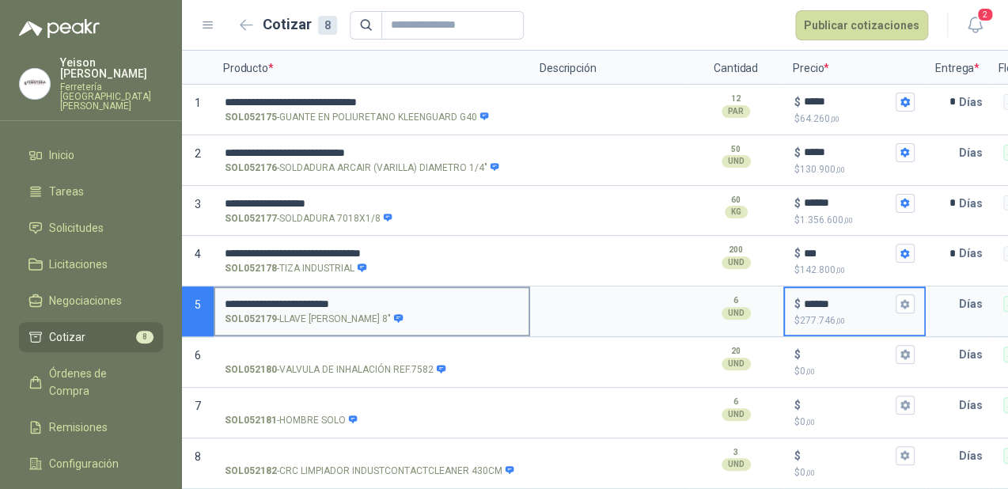
click at [323, 298] on input "**********" at bounding box center [372, 304] width 294 height 12
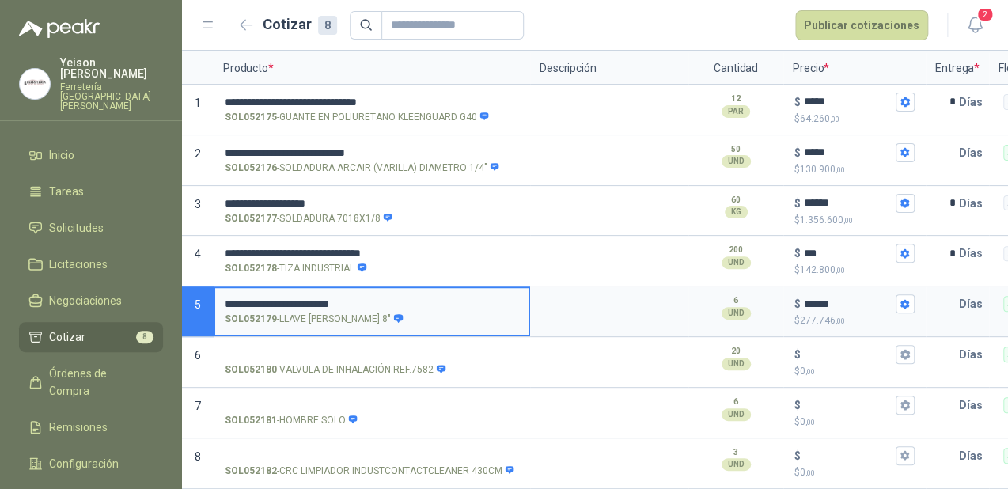
click at [323, 298] on input "**********" at bounding box center [372, 304] width 294 height 12
click at [300, 312] on p "SOL052179 - LLAVE PEXTON STANLEY 8"" at bounding box center [314, 319] width 179 height 15
click at [300, 307] on input "SOL052179 - LLAVE PEXTON STANLEY 8"" at bounding box center [372, 304] width 294 height 12
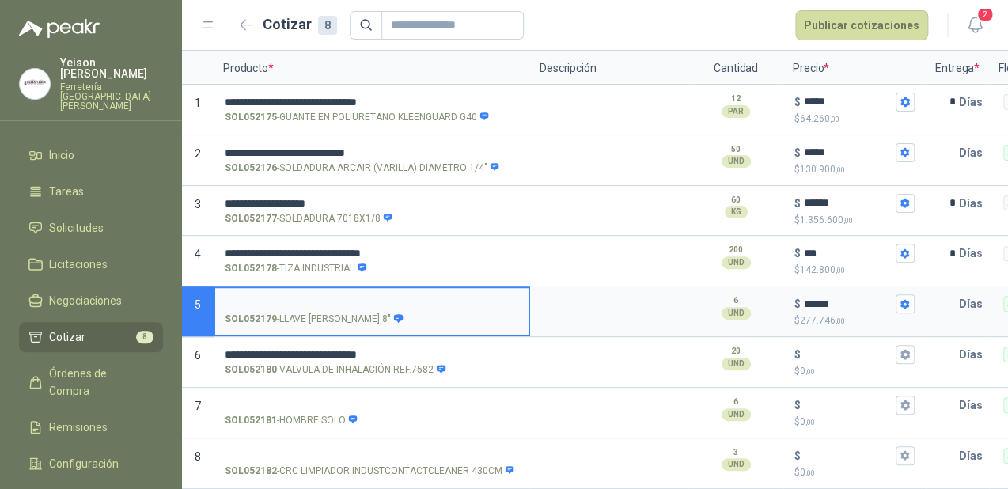
click at [301, 298] on input "SOL052179 - LLAVE PEXTON STANLEY 8"" at bounding box center [372, 304] width 294 height 12
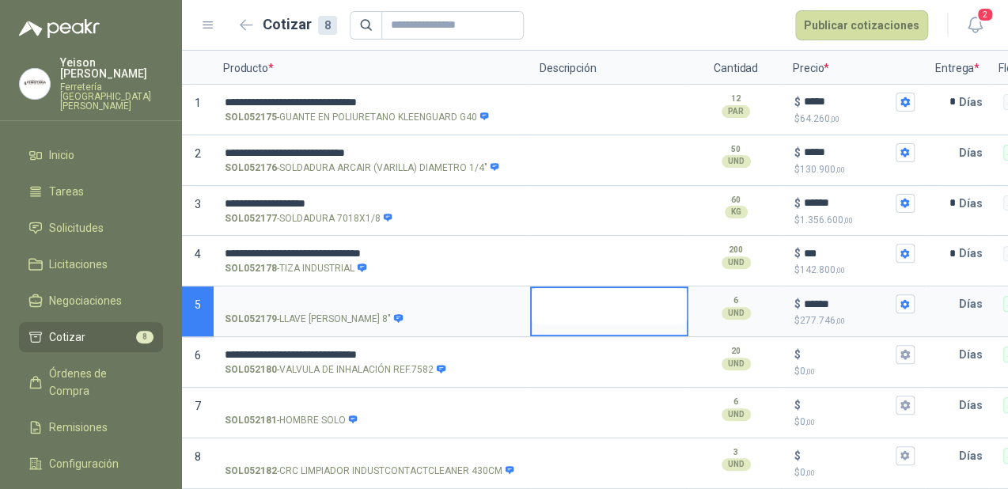
click at [575, 295] on textarea at bounding box center [609, 306] width 155 height 36
click at [576, 295] on textarea at bounding box center [609, 306] width 155 height 36
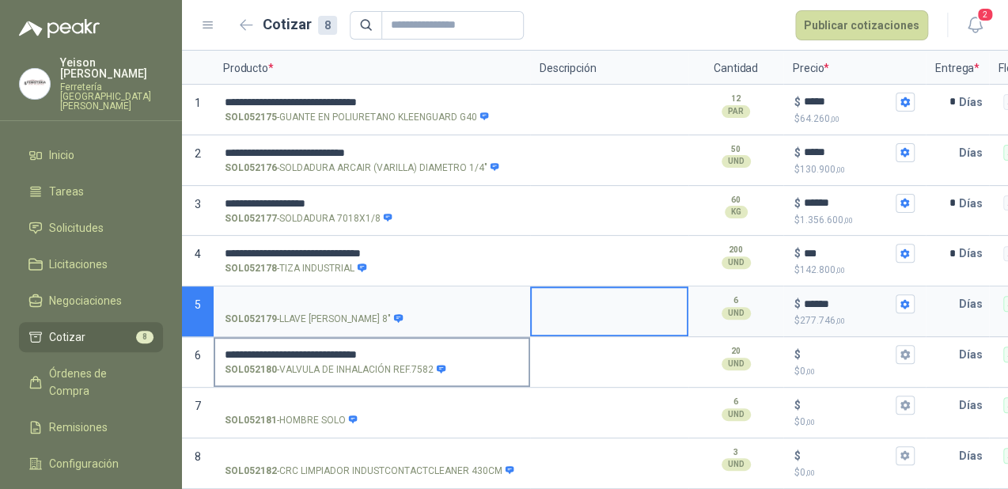
click at [396, 349] on input "**********" at bounding box center [372, 355] width 294 height 12
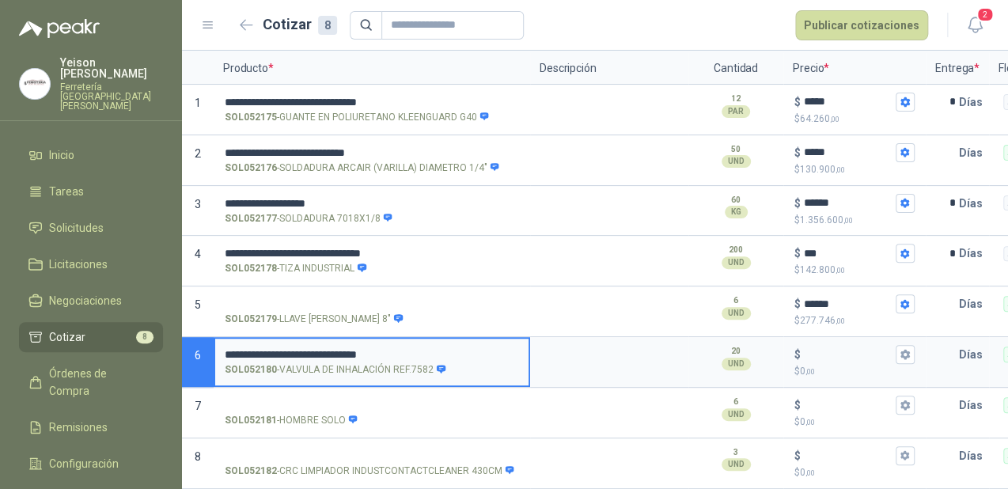
click at [396, 349] on input "**********" at bounding box center [372, 355] width 294 height 12
click at [278, 349] on input "**********" at bounding box center [372, 355] width 294 height 12
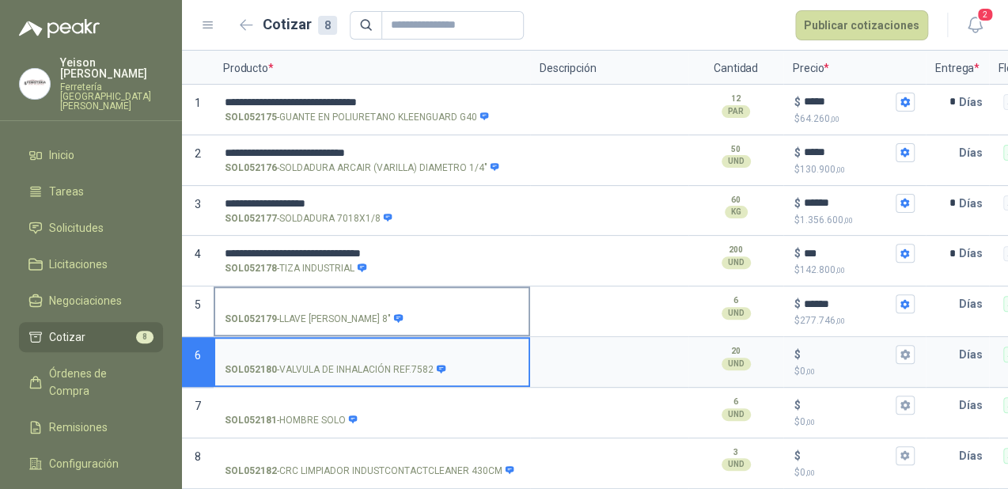
click at [267, 288] on label "SOL052179 - LLAVE PEXTON STANLEY 8"" at bounding box center [371, 310] width 313 height 45
click at [267, 298] on input "SOL052179 - LLAVE PEXTON STANLEY 8"" at bounding box center [372, 304] width 294 height 12
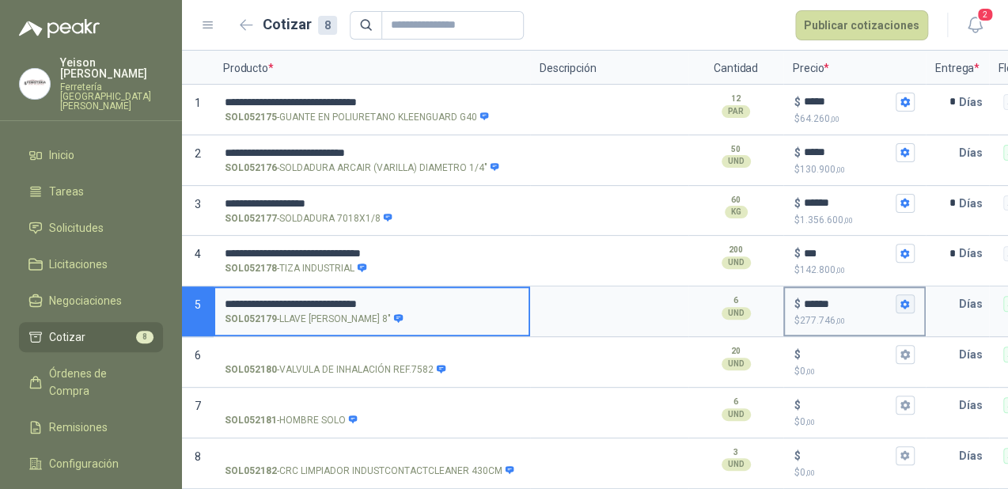
click at [901, 299] on icon "button" at bounding box center [904, 303] width 9 height 9
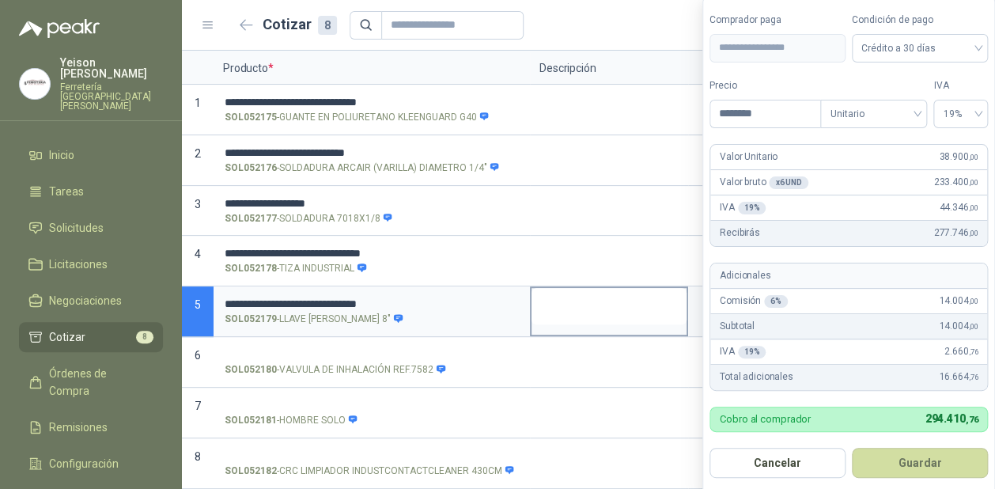
click at [590, 310] on textarea at bounding box center [609, 306] width 155 height 36
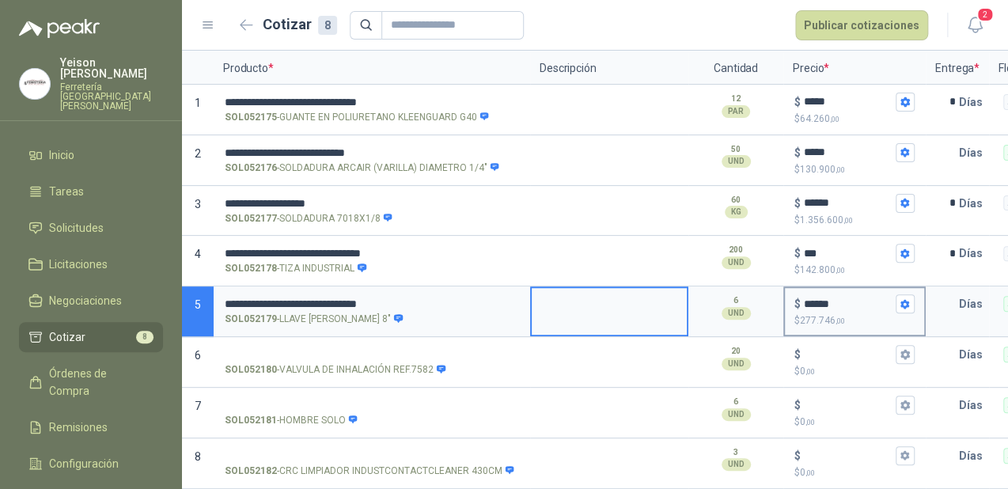
click at [814, 298] on input "******" at bounding box center [848, 304] width 89 height 12
type input "*******"
type input "*********"
type input "******"
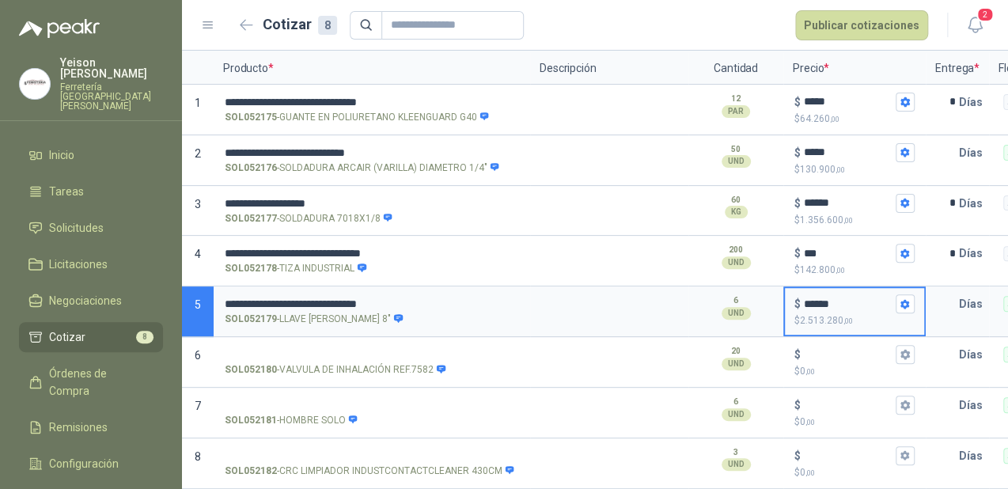
type input "********"
type input "******"
click at [906, 299] on icon "button" at bounding box center [905, 304] width 10 height 10
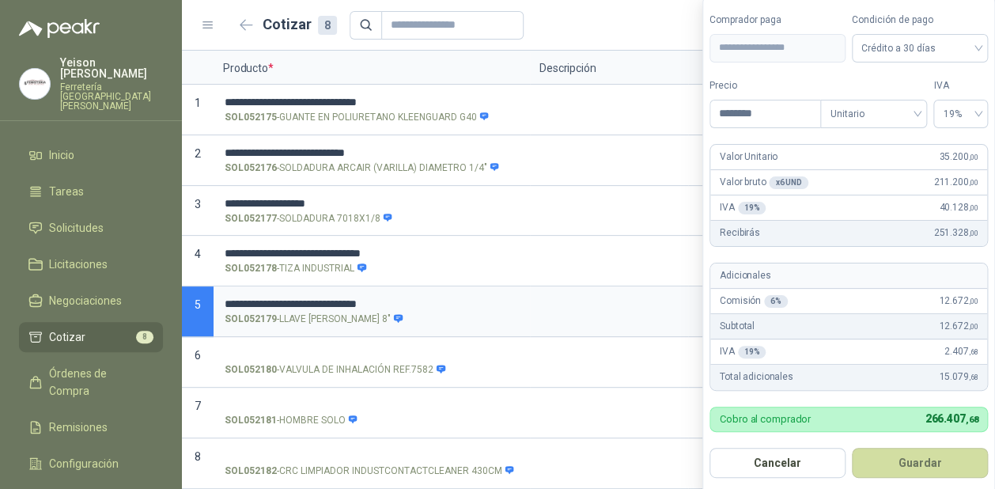
click at [909, 465] on button "Guardar" at bounding box center [920, 463] width 136 height 30
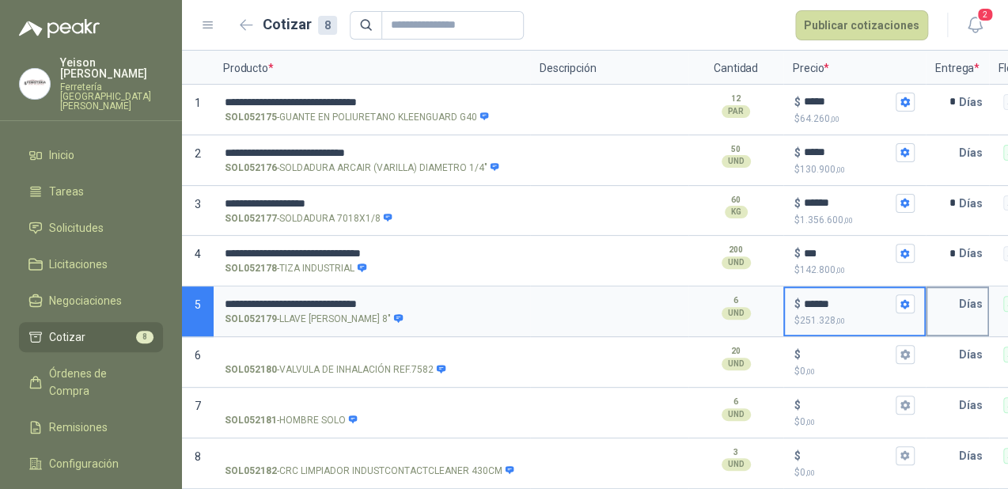
click at [951, 293] on input "text" at bounding box center [943, 304] width 32 height 32
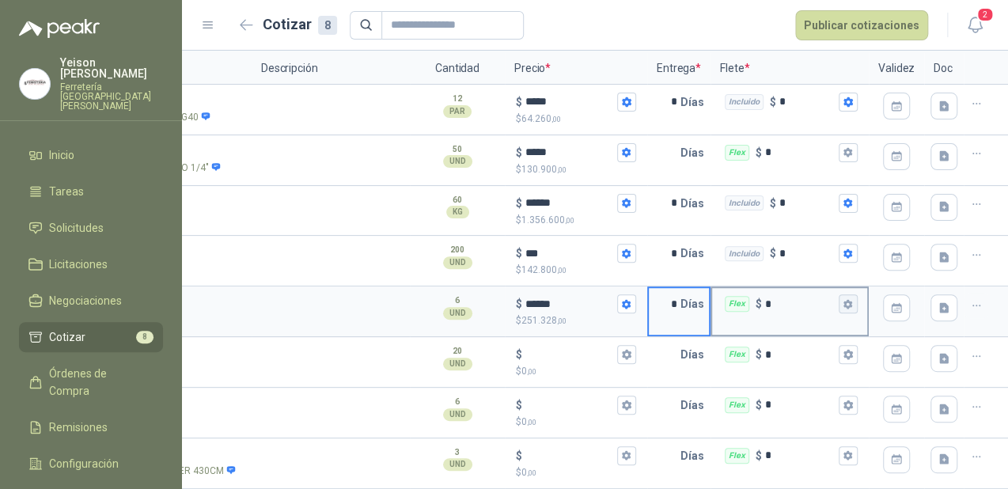
type input "*"
click at [843, 294] on button "Flex $ *" at bounding box center [848, 303] width 19 height 19
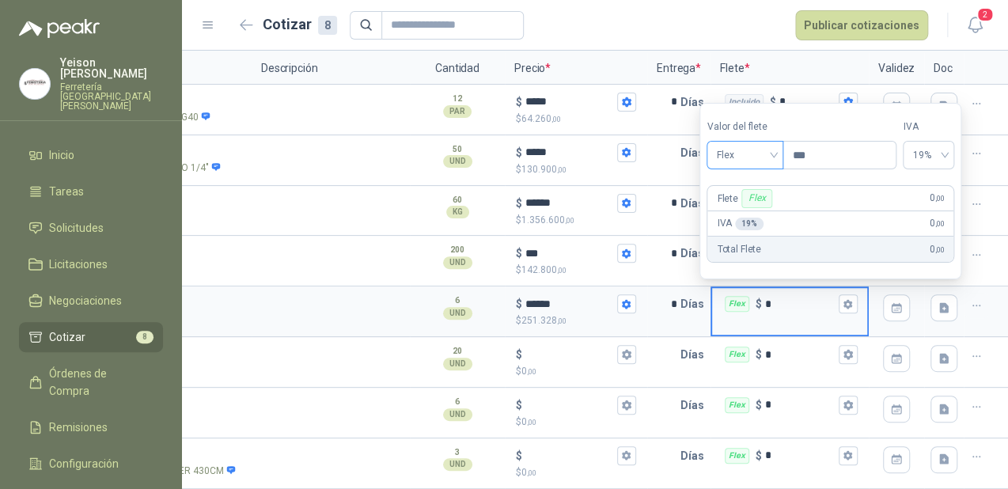
click at [765, 155] on span "Flex" at bounding box center [745, 155] width 58 height 24
click at [744, 211] on div "Incluido" at bounding box center [746, 214] width 55 height 17
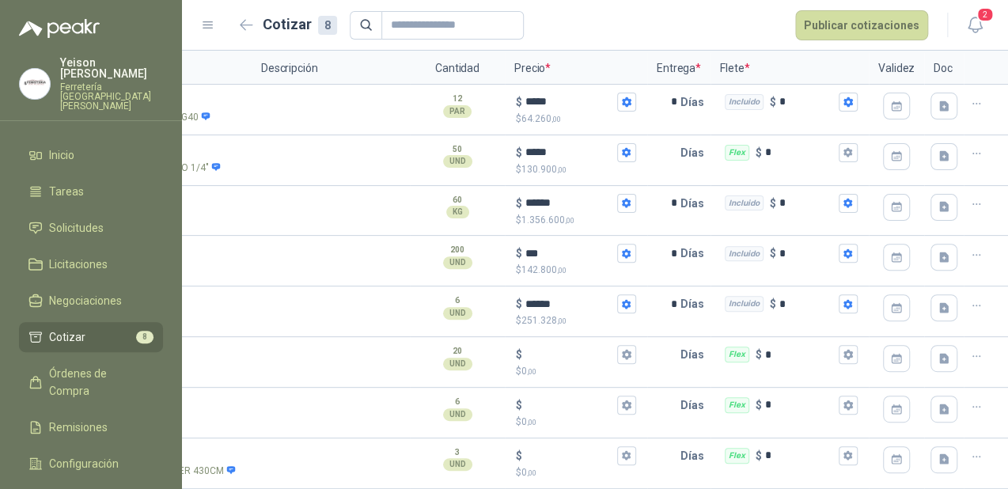
scroll to position [0, 0]
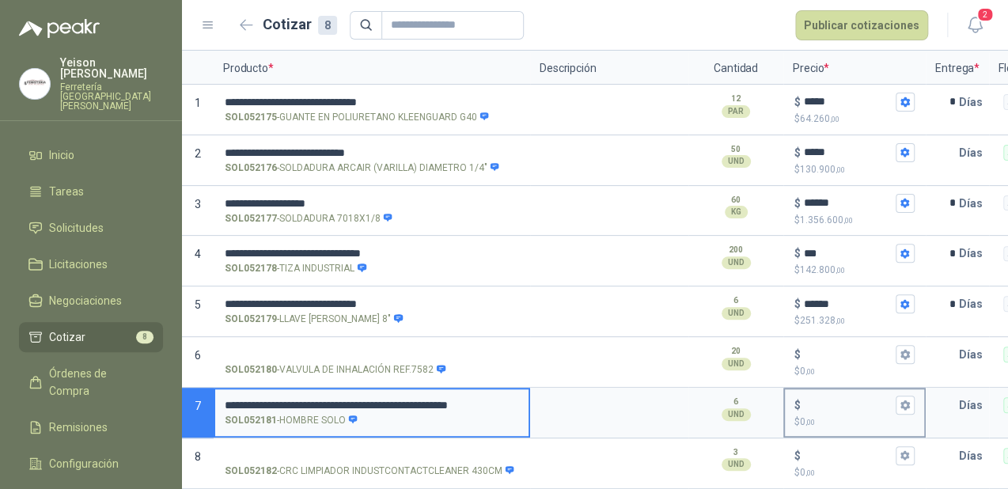
click at [823, 399] on input "$ $ 0 ,00" at bounding box center [848, 405] width 89 height 12
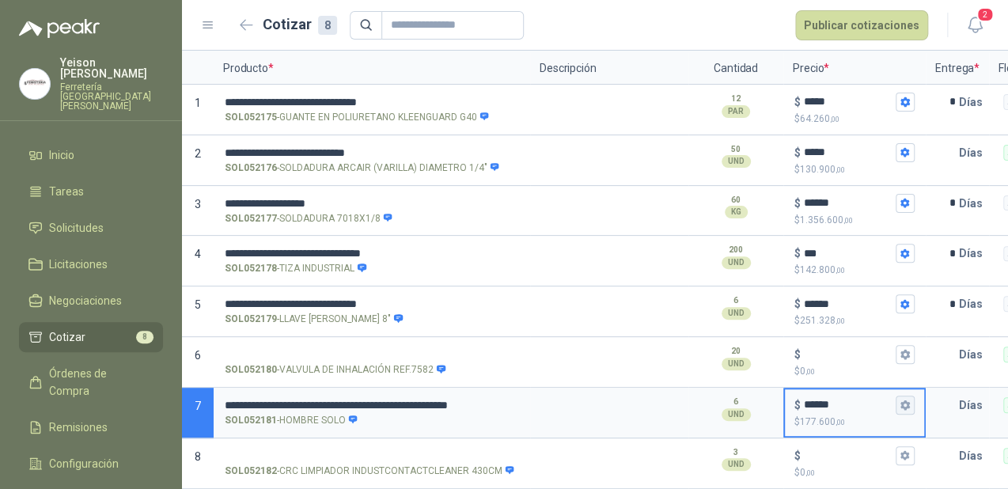
type input "******"
click at [904, 400] on icon "button" at bounding box center [905, 405] width 10 height 10
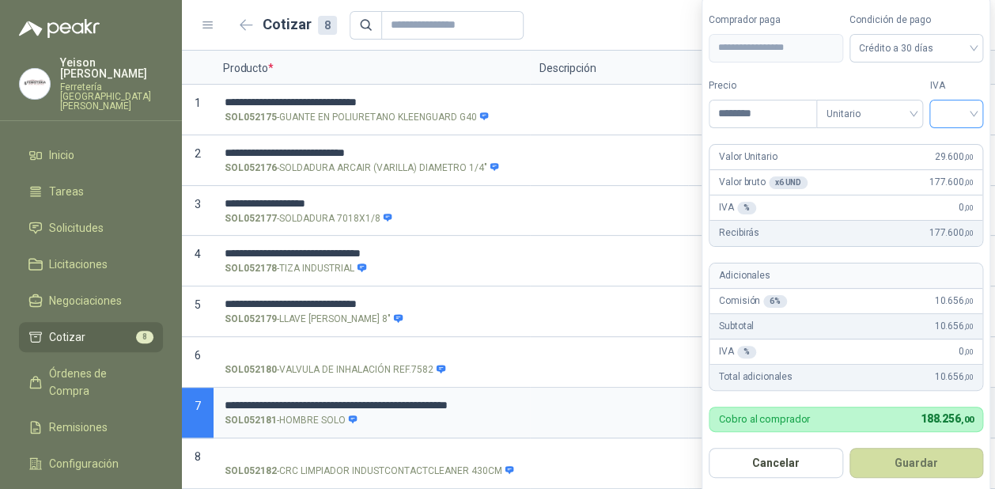
click at [960, 108] on input "search" at bounding box center [956, 112] width 35 height 24
click at [959, 135] on div "19%" at bounding box center [961, 147] width 48 height 25
click at [885, 463] on button "Guardar" at bounding box center [919, 463] width 136 height 30
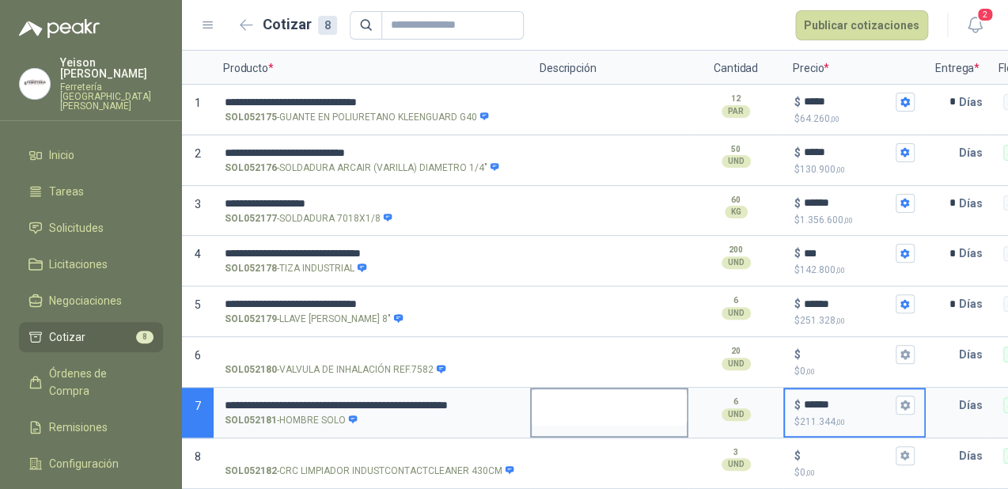
click at [582, 402] on textarea at bounding box center [609, 407] width 155 height 36
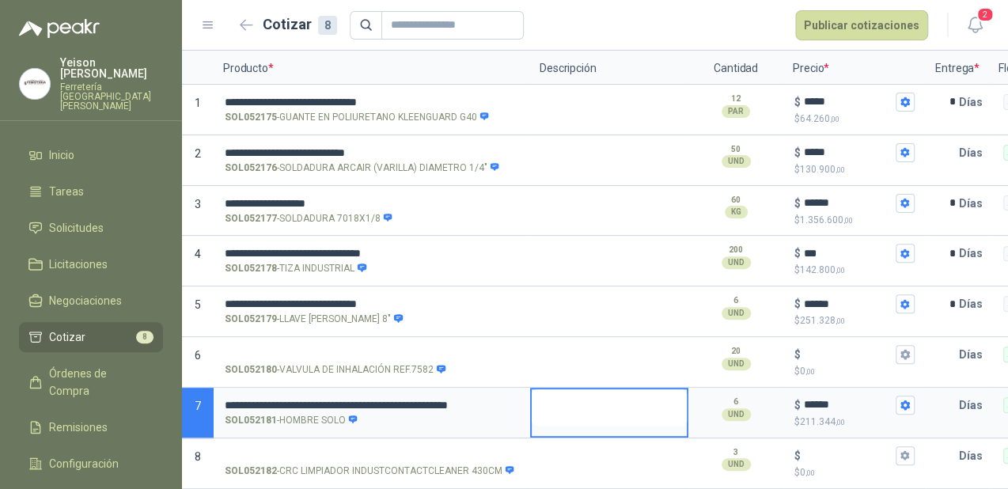
type textarea "*"
type textarea "**"
type textarea "***"
type textarea "****"
type textarea "*****"
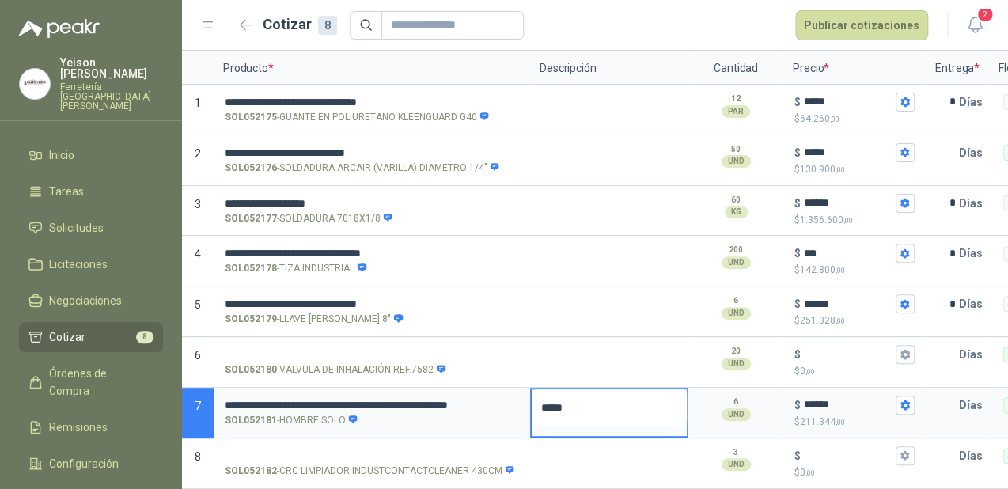
type textarea "******"
type textarea "*******"
type textarea "********"
type textarea "*********"
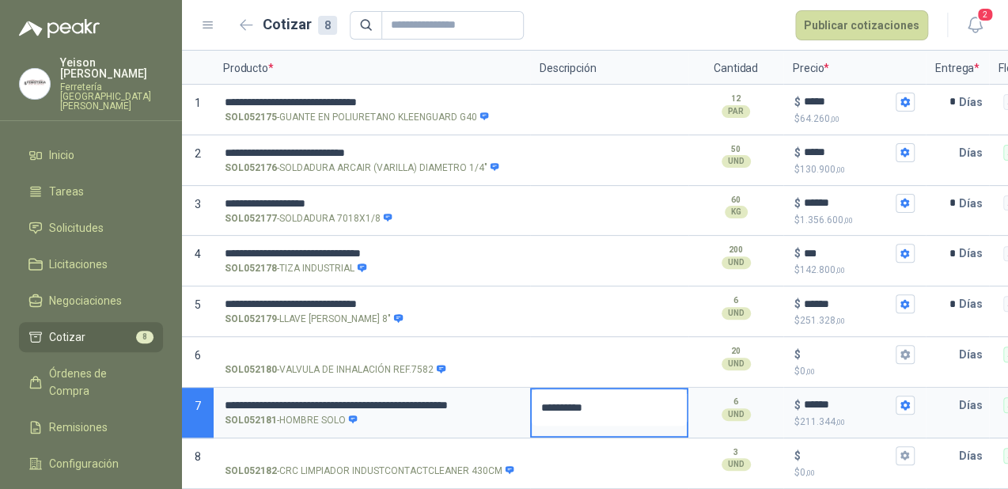
type textarea "*********"
type textarea "**********"
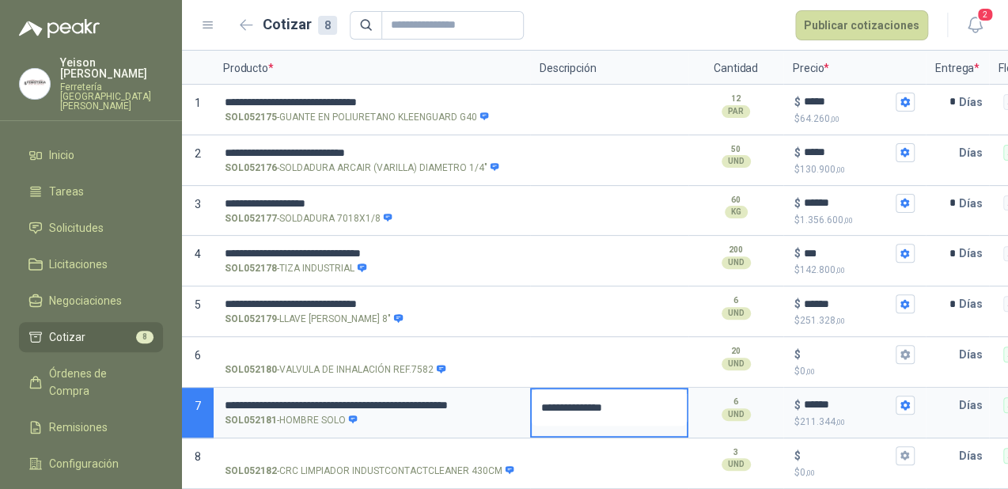
type textarea "**********"
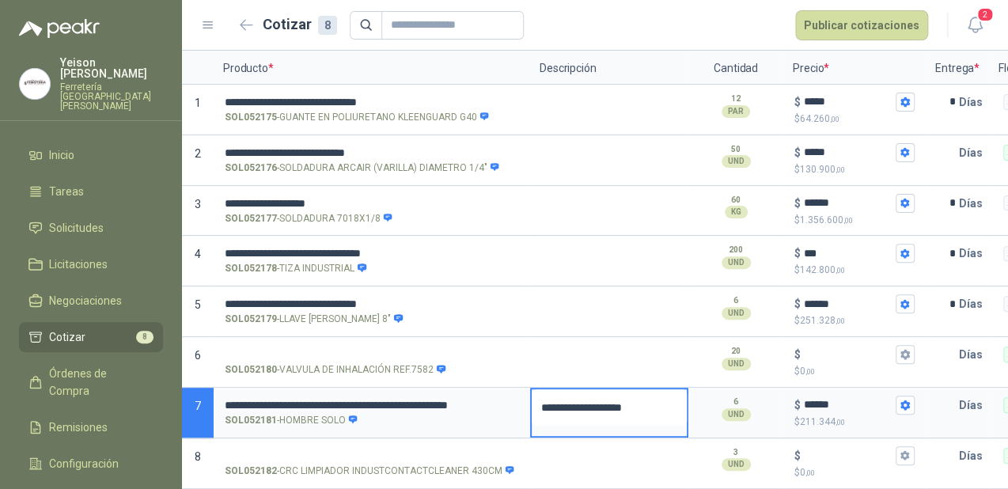
type textarea "**********"
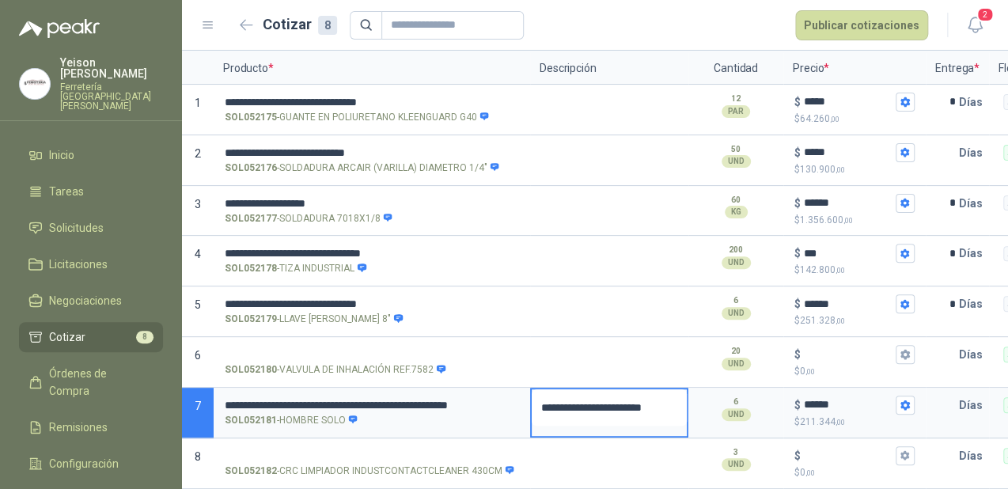
type textarea "**********"
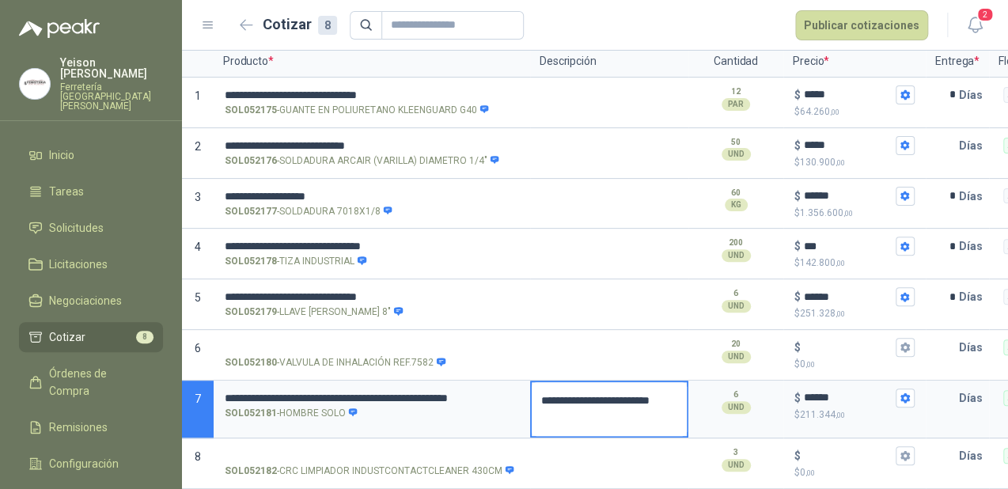
type textarea "**********"
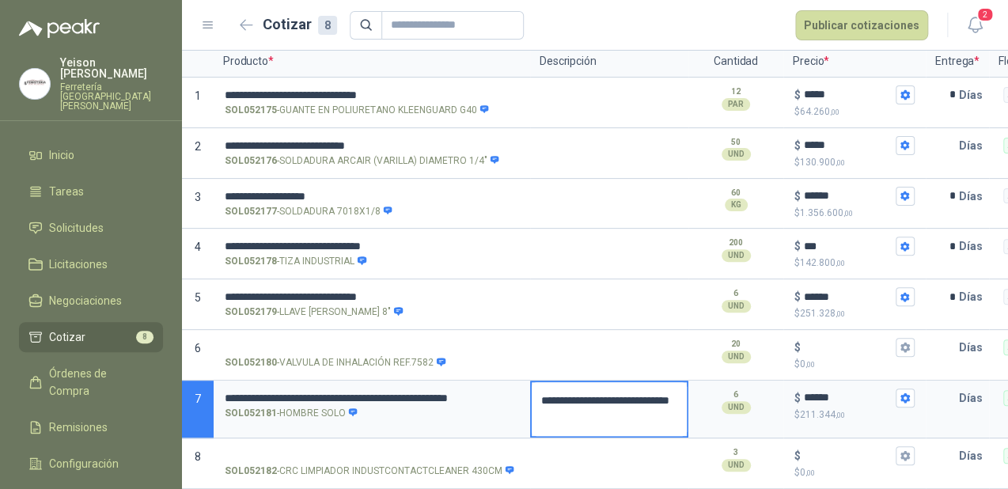
type textarea "**********"
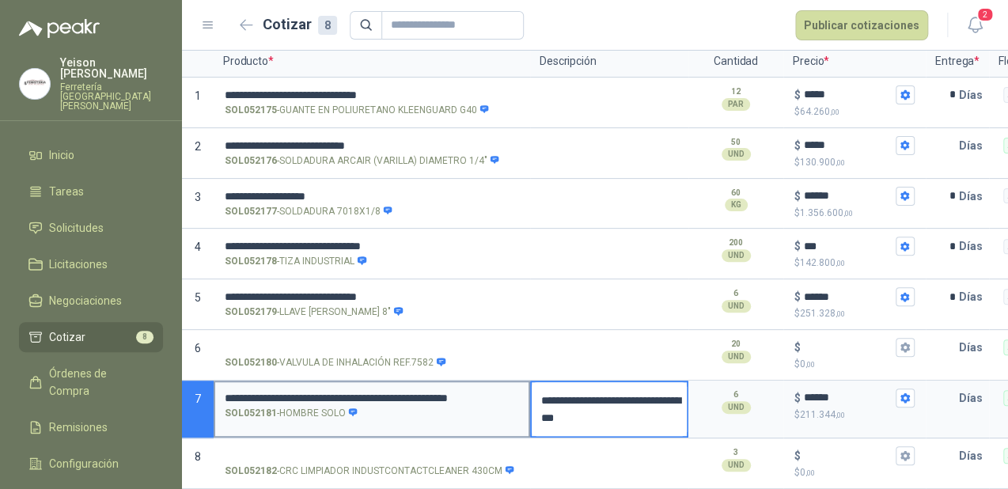
scroll to position [142, 0]
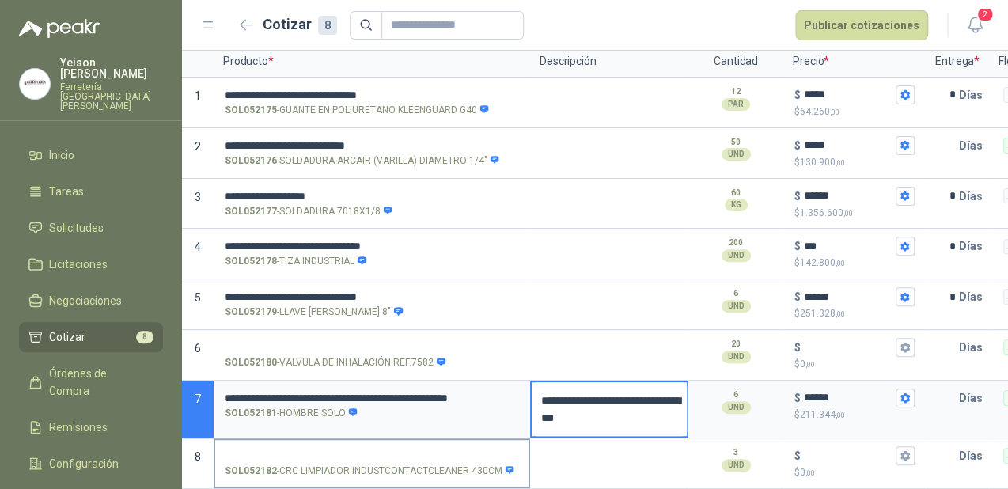
type textarea "**********"
click at [329, 450] on input "SOL052182 - CRC LIMPIADOR INDUSTCONTACTCLEANER 430CM" at bounding box center [372, 456] width 294 height 12
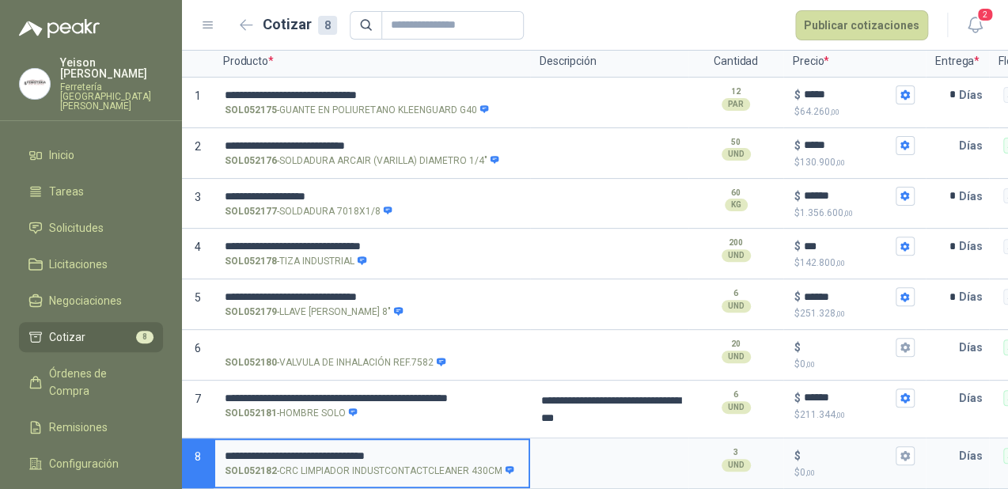
click at [395, 450] on input "**********" at bounding box center [372, 456] width 294 height 12
click at [404, 450] on input "**********" at bounding box center [372, 456] width 294 height 12
click at [389, 464] on p "SOL052182 - CRC LIMPIADOR INDUSTCONTACTCLEANER 430CM" at bounding box center [370, 471] width 290 height 15
click at [389, 451] on input "**********" at bounding box center [372, 456] width 294 height 12
click at [393, 450] on input "**********" at bounding box center [372, 456] width 294 height 12
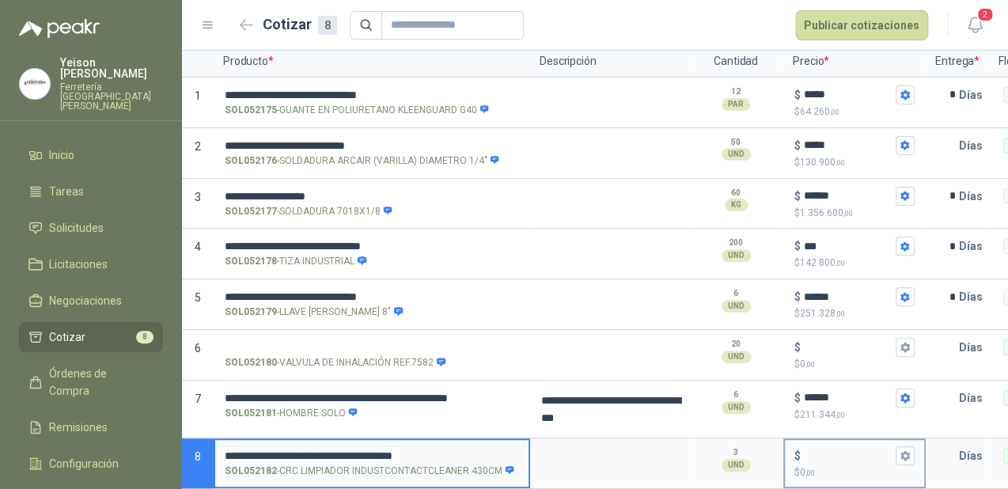
type input "**********"
click at [835, 449] on input "$ $ 0 ,00" at bounding box center [848, 455] width 89 height 12
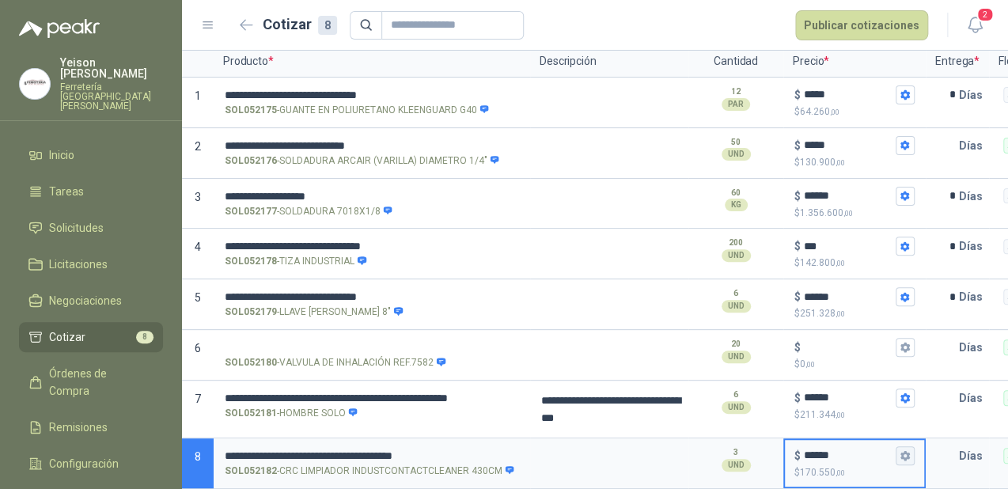
type input "******"
click at [908, 451] on icon "button" at bounding box center [904, 455] width 9 height 9
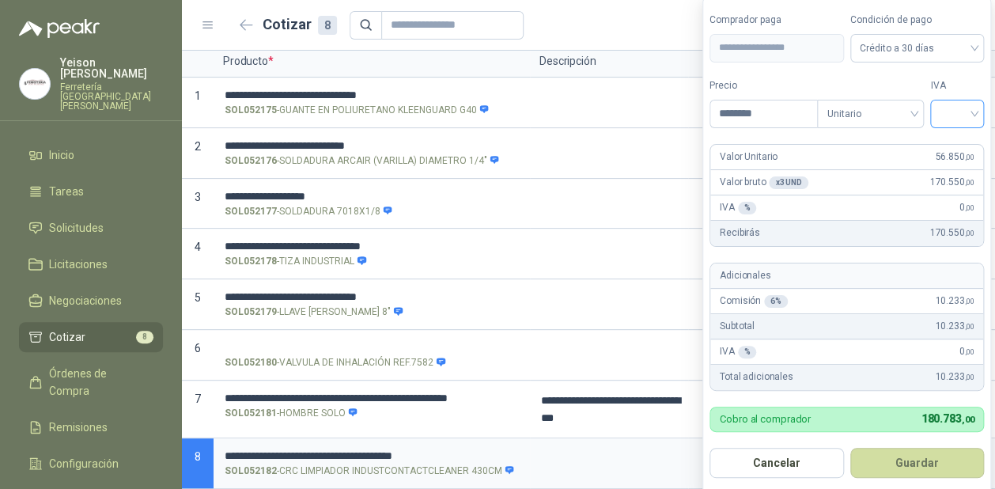
click at [968, 105] on input "search" at bounding box center [957, 112] width 35 height 24
click at [957, 139] on div "19%" at bounding box center [959, 147] width 29 height 17
click at [904, 464] on button "Guardar" at bounding box center [919, 463] width 136 height 30
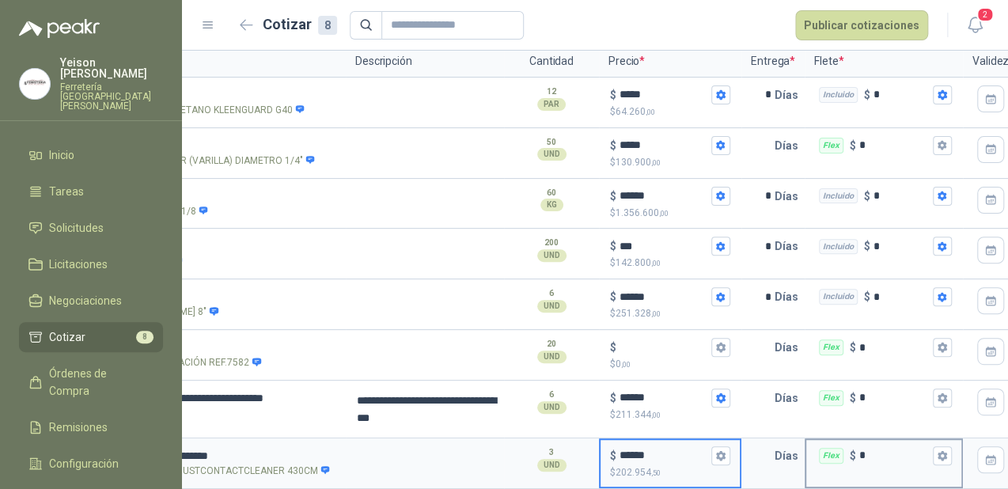
scroll to position [0, 225]
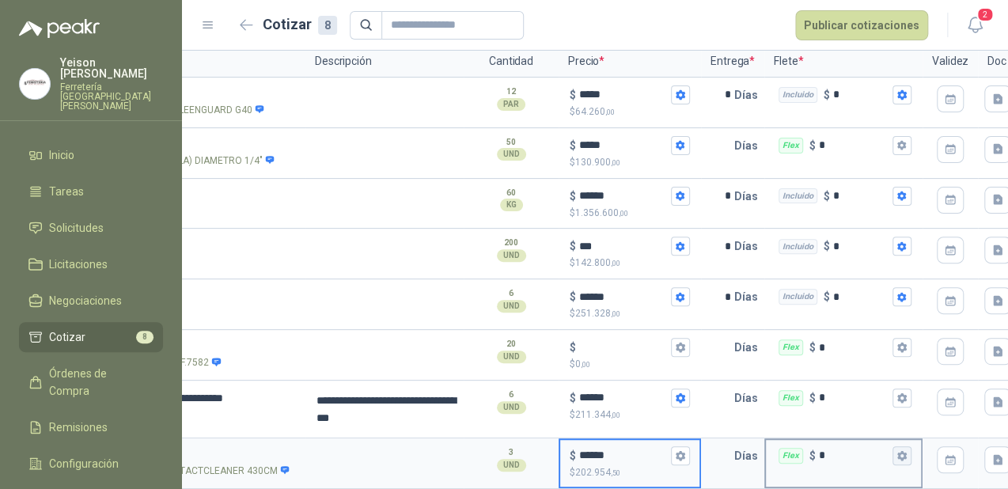
click at [903, 451] on icon "button" at bounding box center [901, 455] width 9 height 9
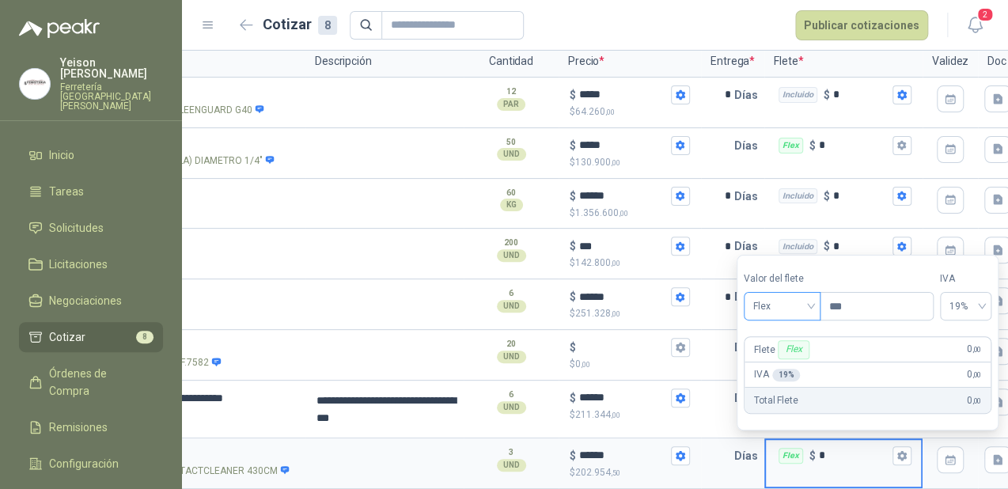
click at [796, 307] on span "Flex" at bounding box center [782, 306] width 58 height 24
click at [767, 363] on div "Incluido" at bounding box center [783, 365] width 55 height 17
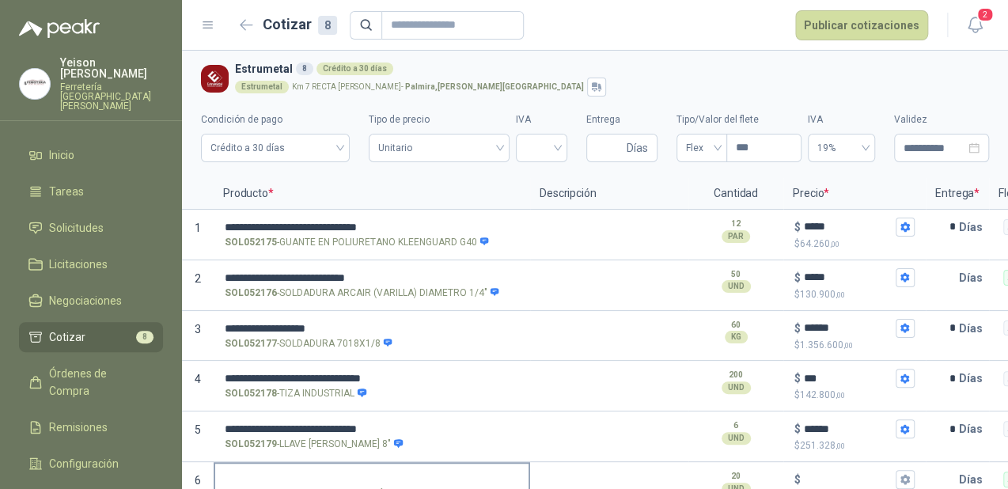
scroll to position [0, 0]
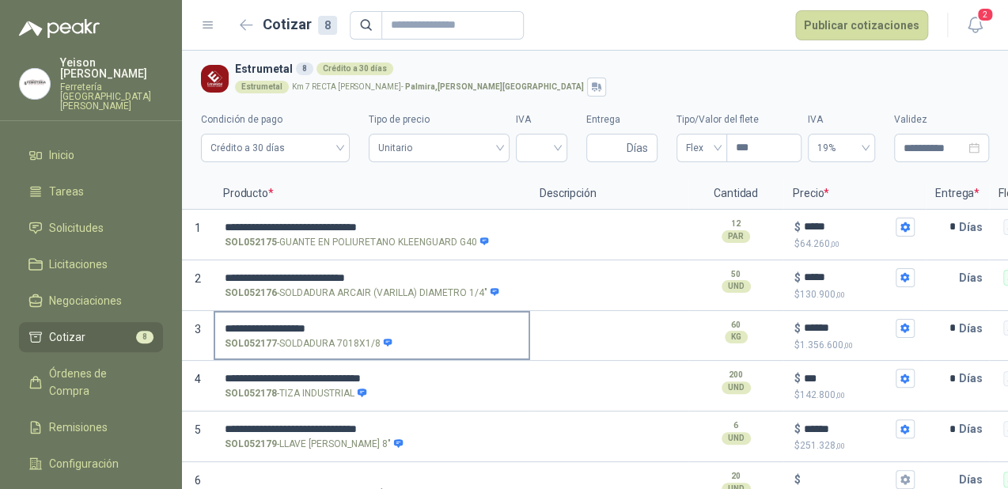
click at [356, 331] on input "**********" at bounding box center [372, 329] width 294 height 12
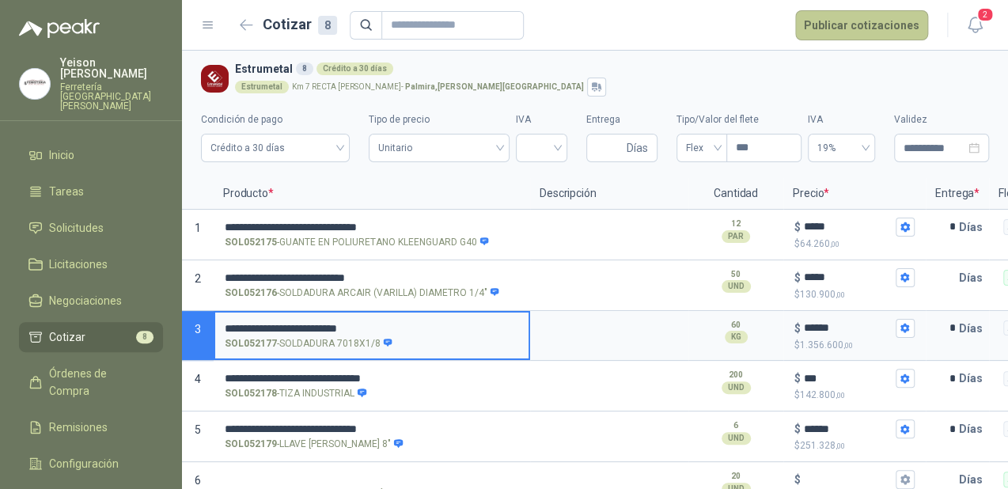
type input "**********"
click at [870, 17] on button "Publicar cotizaciones" at bounding box center [861, 25] width 133 height 30
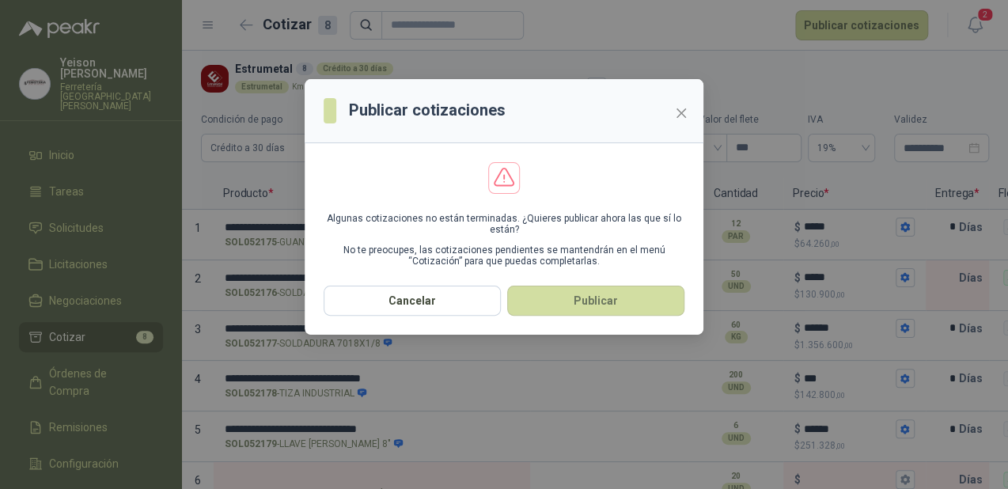
click at [959, 260] on div "Publicar cotizaciones Algunas cotizaciones no están terminadas. ¿Quieres public…" at bounding box center [504, 244] width 1008 height 489
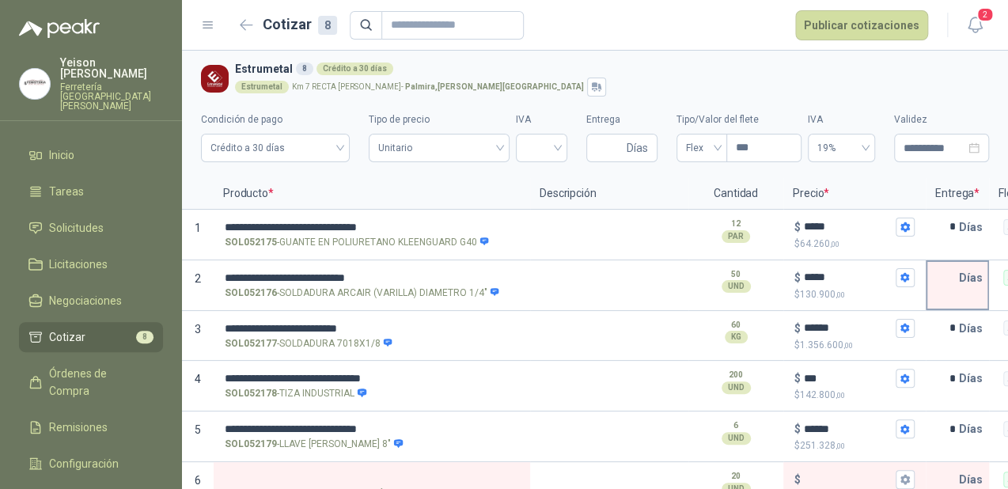
click at [942, 278] on input "text" at bounding box center [943, 278] width 32 height 32
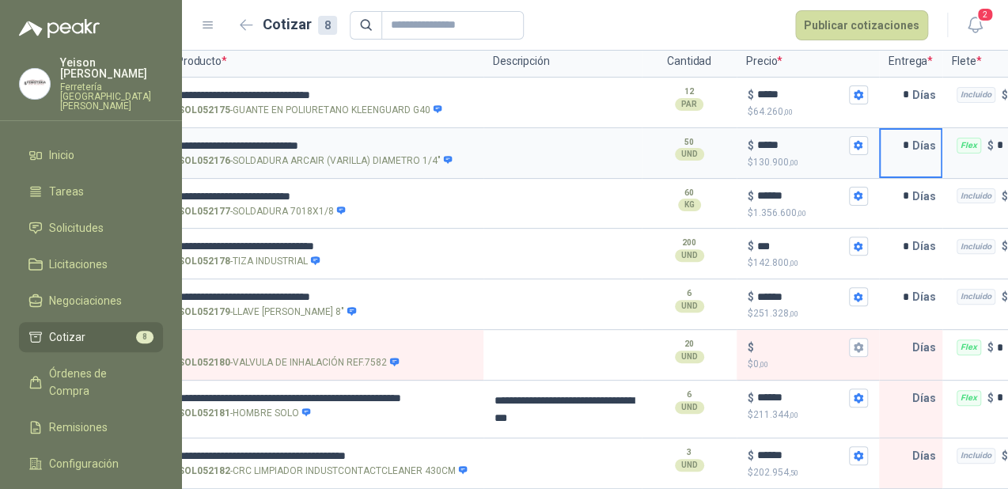
scroll to position [0, 291]
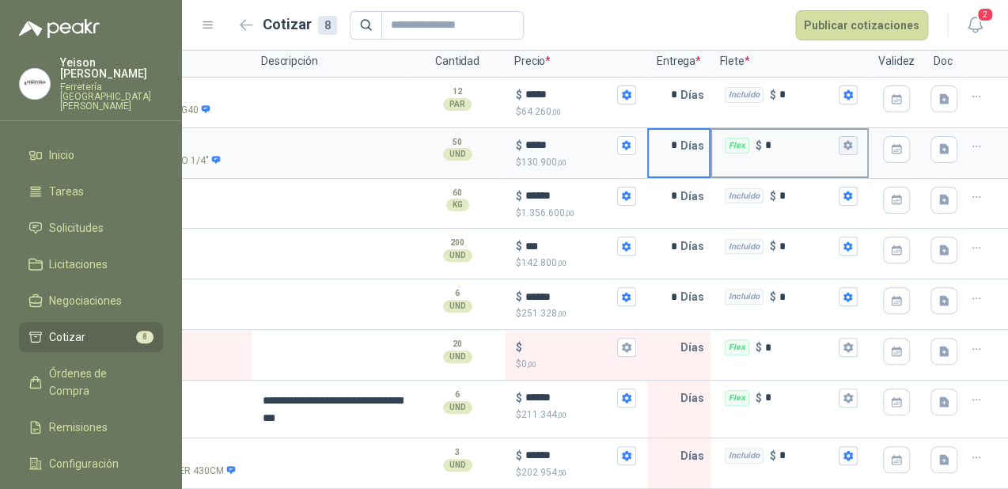
type input "*"
click at [843, 140] on icon "button" at bounding box center [848, 145] width 10 height 10
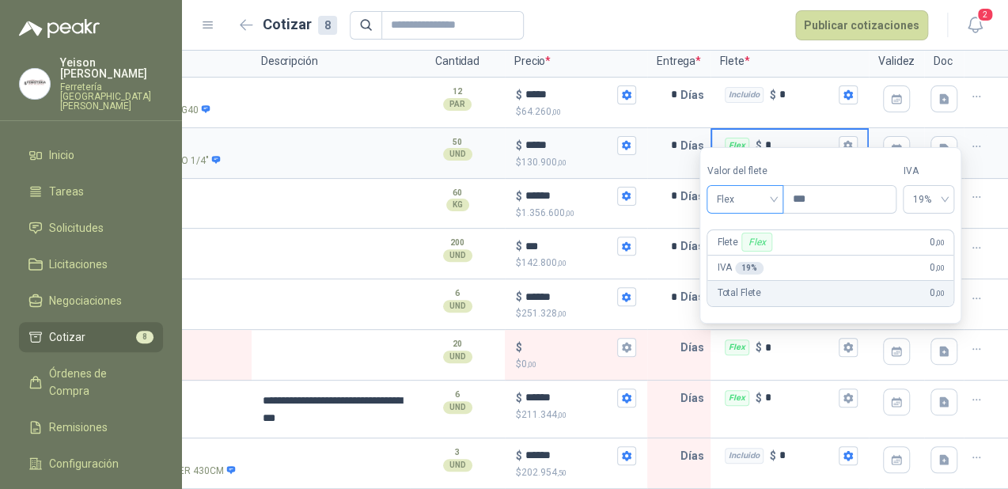
click at [768, 196] on span "Flex" at bounding box center [745, 200] width 58 height 24
click at [728, 251] on div "Incluido" at bounding box center [746, 256] width 55 height 17
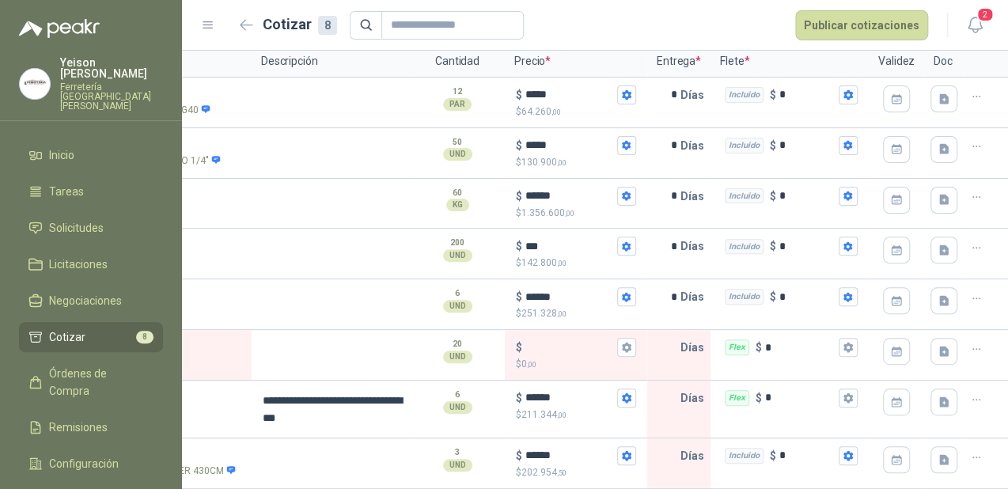
scroll to position [0, 0]
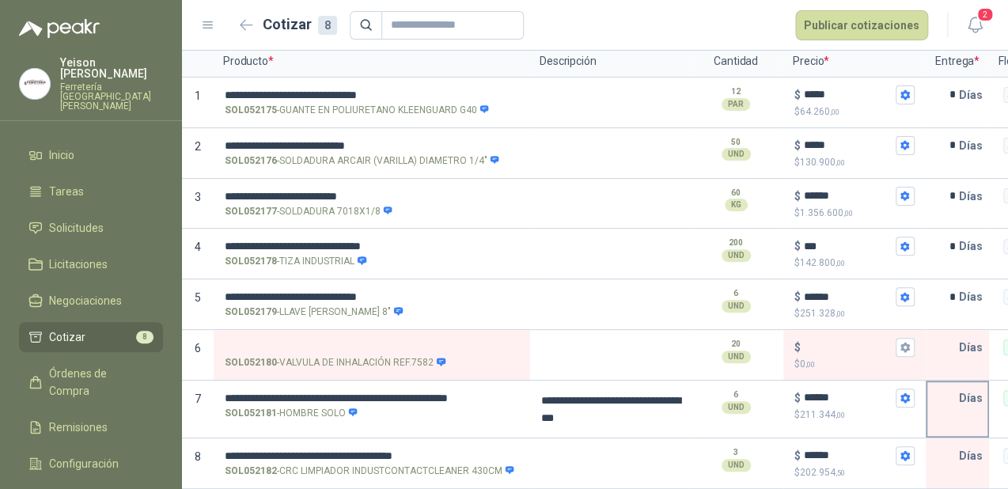
click at [953, 386] on input "text" at bounding box center [943, 398] width 32 height 32
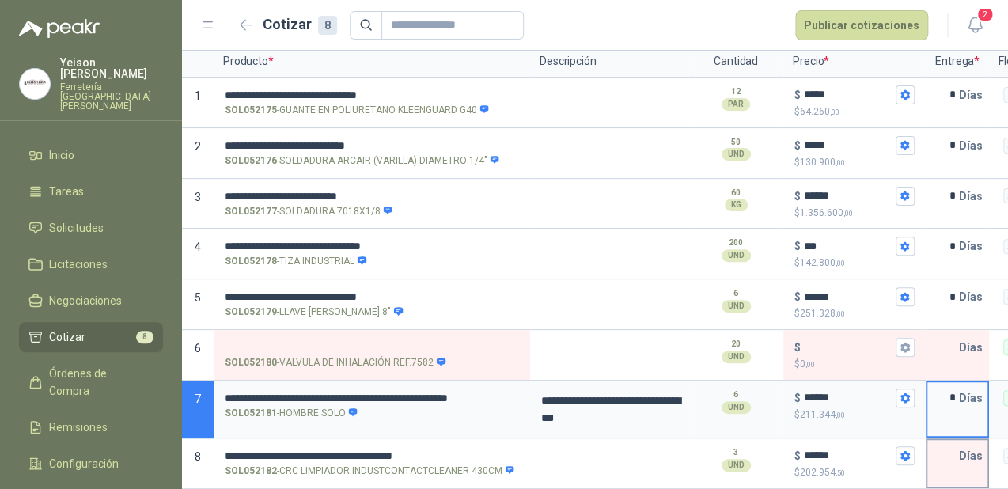
type input "*"
click at [962, 445] on p "Días" at bounding box center [974, 456] width 30 height 32
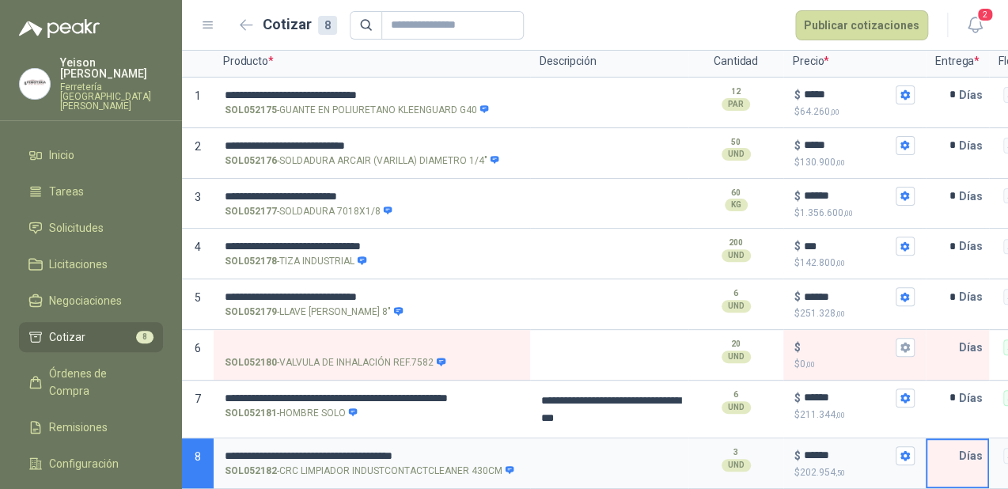
click at [958, 445] on input "text" at bounding box center [943, 456] width 32 height 32
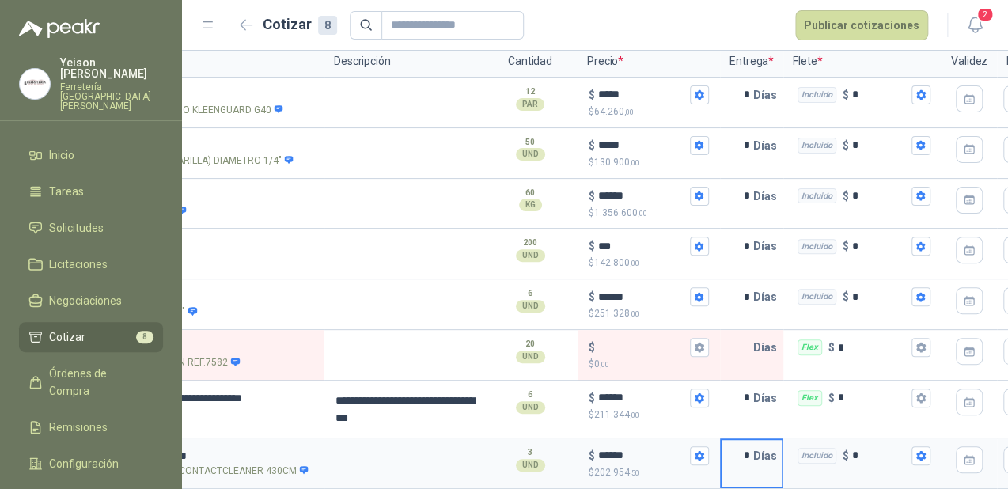
scroll to position [0, 214]
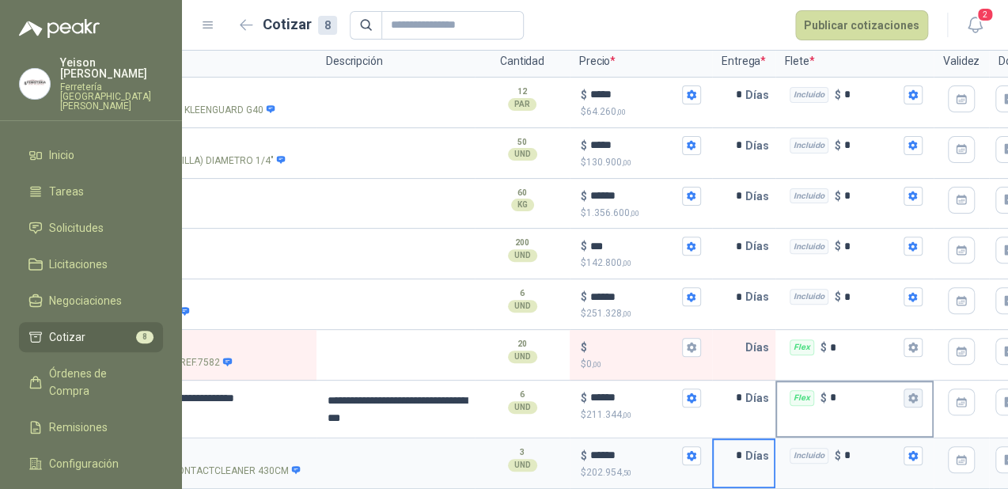
type input "*"
click at [911, 388] on button "Flex $ *" at bounding box center [913, 397] width 19 height 19
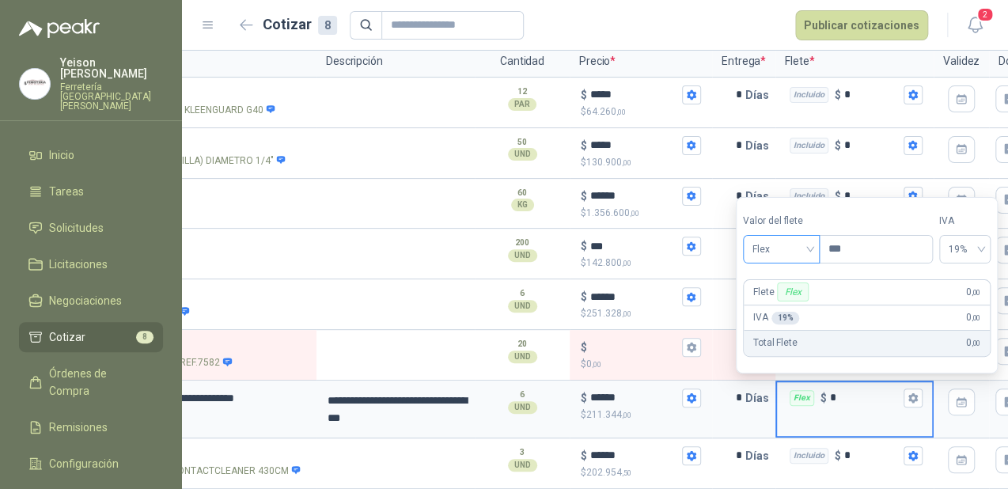
click at [808, 244] on span "Flex" at bounding box center [781, 249] width 58 height 24
click at [772, 311] on div "Incluido" at bounding box center [783, 308] width 55 height 17
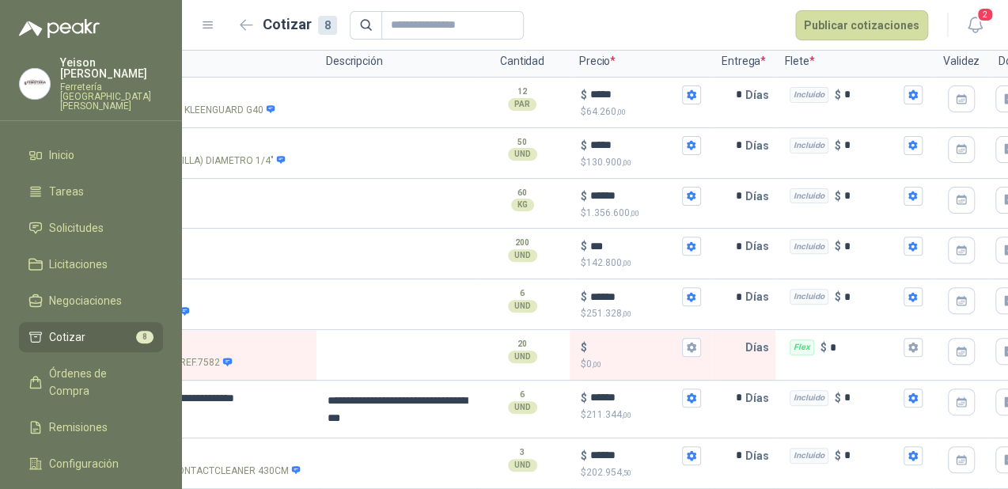
drag, startPoint x: 802, startPoint y: 474, endPoint x: 554, endPoint y: 486, distance: 248.7
click at [554, 486] on div "**********" at bounding box center [595, 267] width 826 height 443
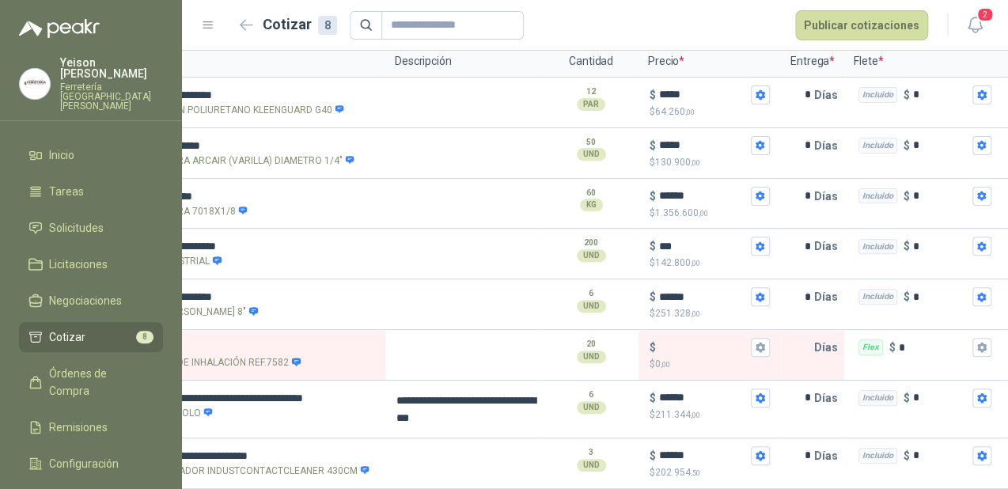
scroll to position [0, 0]
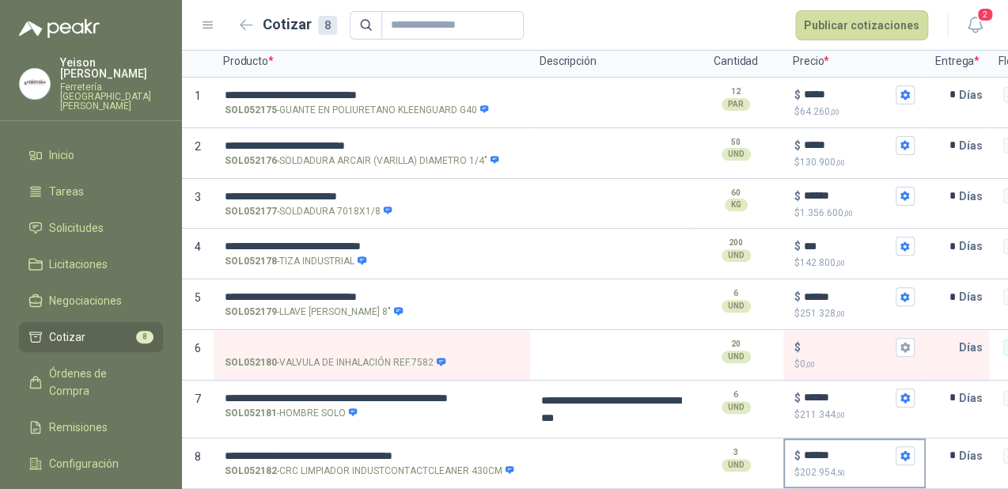
click at [865, 440] on div "$ ****** $ 202.954 ,50" at bounding box center [854, 463] width 139 height 47
click at [865, 449] on input "******" at bounding box center [848, 455] width 89 height 12
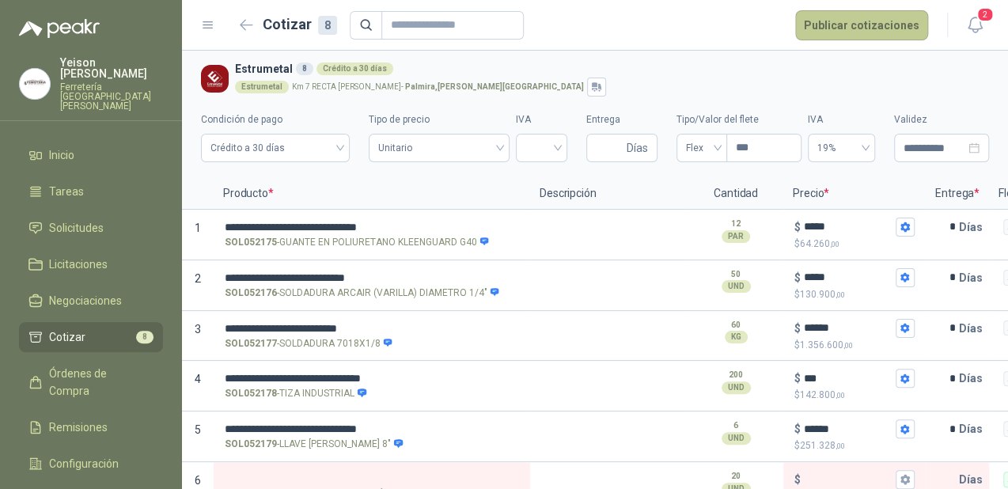
click at [873, 28] on button "Publicar cotizaciones" at bounding box center [861, 25] width 133 height 30
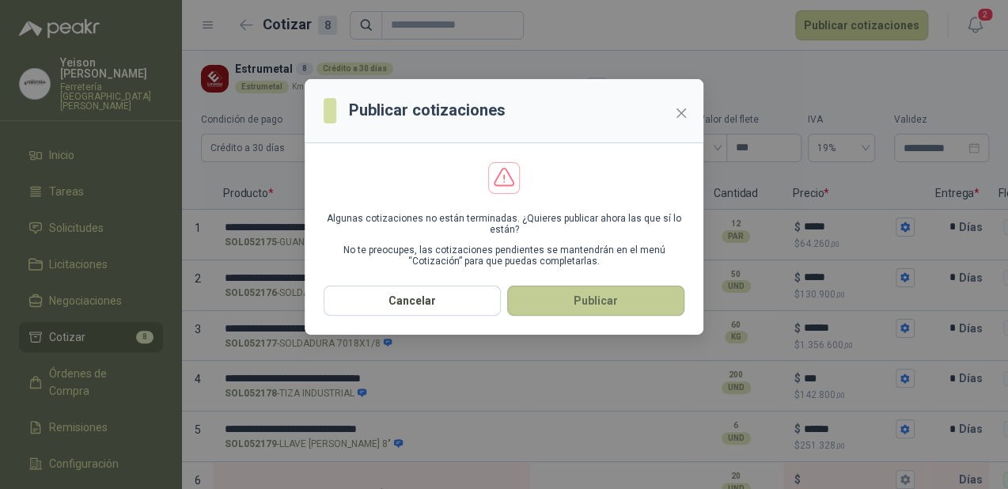
click at [572, 306] on button "Publicar" at bounding box center [595, 301] width 177 height 30
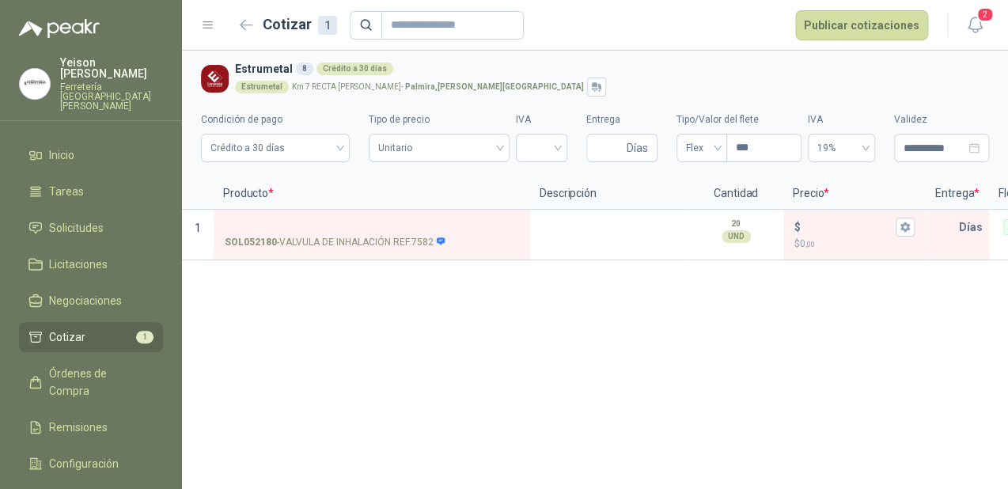
click at [80, 322] on link "Cotizar 1" at bounding box center [91, 337] width 144 height 30
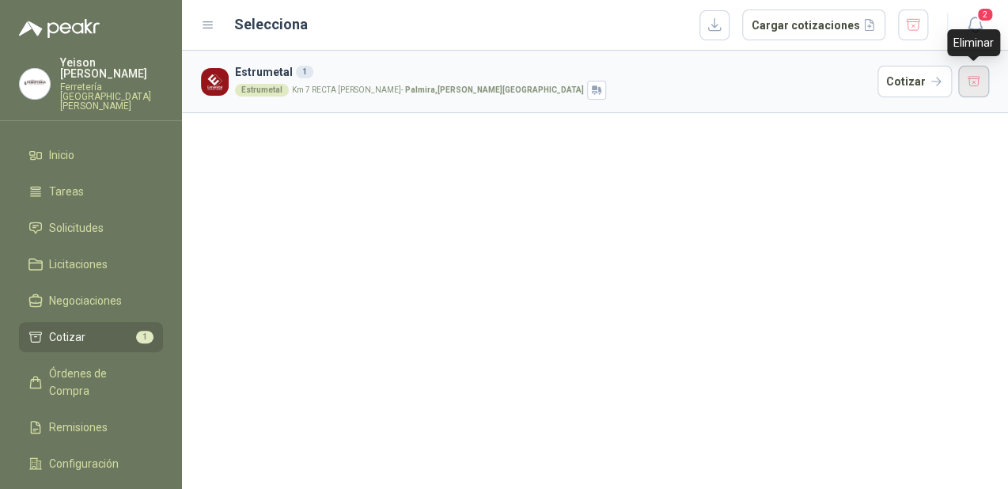
click at [975, 86] on button "button" at bounding box center [974, 82] width 32 height 32
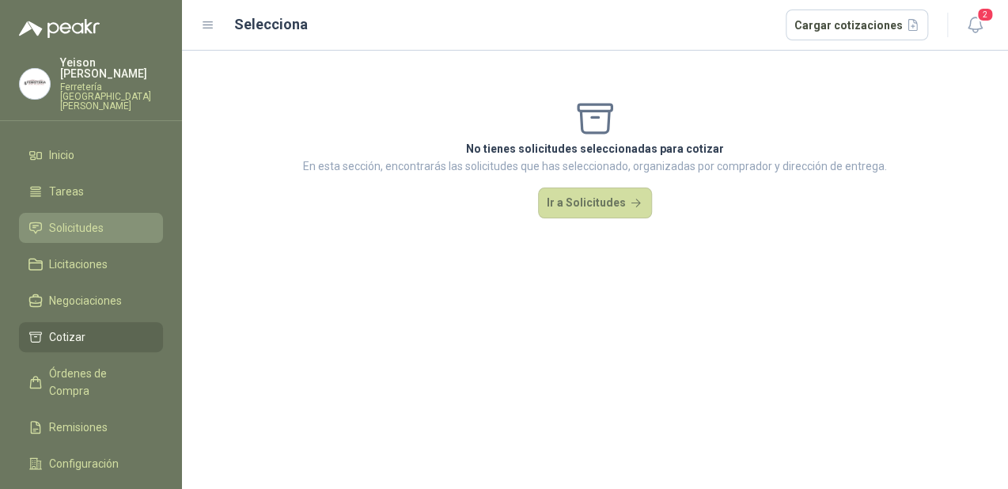
click at [75, 216] on link "Solicitudes" at bounding box center [91, 228] width 144 height 30
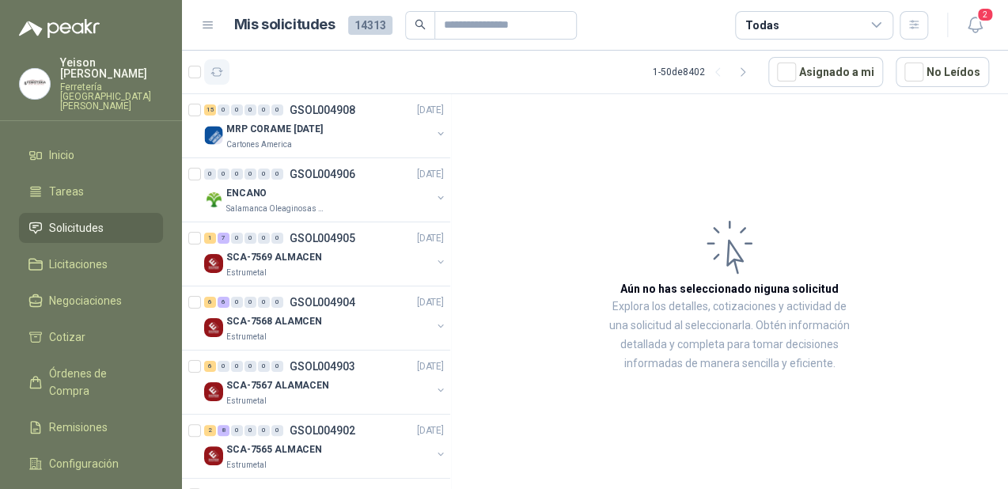
click at [210, 79] on button "button" at bounding box center [216, 71] width 25 height 25
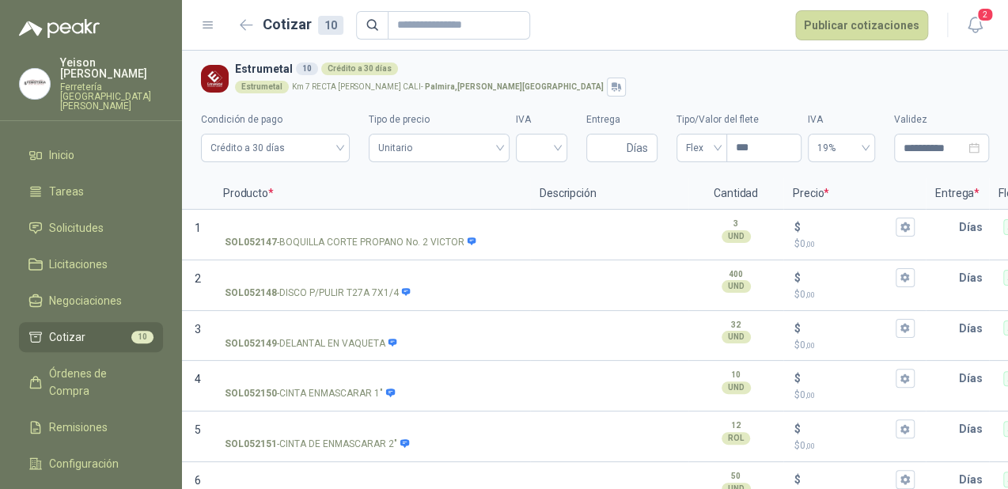
scroll to position [237, 0]
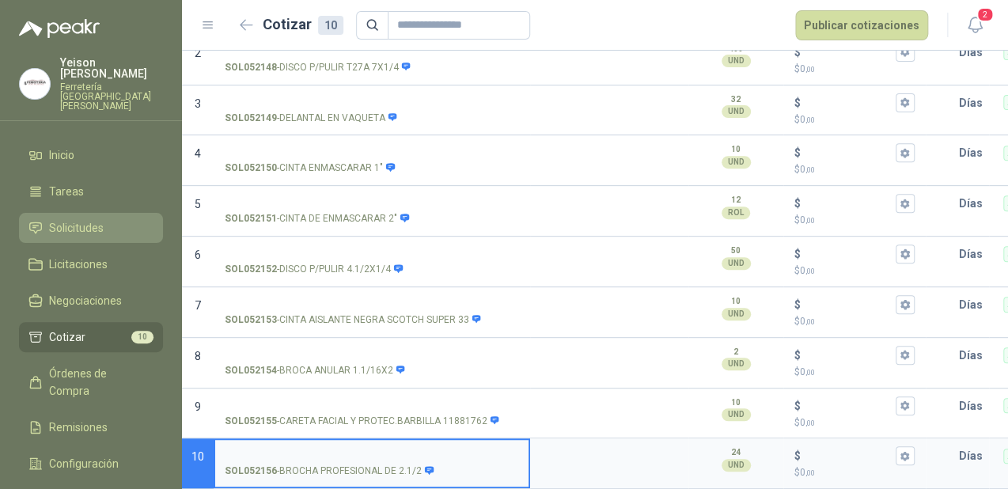
click at [74, 219] on span "Solicitudes" at bounding box center [76, 227] width 55 height 17
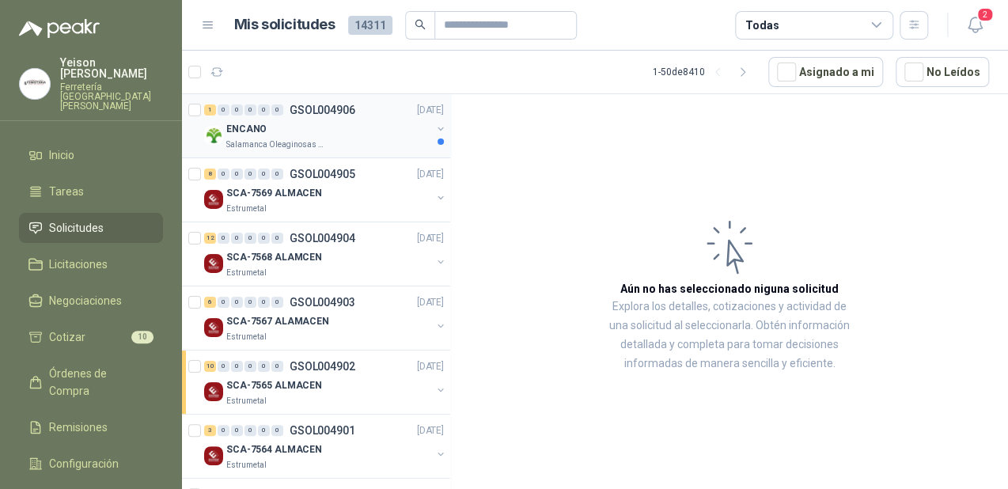
click at [319, 131] on div "ENCANO" at bounding box center [328, 128] width 205 height 19
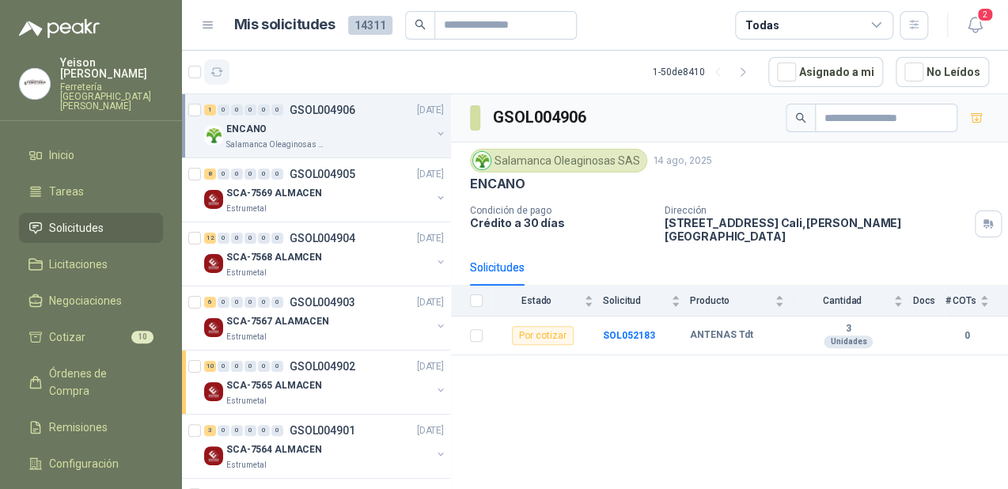
click at [222, 76] on icon "button" at bounding box center [216, 72] width 13 height 13
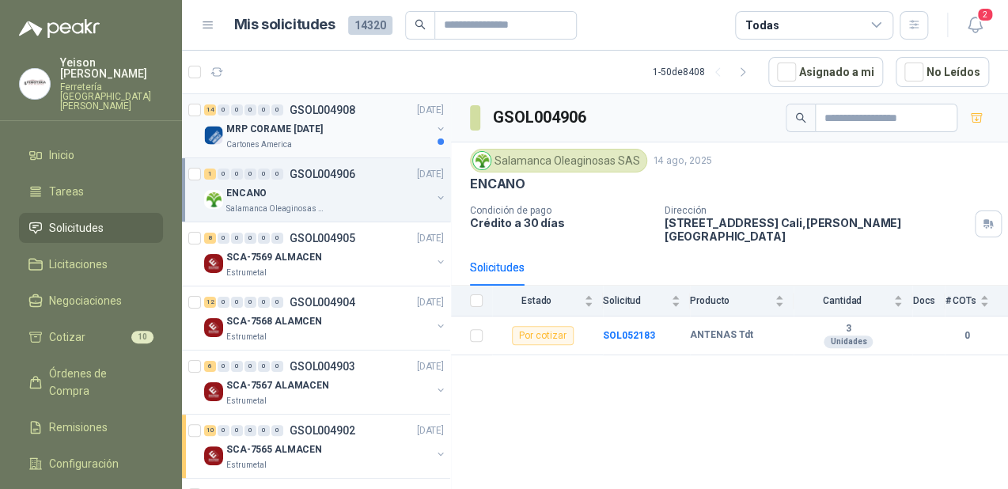
click at [299, 132] on p "MRP CORAME [DATE]" at bounding box center [274, 129] width 97 height 15
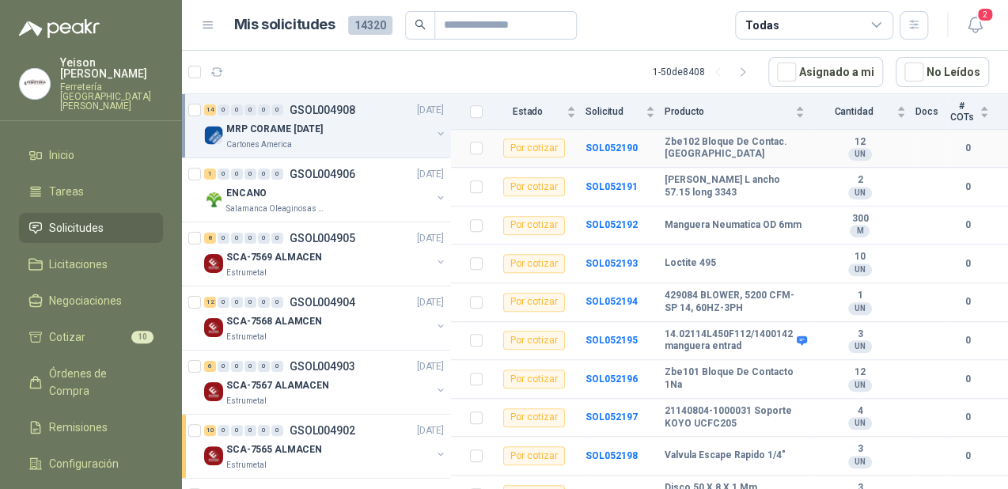
scroll to position [364, 0]
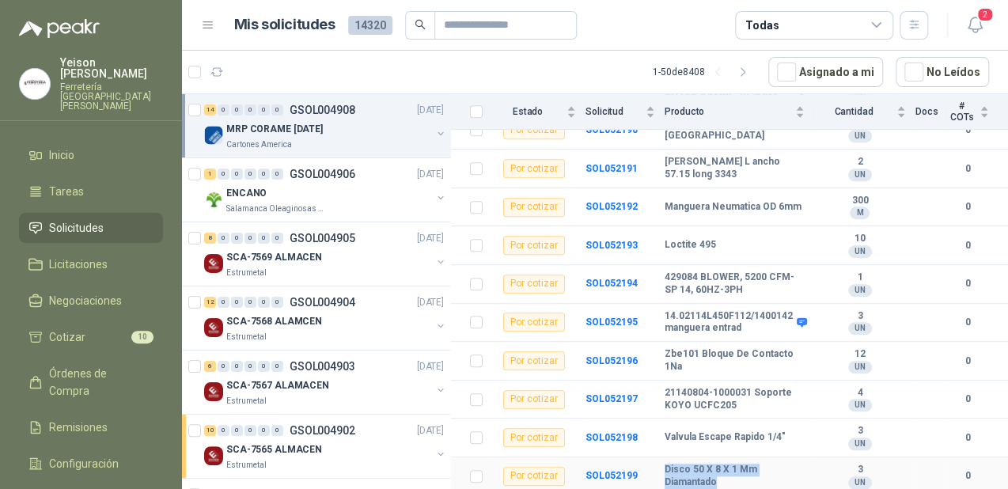
drag, startPoint x: 718, startPoint y: 479, endPoint x: 654, endPoint y: 472, distance: 64.6
click at [654, 472] on tr "Por cotizar SOL052199 Disco 50 X 8 X 1 Mm Diamantado 3 UN 0" at bounding box center [729, 476] width 557 height 39
copy tr "Disco 50 X 8 X 1 Mm Diamantado"
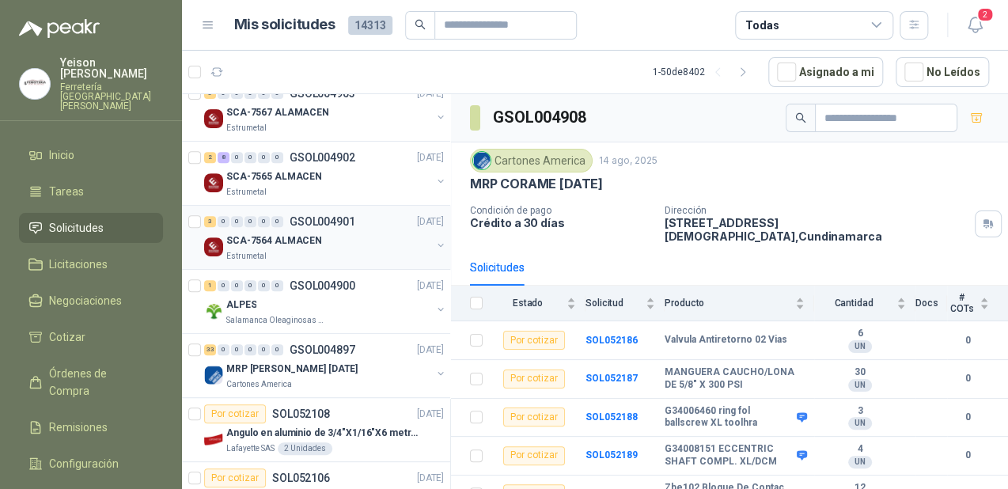
scroll to position [316, 0]
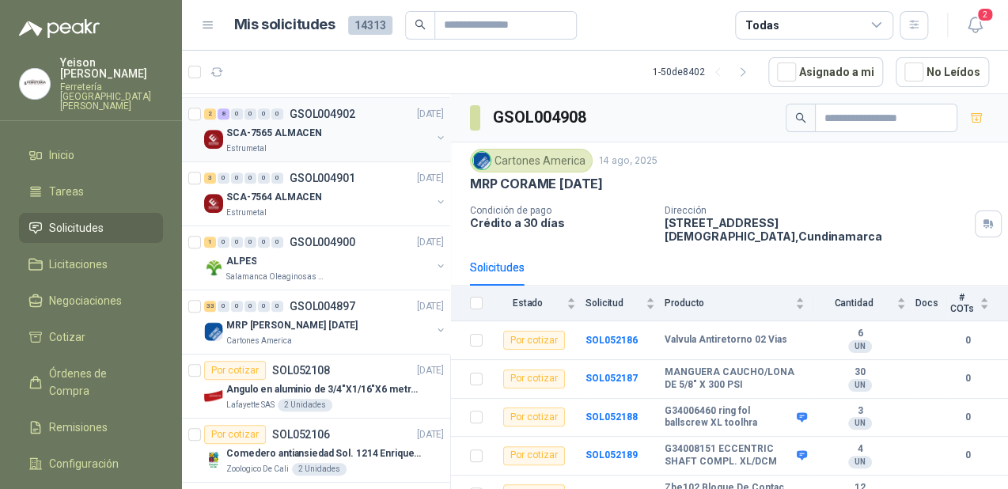
click at [271, 126] on p "SCA-7565 ALMACEN" at bounding box center [274, 133] width 96 height 15
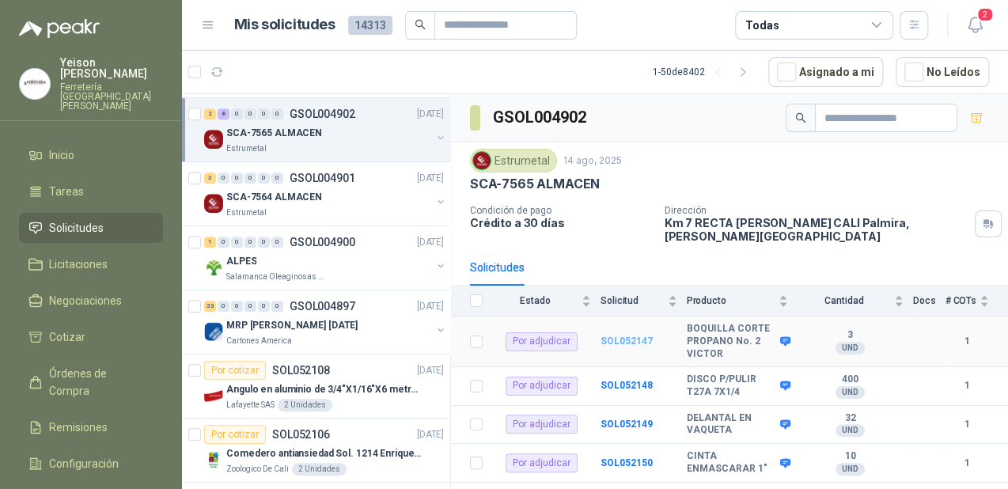
click at [608, 335] on b "SOL052147" at bounding box center [626, 340] width 52 height 11
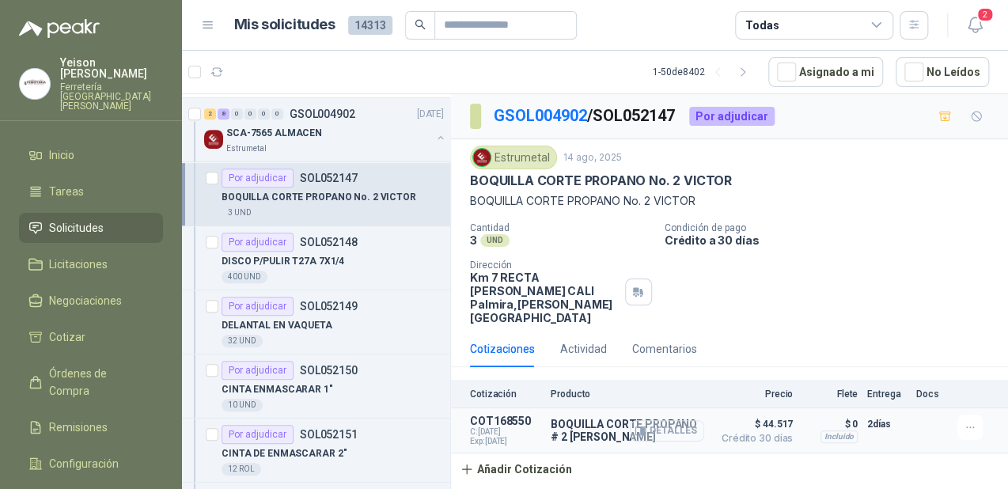
click at [667, 420] on button "Detalles" at bounding box center [667, 430] width 74 height 21
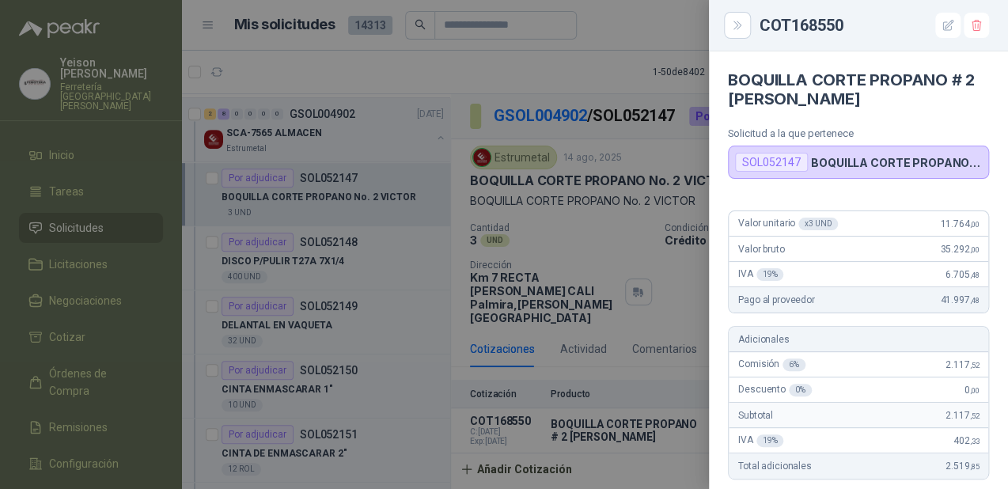
click at [512, 445] on div at bounding box center [504, 244] width 1008 height 489
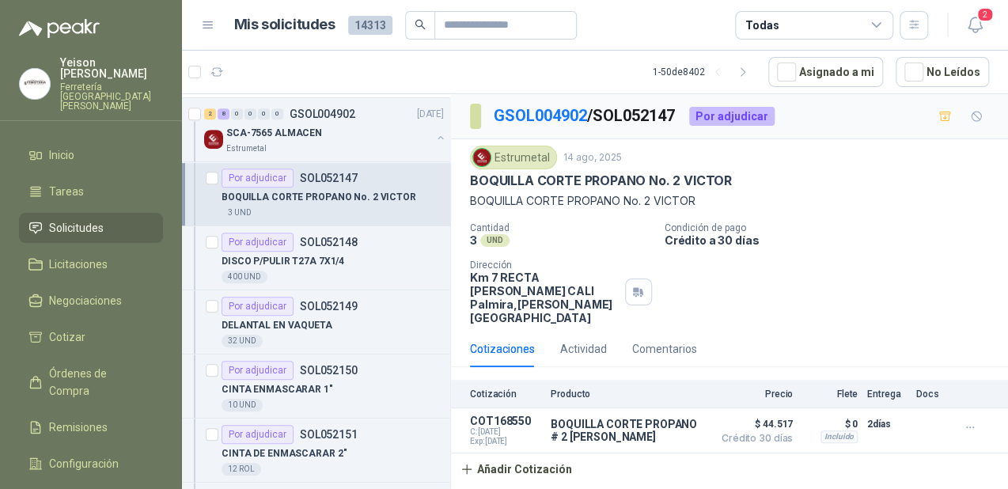
click at [512, 453] on button "Añadir Cotización" at bounding box center [516, 469] width 130 height 32
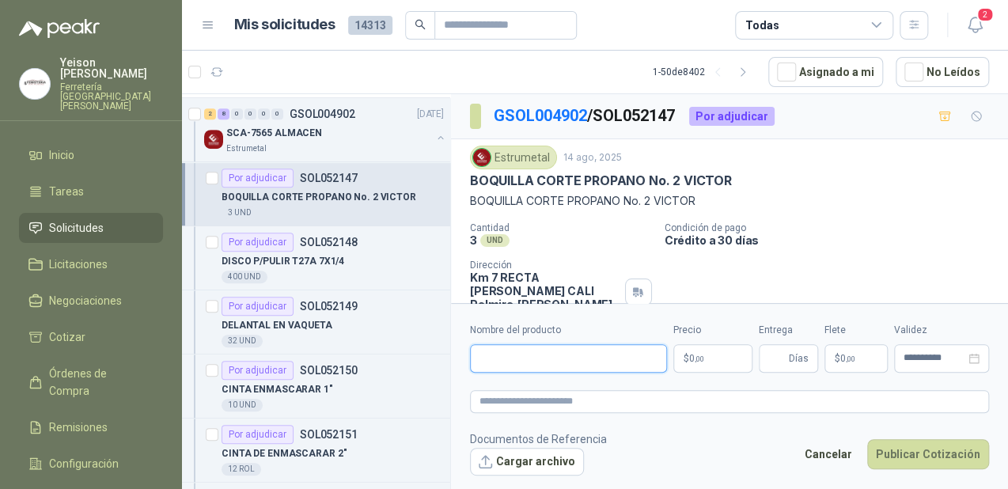
click at [535, 354] on input "Nombre del producto" at bounding box center [568, 358] width 197 height 28
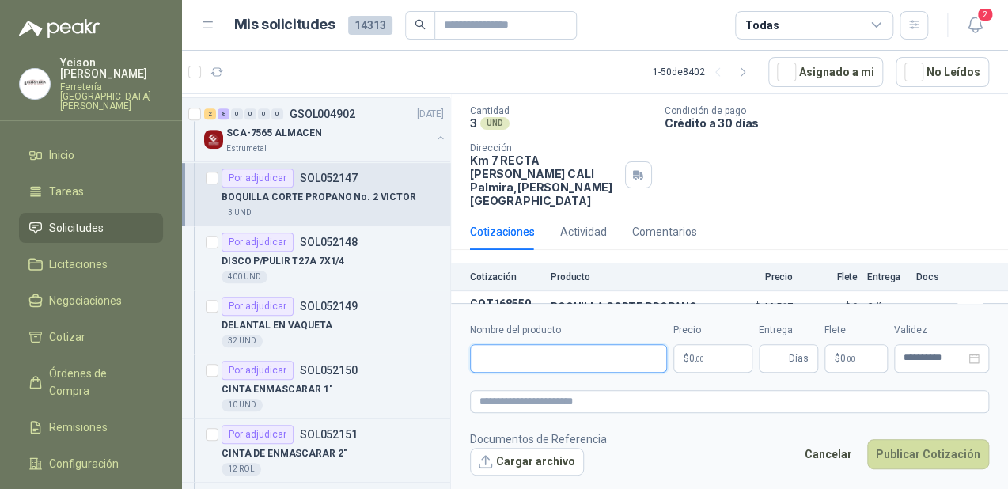
scroll to position [136, 0]
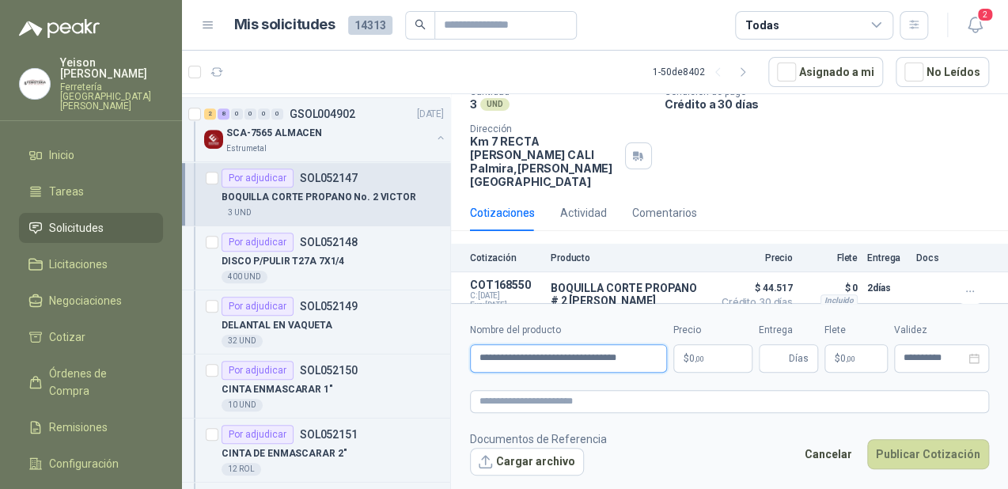
type input "**********"
click at [691, 354] on body "[PERSON_NAME] Ferretería Industrial [PERSON_NAME] Inicio Tareas Solicitudes Lic…" at bounding box center [504, 244] width 1008 height 489
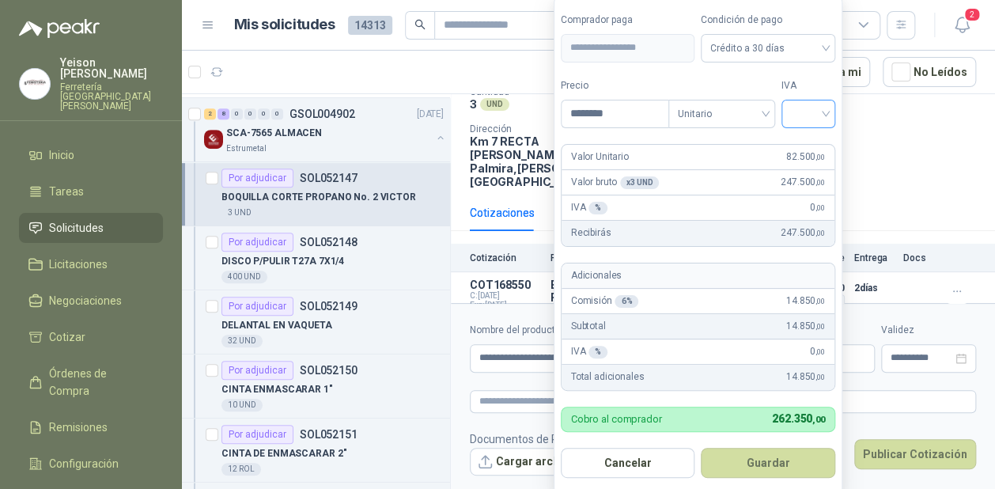
type input "********"
click at [819, 112] on input "search" at bounding box center [808, 112] width 35 height 24
click at [809, 144] on div "19%" at bounding box center [811, 147] width 29 height 17
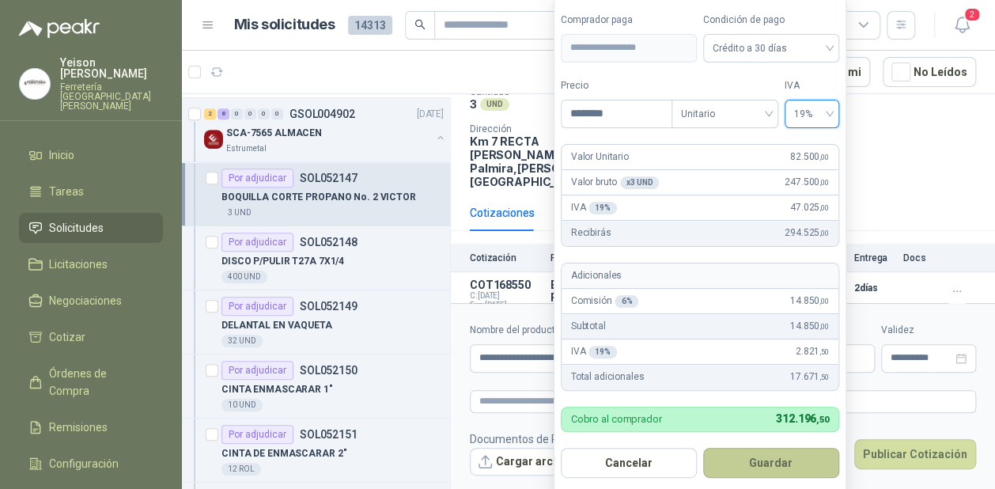
click at [786, 459] on button "Guardar" at bounding box center [771, 463] width 136 height 30
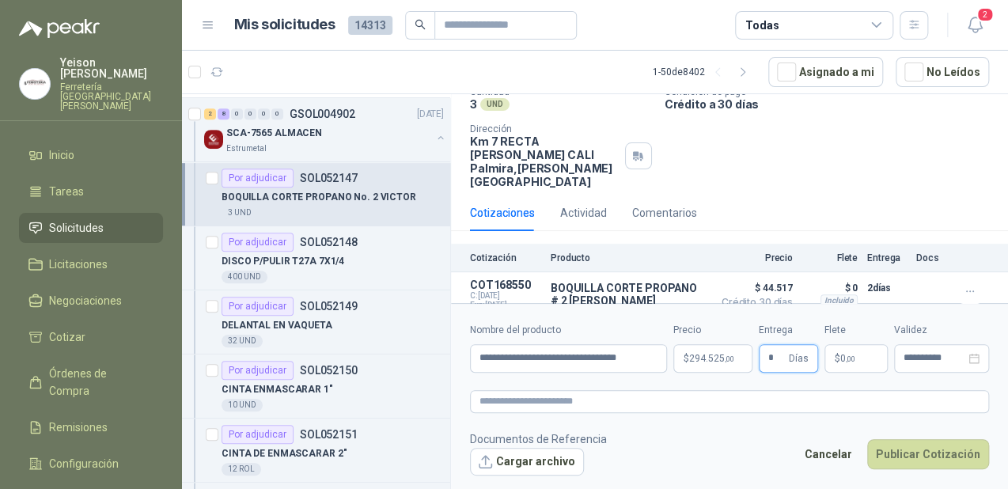
type input "*"
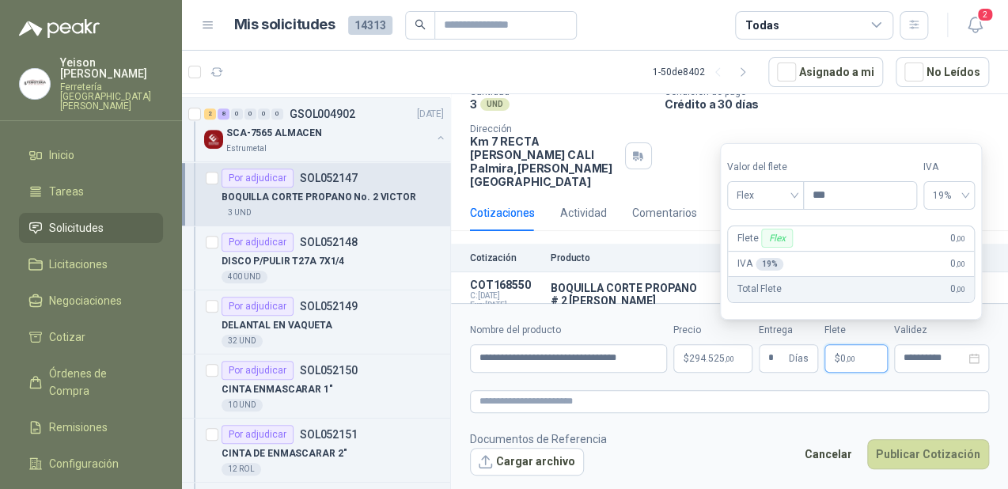
click at [866, 356] on p "$ 0 ,00" at bounding box center [855, 358] width 63 height 28
click at [799, 190] on div "Flex" at bounding box center [765, 195] width 77 height 28
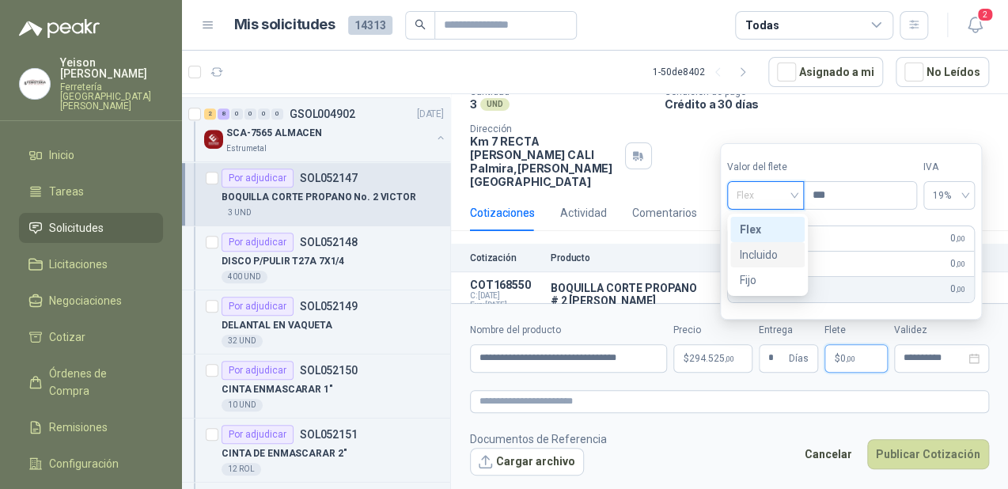
click at [775, 258] on div "Incluido" at bounding box center [767, 254] width 55 height 17
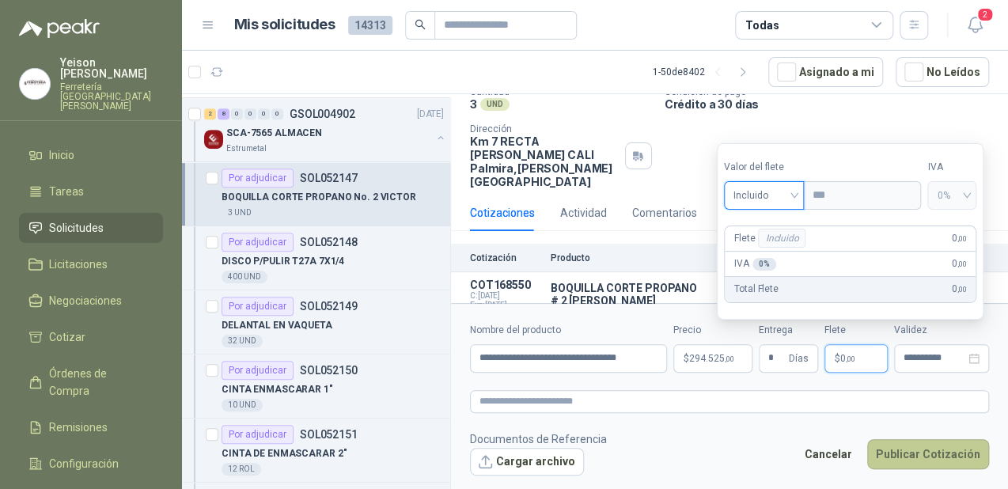
click at [912, 453] on button "Publicar Cotización" at bounding box center [928, 454] width 122 height 30
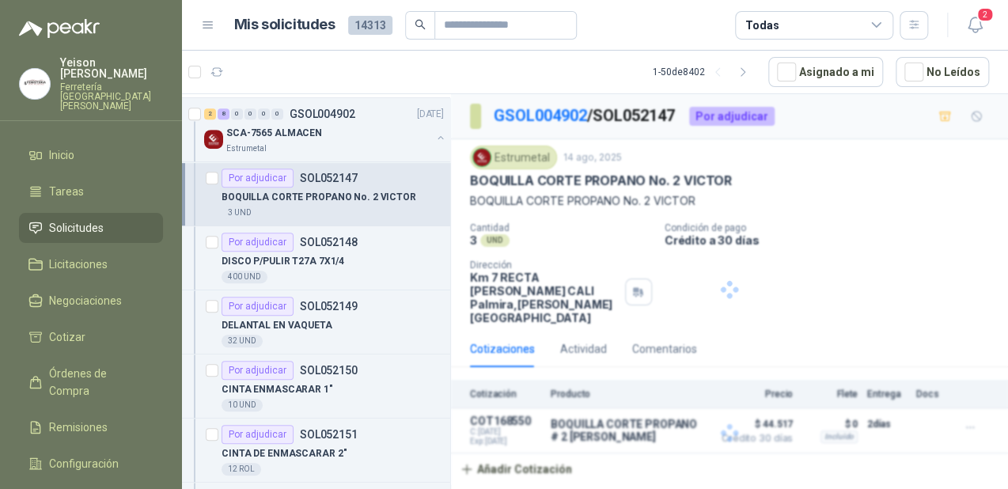
scroll to position [0, 0]
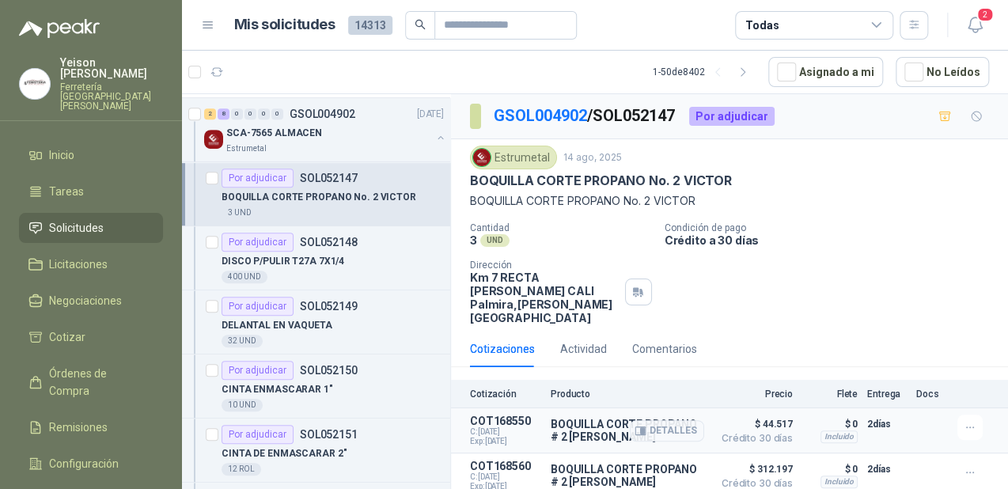
click at [830, 430] on div "Incluido" at bounding box center [838, 436] width 37 height 13
click at [964, 421] on icon "button" at bounding box center [970, 427] width 13 height 13
click at [991, 377] on icon "button" at bounding box center [989, 378] width 12 height 12
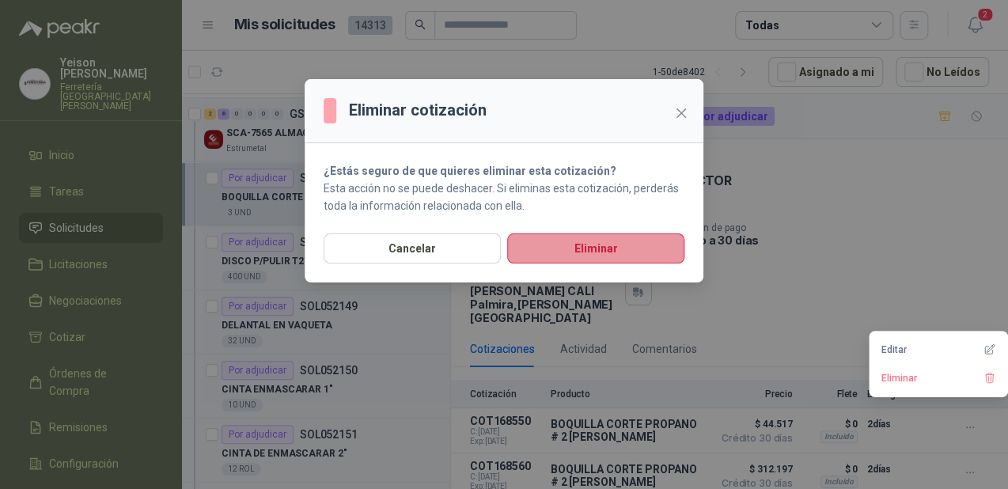
click at [623, 251] on button "Eliminar" at bounding box center [595, 248] width 177 height 30
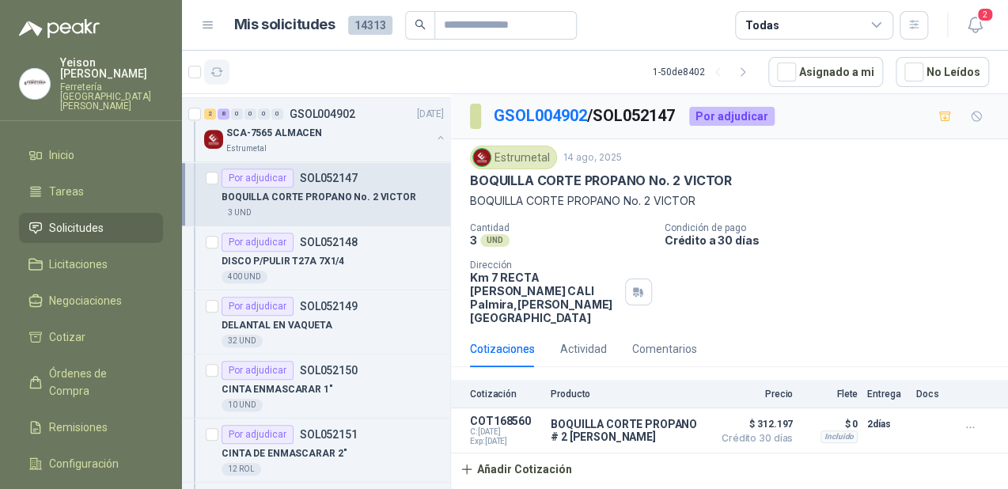
click at [215, 68] on icon "button" at bounding box center [216, 72] width 13 height 13
click at [434, 135] on button "button" at bounding box center [440, 137] width 13 height 13
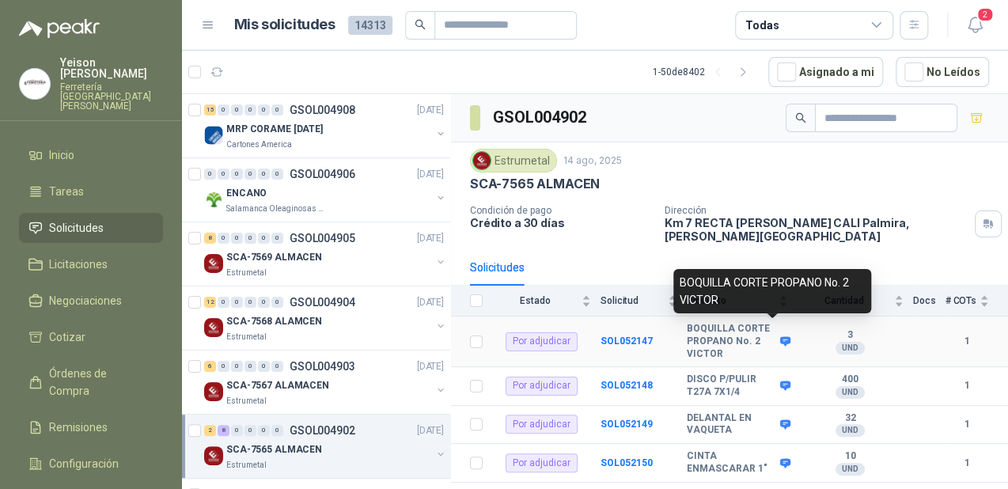
click at [779, 335] on icon at bounding box center [785, 341] width 12 height 12
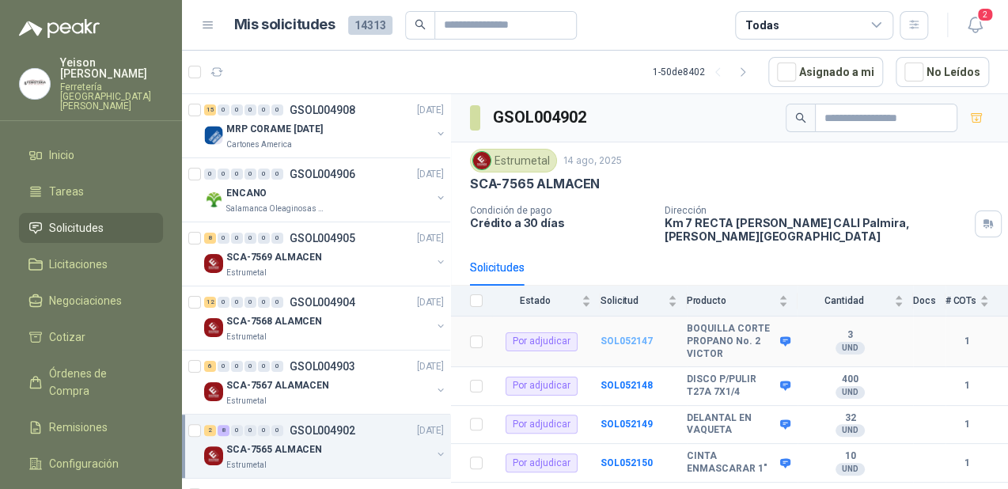
click at [613, 335] on b "SOL052147" at bounding box center [626, 340] width 52 height 11
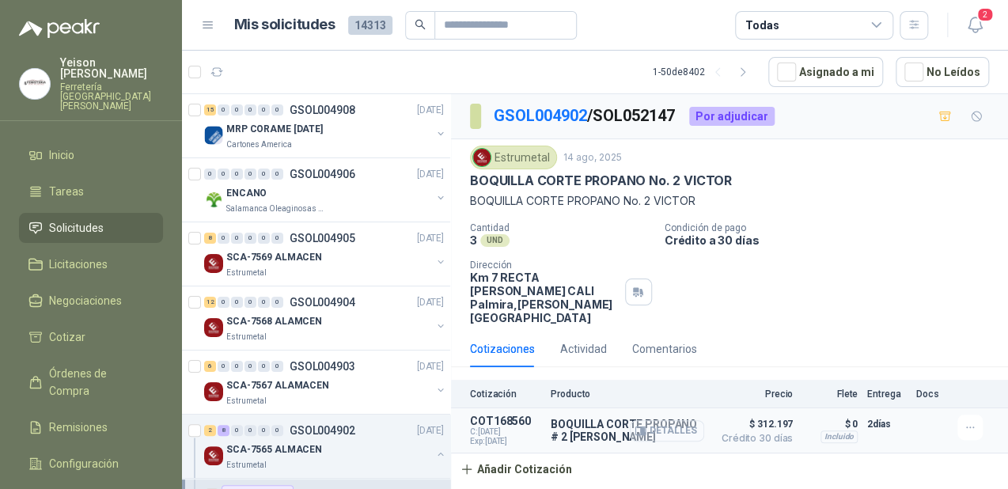
click at [657, 420] on button "Detalles" at bounding box center [667, 430] width 74 height 21
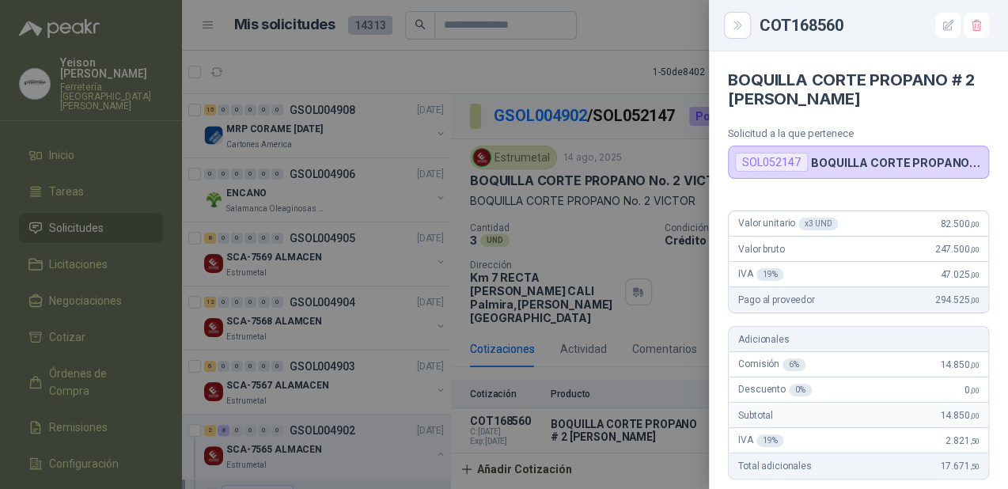
click at [612, 79] on div at bounding box center [504, 244] width 1008 height 489
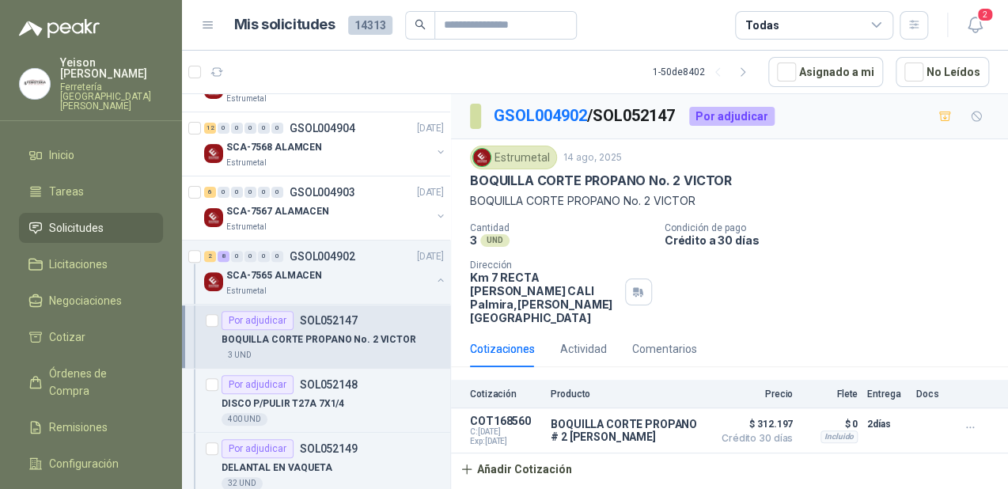
scroll to position [253, 0]
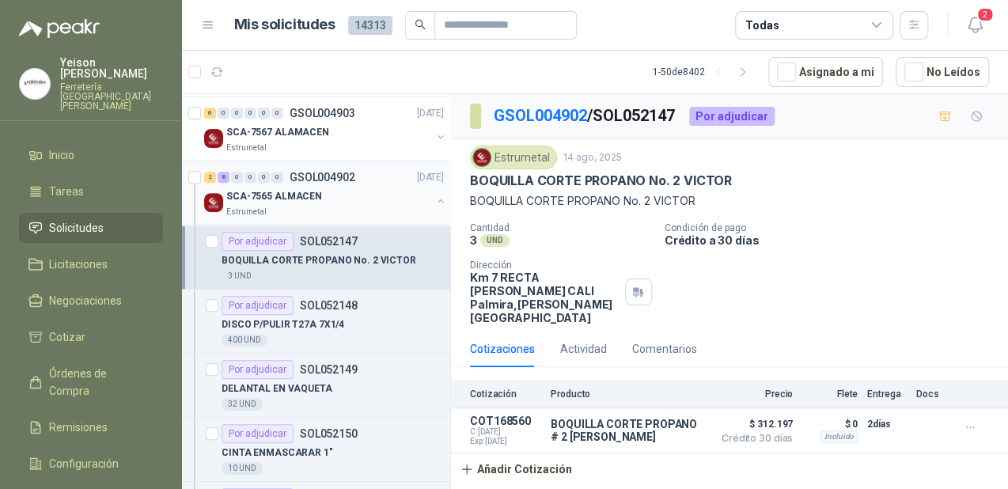
click at [434, 195] on button "button" at bounding box center [440, 201] width 13 height 13
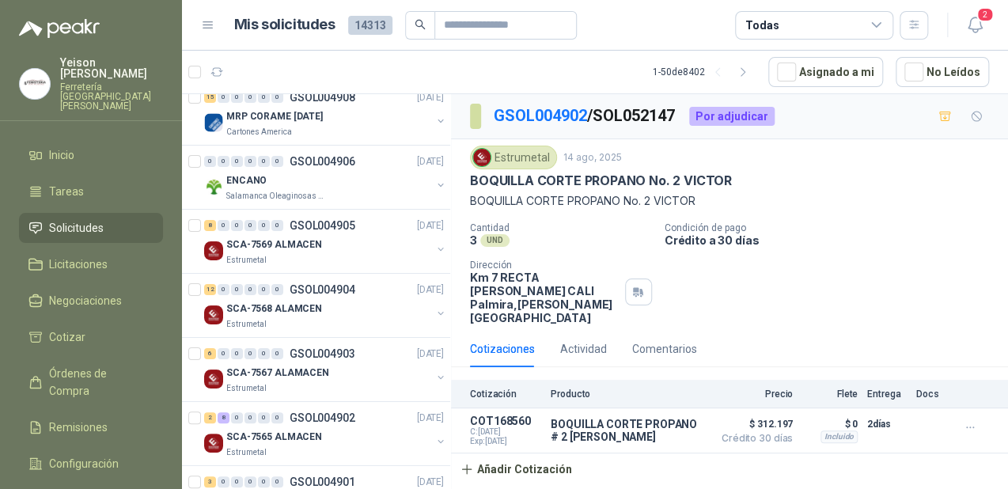
scroll to position [0, 0]
